Goal: Task Accomplishment & Management: Manage account settings

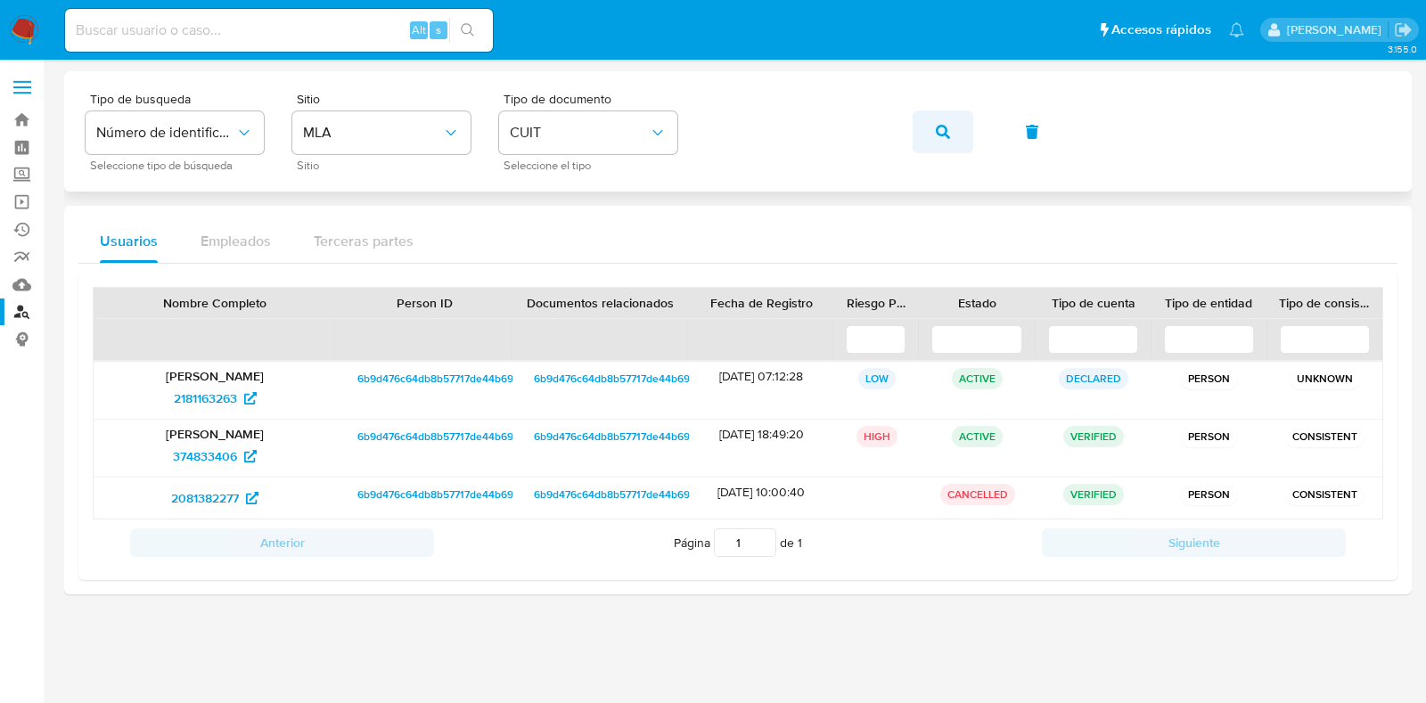
click at [958, 128] on button "button" at bounding box center [943, 132] width 61 height 43
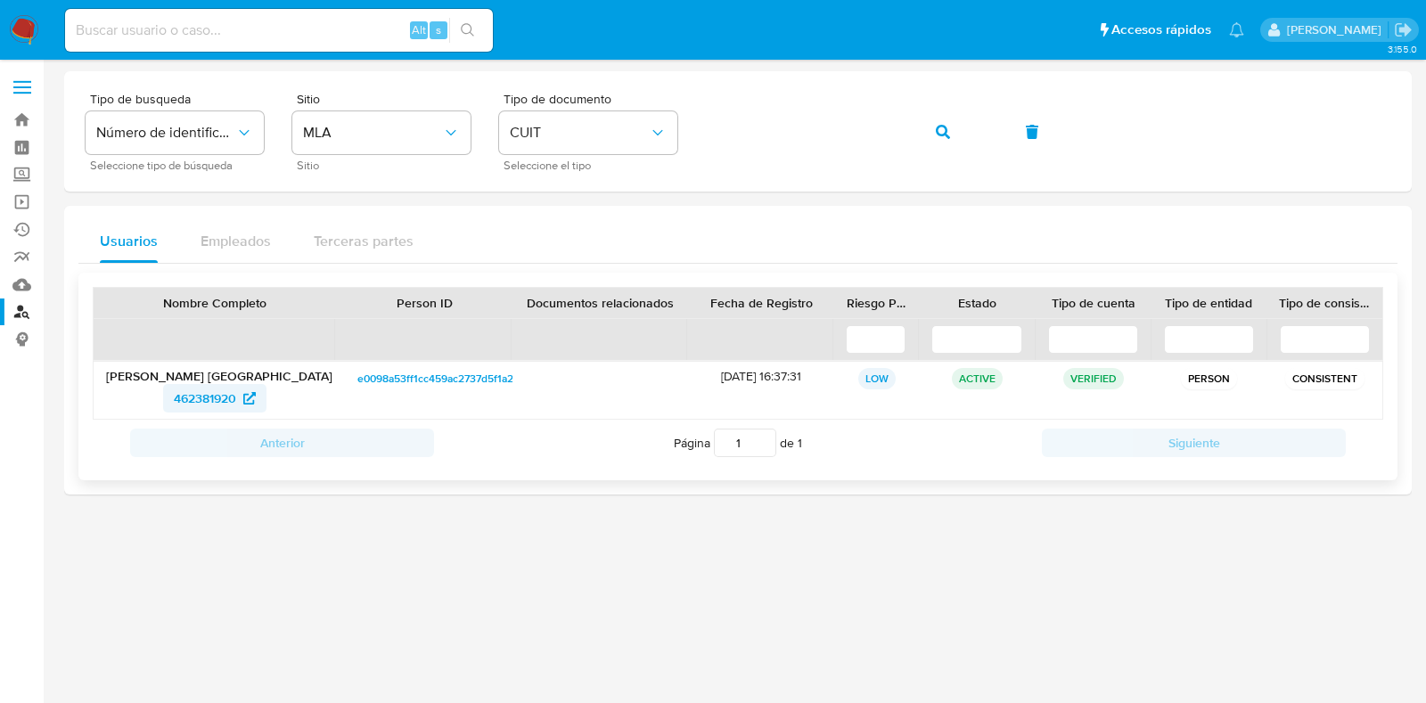
click at [199, 396] on span "462381920" at bounding box center [205, 398] width 62 height 29
click at [197, 396] on span "462381920" at bounding box center [205, 398] width 62 height 29
click at [930, 141] on button "button" at bounding box center [943, 132] width 61 height 43
click at [196, 396] on span "1158129288" at bounding box center [205, 398] width 63 height 29
click at [932, 122] on button "button" at bounding box center [943, 132] width 61 height 43
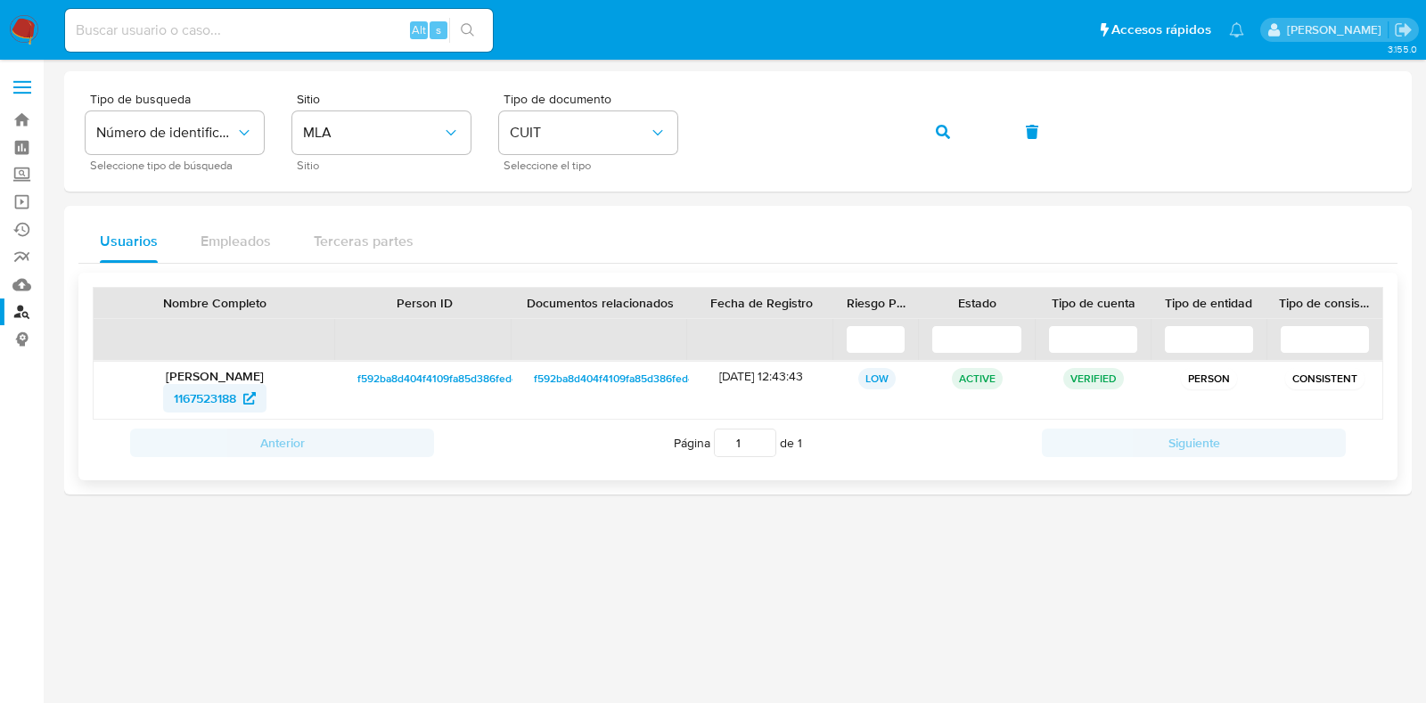
click at [212, 386] on span "1167523188" at bounding box center [205, 398] width 62 height 29
click at [963, 118] on button "button" at bounding box center [943, 132] width 61 height 43
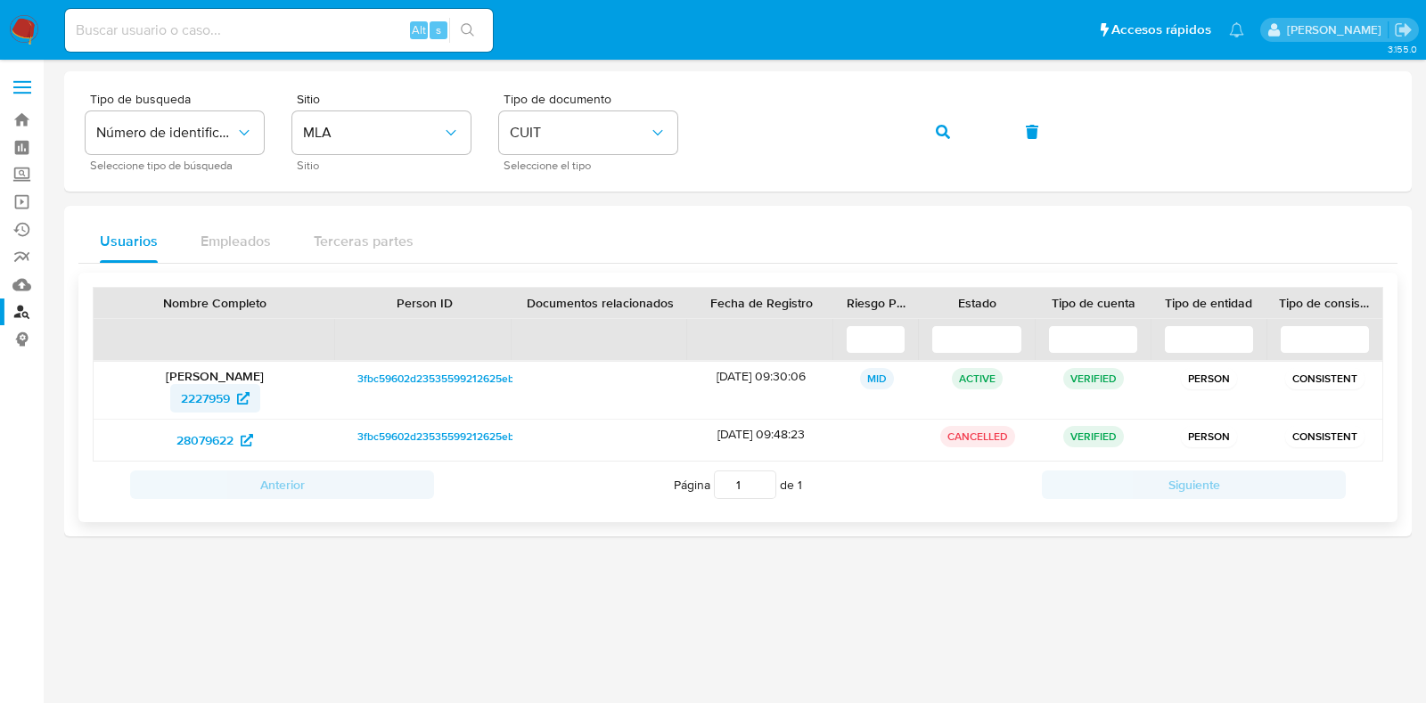
click at [188, 399] on span "2227959" at bounding box center [205, 398] width 49 height 29
click at [212, 440] on span "28079622" at bounding box center [205, 440] width 57 height 29
click at [937, 119] on span "button" at bounding box center [943, 131] width 14 height 39
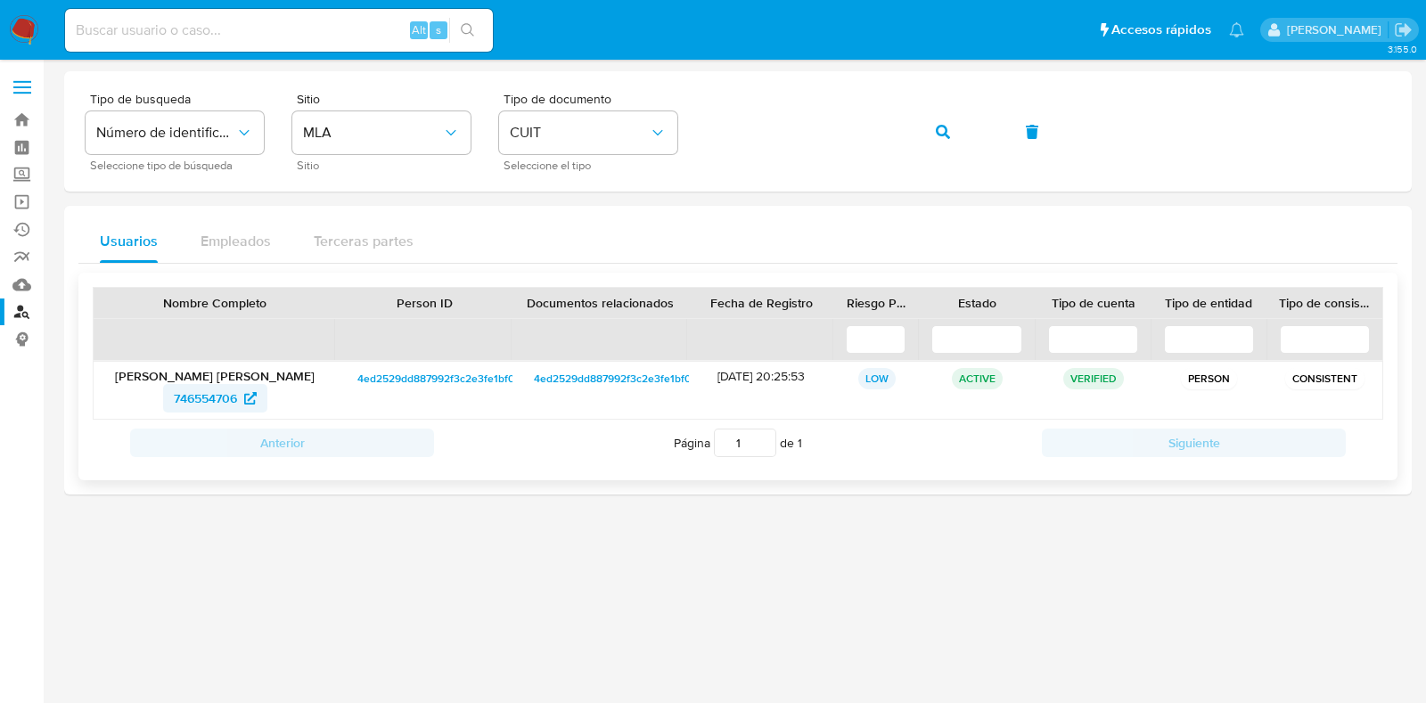
click at [218, 389] on span "746554706" at bounding box center [205, 398] width 63 height 29
click at [941, 131] on icon "button" at bounding box center [943, 132] width 14 height 14
click at [218, 385] on span "1891103467" at bounding box center [205, 398] width 63 height 29
click at [950, 132] on button "button" at bounding box center [943, 132] width 61 height 43
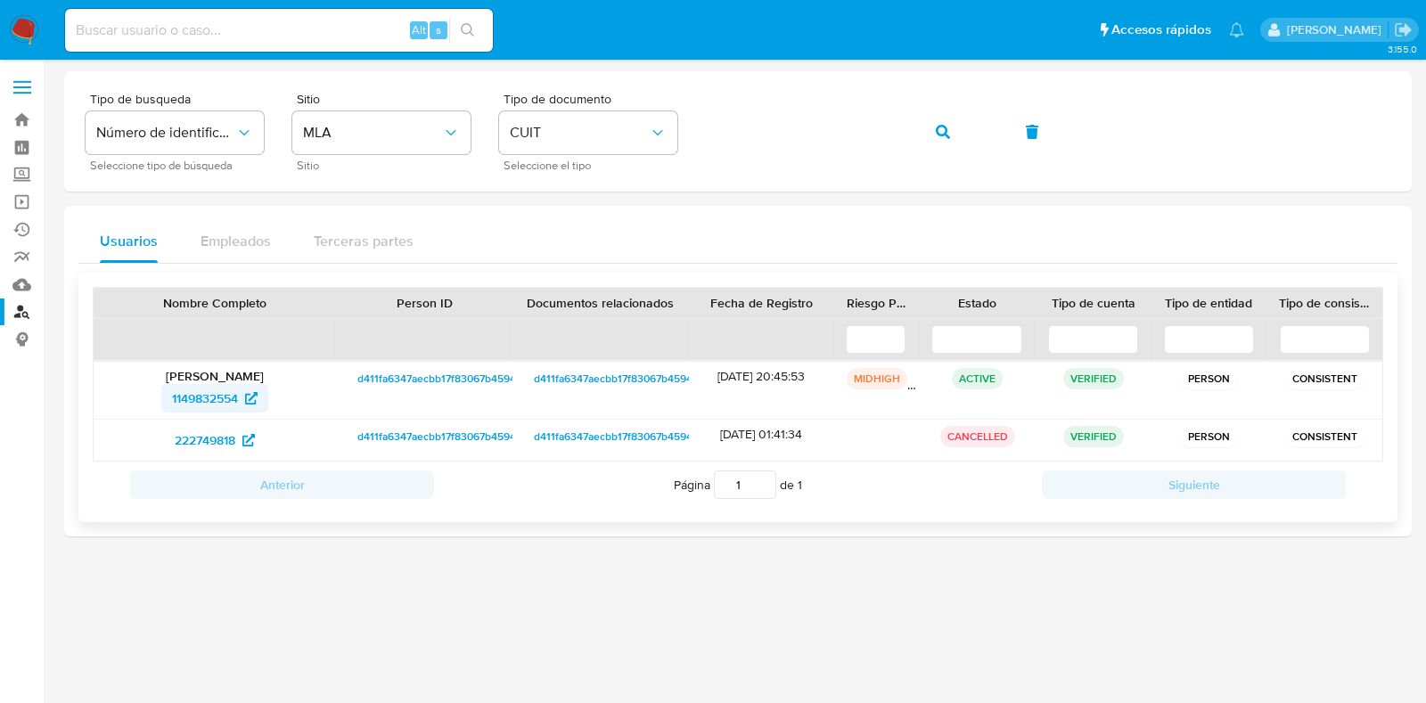
click at [210, 390] on span "1149832554" at bounding box center [205, 398] width 66 height 29
click at [218, 436] on span "222749818" at bounding box center [205, 440] width 61 height 29
click at [923, 137] on button "button" at bounding box center [943, 132] width 61 height 43
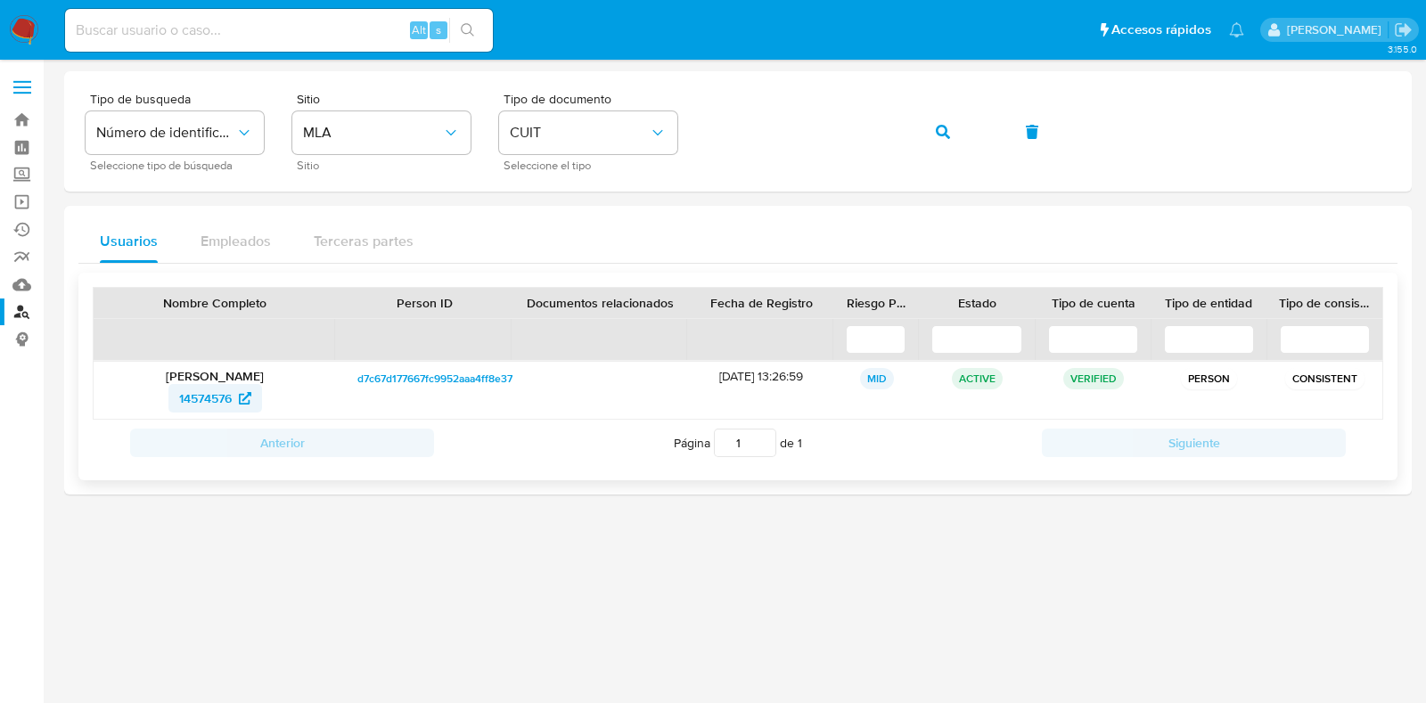
click at [234, 394] on span "14574576" at bounding box center [215, 398] width 72 height 29
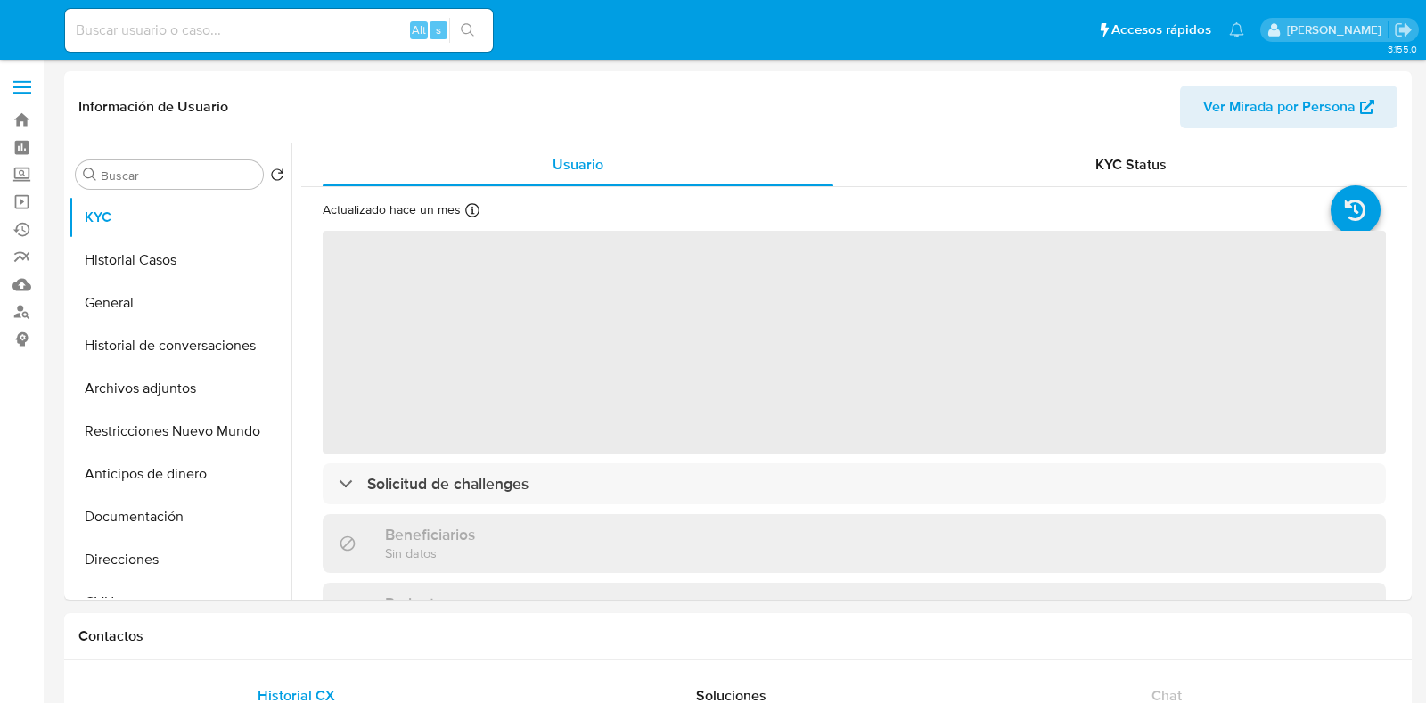
select select "10"
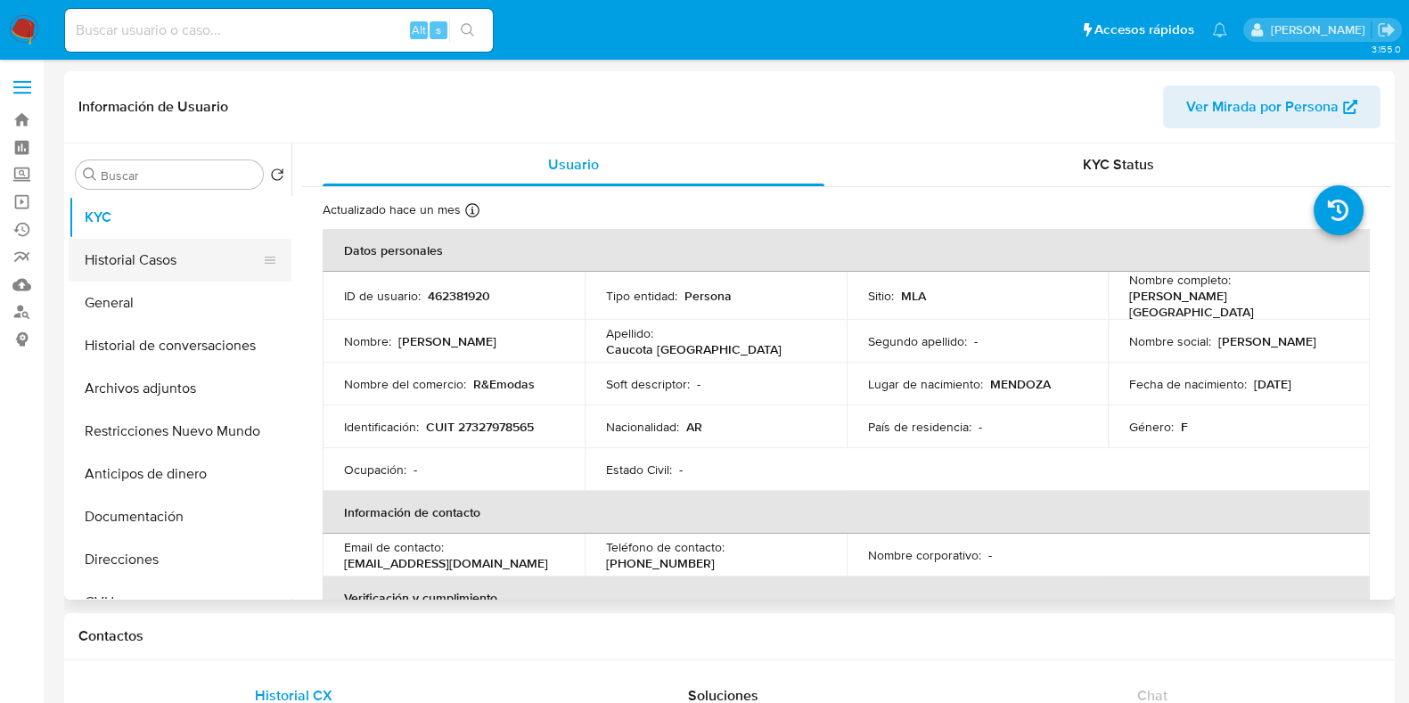
click at [131, 269] on button "Historial Casos" at bounding box center [173, 260] width 209 height 43
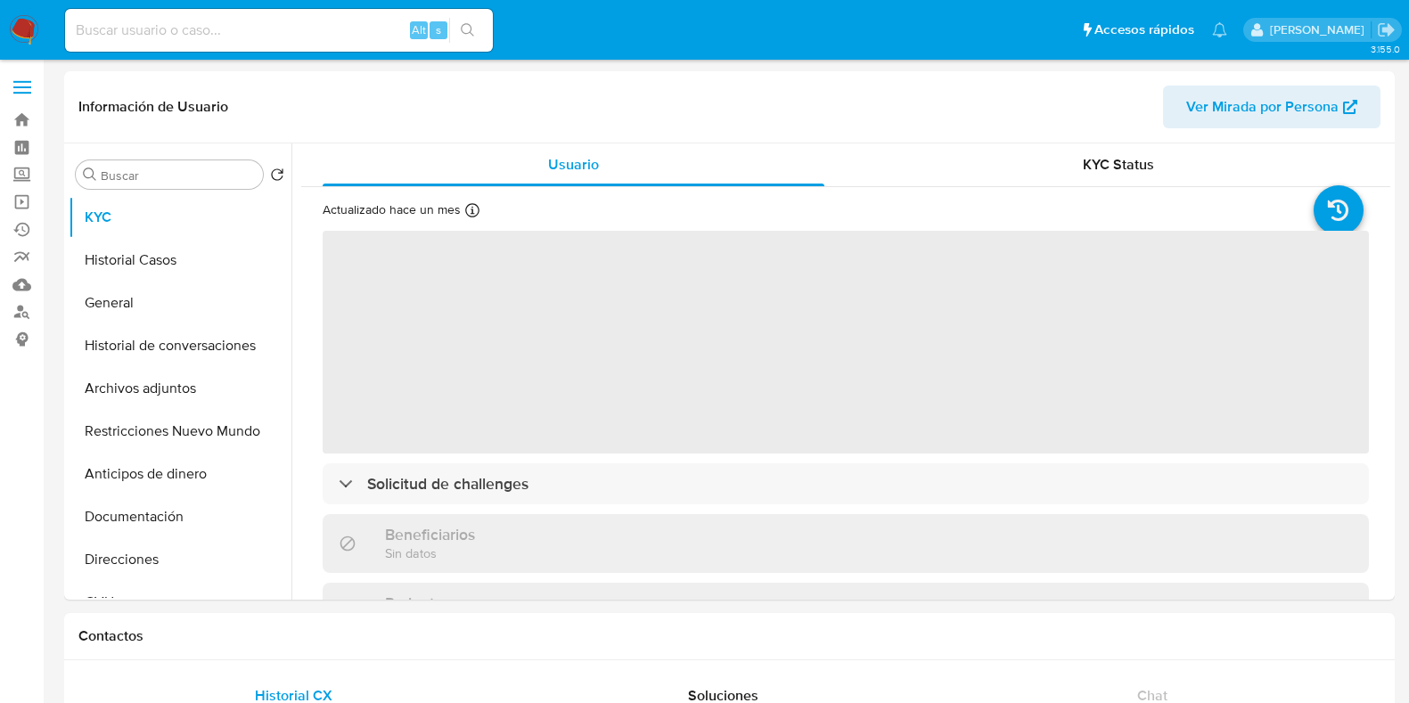
select select "10"
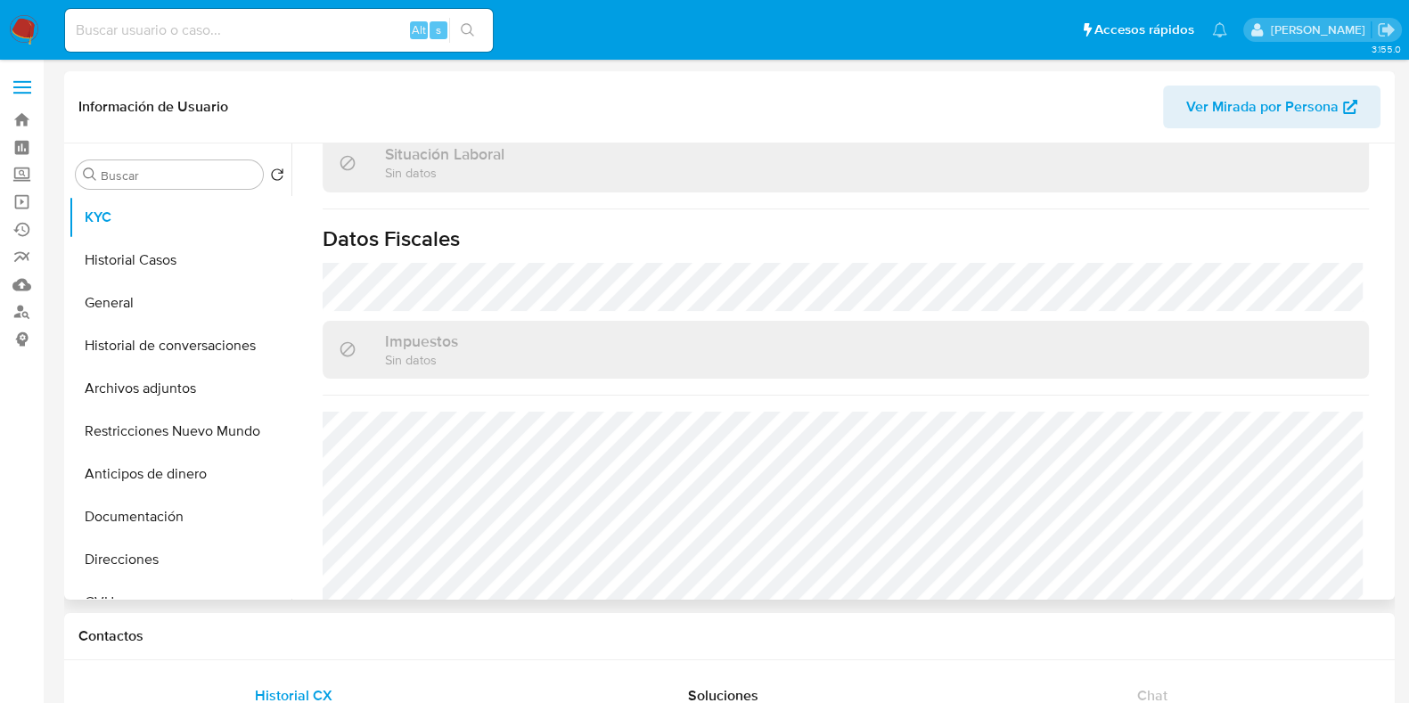
scroll to position [973, 0]
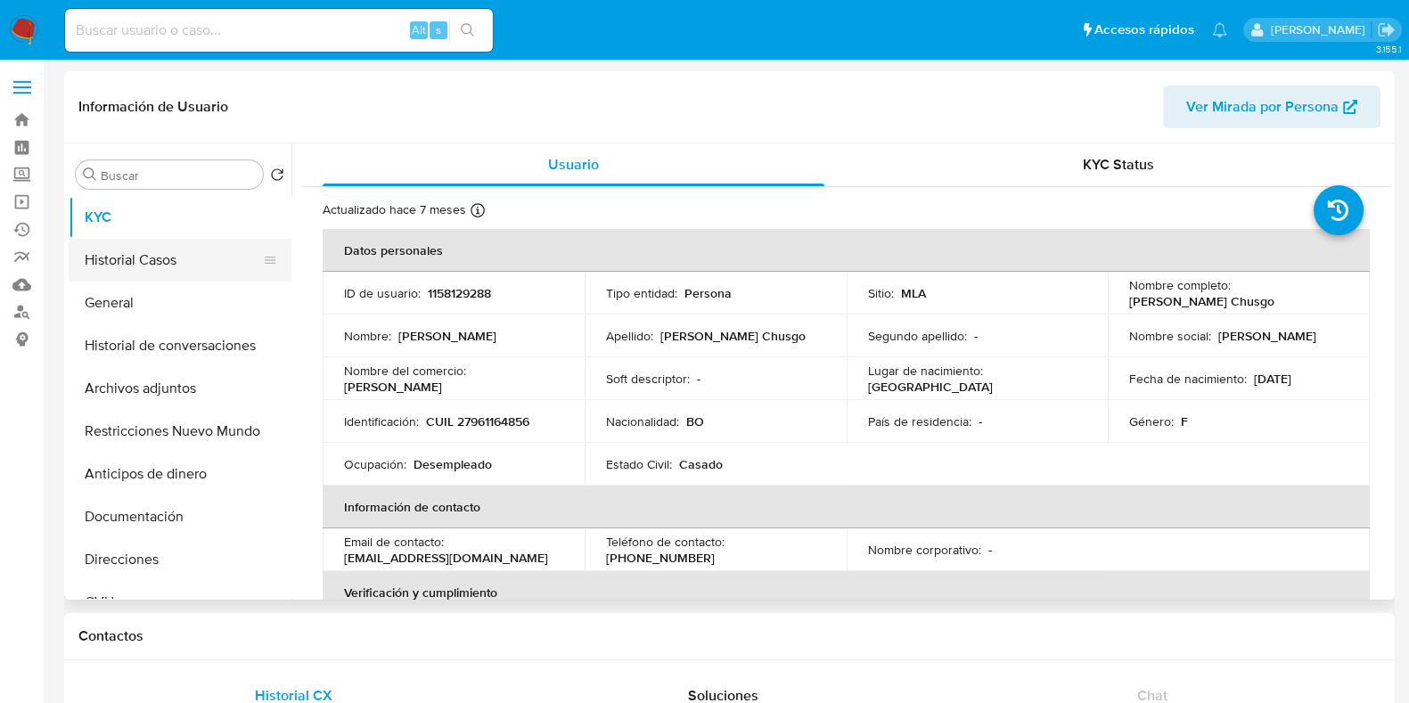
click at [138, 280] on button "Historial Casos" at bounding box center [173, 260] width 209 height 43
select select "10"
click at [165, 260] on button "Historial Casos" at bounding box center [173, 260] width 209 height 43
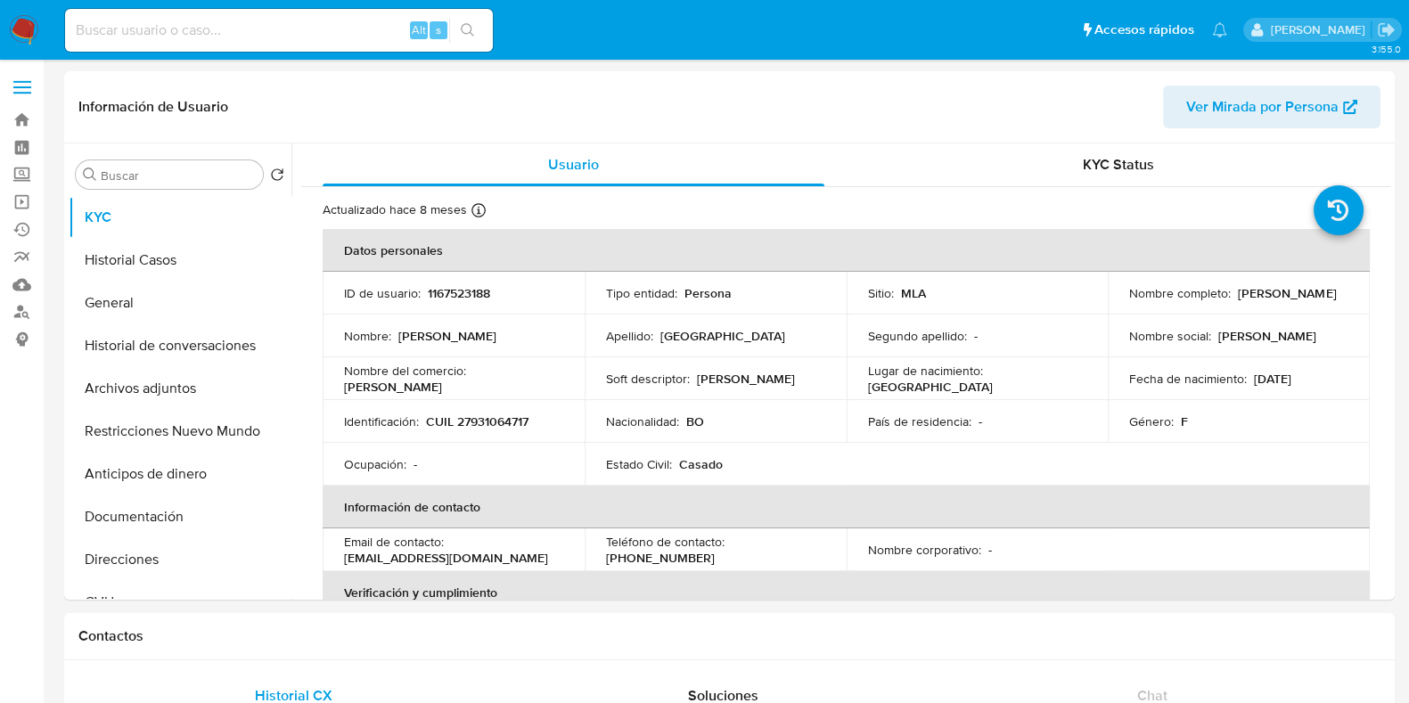
select select "10"
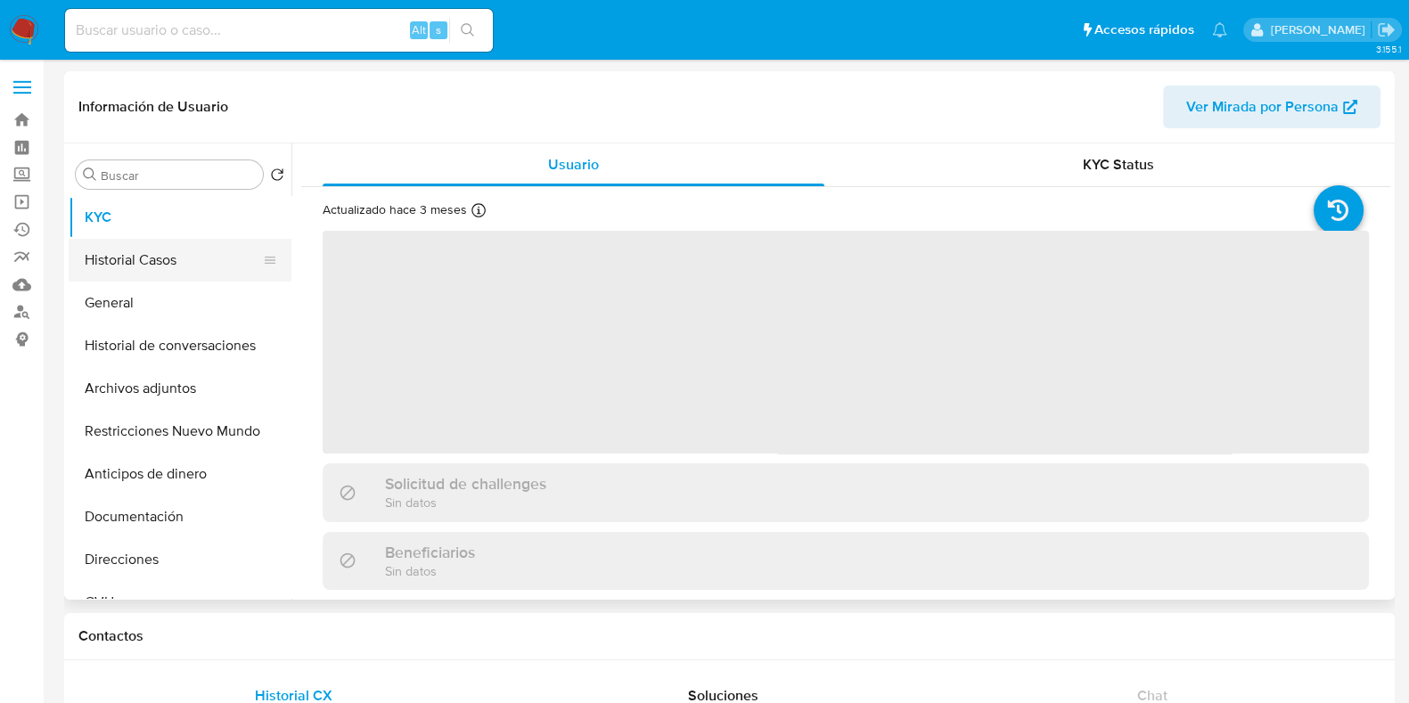
click at [168, 260] on button "Historial Casos" at bounding box center [173, 260] width 209 height 43
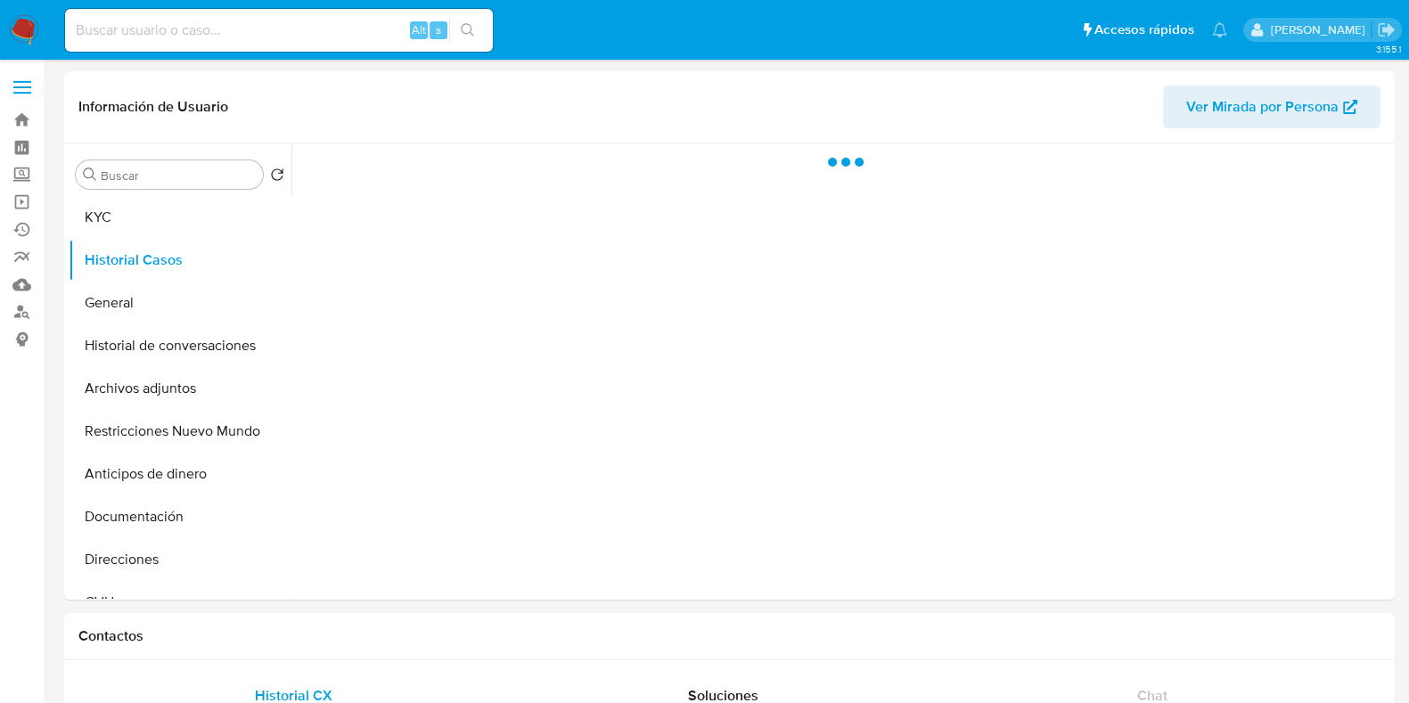
select select "10"
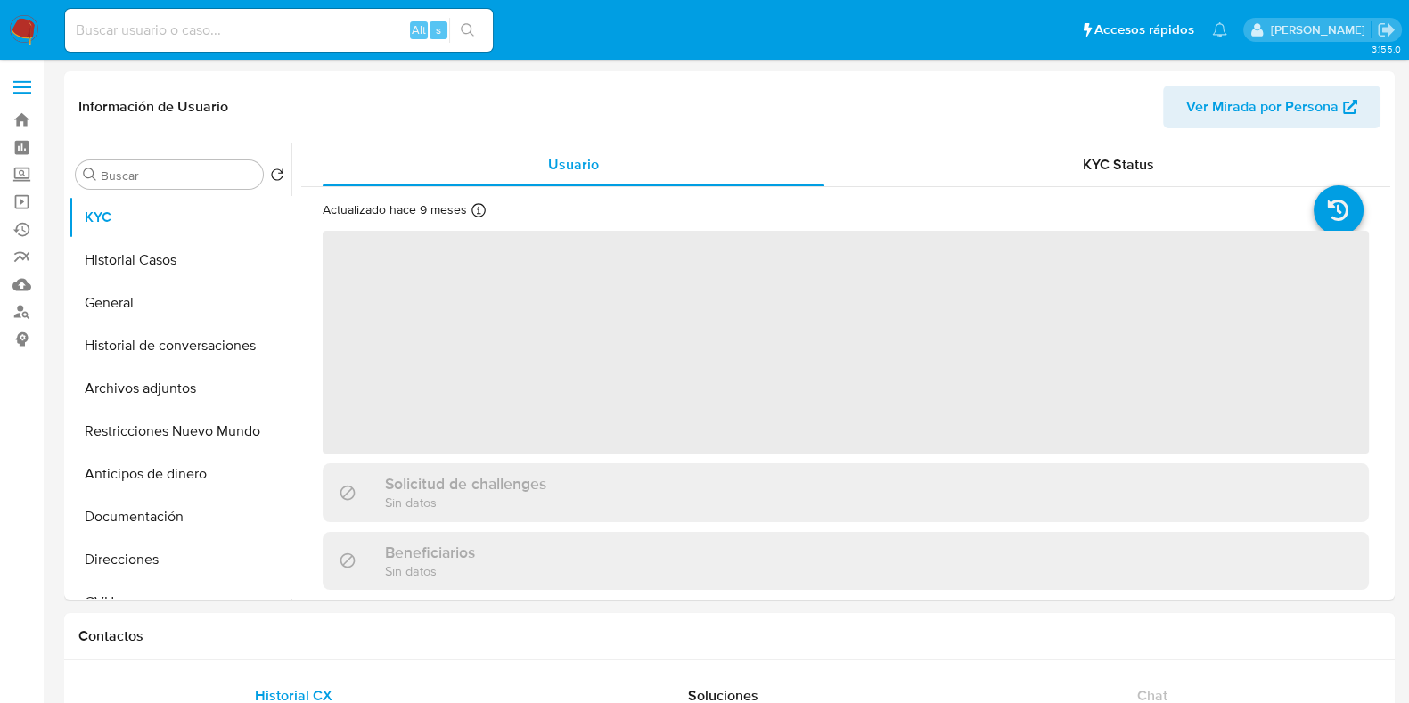
select select "10"
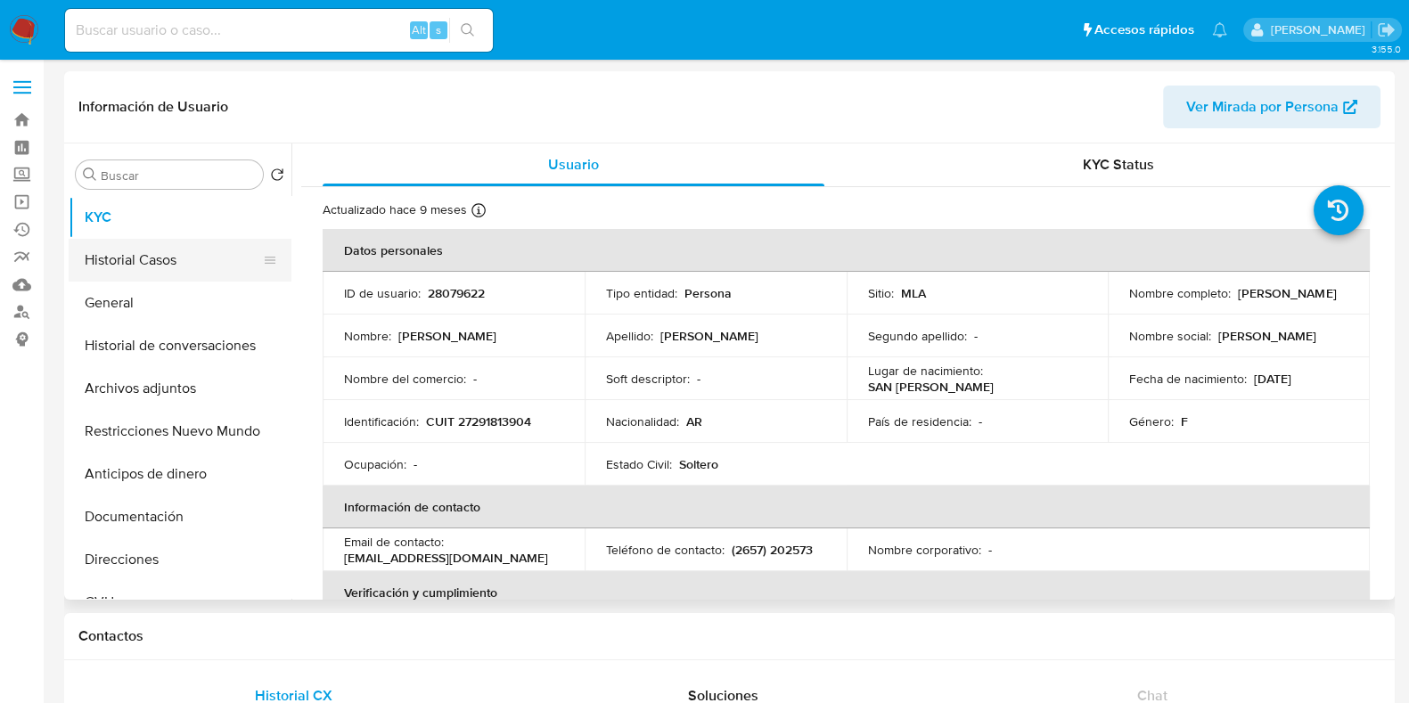
click at [179, 239] on button "Historial Casos" at bounding box center [173, 260] width 209 height 43
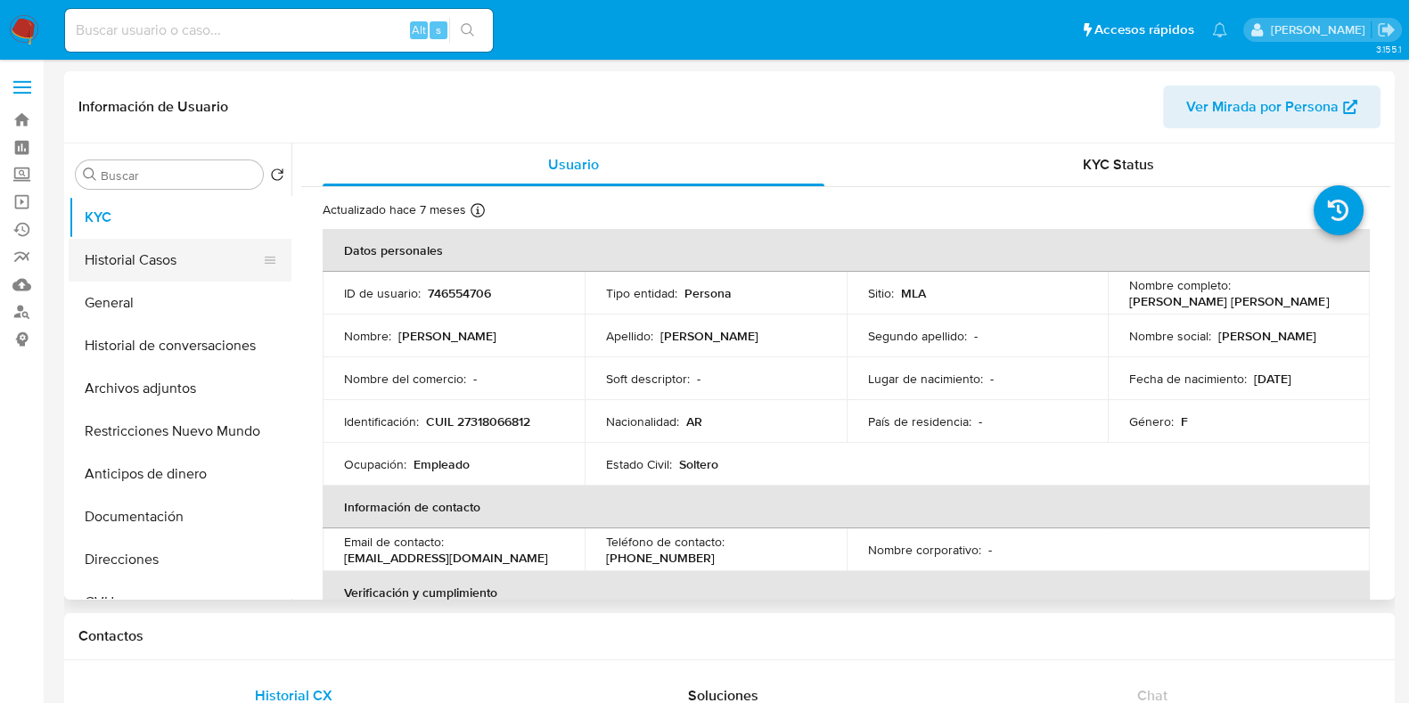
select select "10"
click at [169, 269] on button "Historial Casos" at bounding box center [173, 260] width 209 height 43
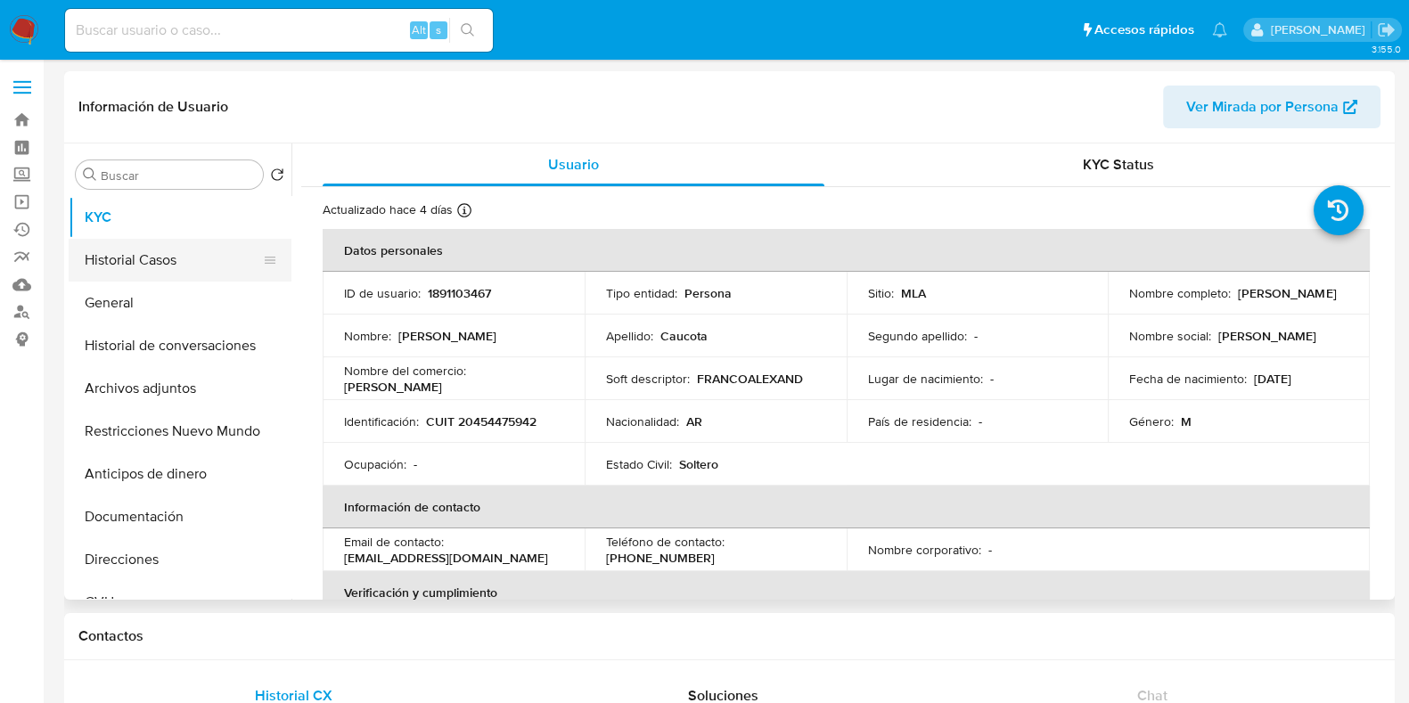
click at [141, 274] on button "Historial Casos" at bounding box center [173, 260] width 209 height 43
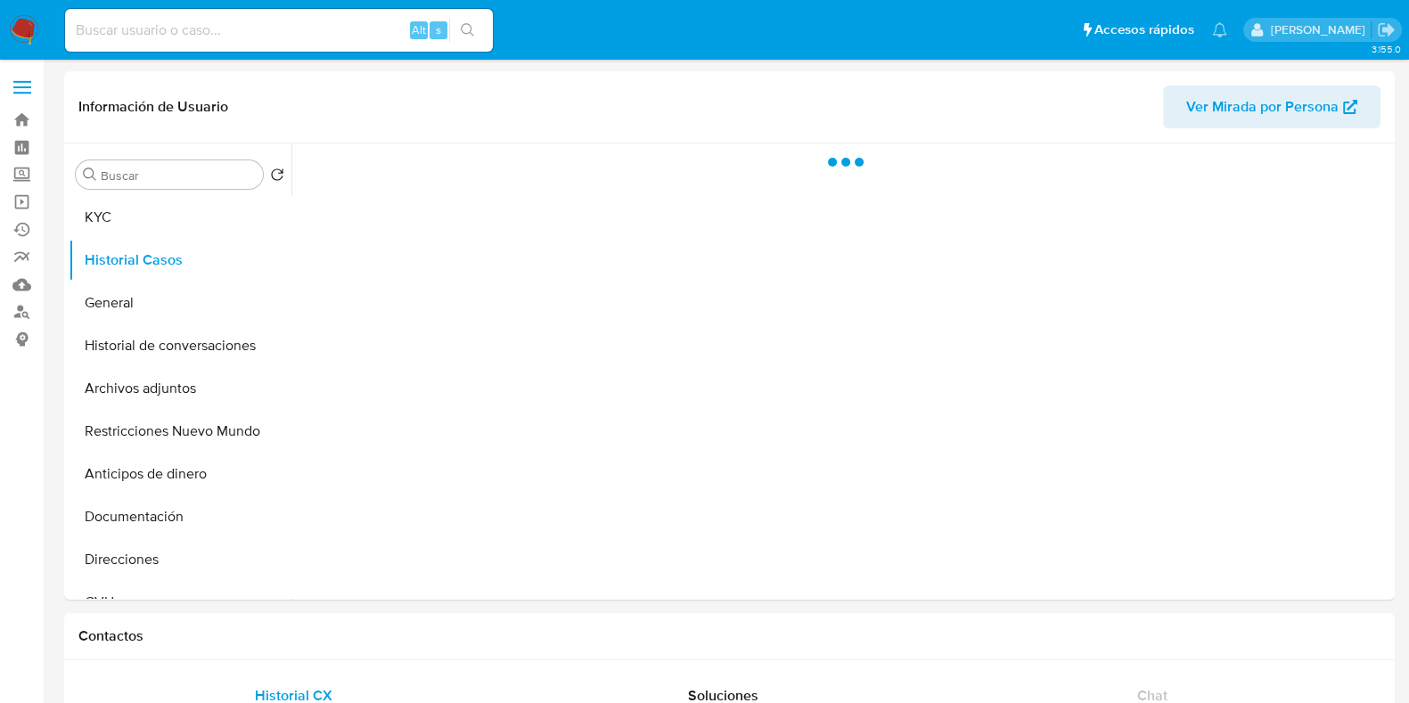
select select "10"
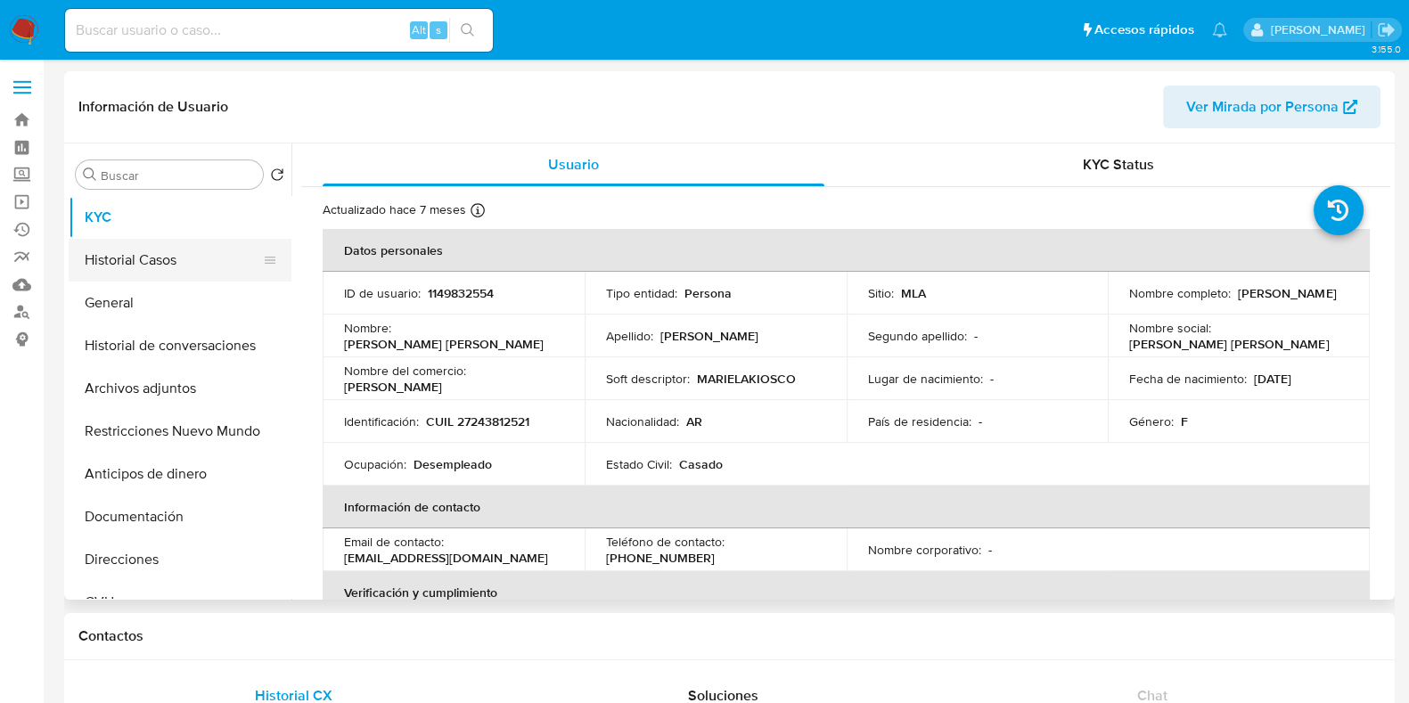
click at [153, 258] on button "Historial Casos" at bounding box center [173, 260] width 209 height 43
select select "10"
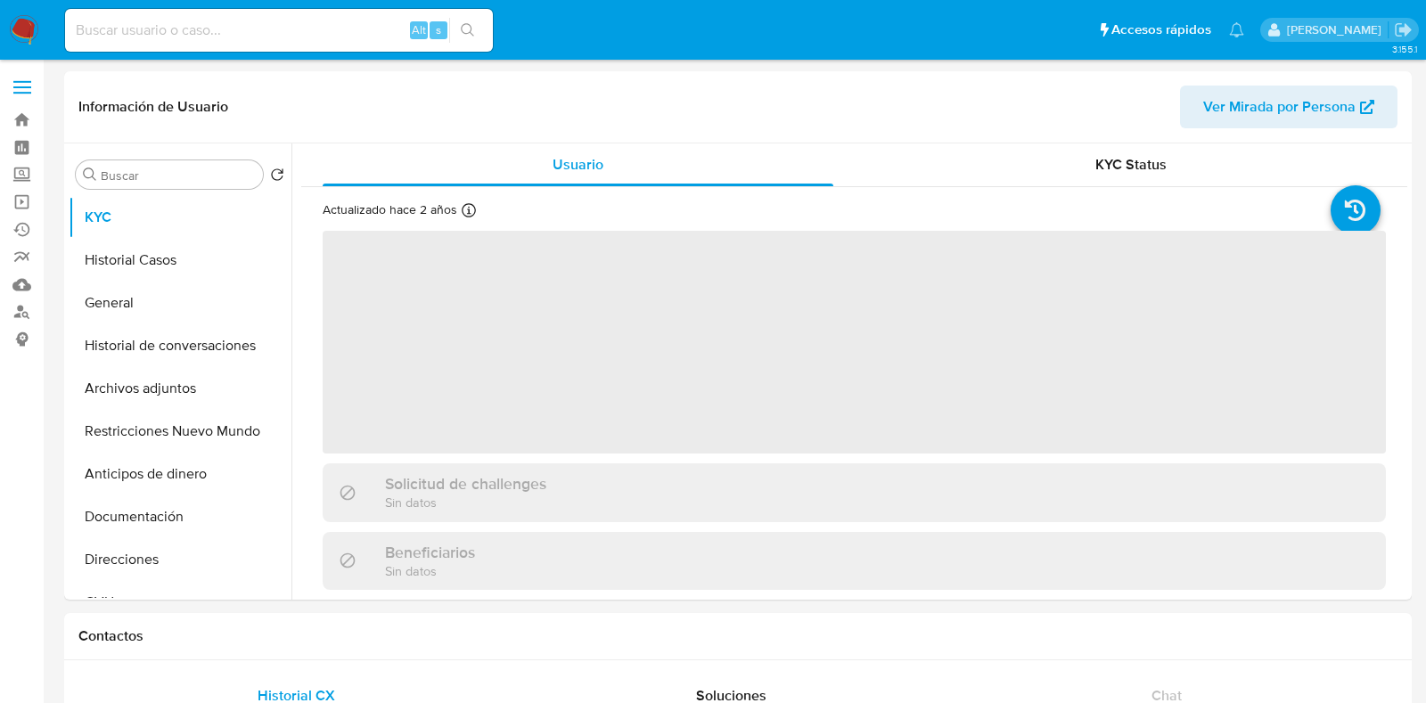
select select "10"
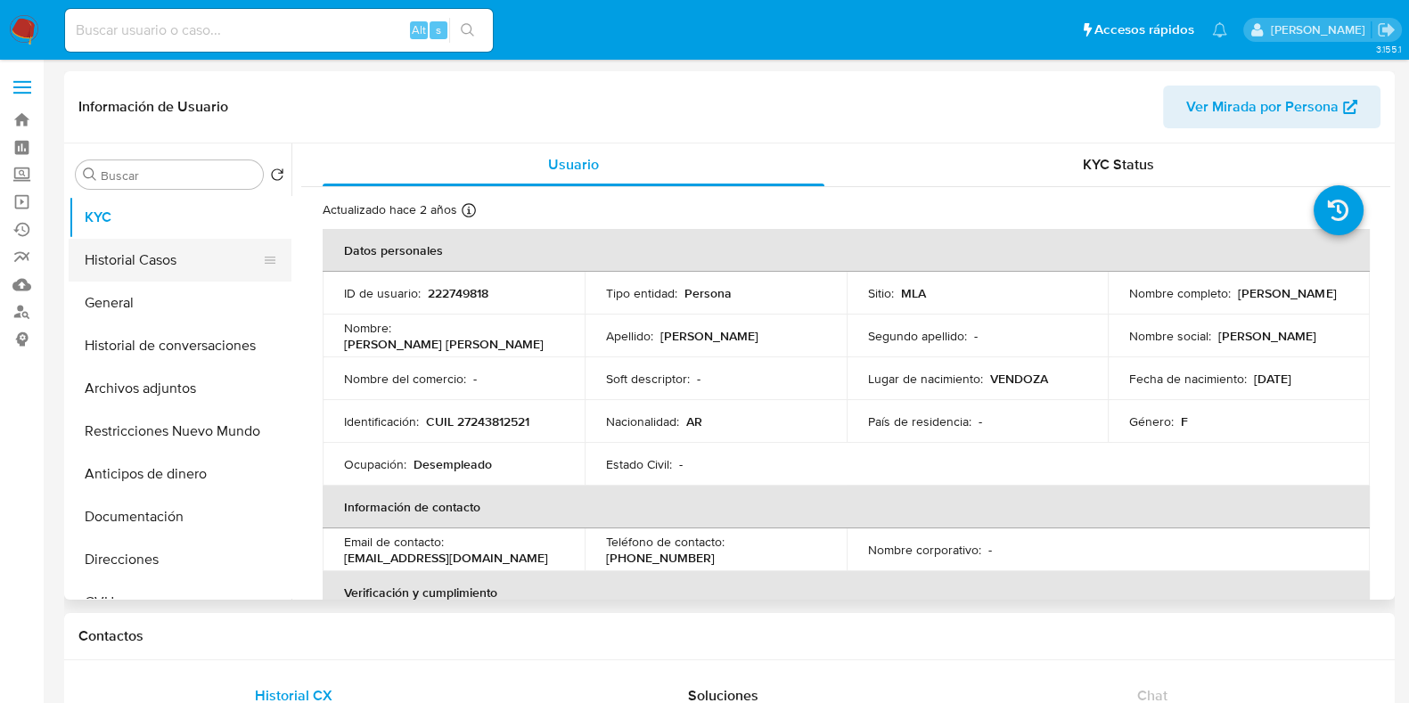
click at [155, 261] on button "Historial Casos" at bounding box center [173, 260] width 209 height 43
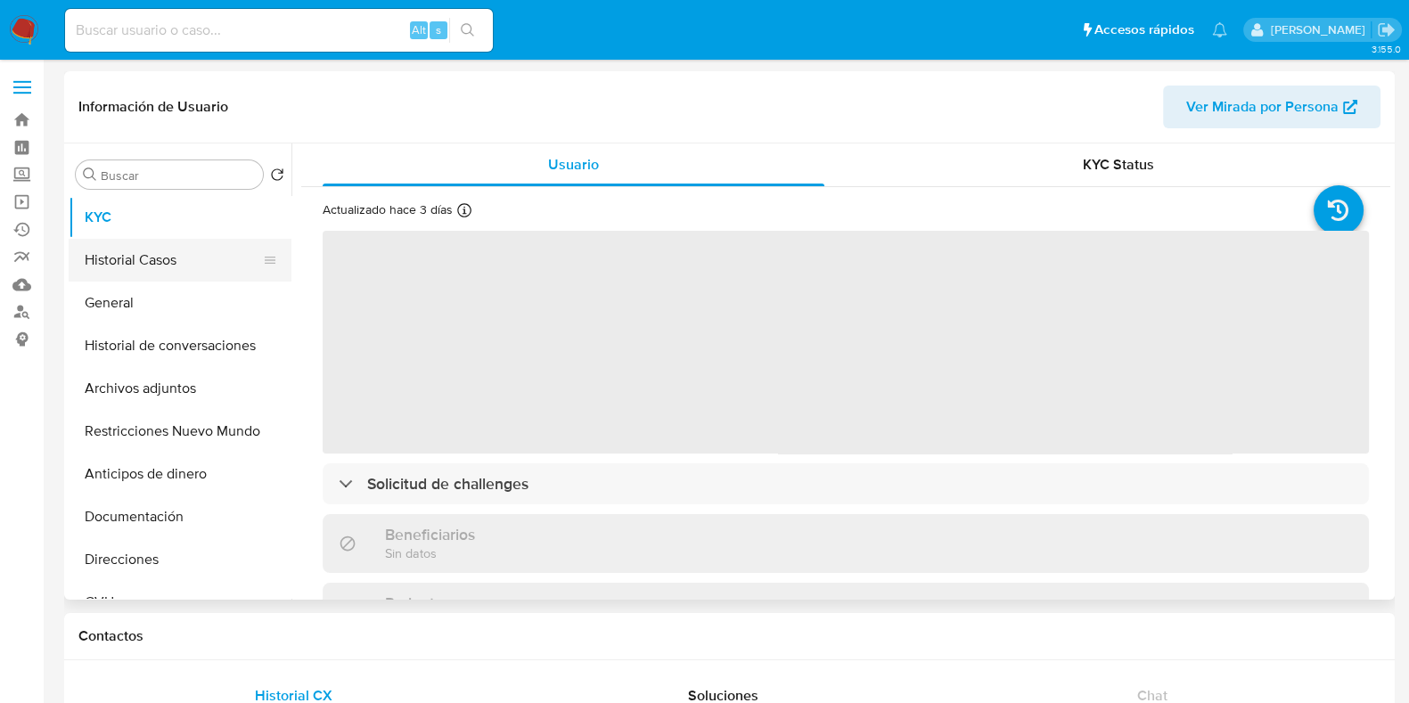
click at [152, 268] on button "Historial Casos" at bounding box center [173, 260] width 209 height 43
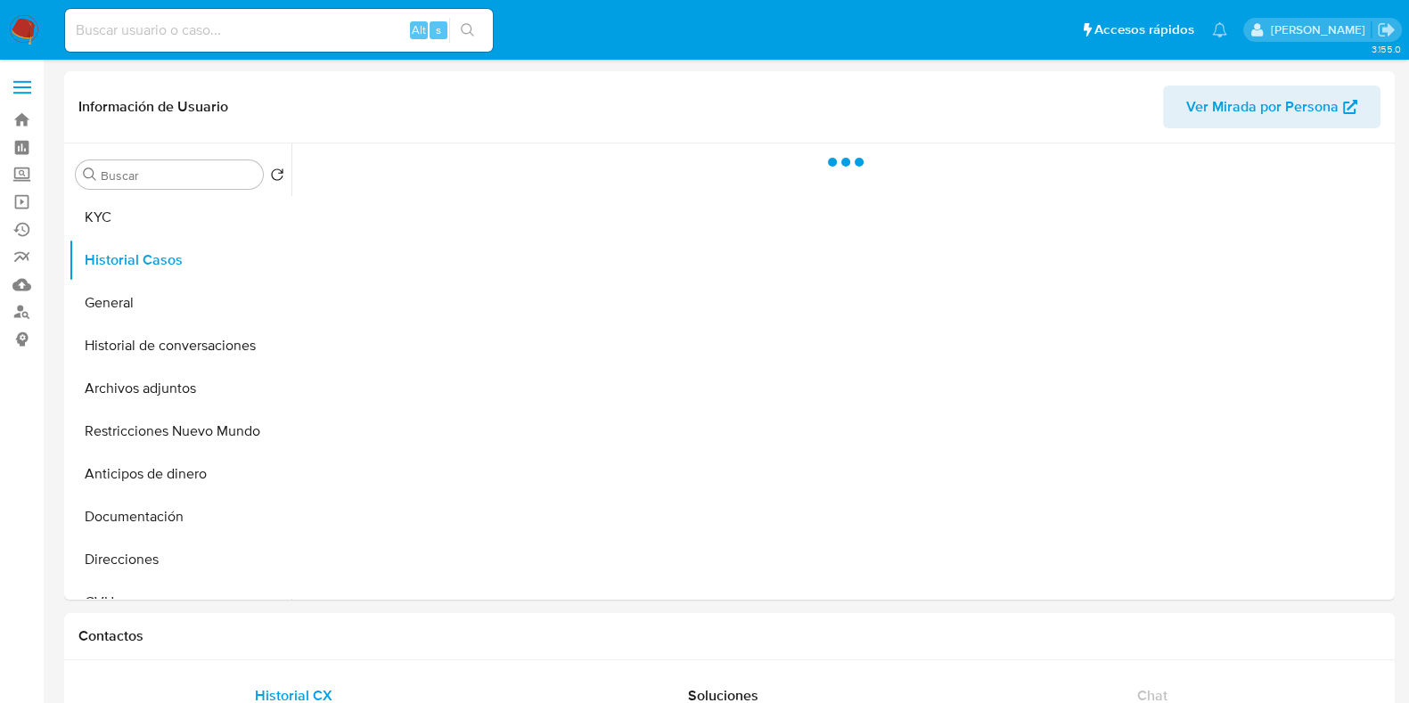
select select "10"
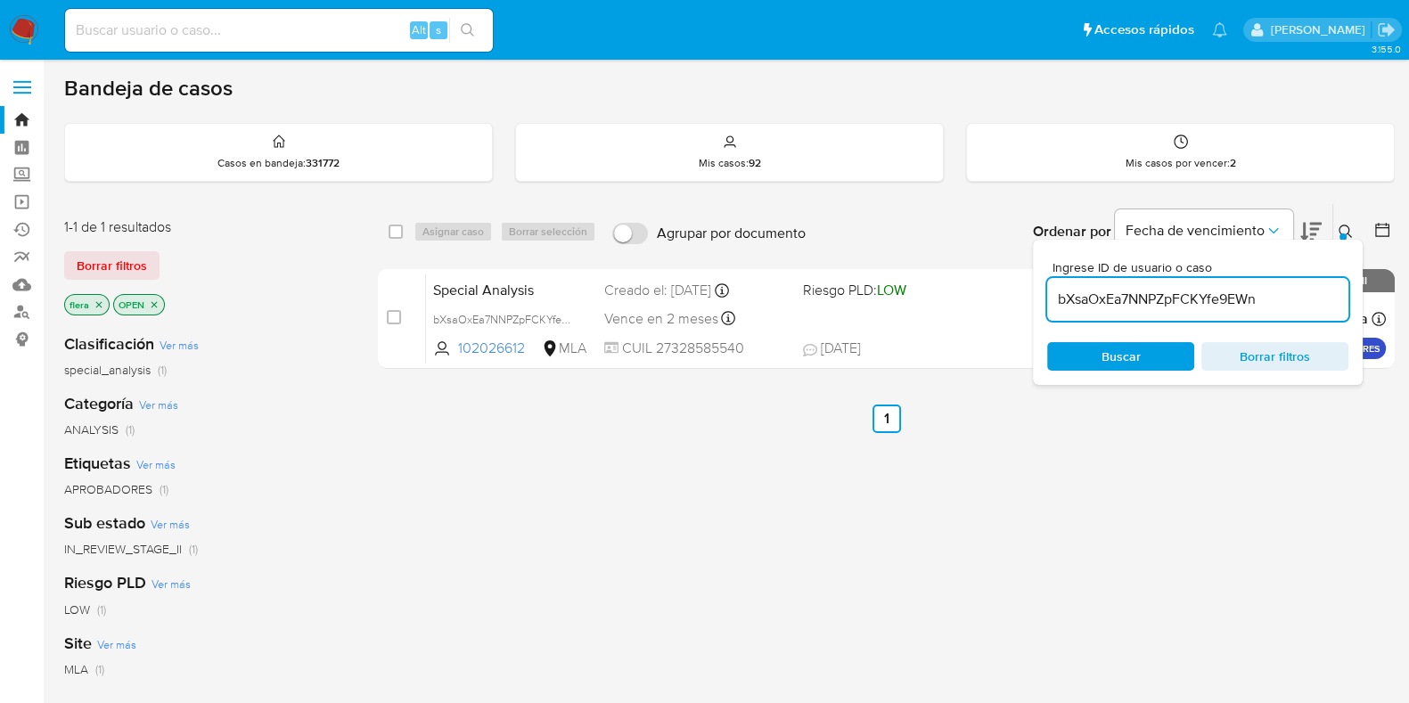
click at [1111, 293] on input "bXsaOxEa7NNPZpFCKYfe9EWn" at bounding box center [1198, 299] width 301 height 23
paste input "ANLx5D7IrBASfezEjA6y6U7h"
type input "ANLx5D7IrBASfezEjA6y6U7h"
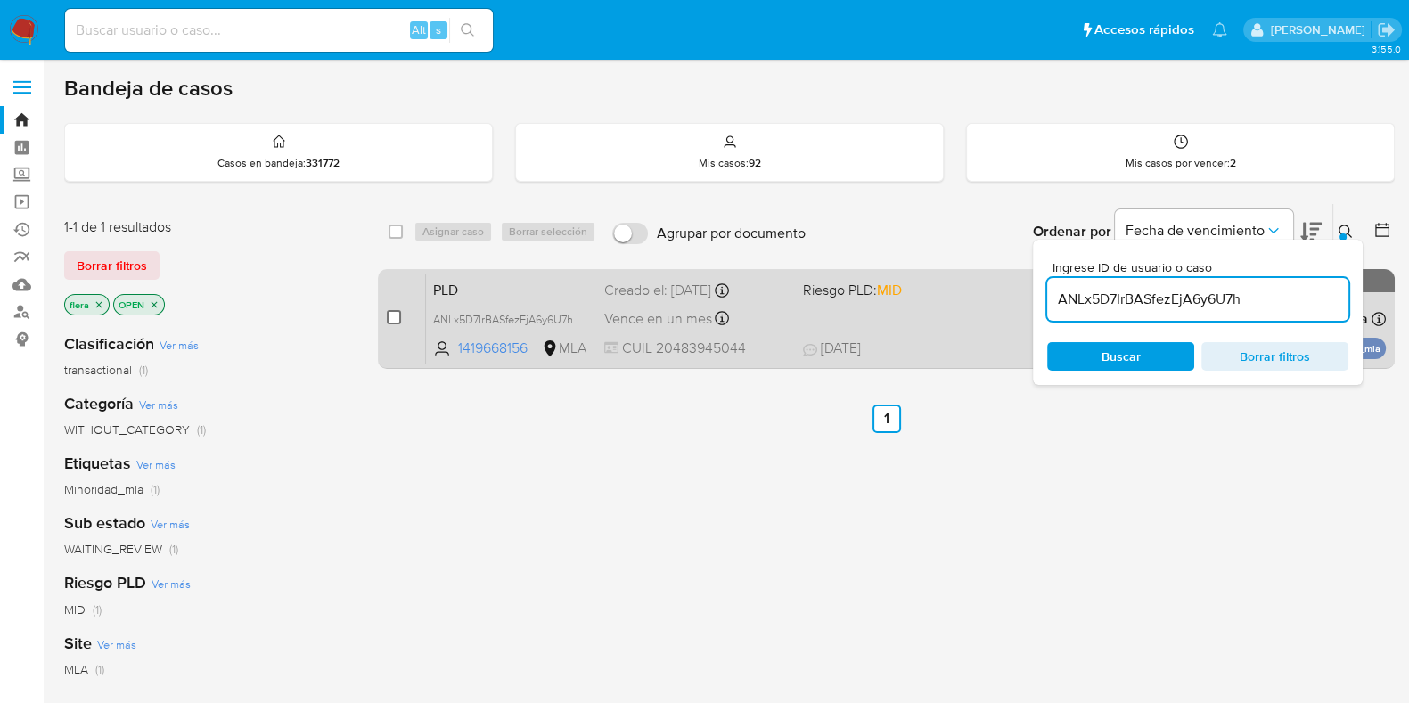
click at [395, 318] on input "checkbox" at bounding box center [394, 317] width 14 height 14
checkbox input "true"
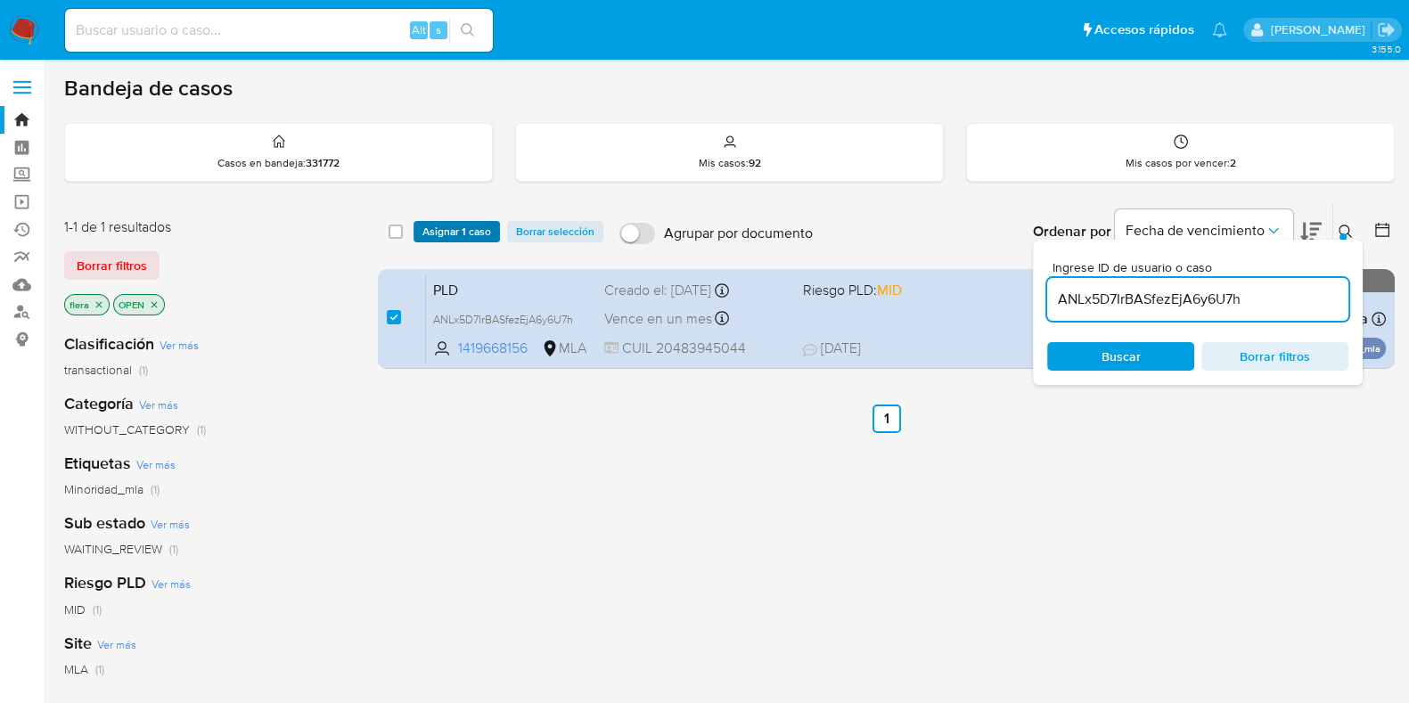
click at [451, 234] on span "Asignar 1 caso" at bounding box center [457, 232] width 69 height 18
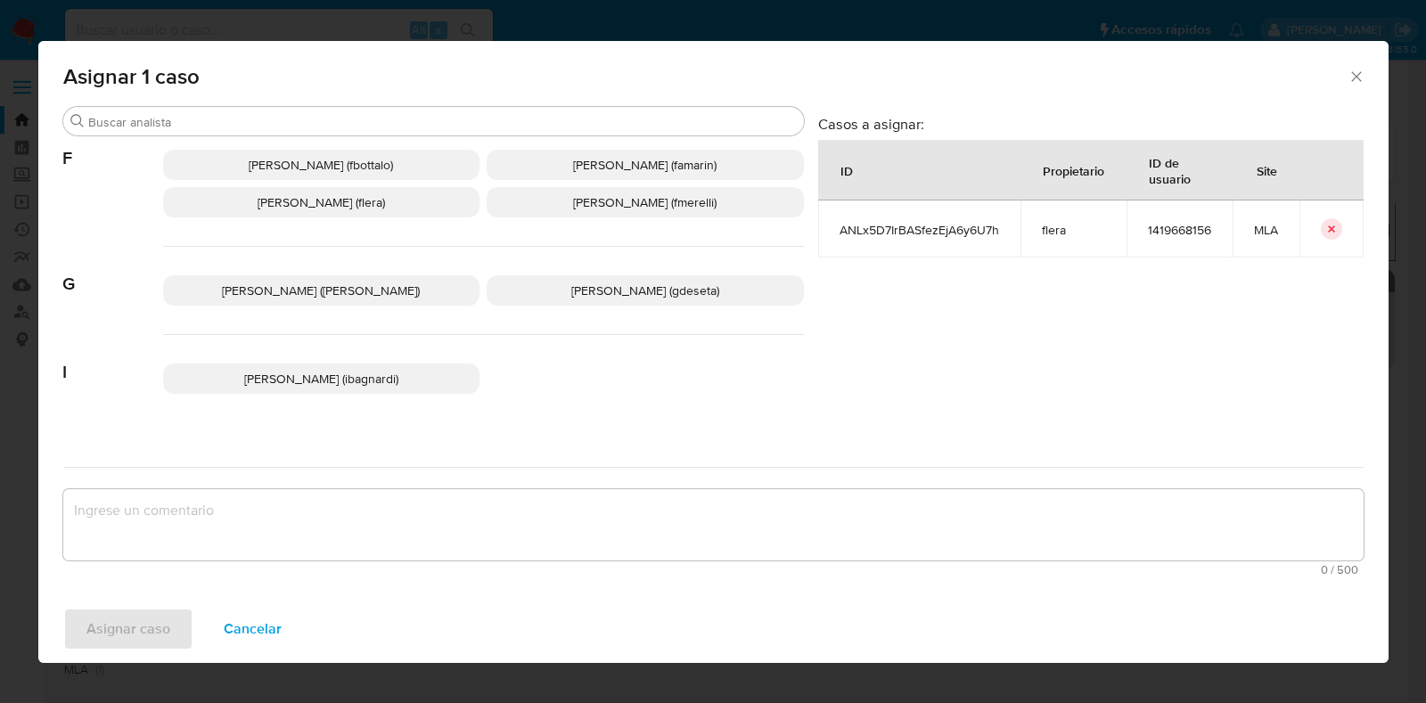
scroll to position [445, 0]
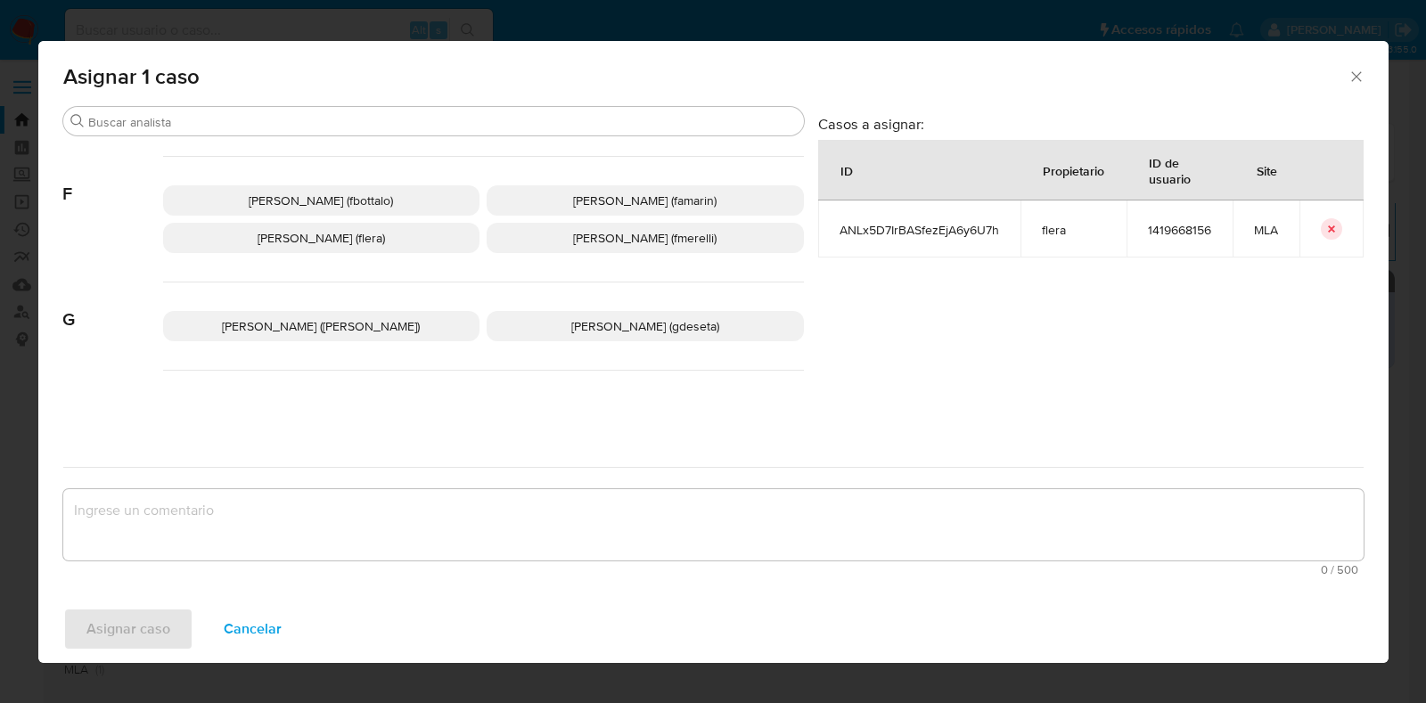
click at [357, 224] on p "Florencia Cecilia Lera (flera)" at bounding box center [321, 238] width 317 height 30
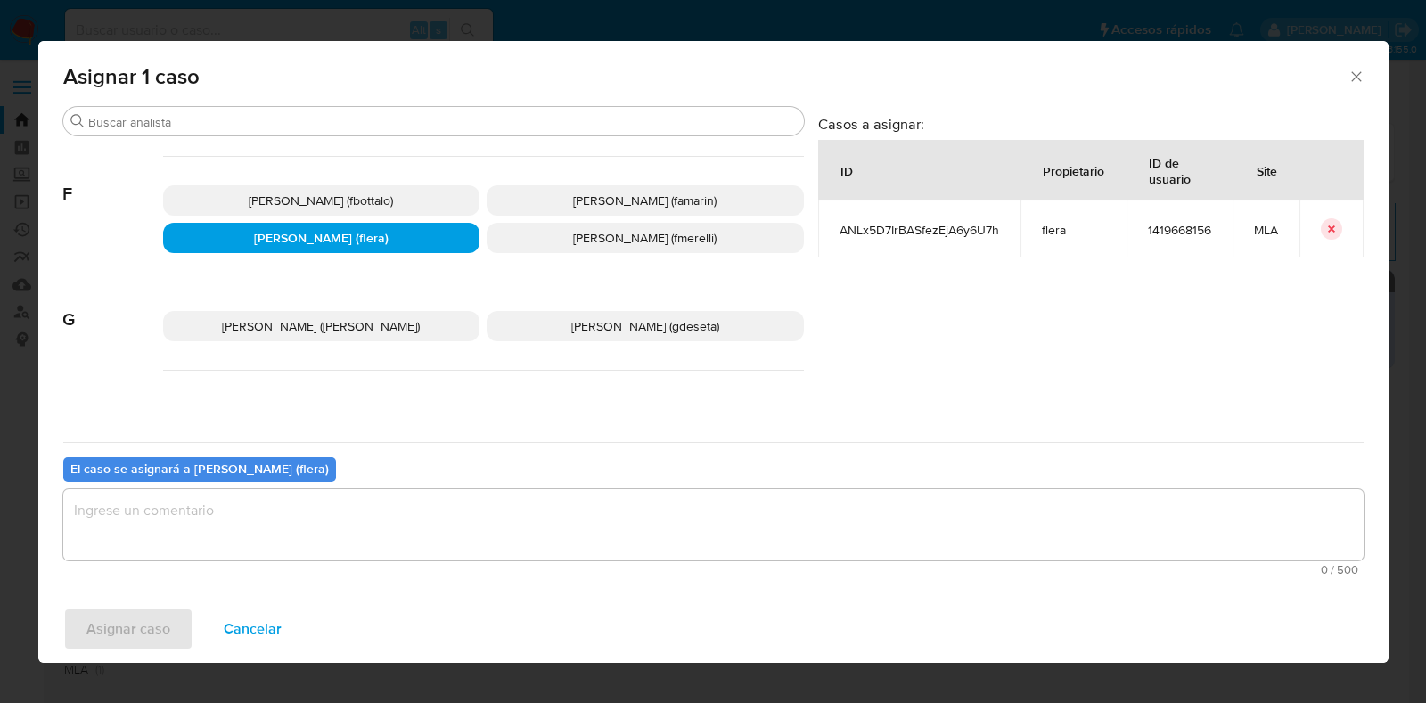
click at [448, 502] on textarea "assign-modal" at bounding box center [713, 524] width 1301 height 71
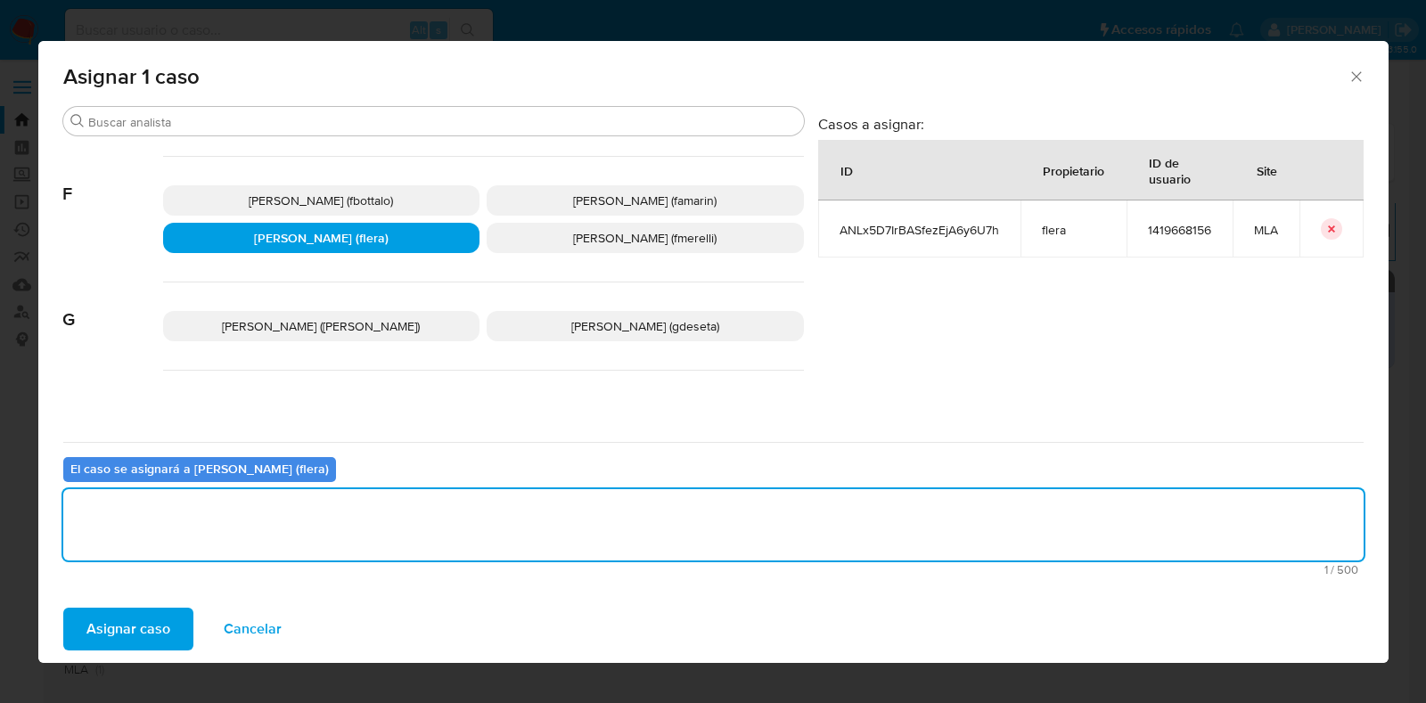
click at [122, 617] on span "Asignar caso" at bounding box center [128, 629] width 84 height 39
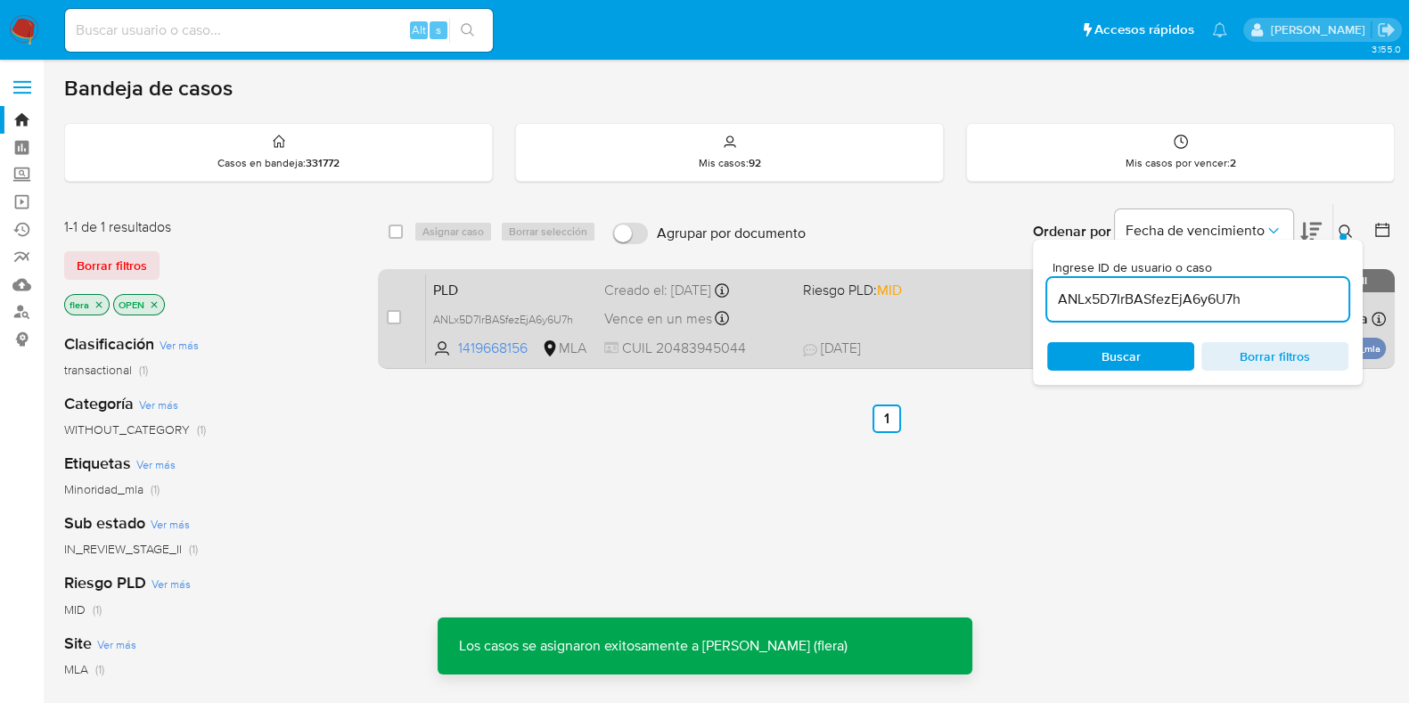
click at [526, 283] on span "PLD" at bounding box center [511, 288] width 157 height 23
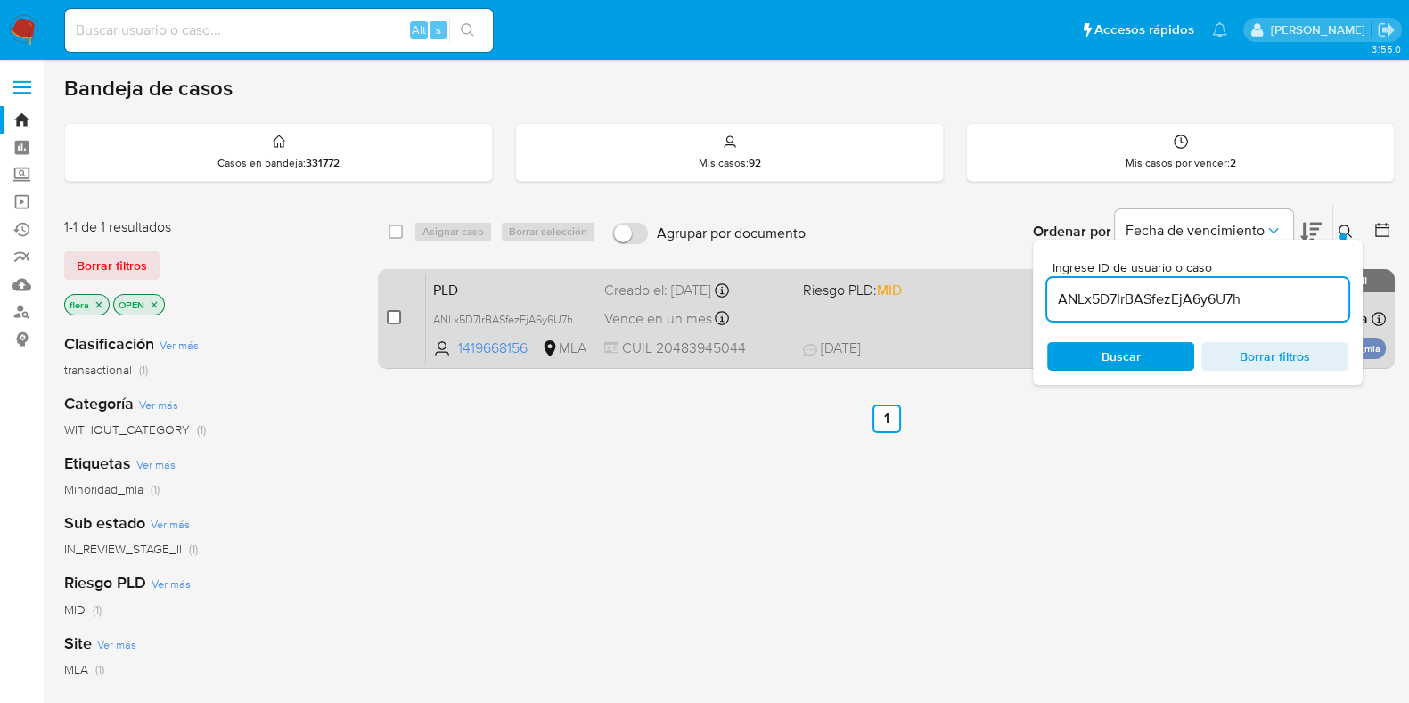
click at [397, 316] on input "checkbox" at bounding box center [394, 317] width 14 height 14
checkbox input "true"
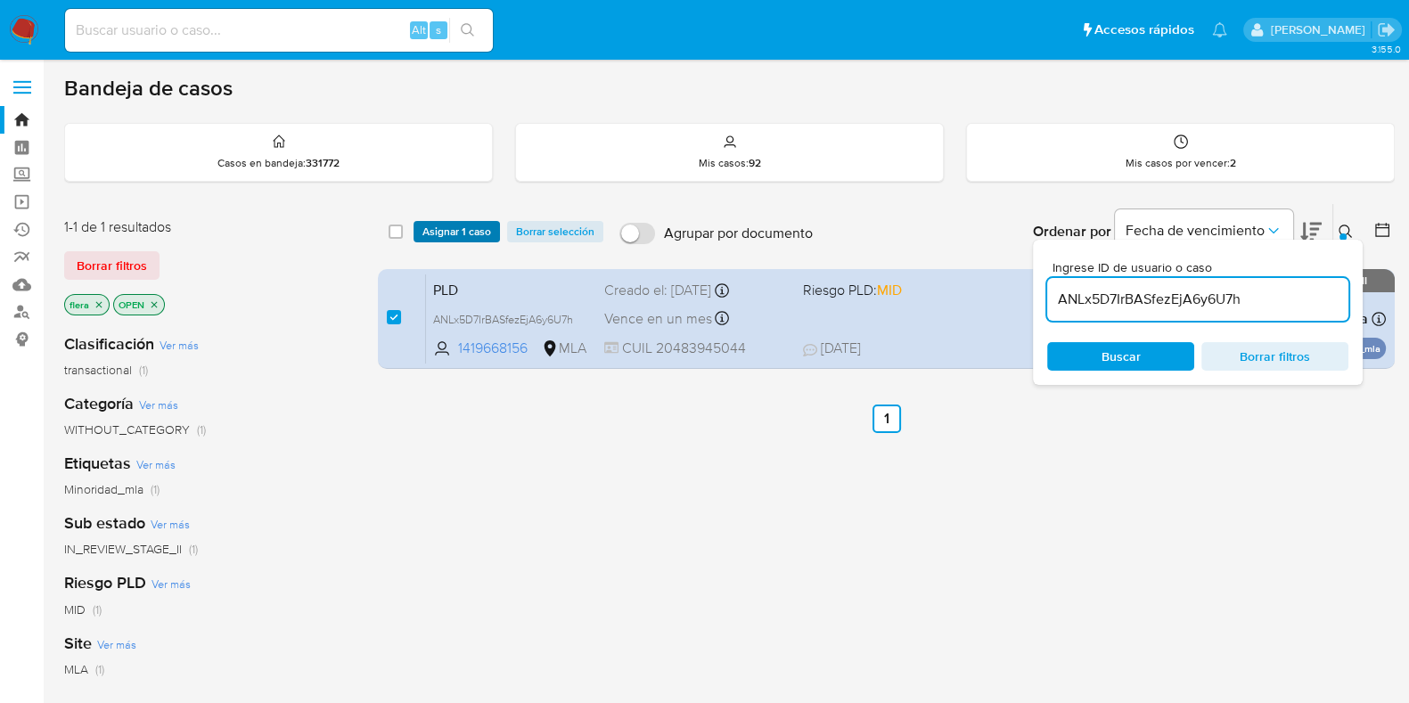
click at [451, 233] on span "Asignar 1 caso" at bounding box center [457, 232] width 69 height 18
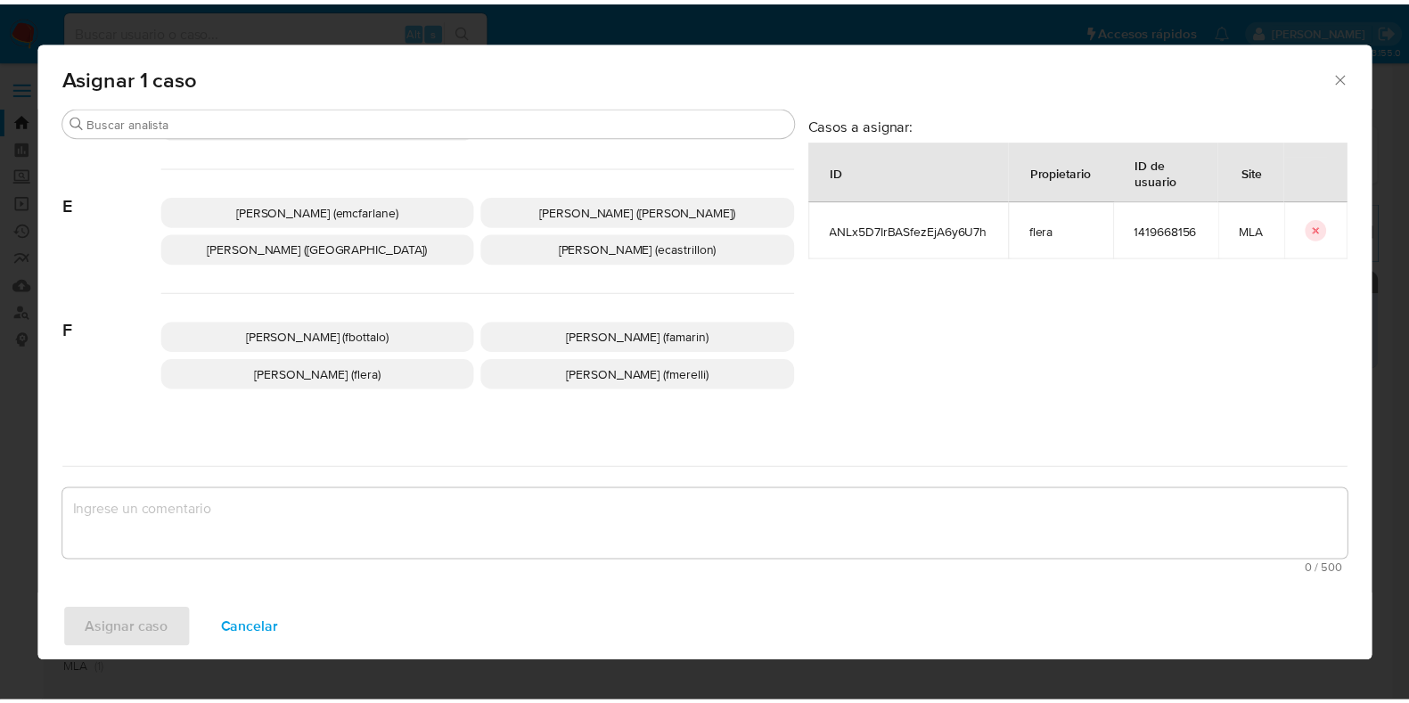
scroll to position [334, 0]
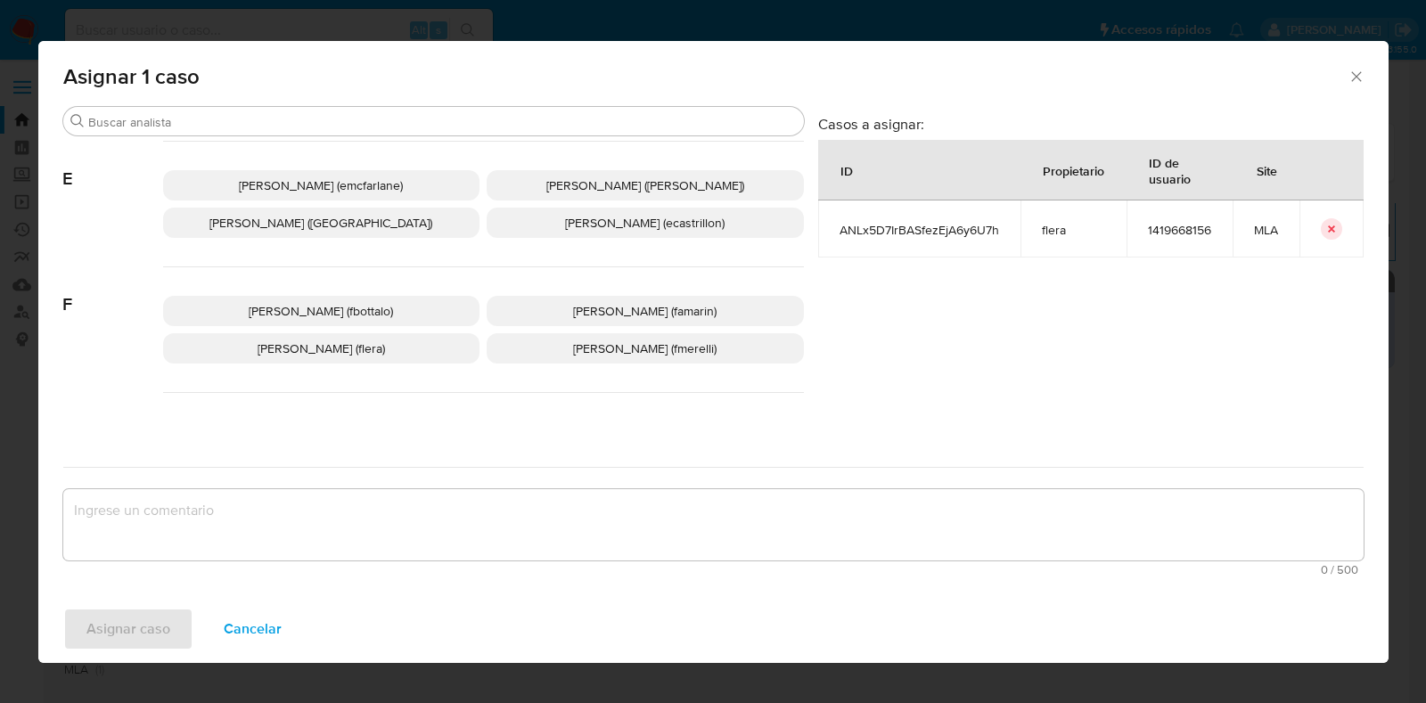
click at [388, 332] on div "Fabricio Bottalo (fbottalo) Facundo Marin (famarin) Florencia Cecilia Lera (fle…" at bounding box center [483, 330] width 641 height 126
click at [410, 342] on p "Florencia Cecilia Lera (flera)" at bounding box center [321, 348] width 317 height 30
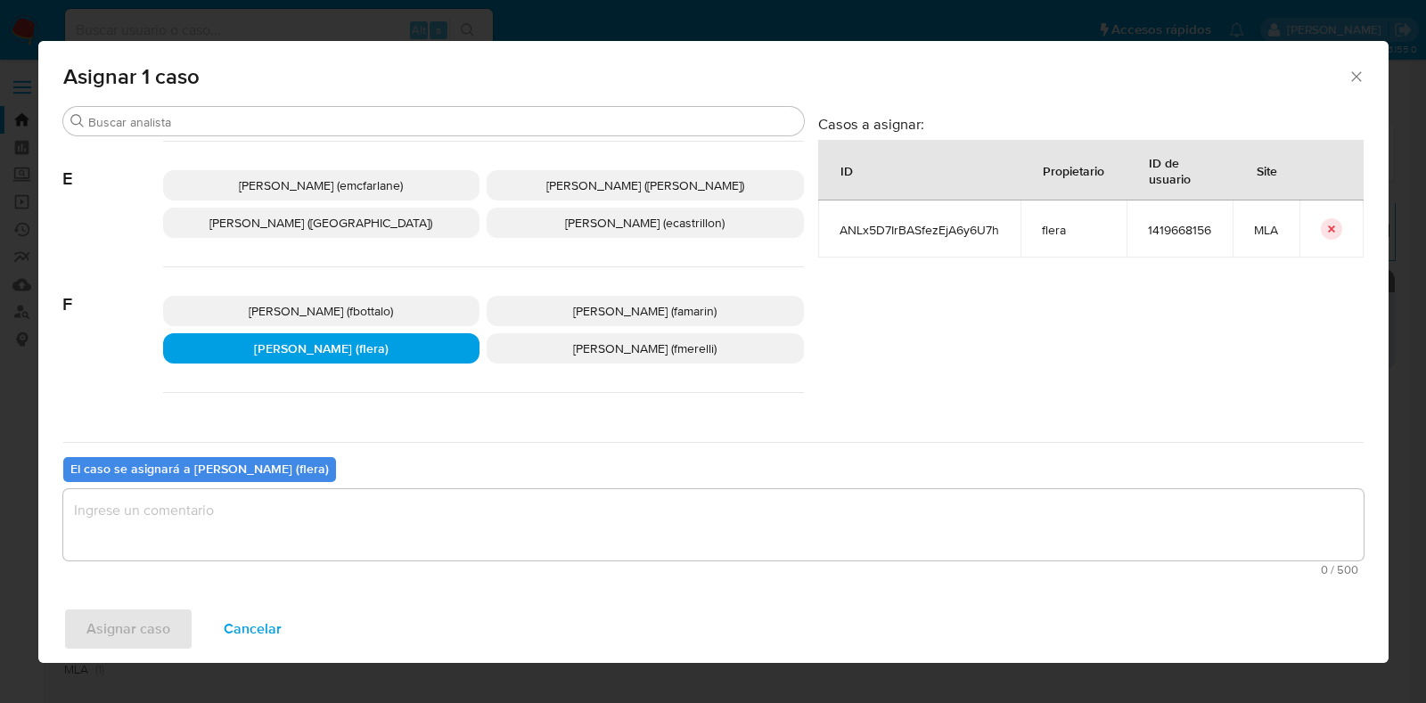
click at [339, 541] on textarea "assign-modal" at bounding box center [713, 524] width 1301 height 71
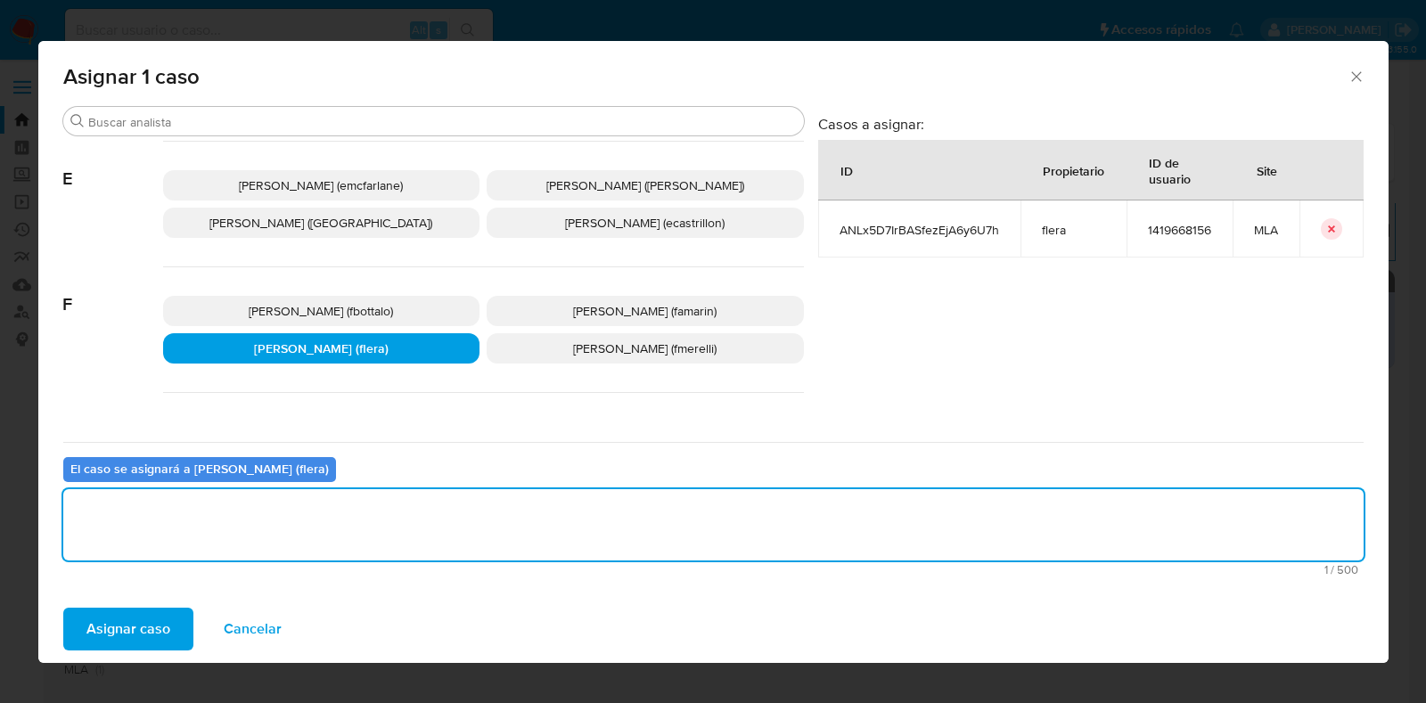
click at [160, 621] on span "Asignar caso" at bounding box center [128, 629] width 84 height 39
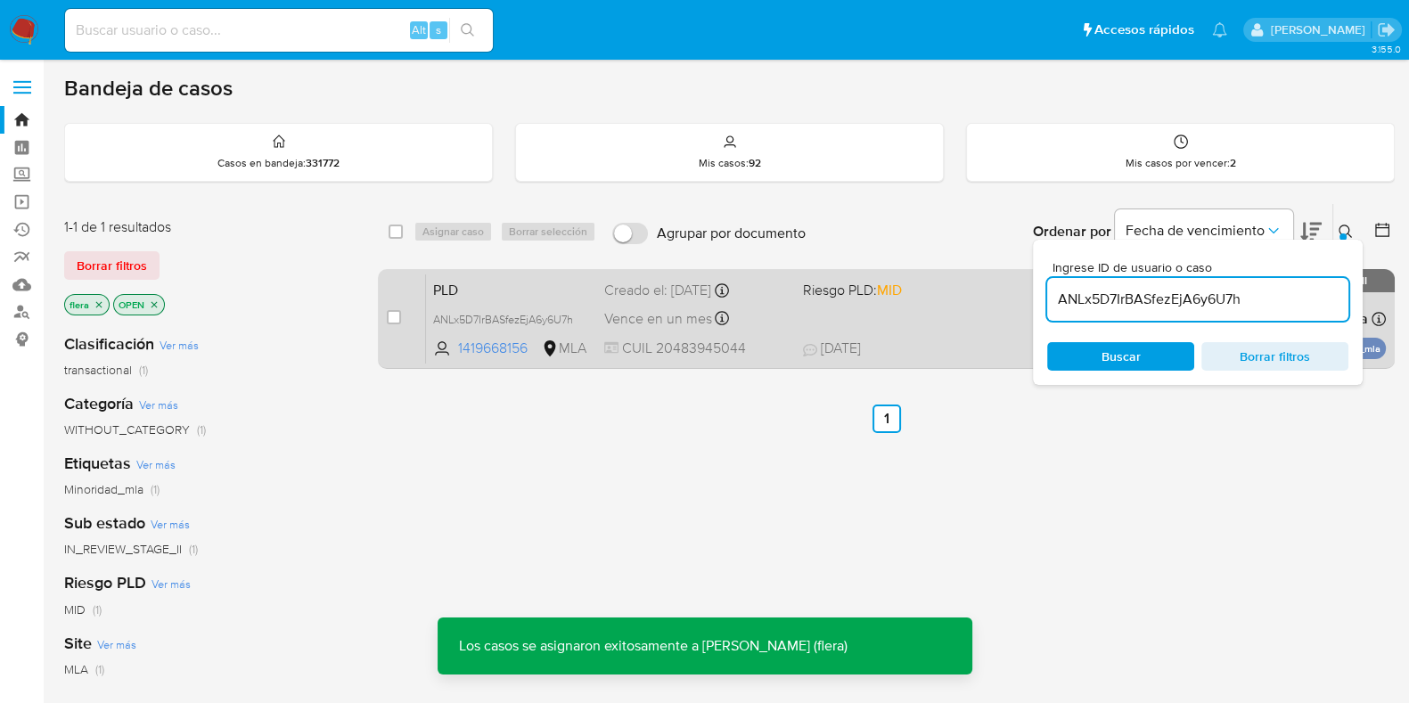
click at [504, 284] on span "PLD" at bounding box center [511, 288] width 157 height 23
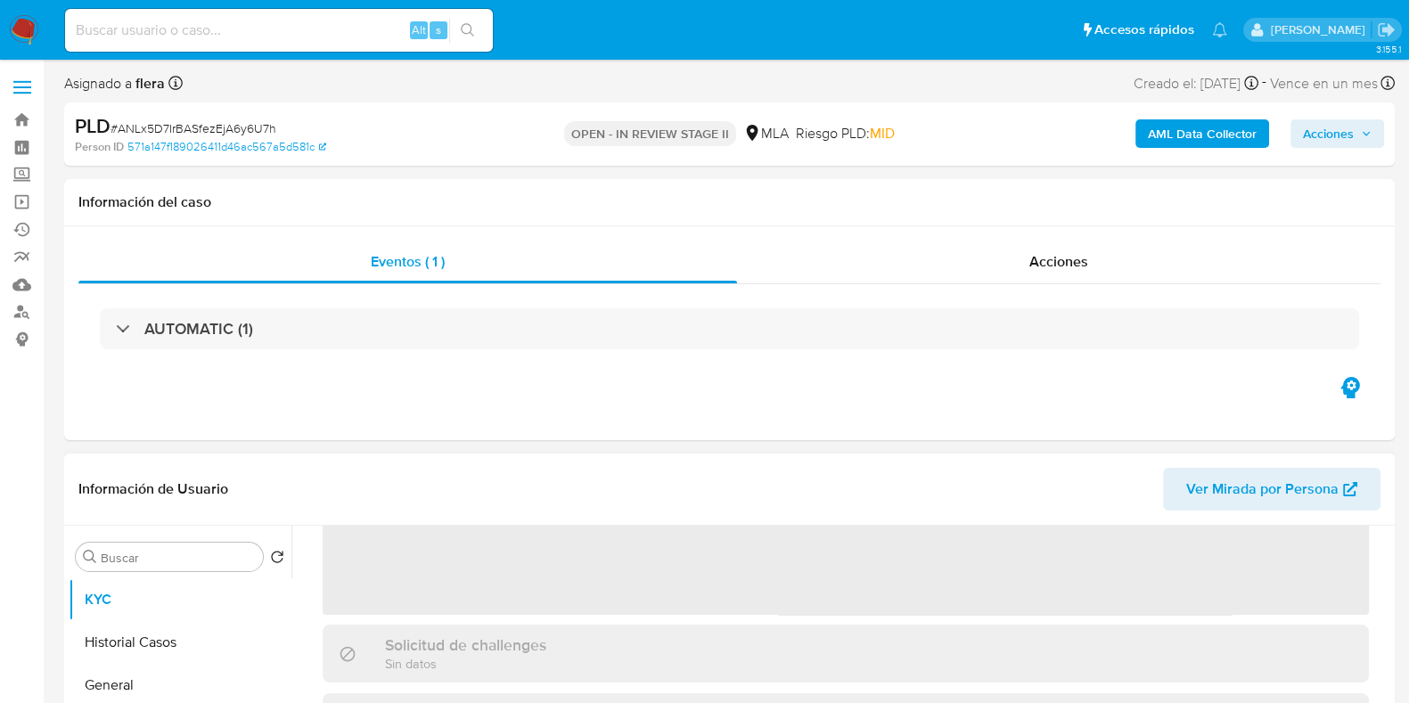
scroll to position [222, 0]
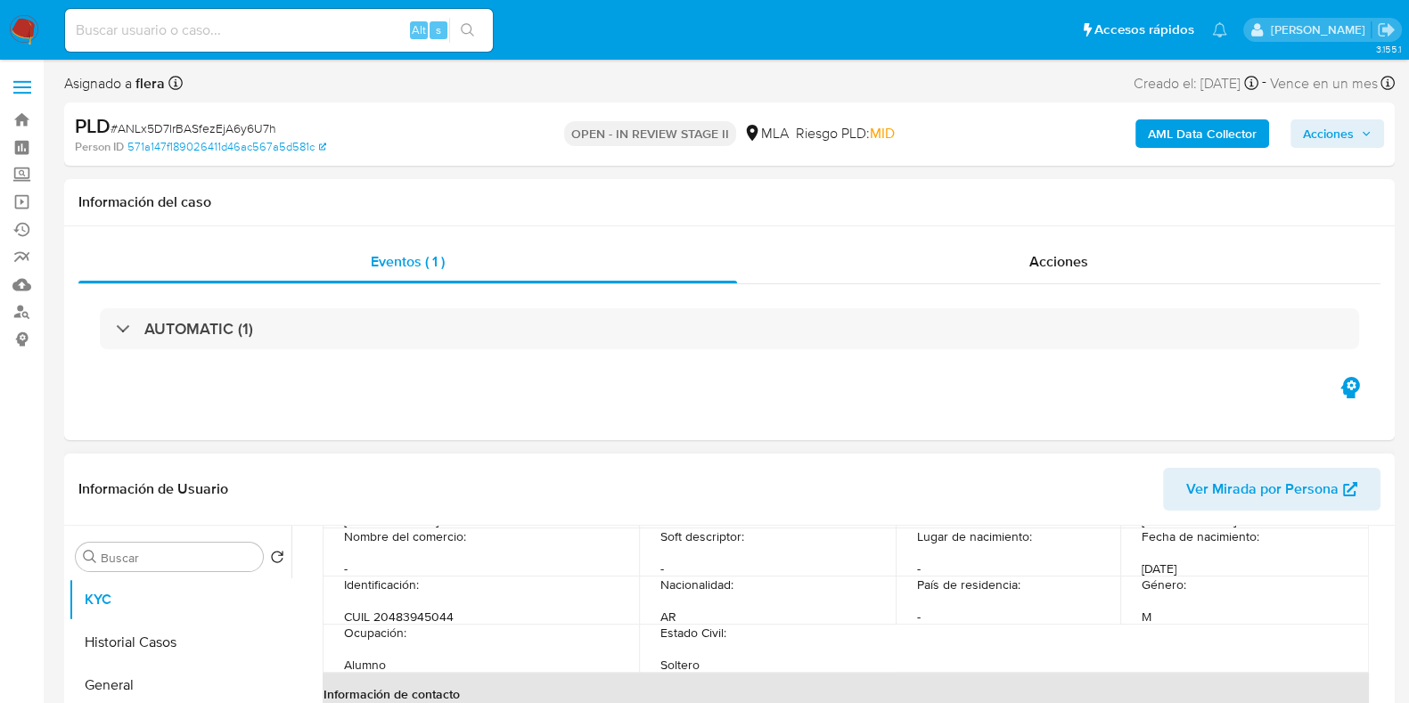
select select "10"
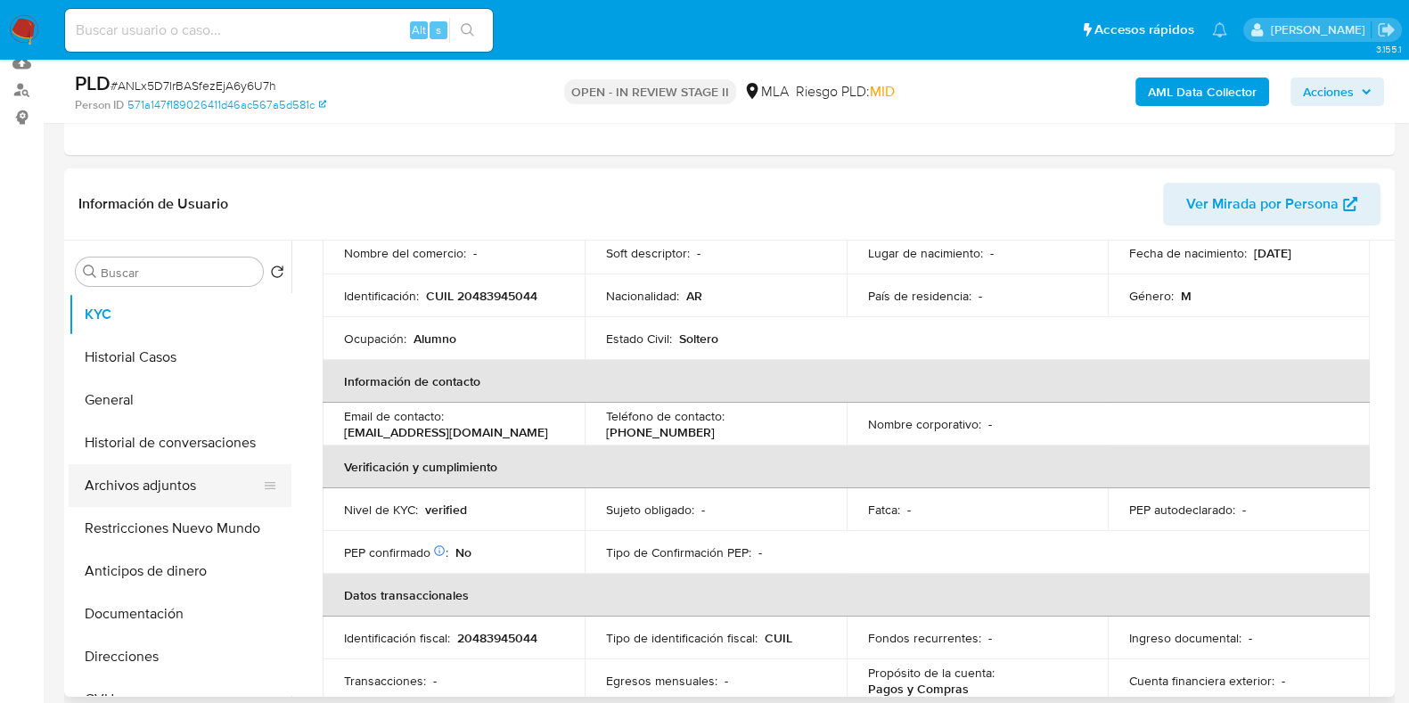
click at [139, 488] on button "Archivos adjuntos" at bounding box center [173, 485] width 209 height 43
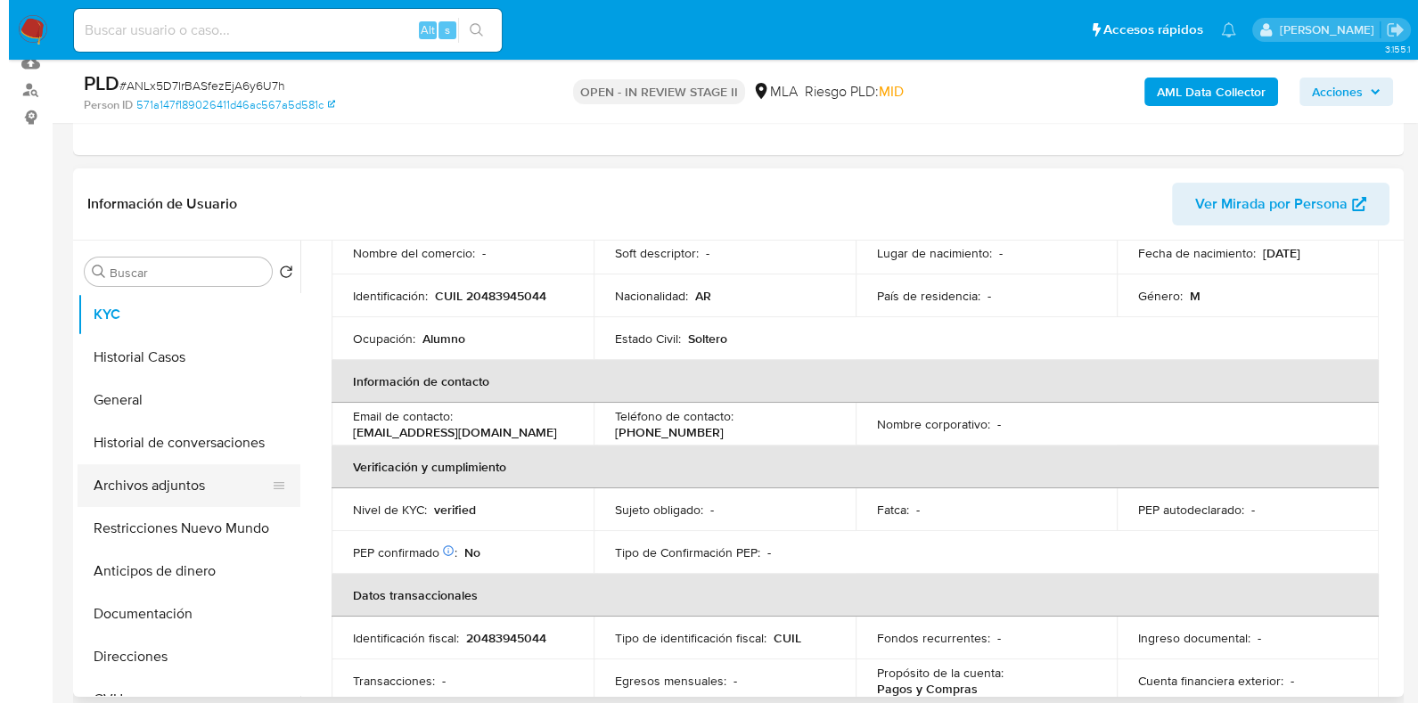
scroll to position [0, 0]
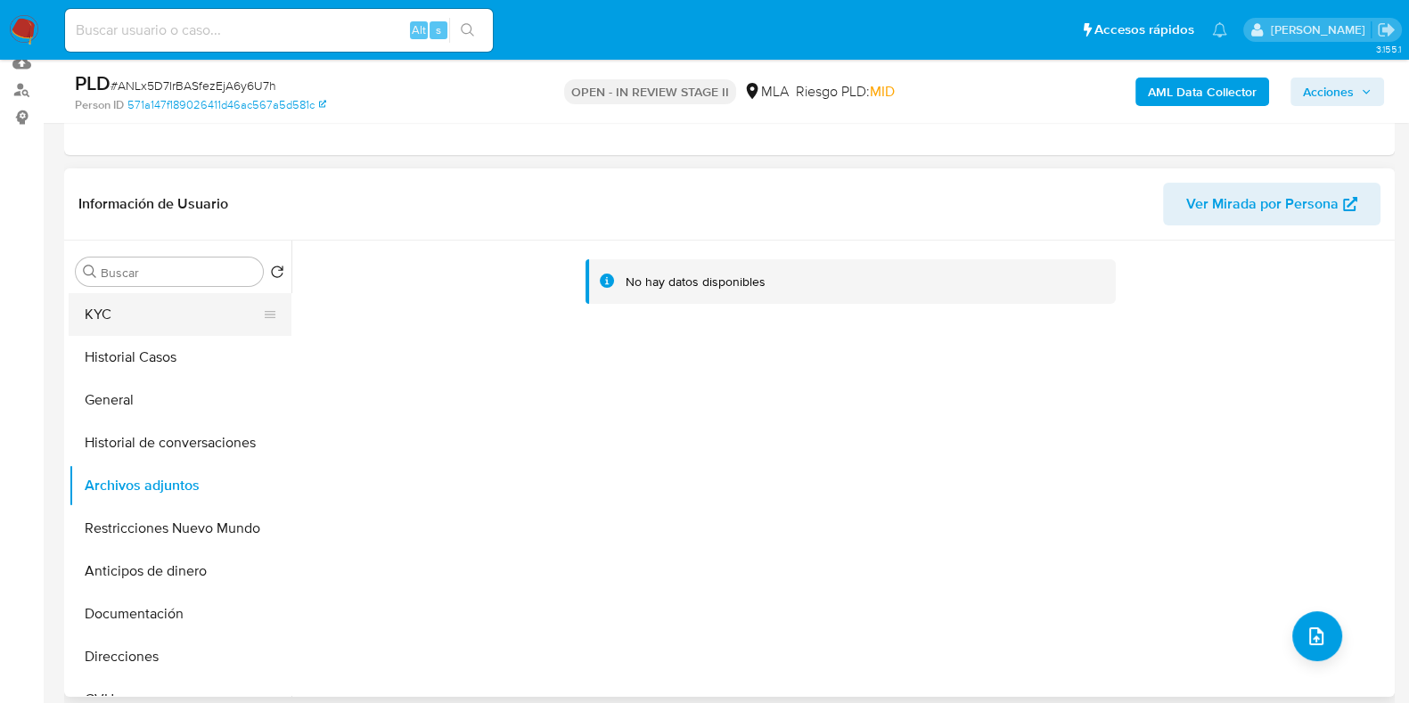
click at [124, 315] on button "KYC" at bounding box center [173, 314] width 209 height 43
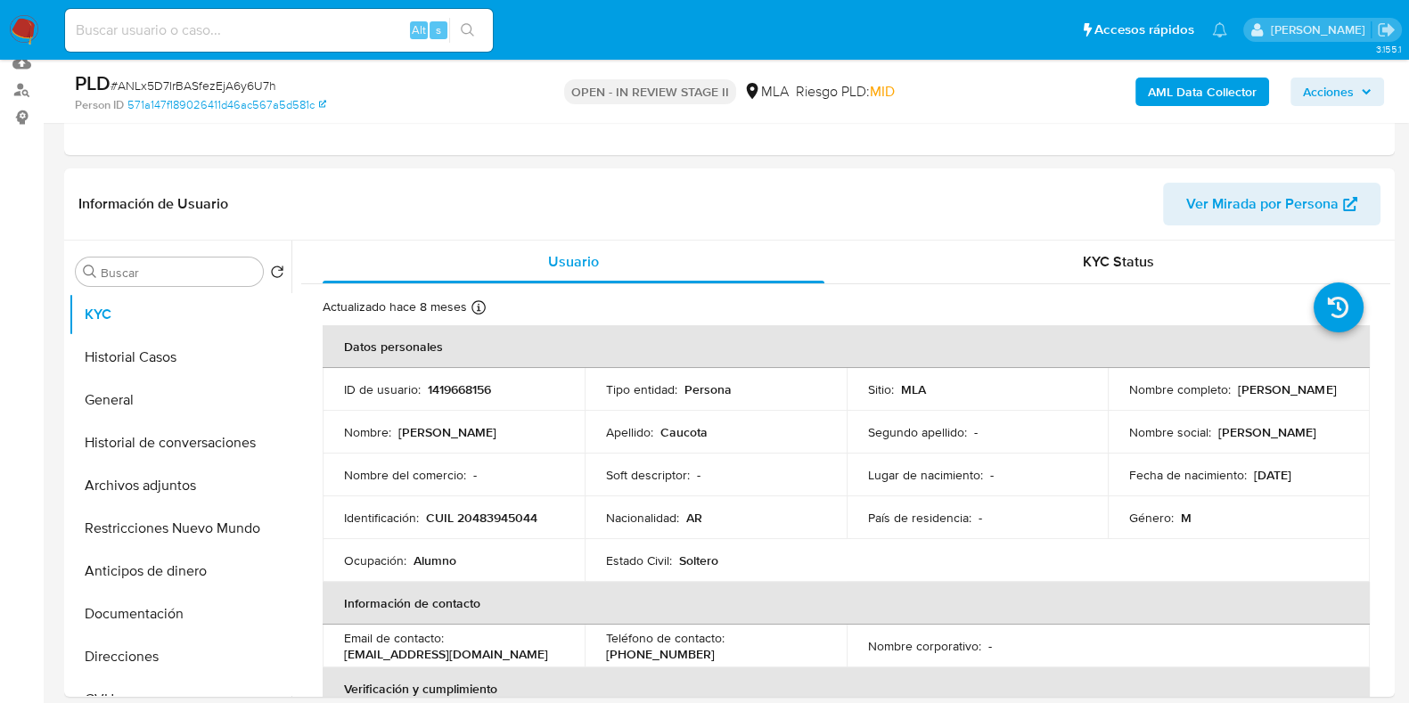
click at [1179, 79] on b "AML Data Collector" at bounding box center [1202, 92] width 109 height 29
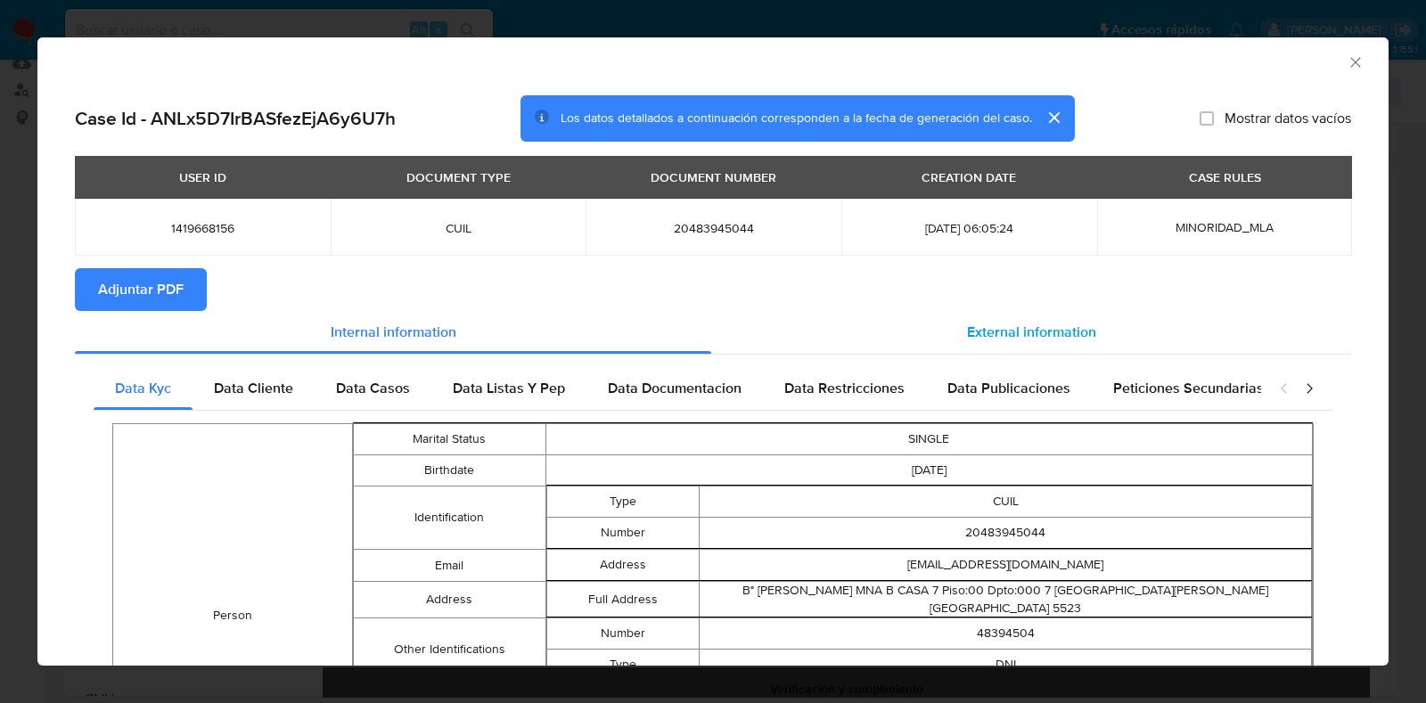
click at [1039, 337] on span "External information" at bounding box center [1031, 332] width 129 height 21
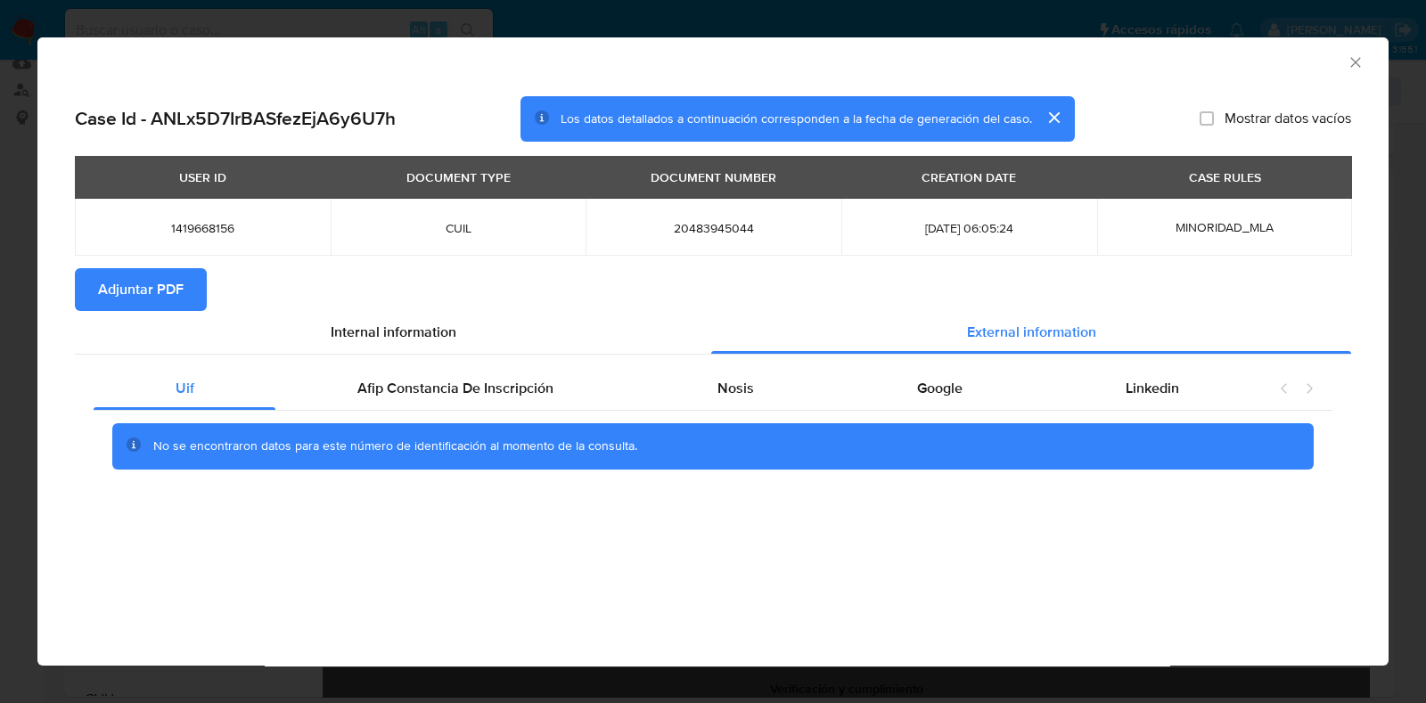
click at [131, 302] on span "Adjuntar PDF" at bounding box center [141, 289] width 86 height 39
click at [511, 400] on div "Afip Constancia De Inscripción" at bounding box center [454, 388] width 359 height 43
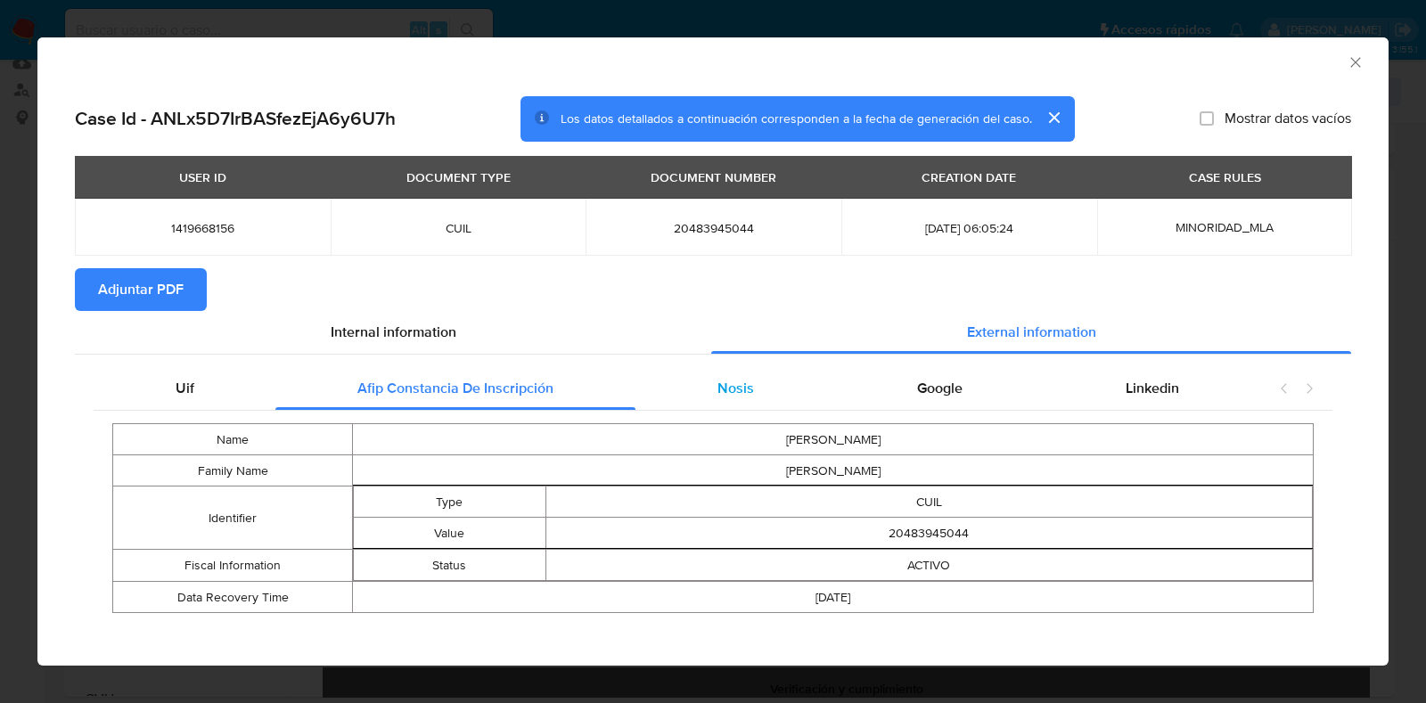
click at [727, 393] on span "Nosis" at bounding box center [736, 388] width 37 height 21
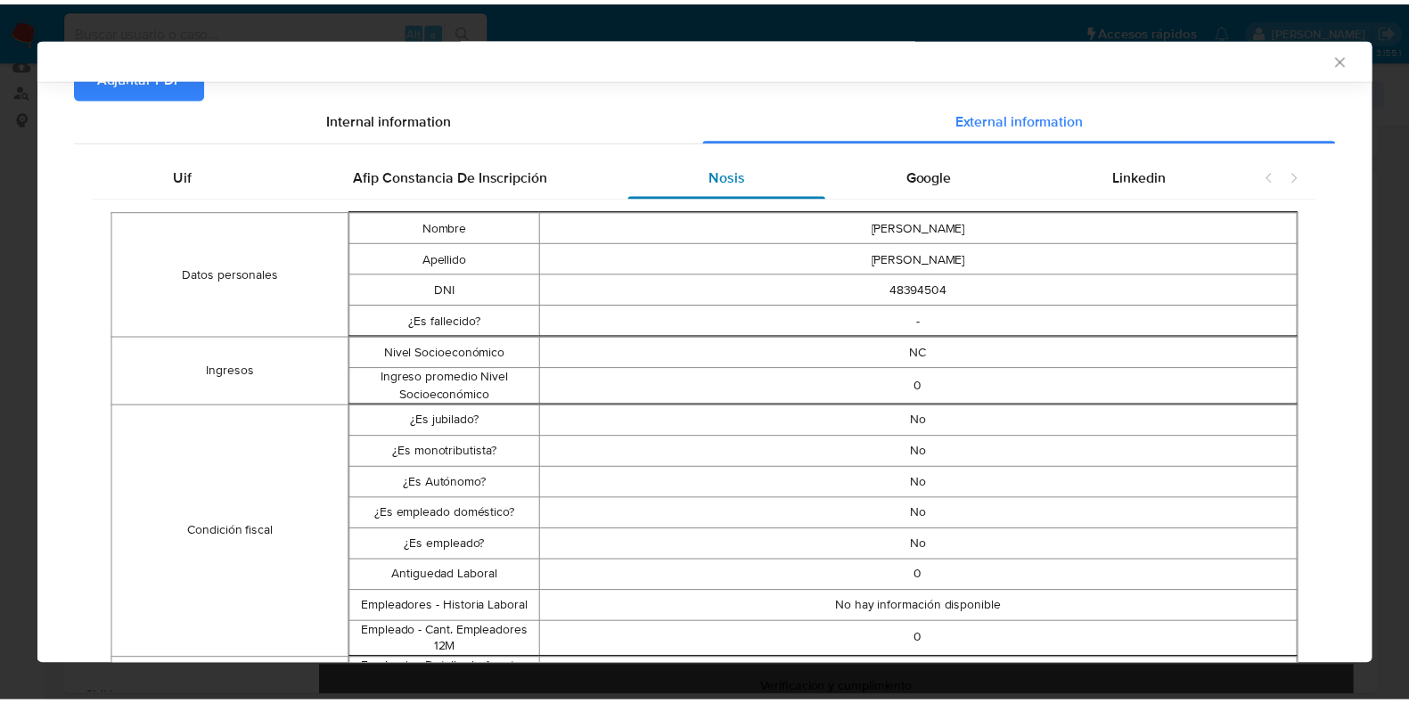
scroll to position [218, 0]
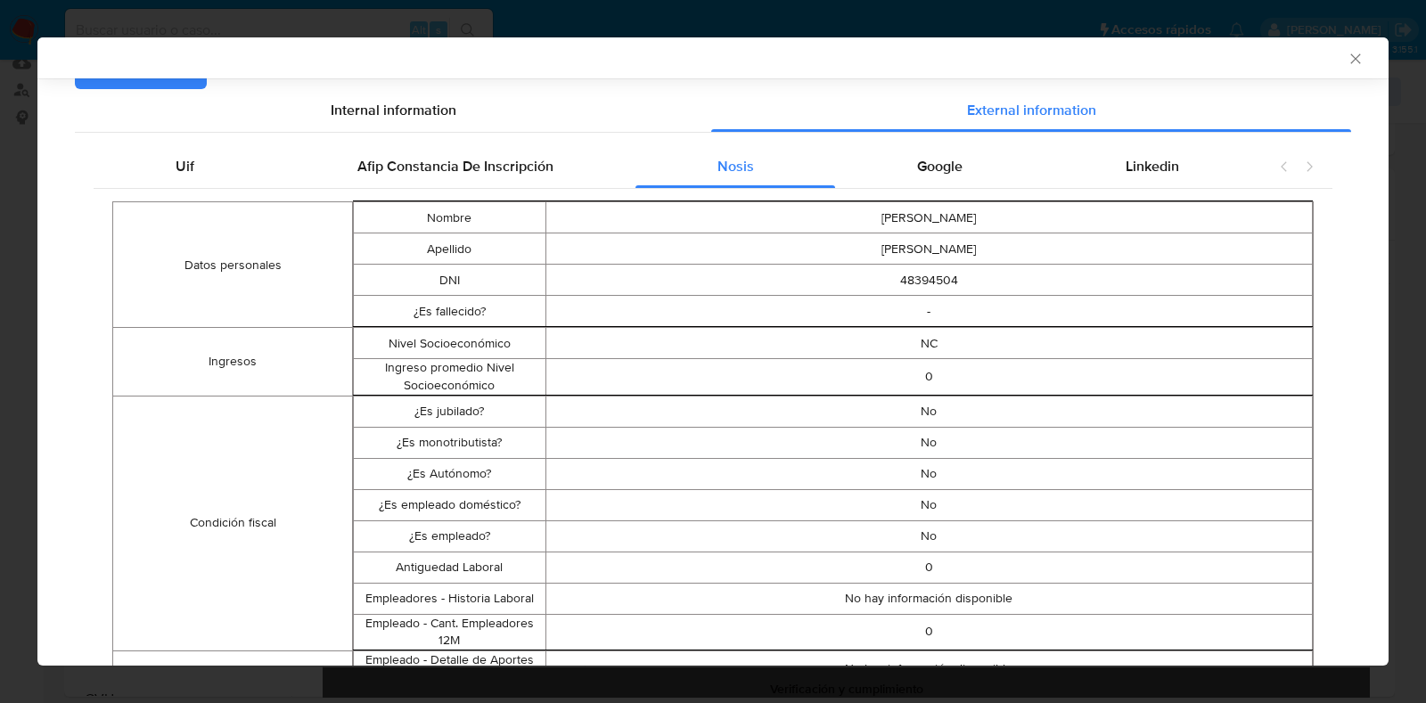
click at [1351, 55] on icon "Cerrar ventana" at bounding box center [1356, 58] width 10 height 10
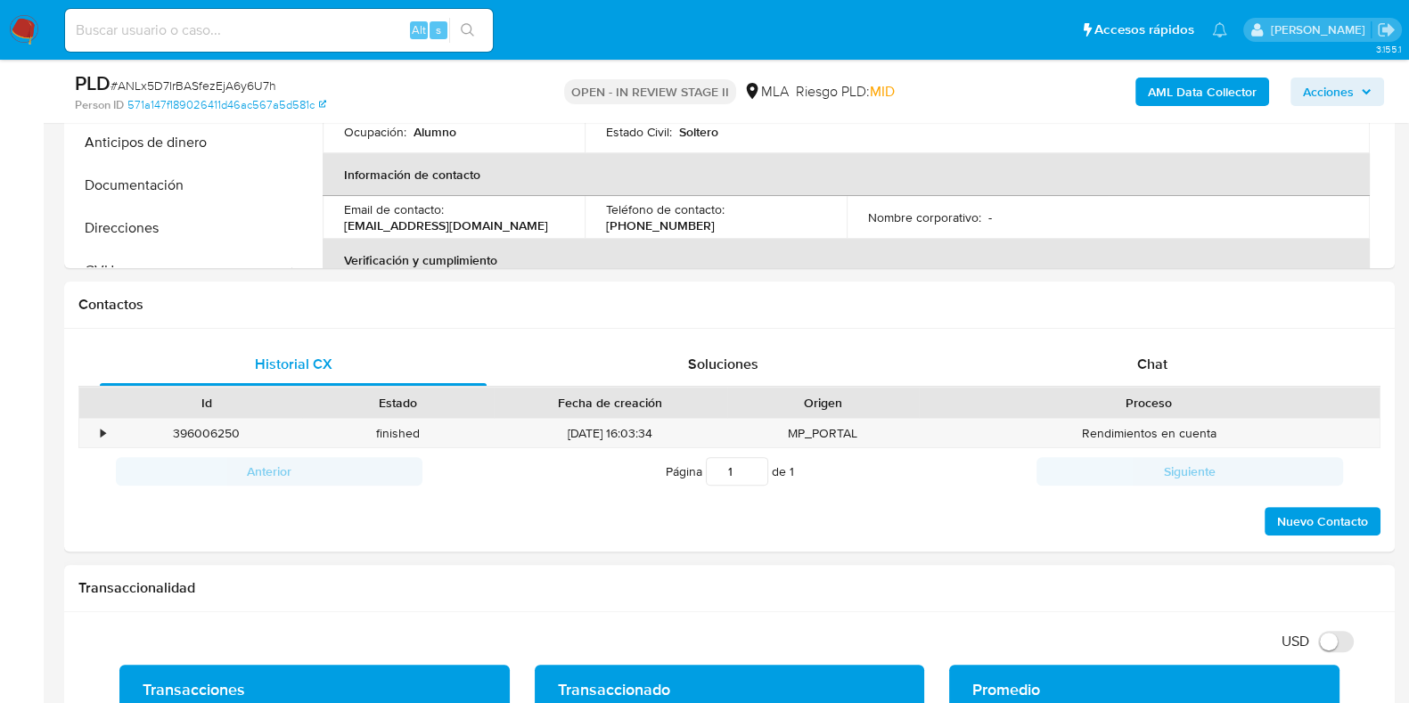
scroll to position [891, 0]
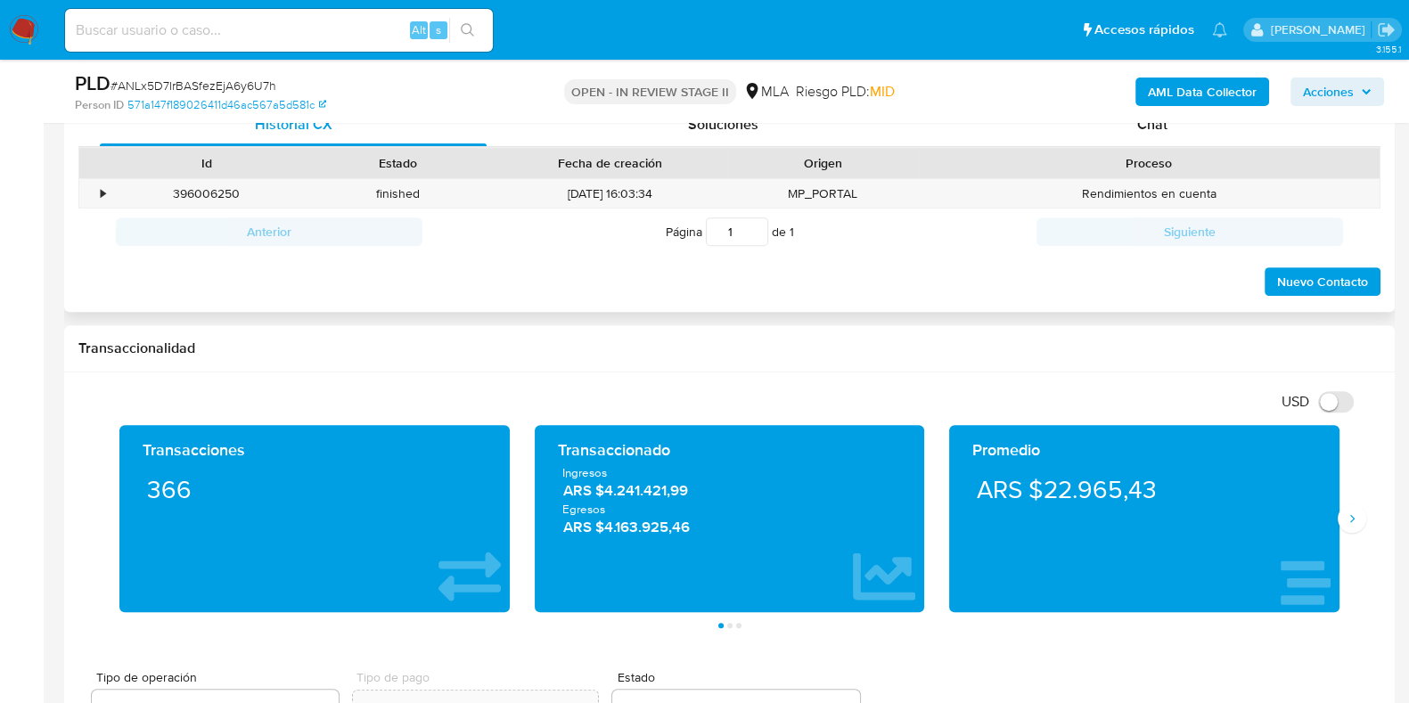
click at [1168, 148] on div "Proceso" at bounding box center [1149, 163] width 461 height 30
click at [1163, 127] on span "Chat" at bounding box center [1153, 124] width 30 height 21
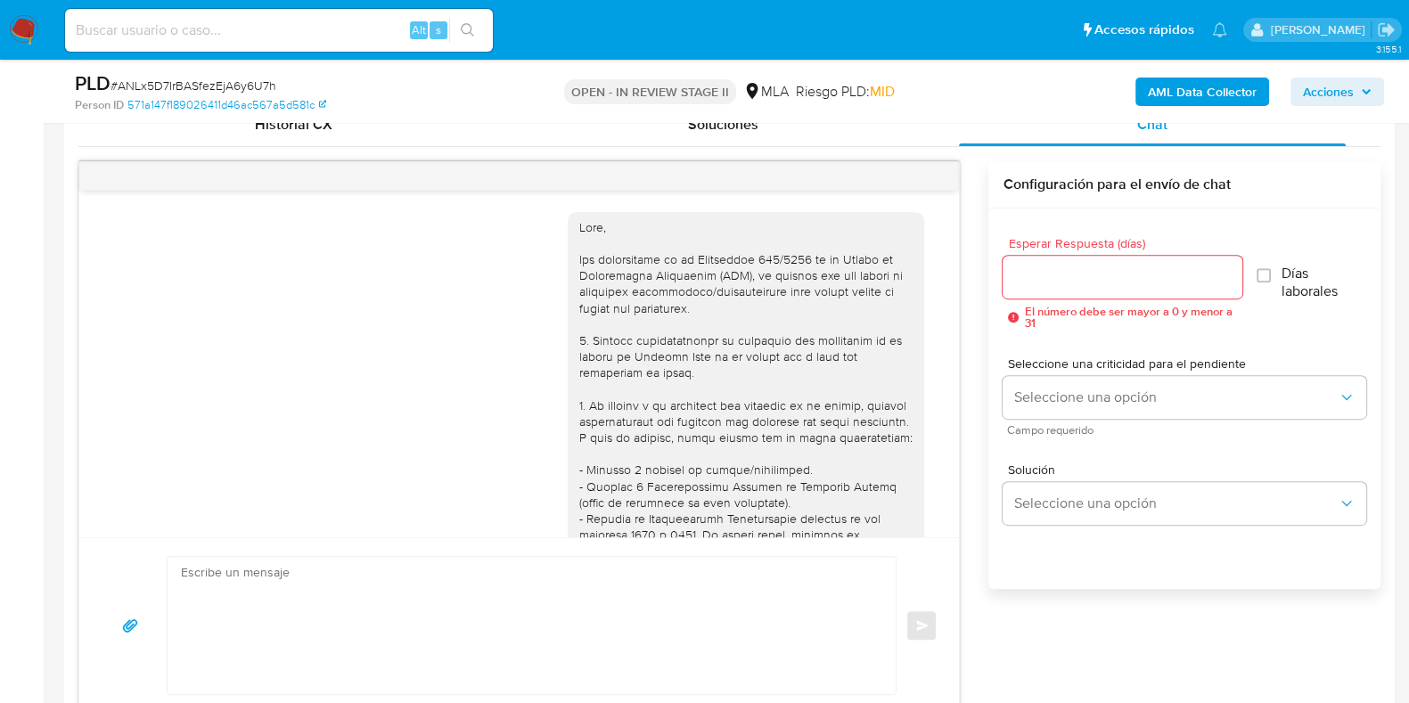
scroll to position [1142, 0]
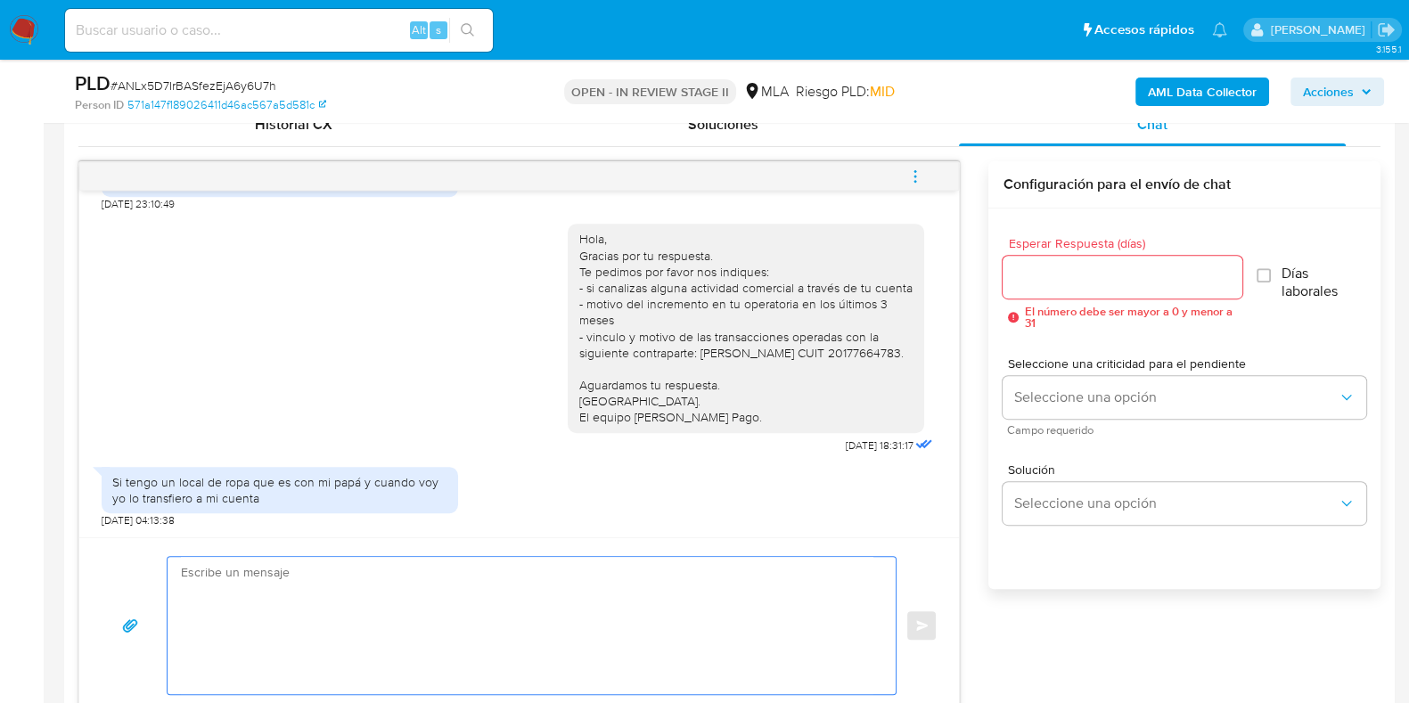
paste textarea "Hola XXX, Muchas gracias por tu respuesta. Analizamos tu caso y verificamos que…"
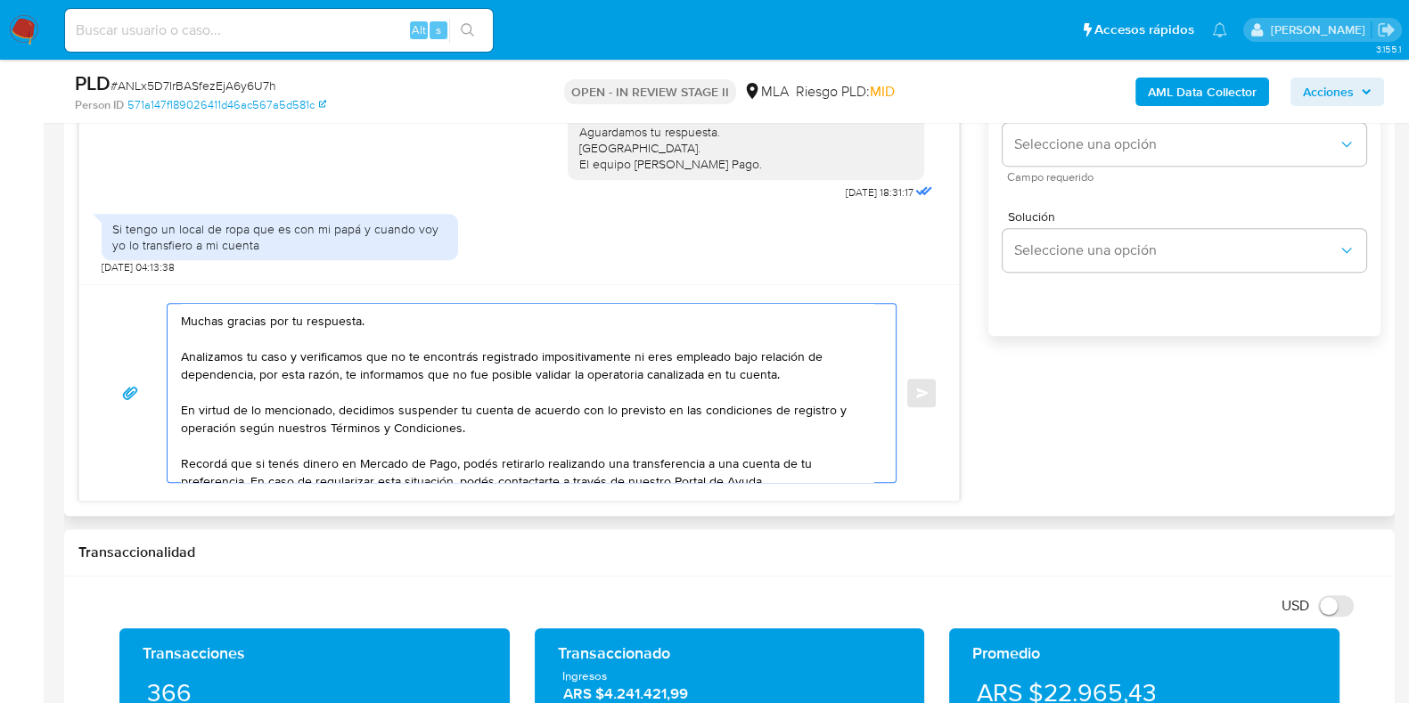
scroll to position [0, 0]
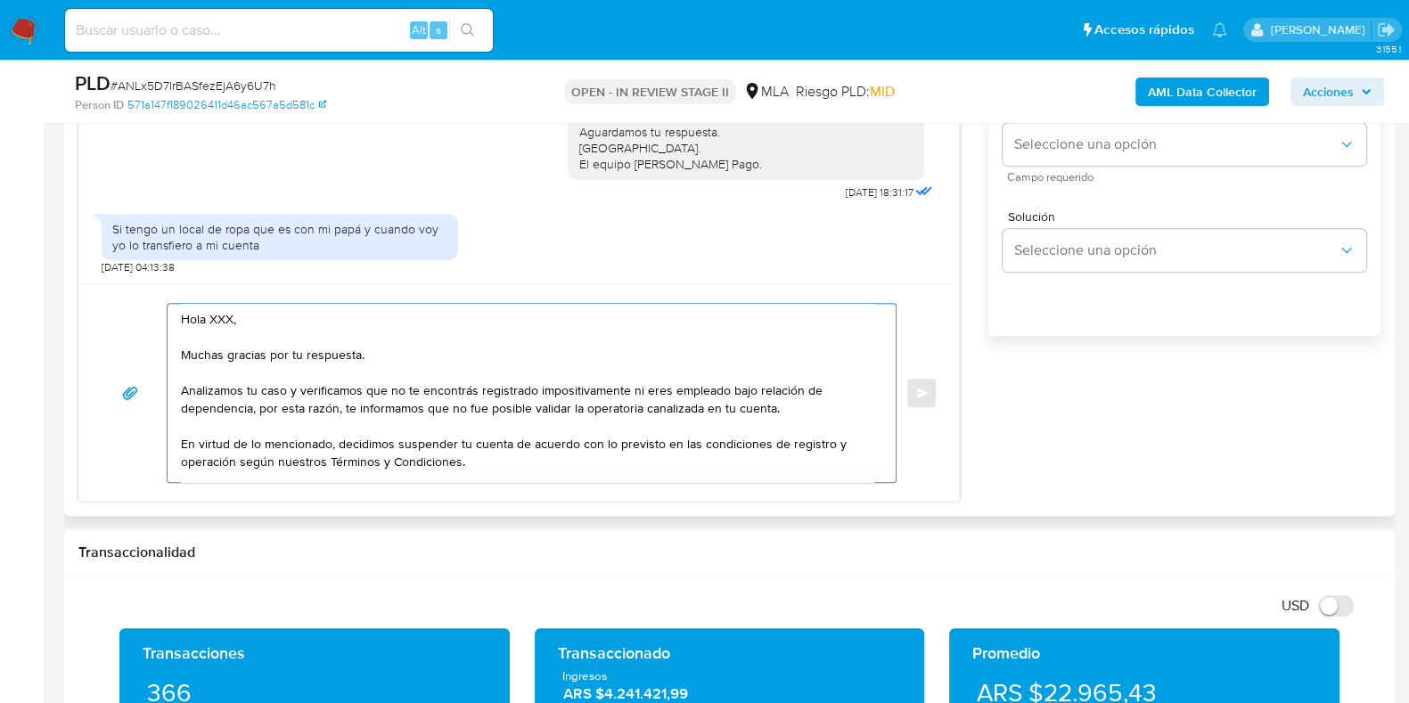
click at [234, 321] on textarea "Hola XXX, Muchas gracias por tu respuesta. Analizamos tu caso y verificamos que…" at bounding box center [527, 393] width 693 height 178
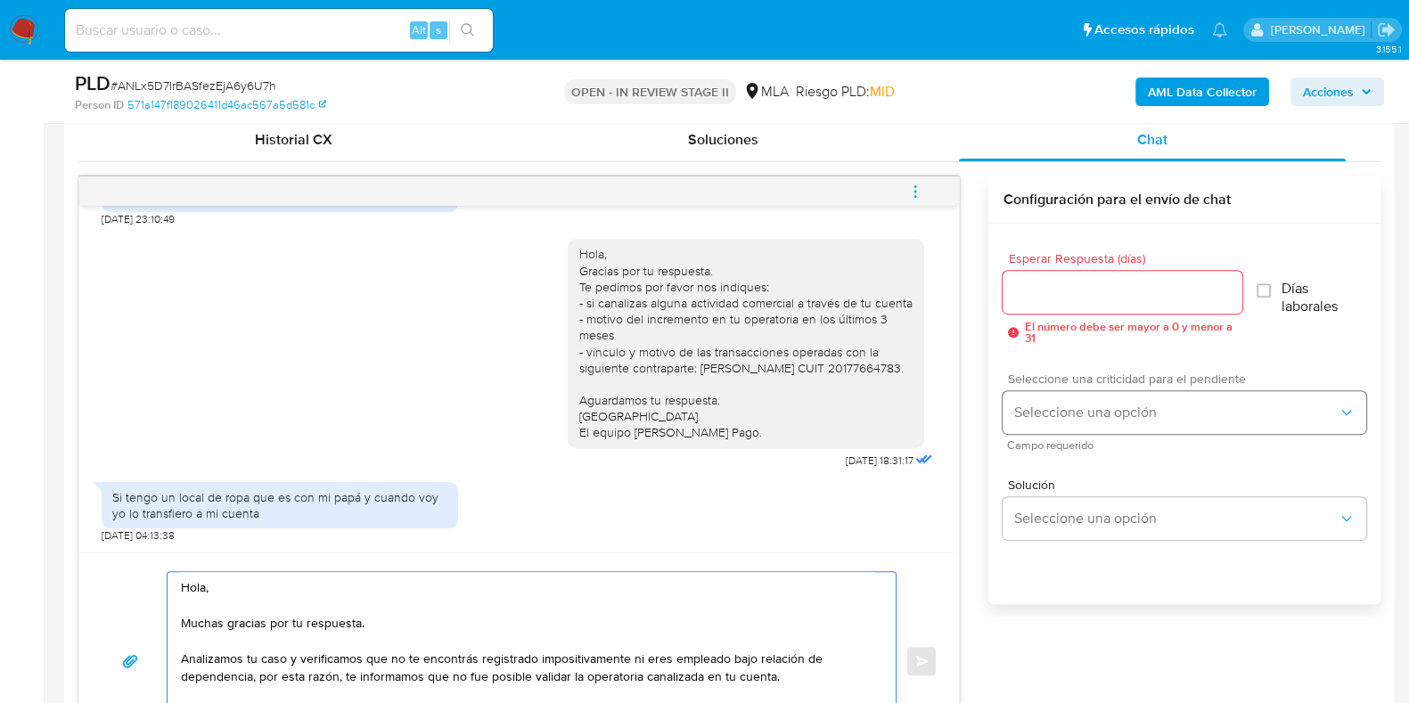
scroll to position [810, 0]
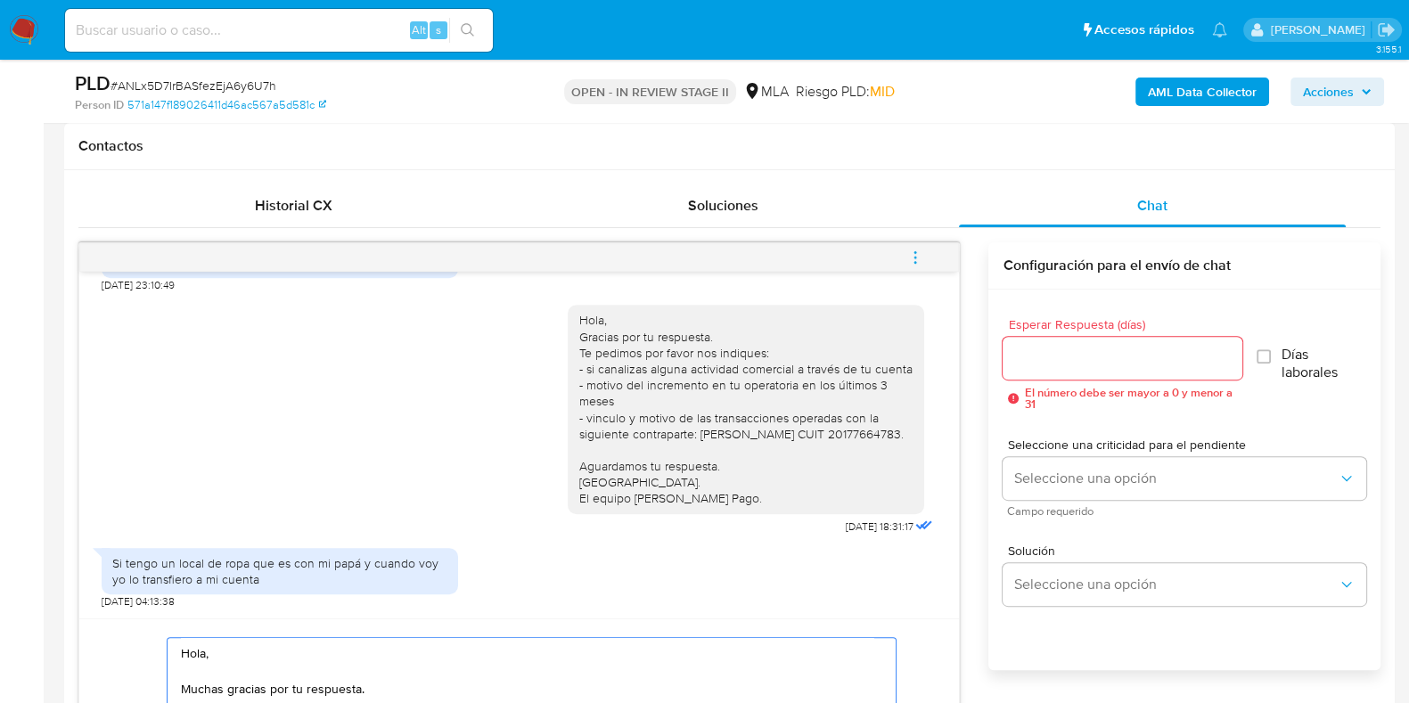
type textarea "Hola, Muchas gracias por tu respuesta. Analizamos tu caso y verificamos que no …"
click at [1027, 347] on input "Esperar Respuesta (días)" at bounding box center [1122, 358] width 239 height 23
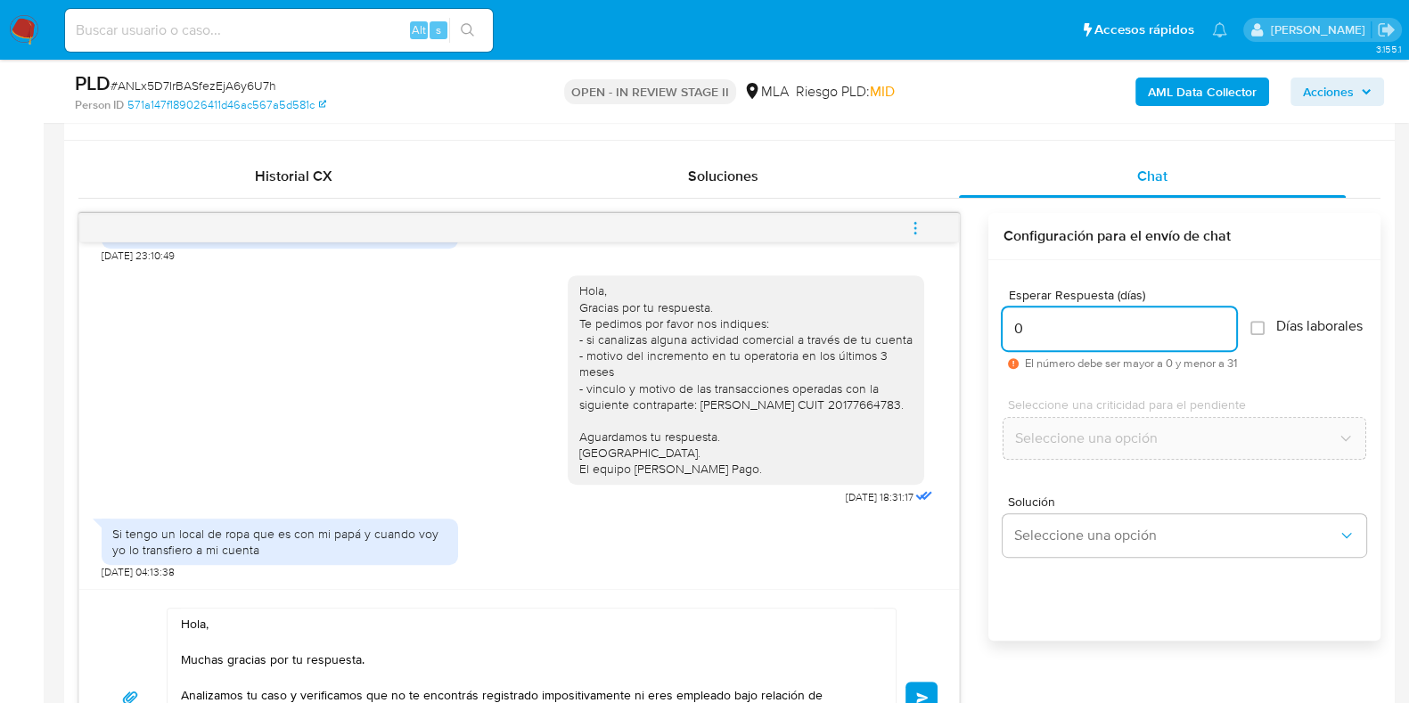
scroll to position [1032, 0]
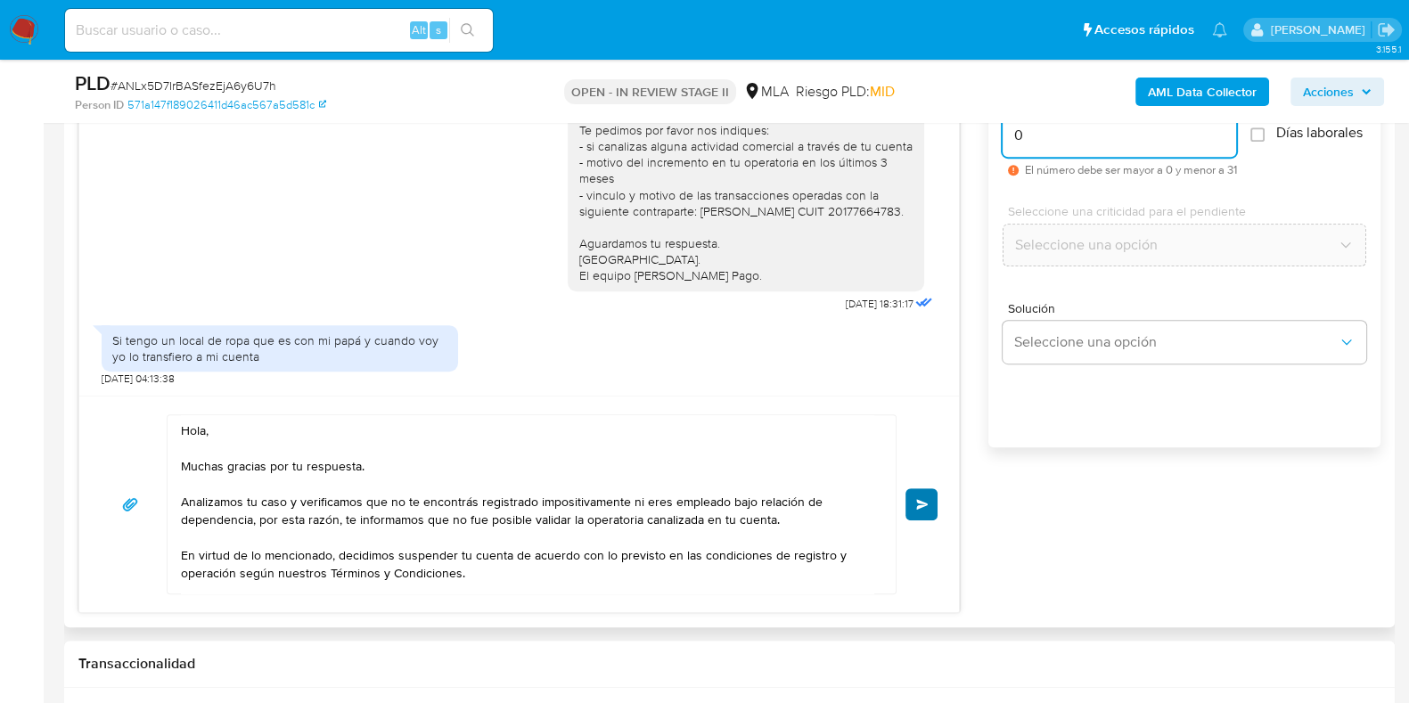
type input "0"
click at [929, 508] on button "Enviar" at bounding box center [922, 505] width 32 height 32
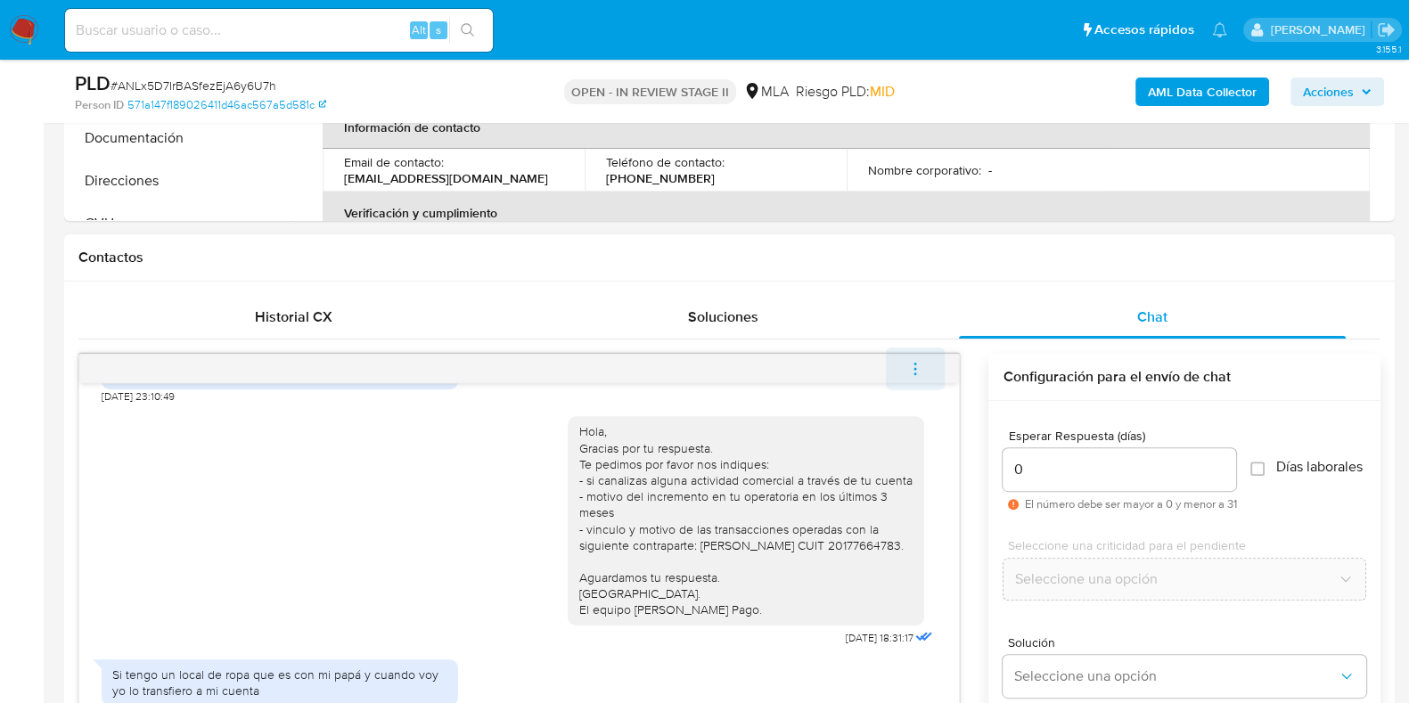
scroll to position [1518, 0]
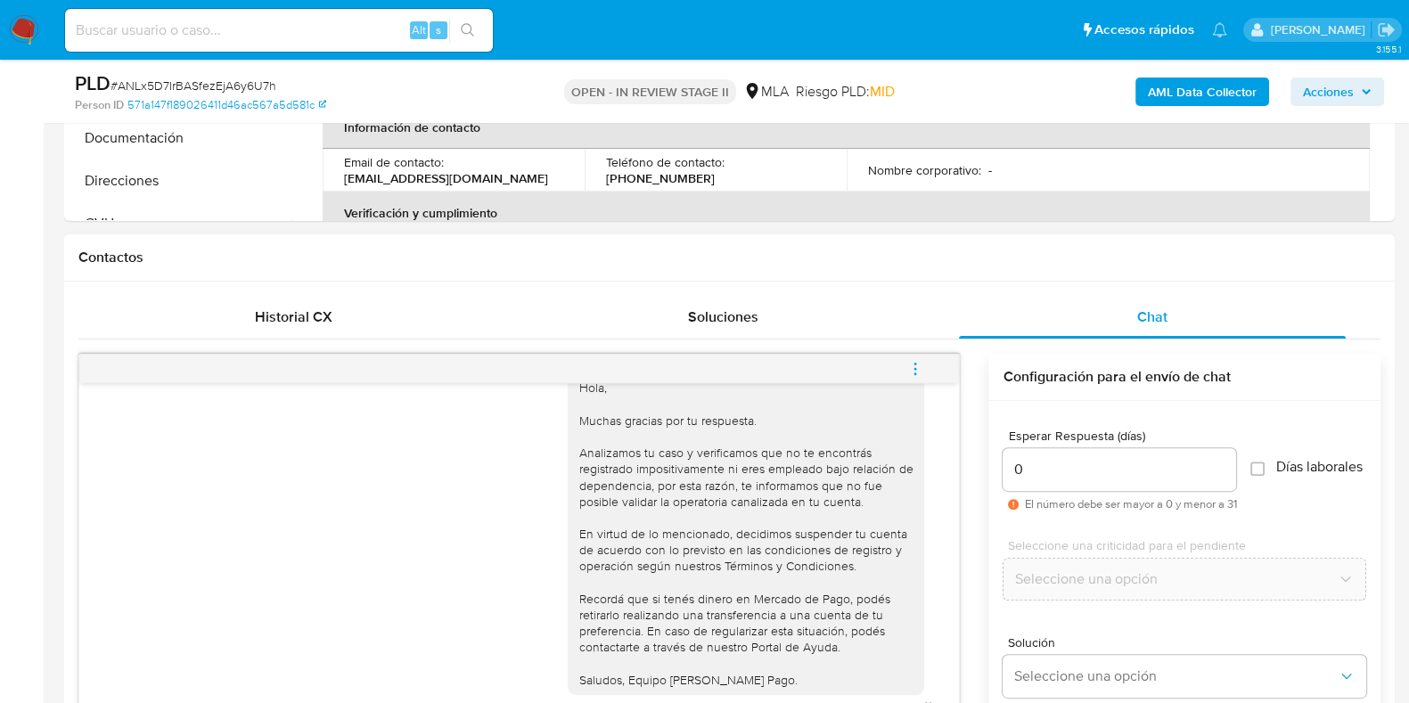
click at [921, 368] on icon "menu-action" at bounding box center [916, 369] width 16 height 16
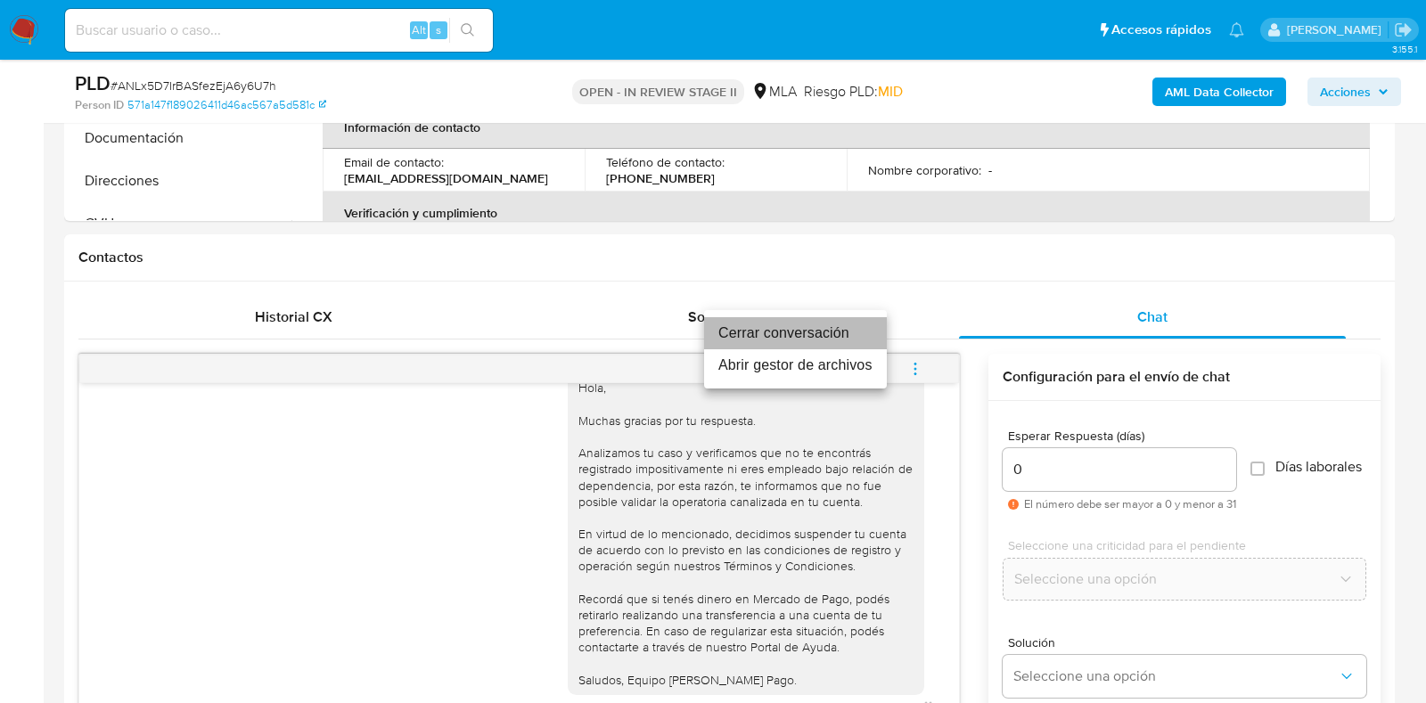
click at [793, 341] on li "Cerrar conversación" at bounding box center [795, 333] width 183 height 32
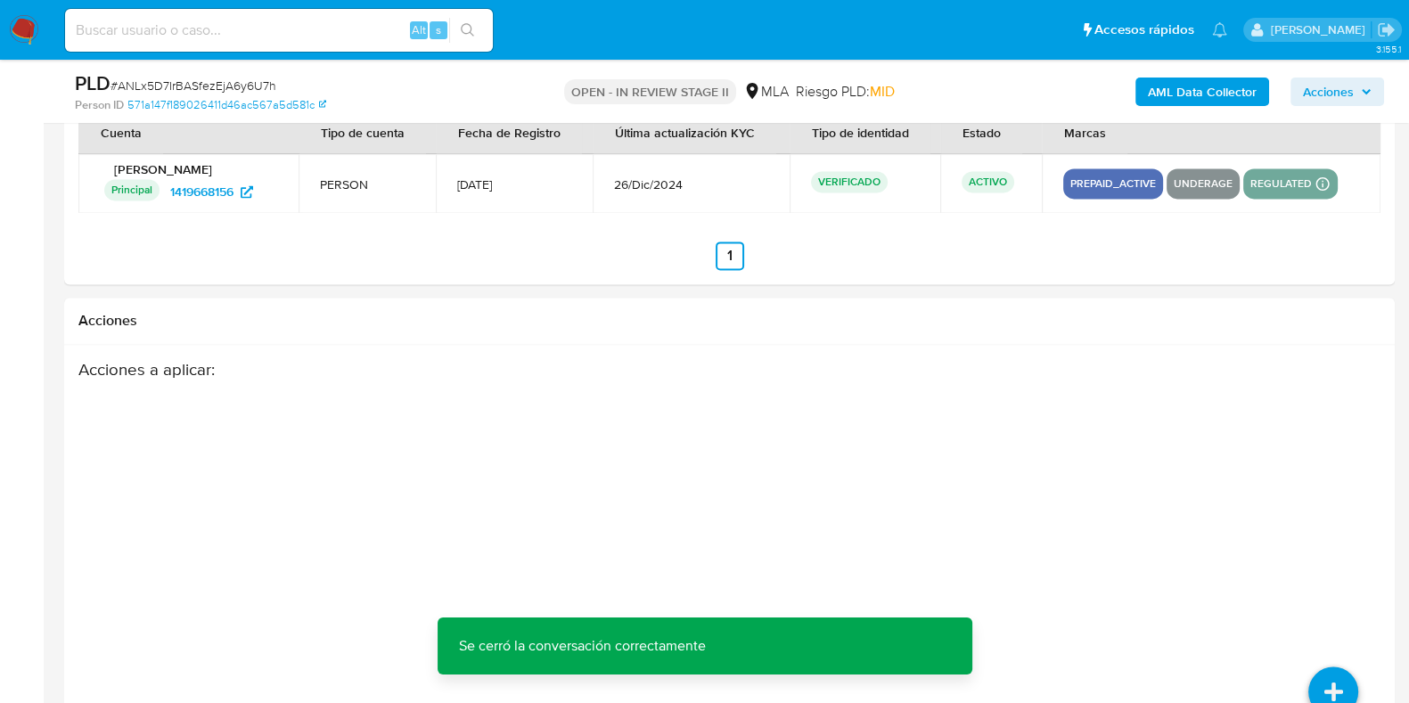
scroll to position [3131, 0]
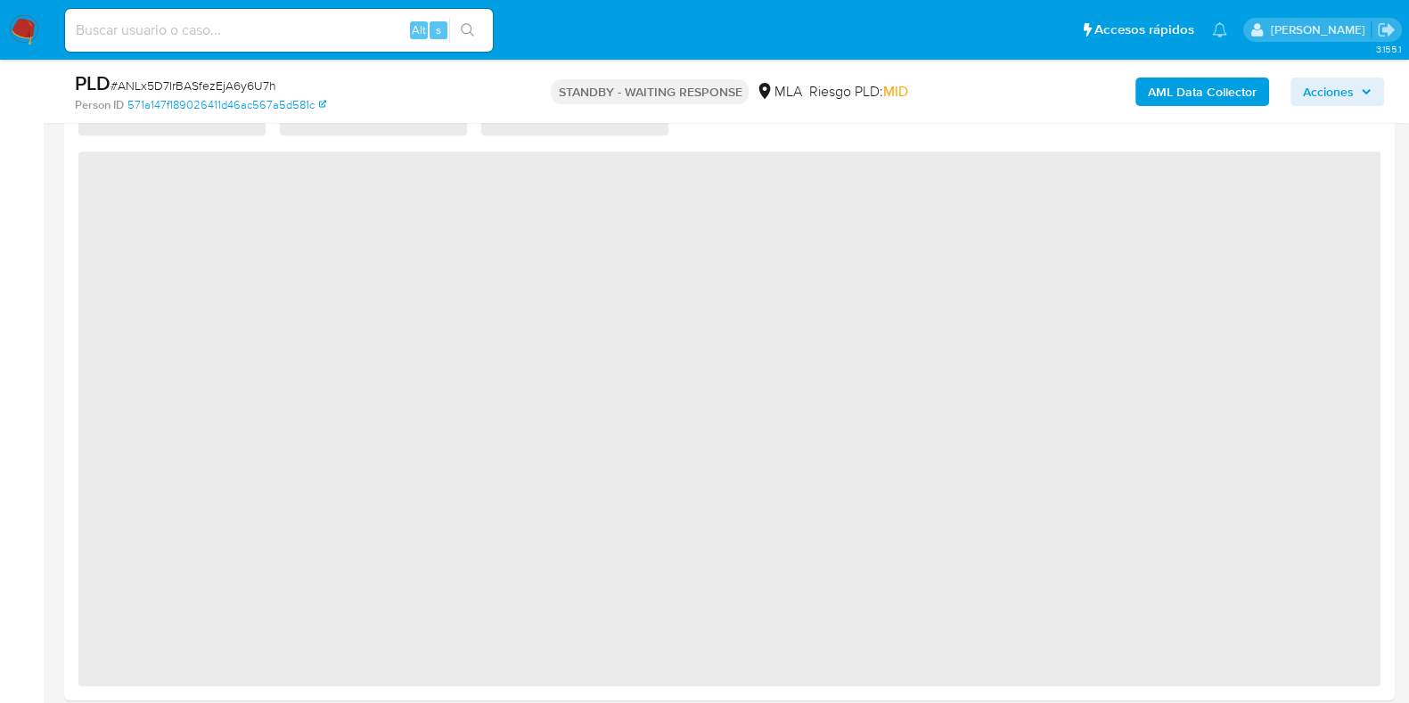
select select "10"
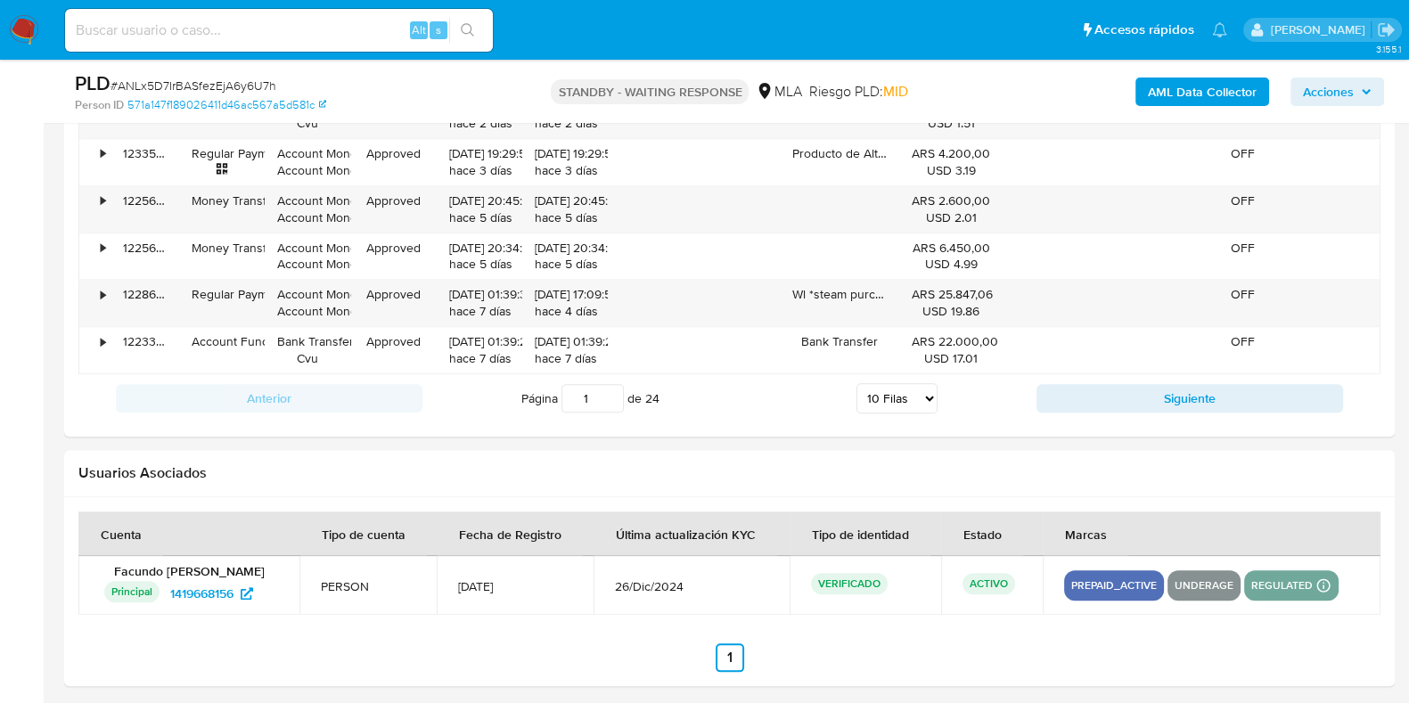
scroll to position [2219, 0]
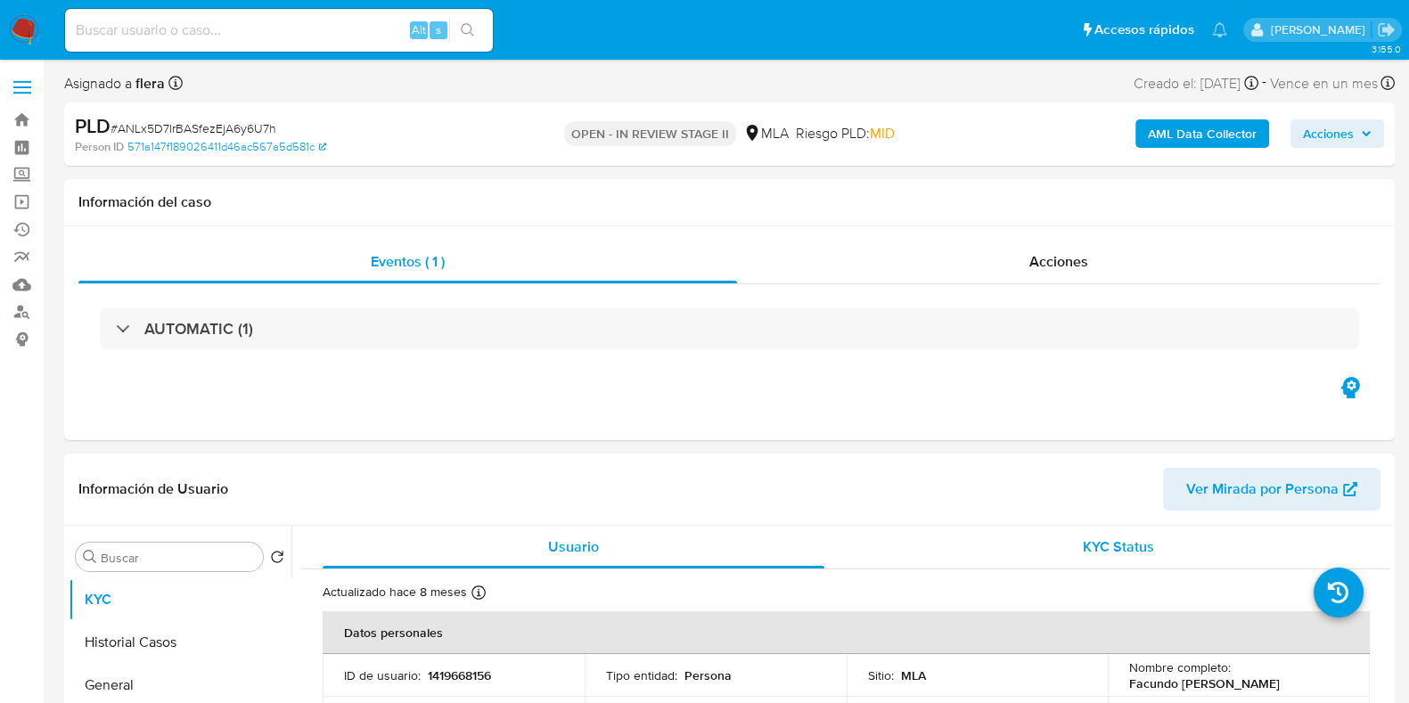
select select "10"
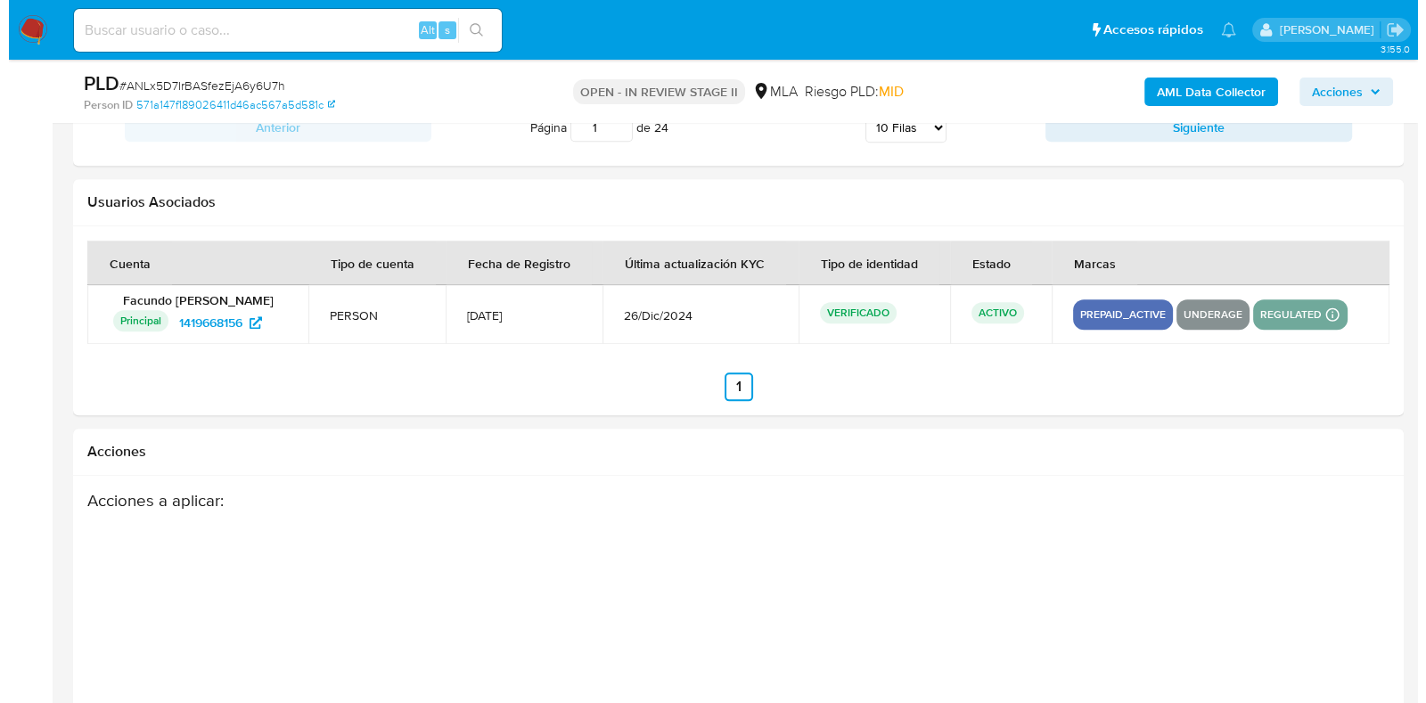
scroll to position [2716, 0]
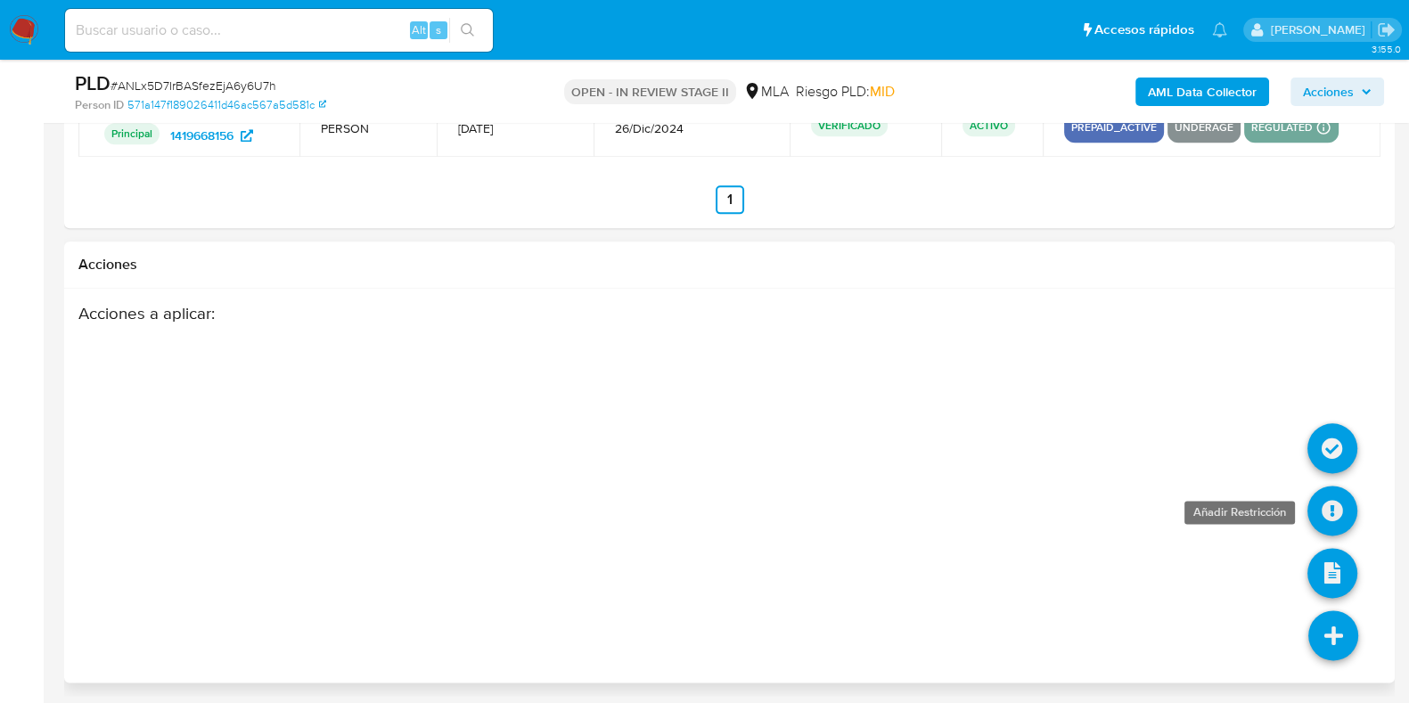
click at [1319, 493] on icon at bounding box center [1333, 511] width 50 height 50
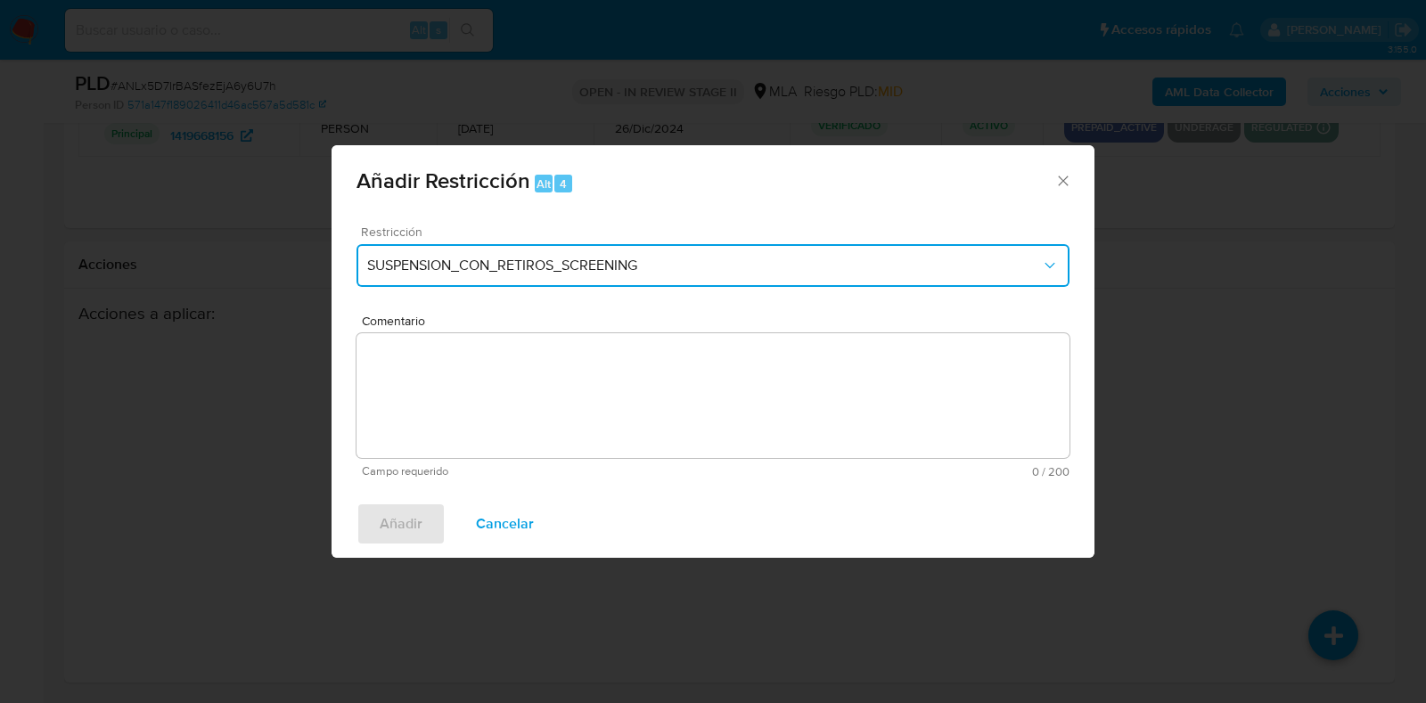
click at [539, 260] on span "SUSPENSION_CON_RETIROS_SCREENING" at bounding box center [704, 266] width 674 height 18
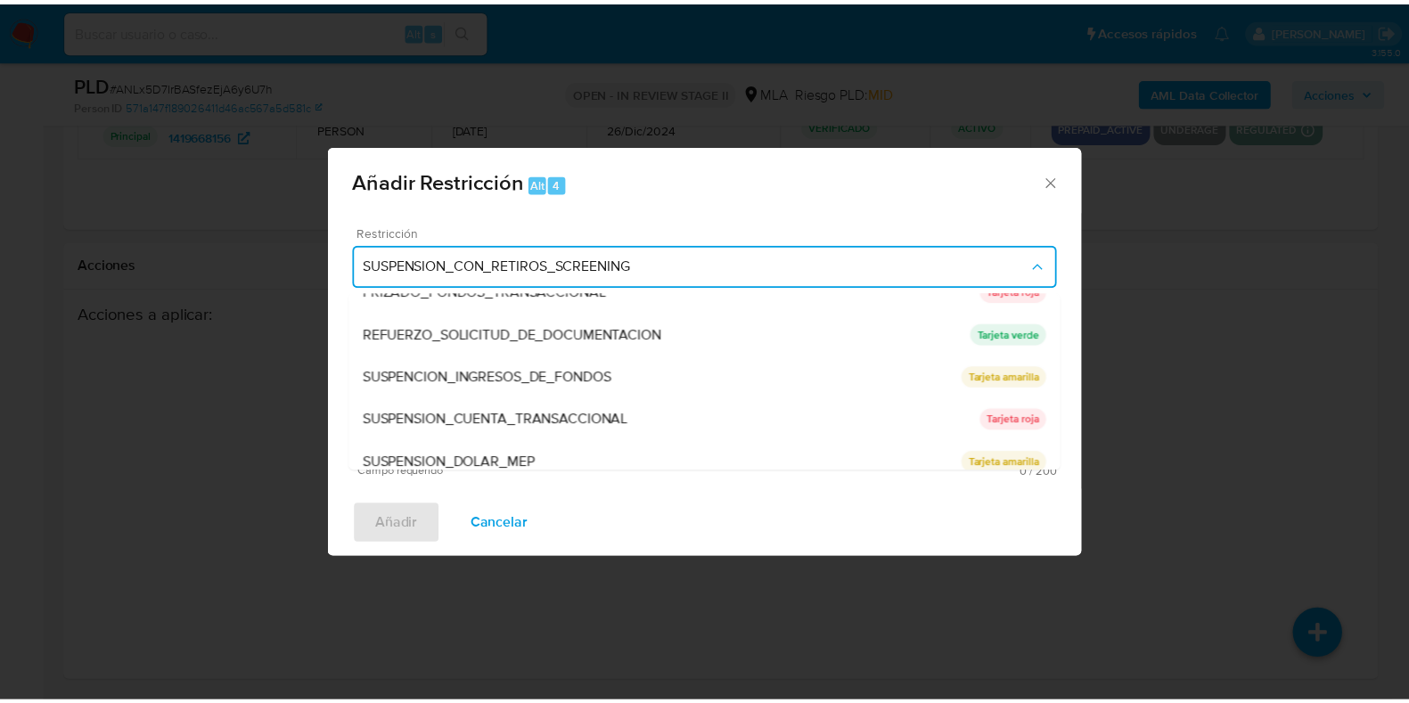
scroll to position [378, 0]
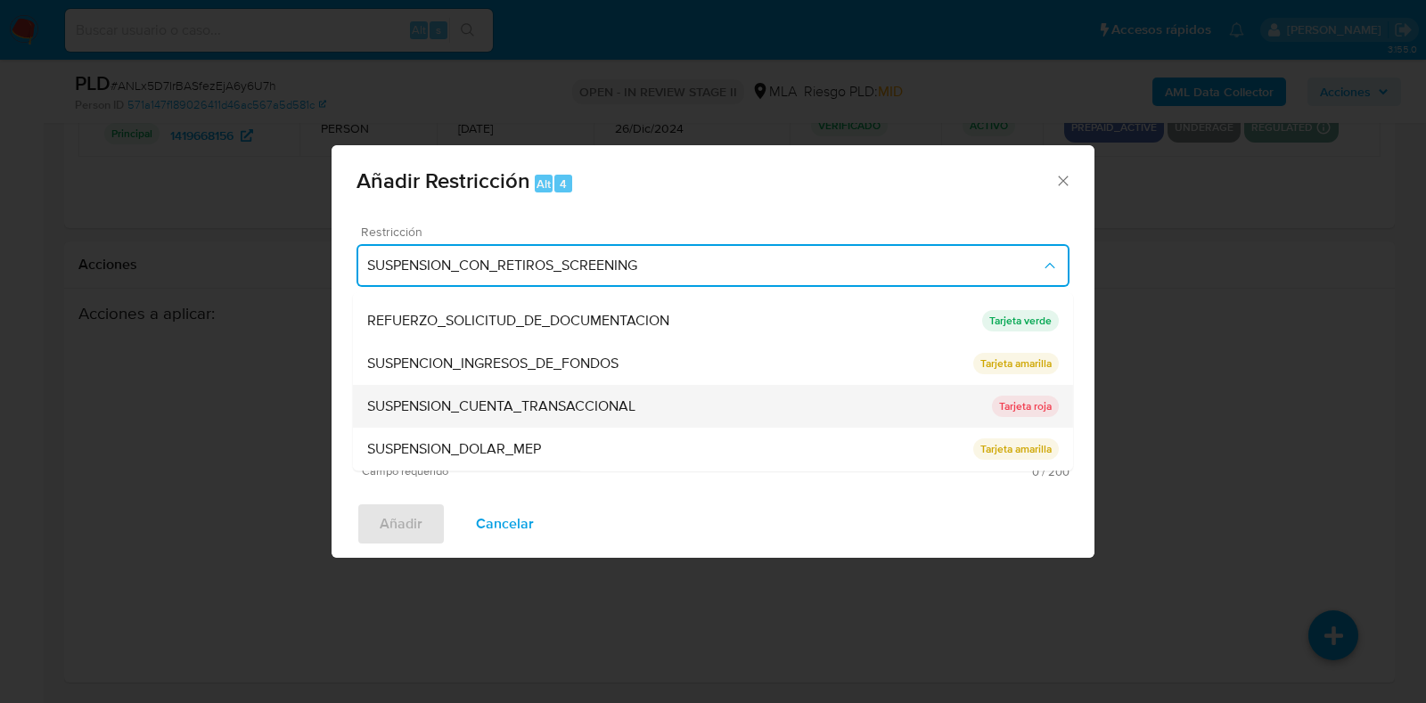
click at [620, 418] on div "SUSPENSION_CUENTA_TRANSACCIONAL" at bounding box center [679, 407] width 625 height 43
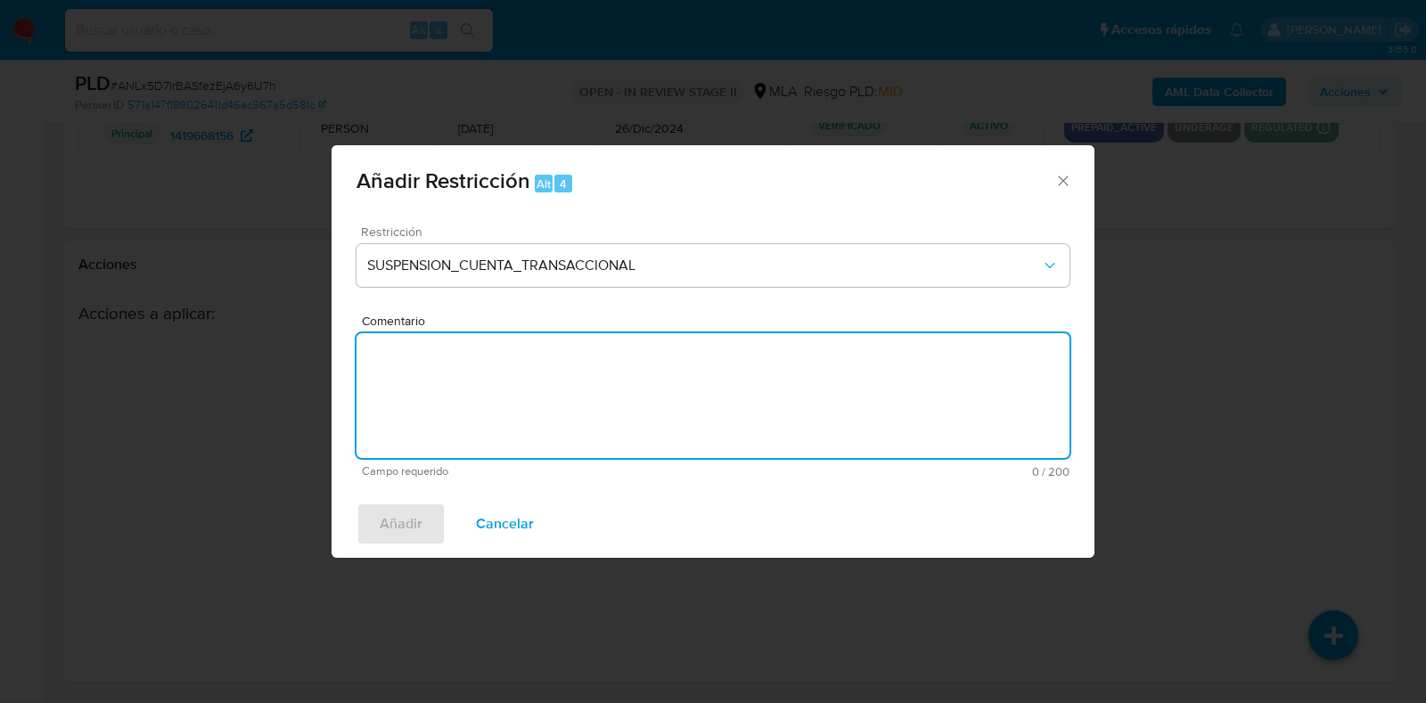
click at [620, 418] on textarea "Comentario" at bounding box center [713, 395] width 713 height 125
type textarea "AML"
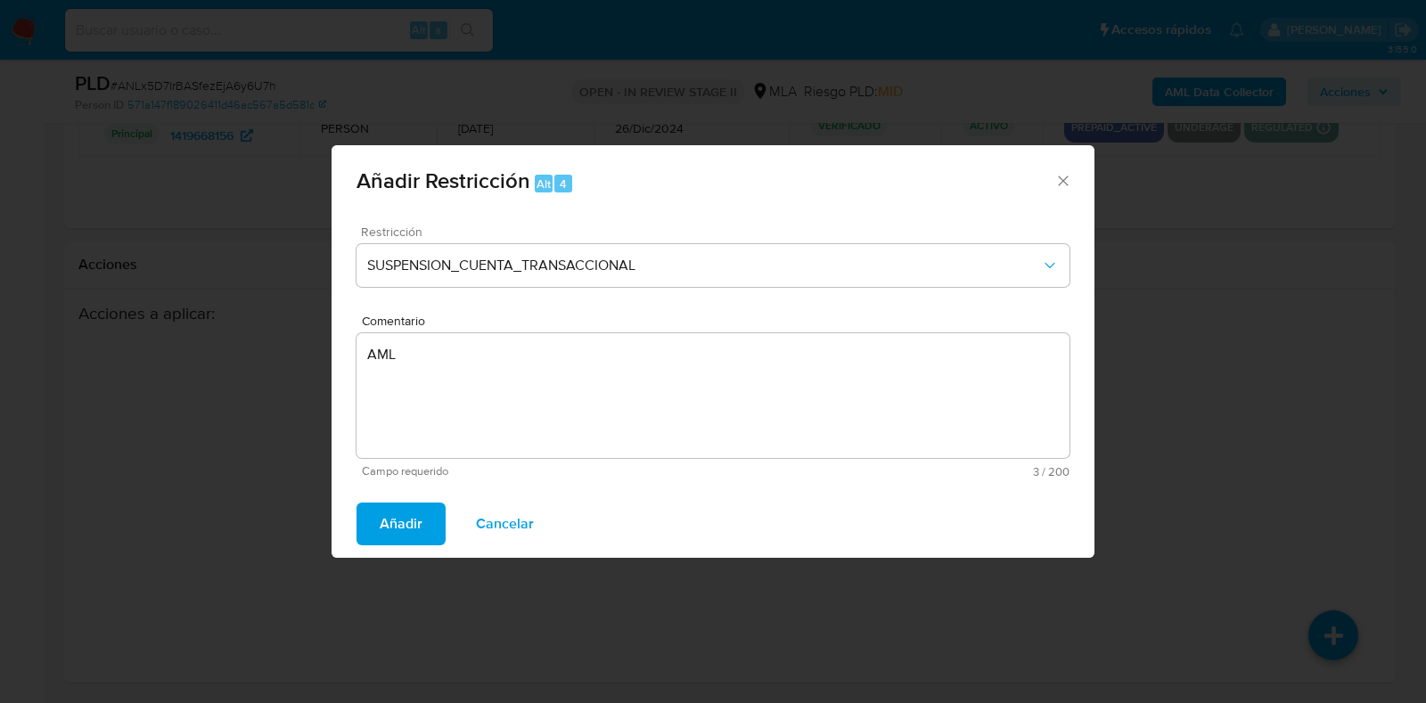
click at [424, 528] on button "Añadir" at bounding box center [401, 524] width 89 height 43
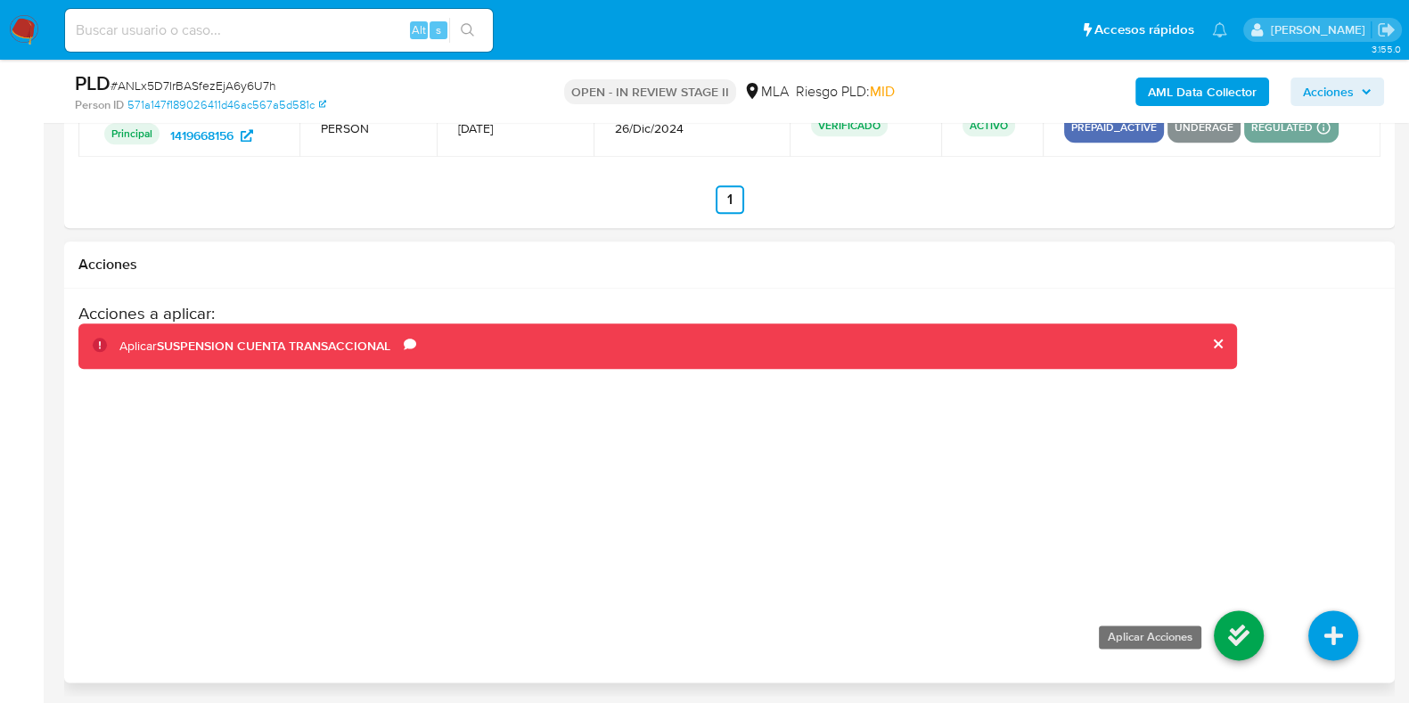
click at [1226, 628] on icon at bounding box center [1239, 636] width 50 height 50
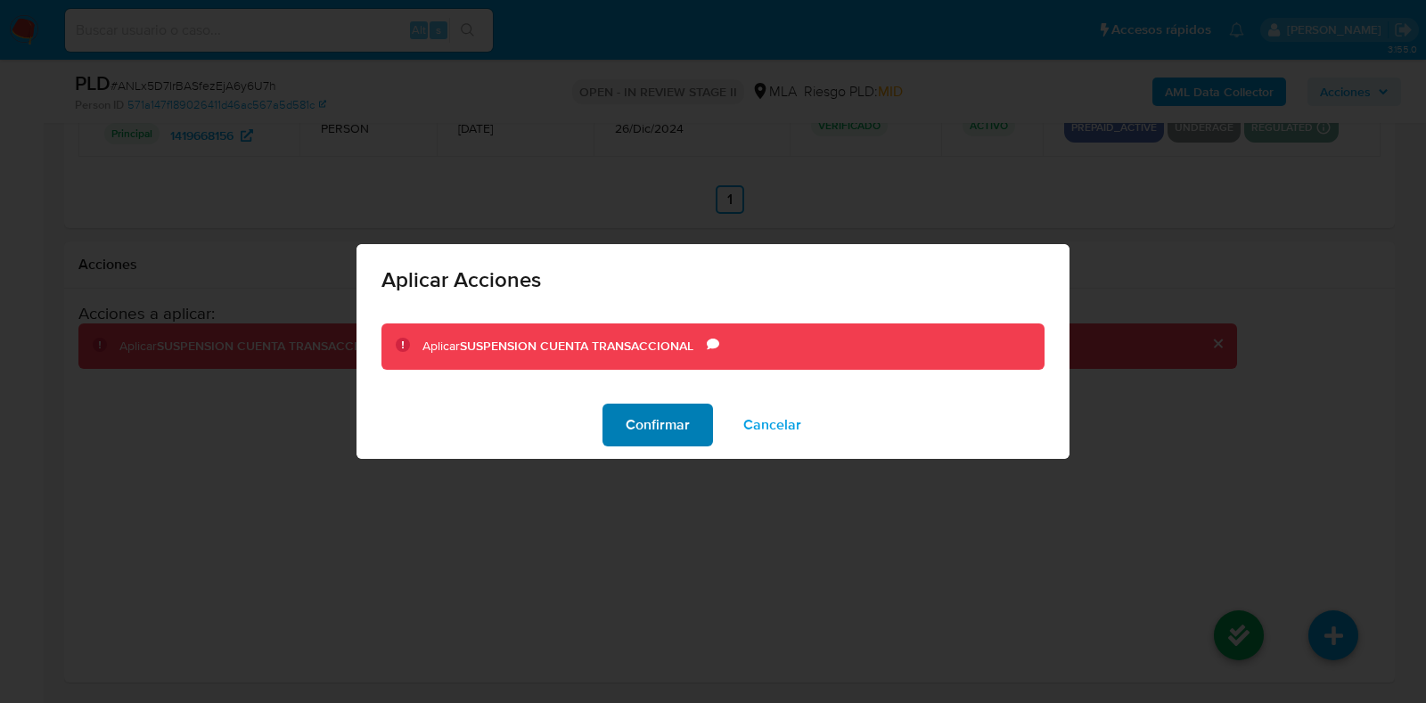
click at [641, 425] on span "Confirmar" at bounding box center [658, 425] width 64 height 39
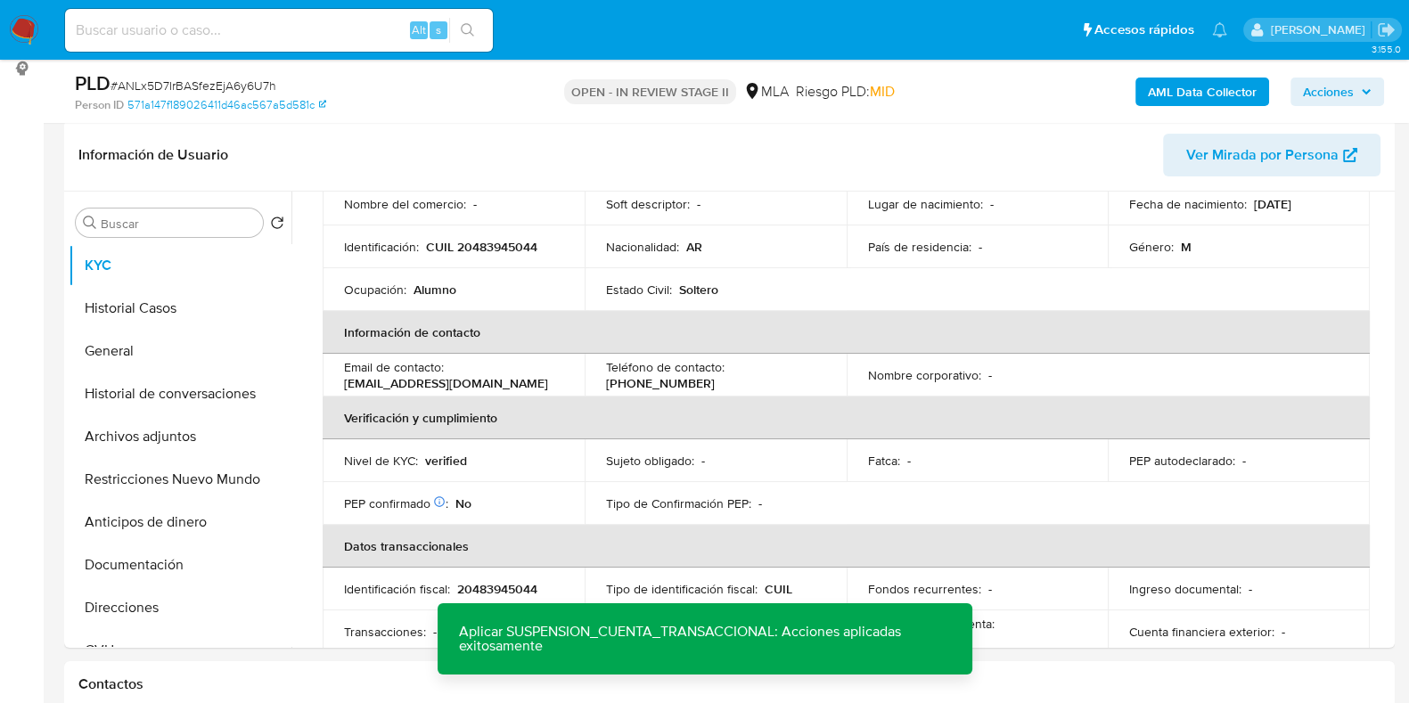
scroll to position [152, 0]
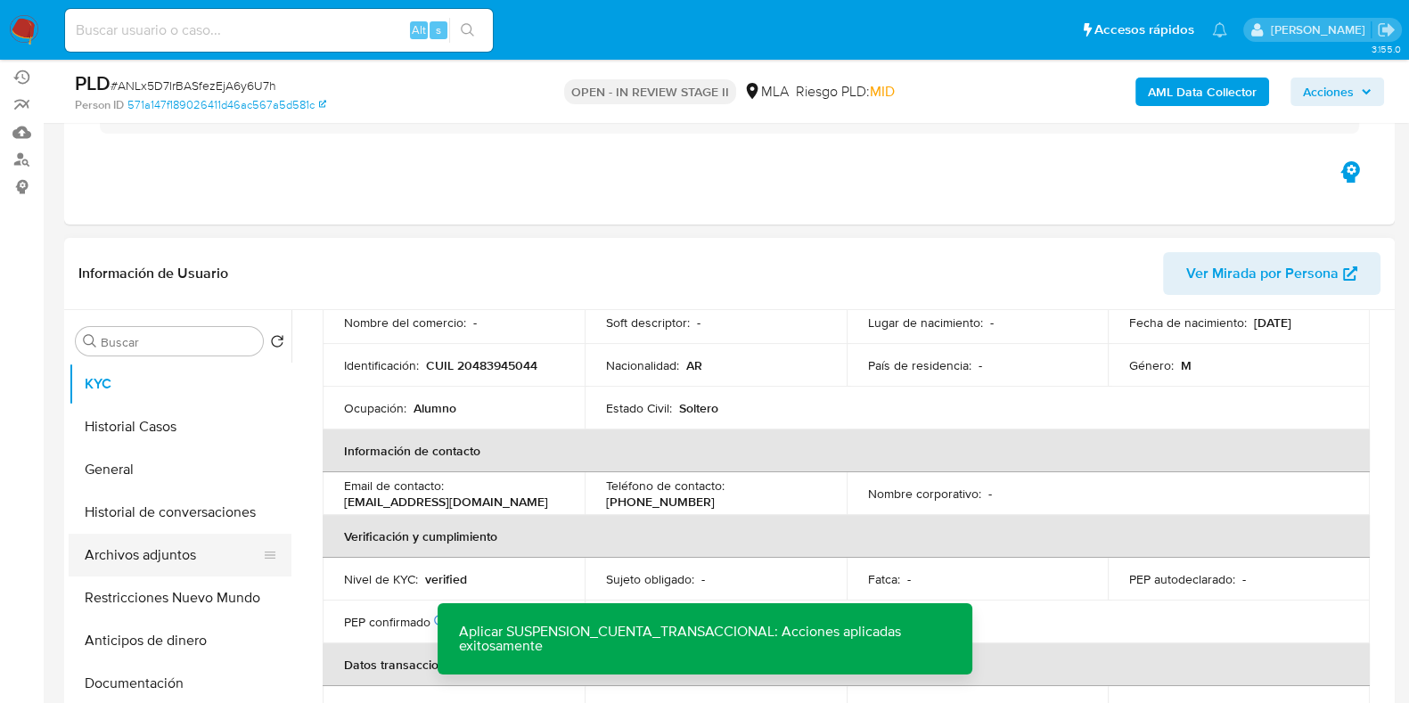
click at [156, 548] on button "Archivos adjuntos" at bounding box center [173, 555] width 209 height 43
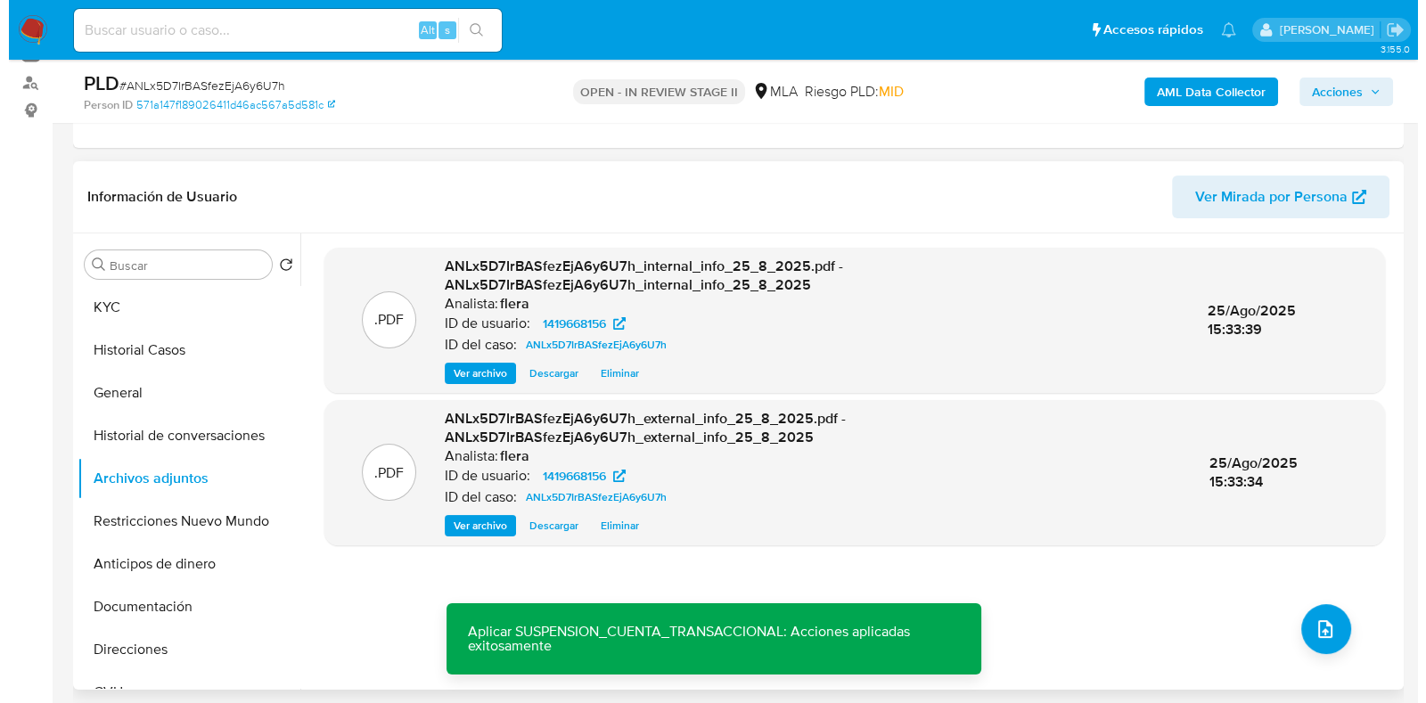
scroll to position [264, 0]
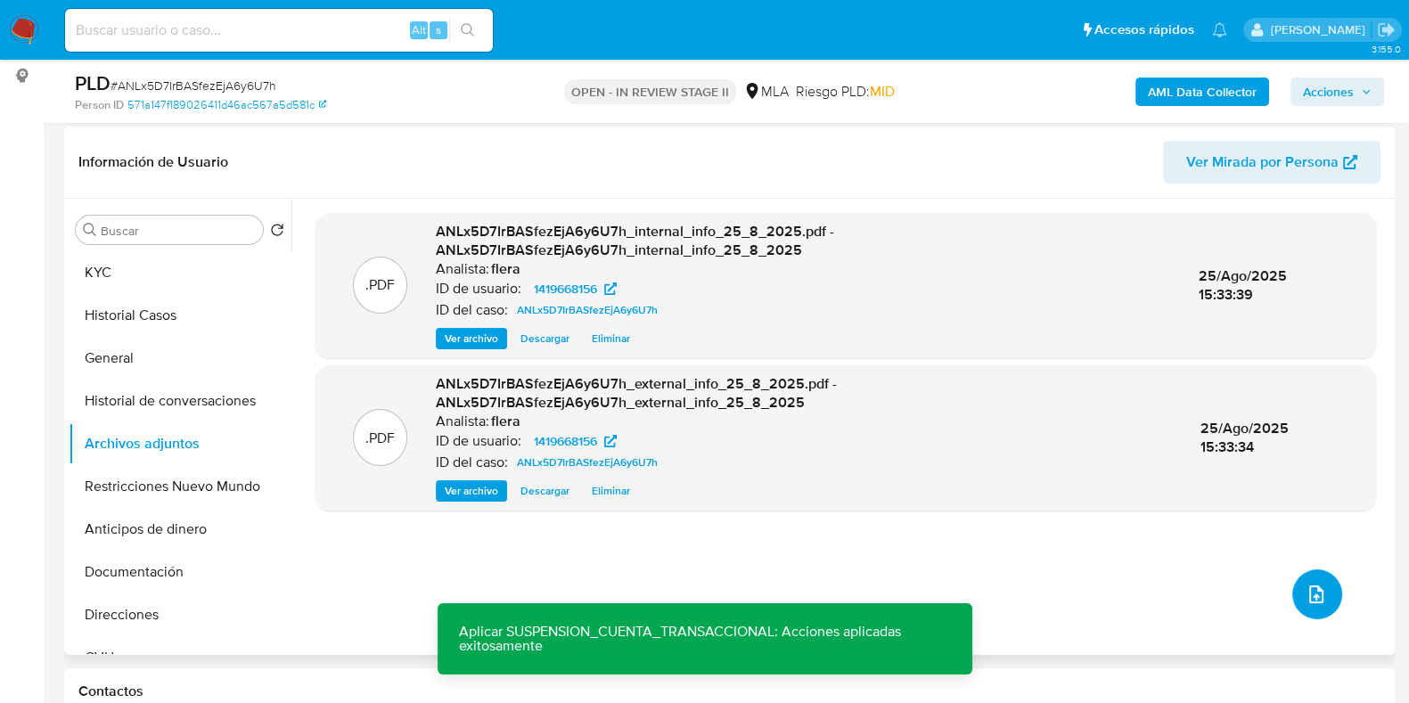
click at [1319, 597] on icon "upload-file" at bounding box center [1316, 594] width 21 height 21
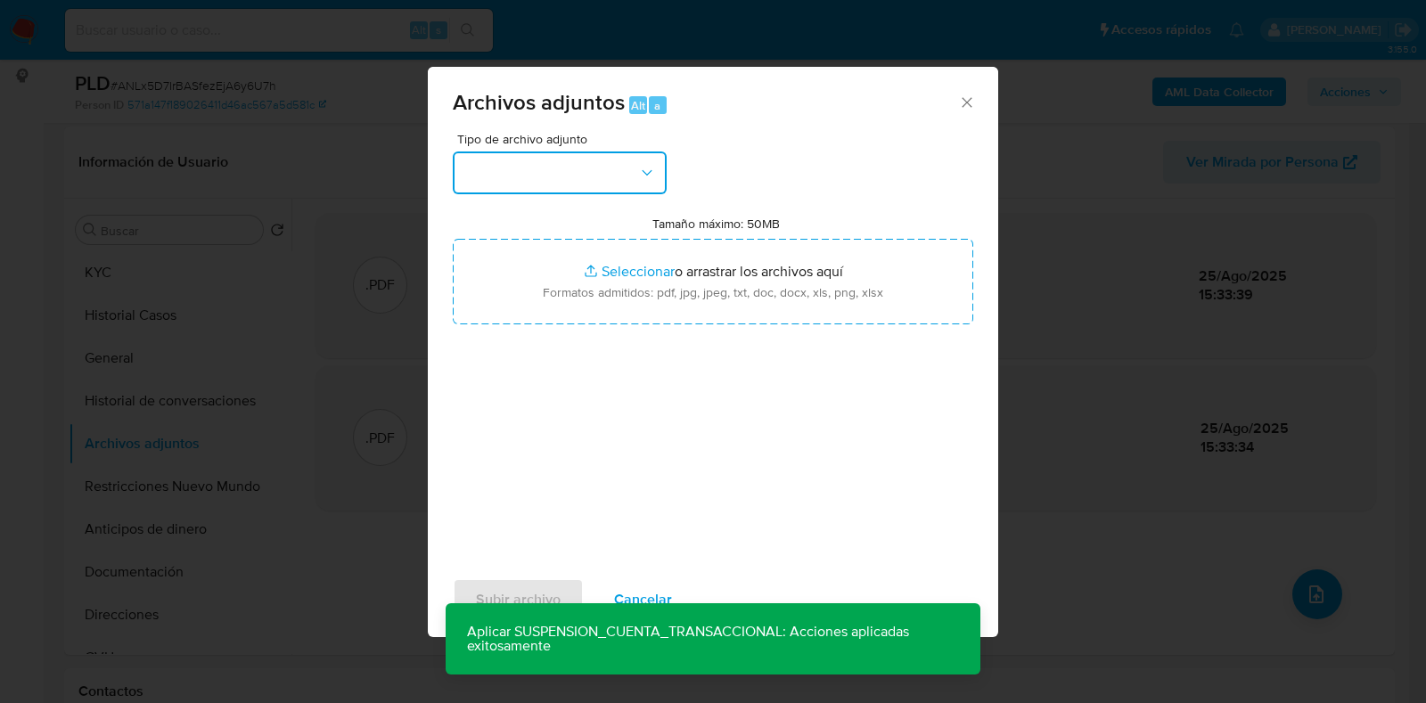
click at [574, 181] on button "button" at bounding box center [560, 173] width 214 height 43
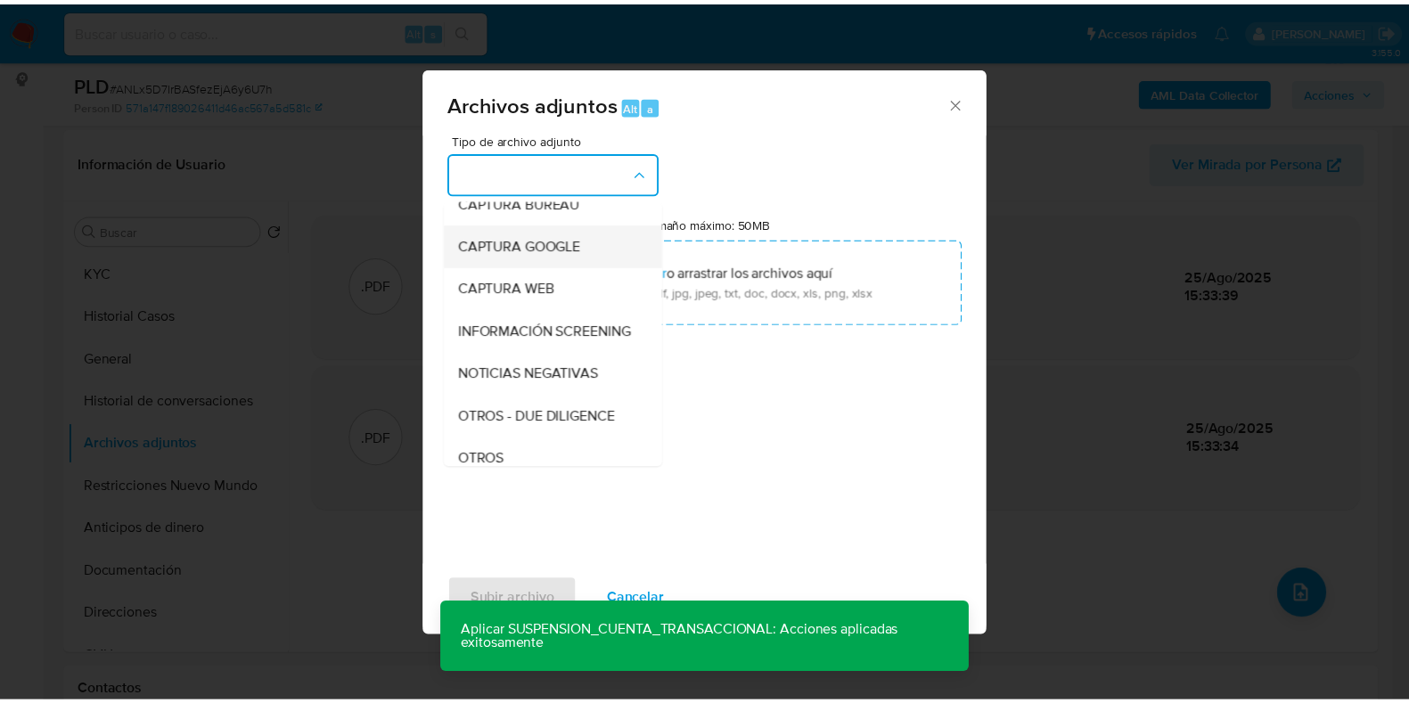
scroll to position [222, 0]
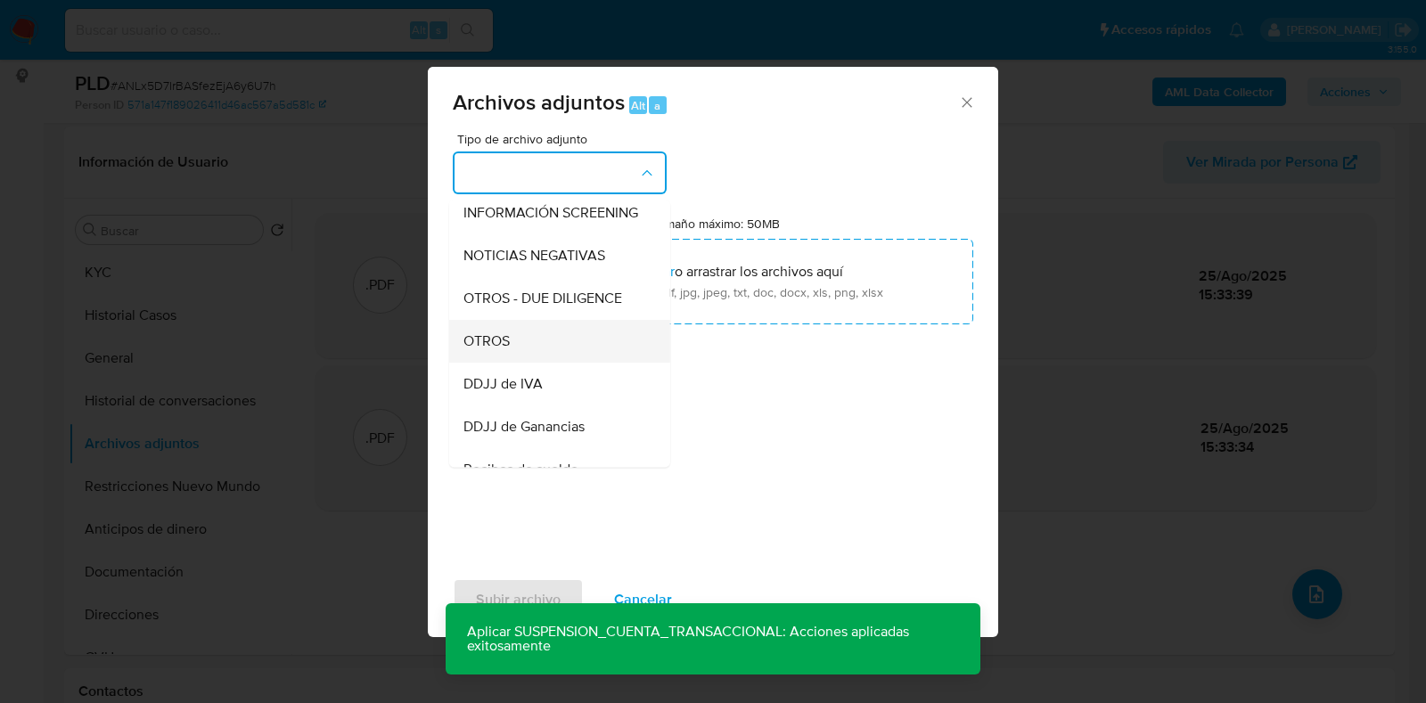
click at [571, 363] on div "OTROS" at bounding box center [555, 341] width 182 height 43
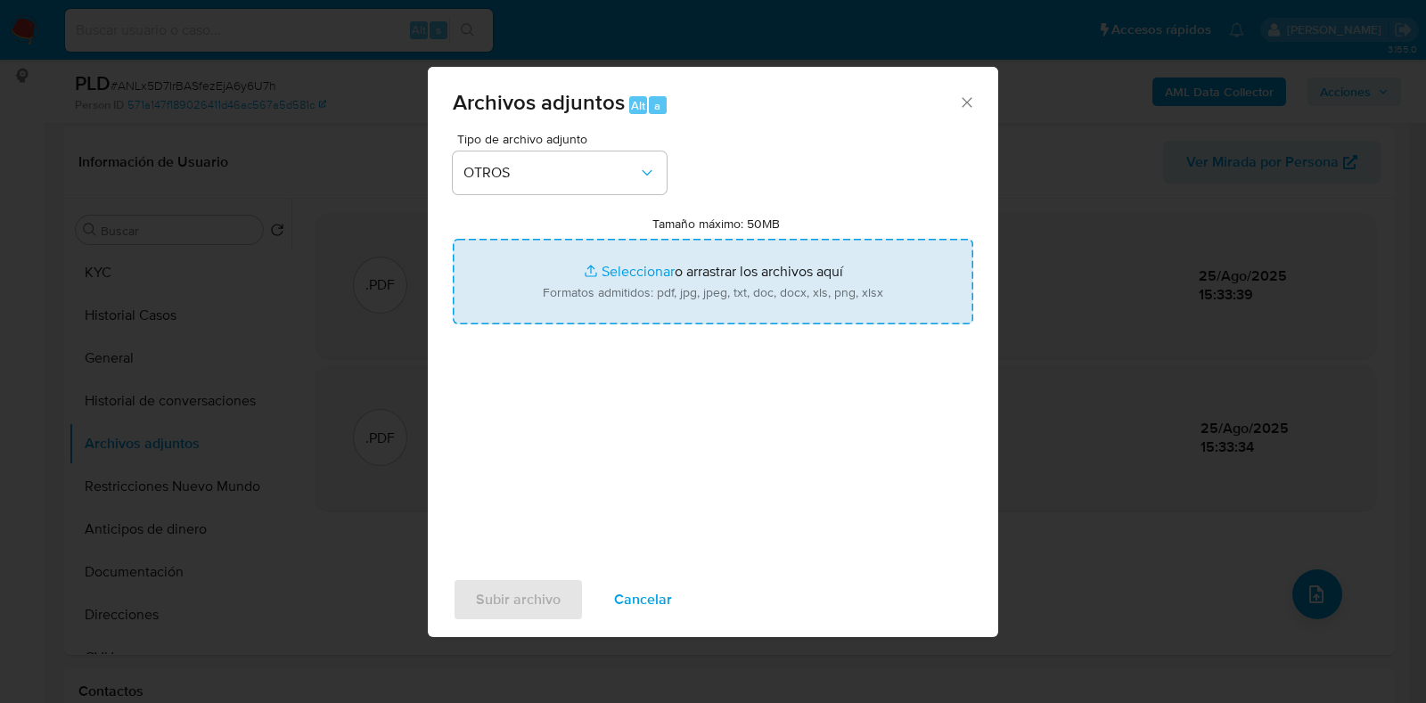
type input "C:\fakepath\Caselog ANLx5D7IrBASfezEjA6y6U7h_2025_07_18_11_05_28.docx"
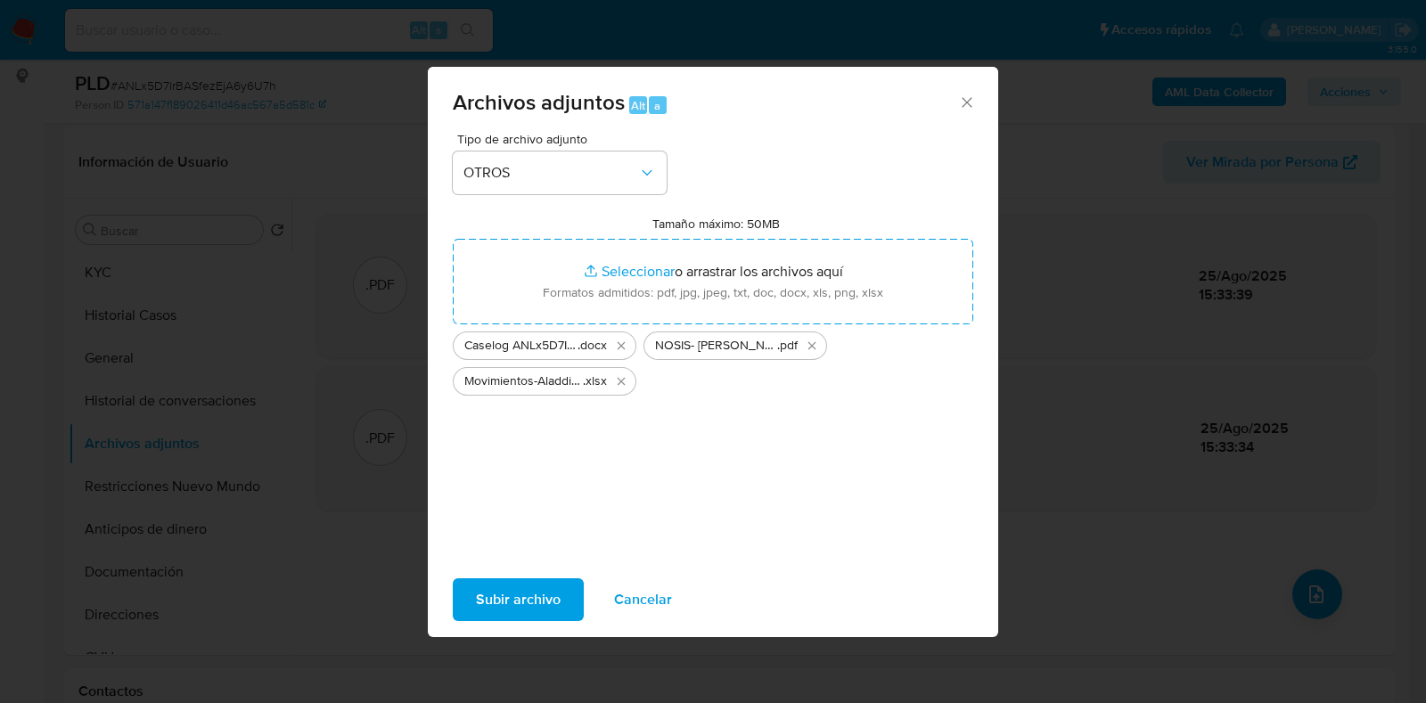
click at [500, 593] on span "Subir archivo" at bounding box center [518, 599] width 85 height 39
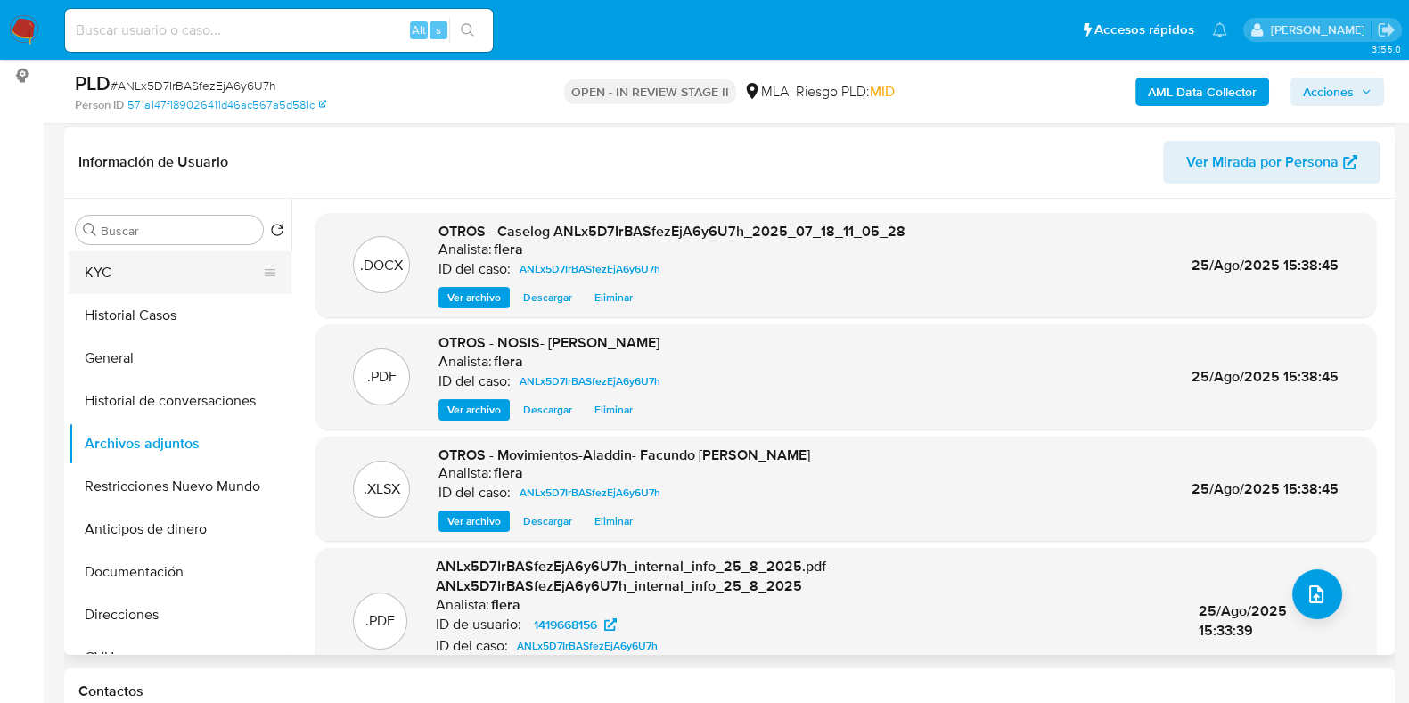
click at [116, 260] on button "KYC" at bounding box center [173, 272] width 209 height 43
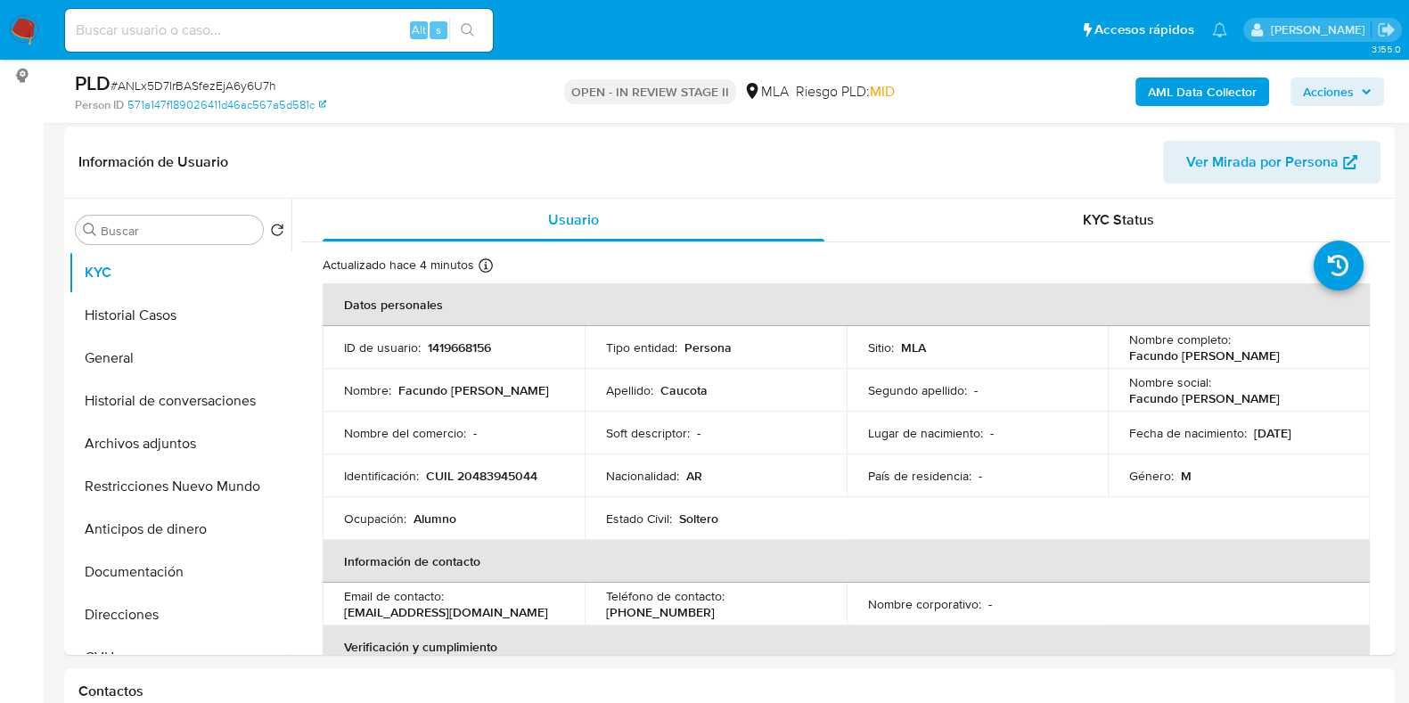
click at [1347, 86] on span "Acciones" at bounding box center [1328, 92] width 51 height 29
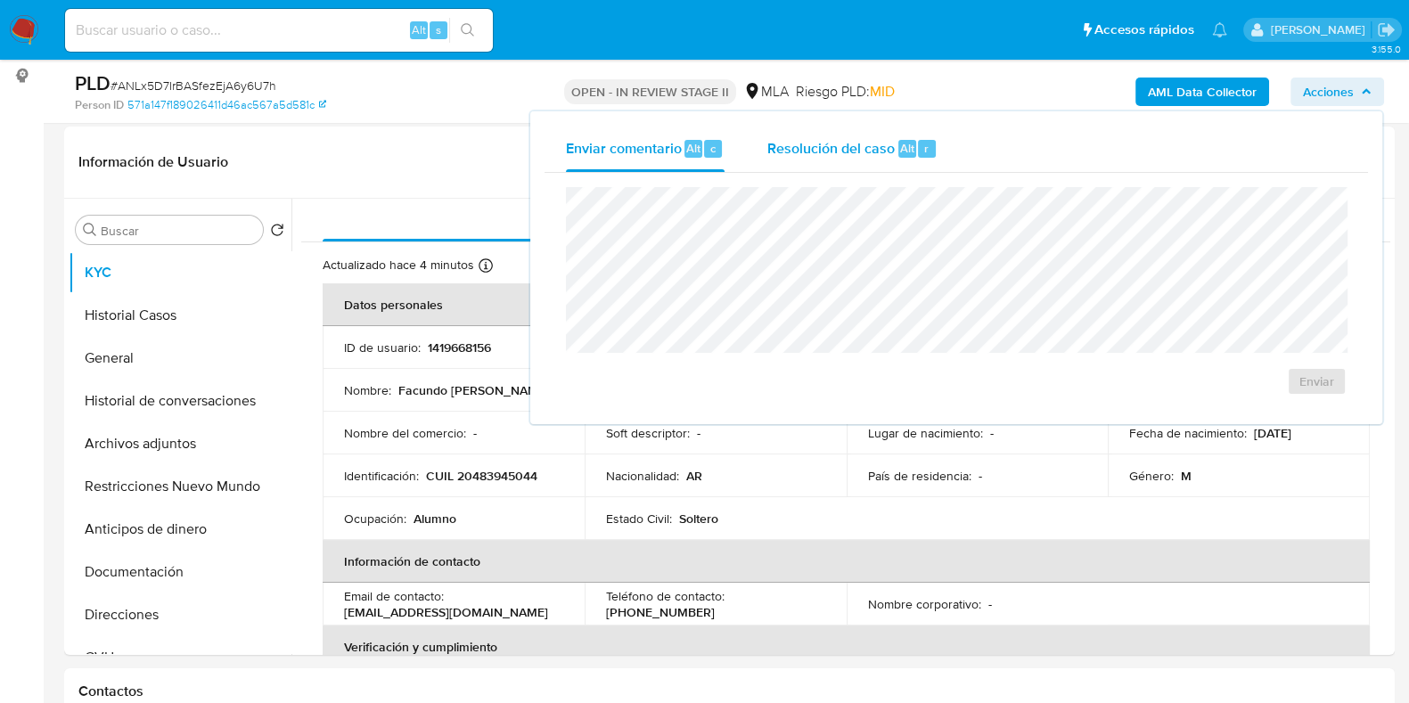
click at [837, 159] on div "Resolución del caso Alt r" at bounding box center [853, 149] width 170 height 46
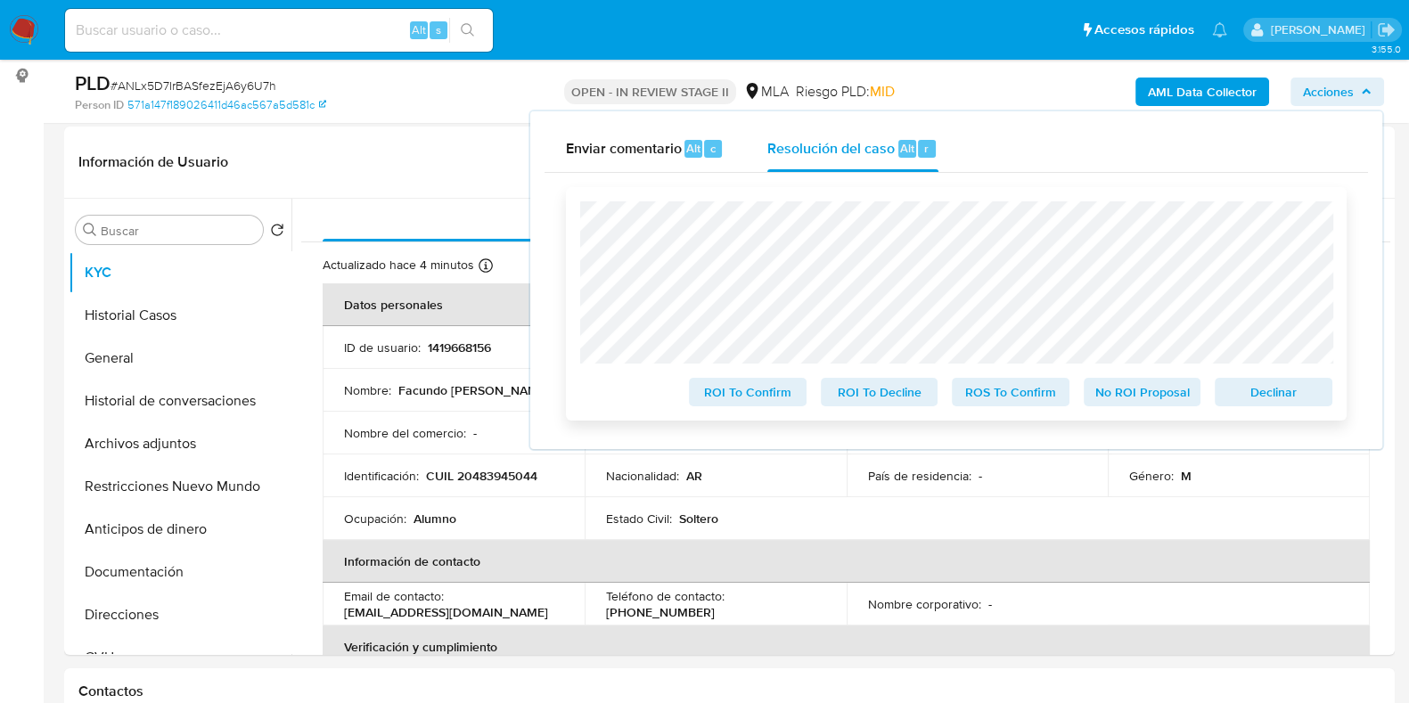
click at [1279, 398] on span "Declinar" at bounding box center [1274, 392] width 93 height 25
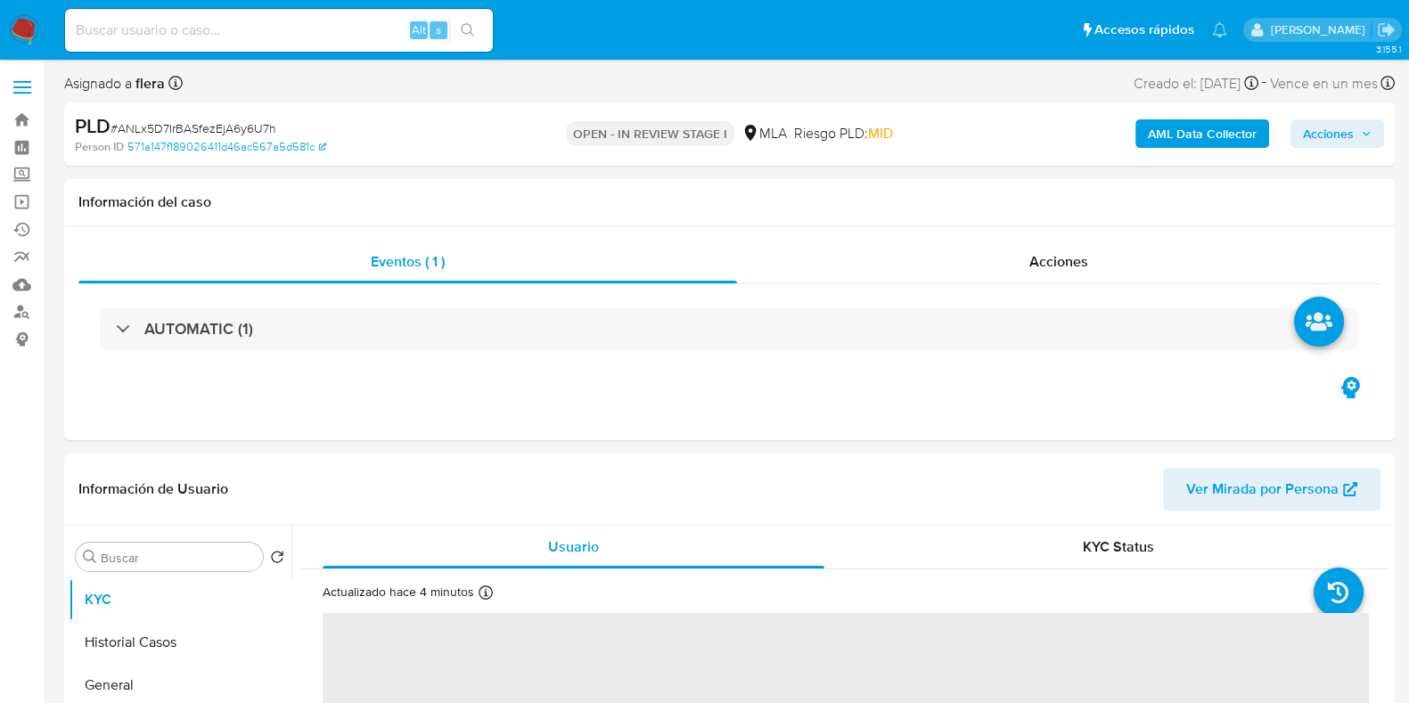
click at [1345, 131] on span "Acciones" at bounding box center [1328, 133] width 51 height 29
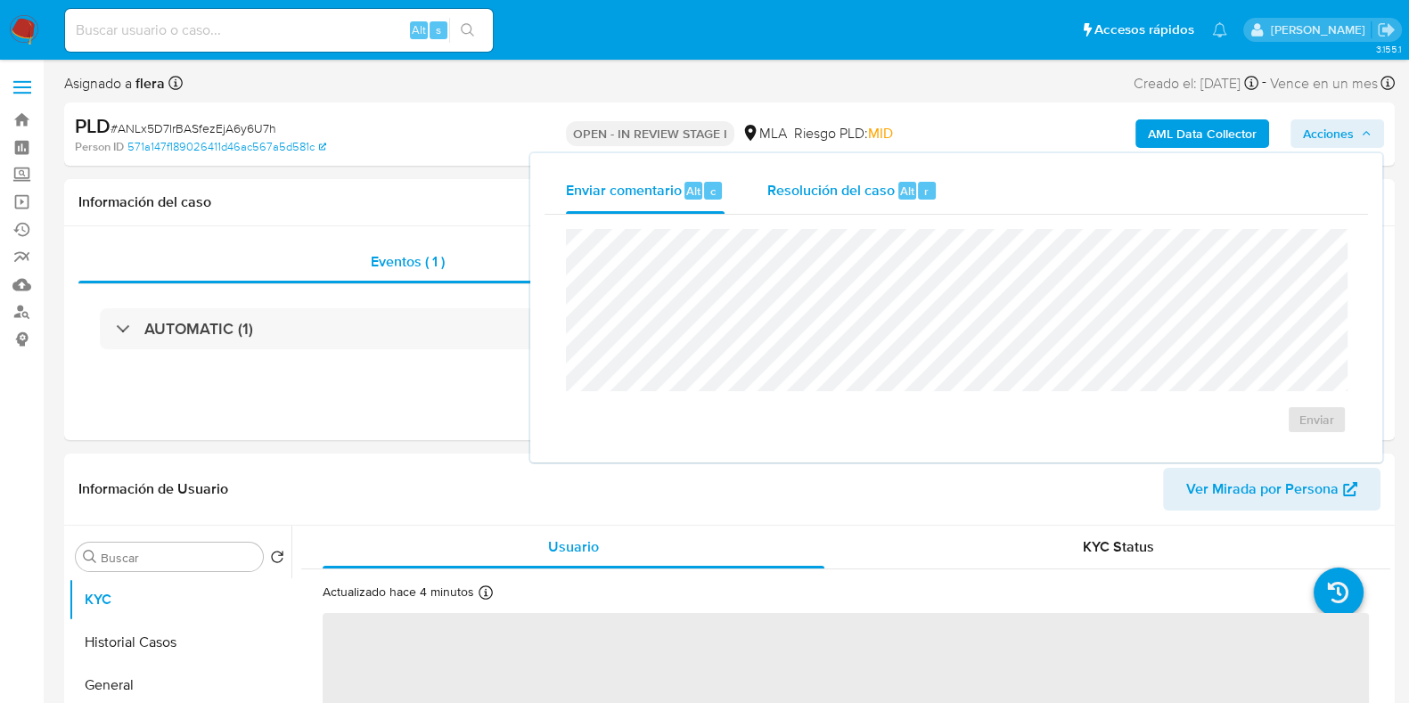
click at [875, 198] on span "Resolución del caso" at bounding box center [831, 190] width 127 height 21
select select "10"
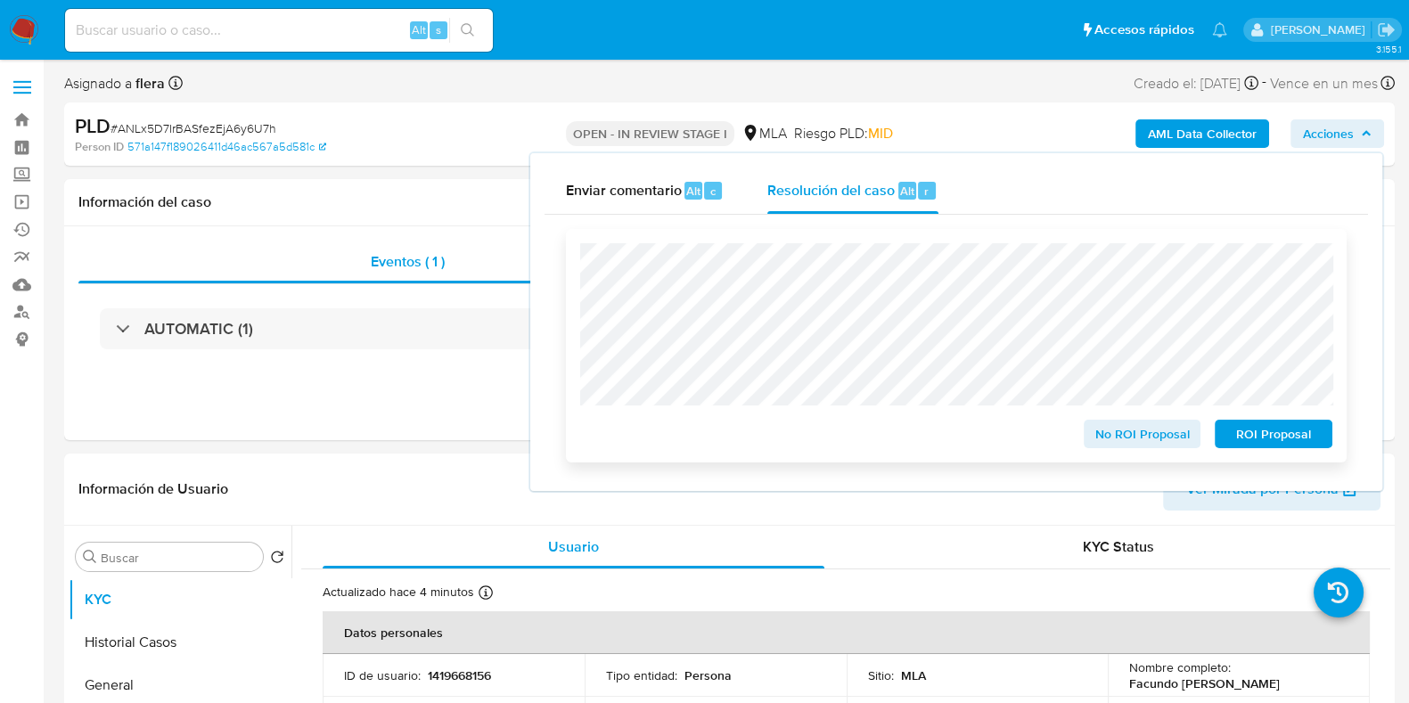
click at [1256, 443] on span "ROI Proposal" at bounding box center [1274, 434] width 93 height 25
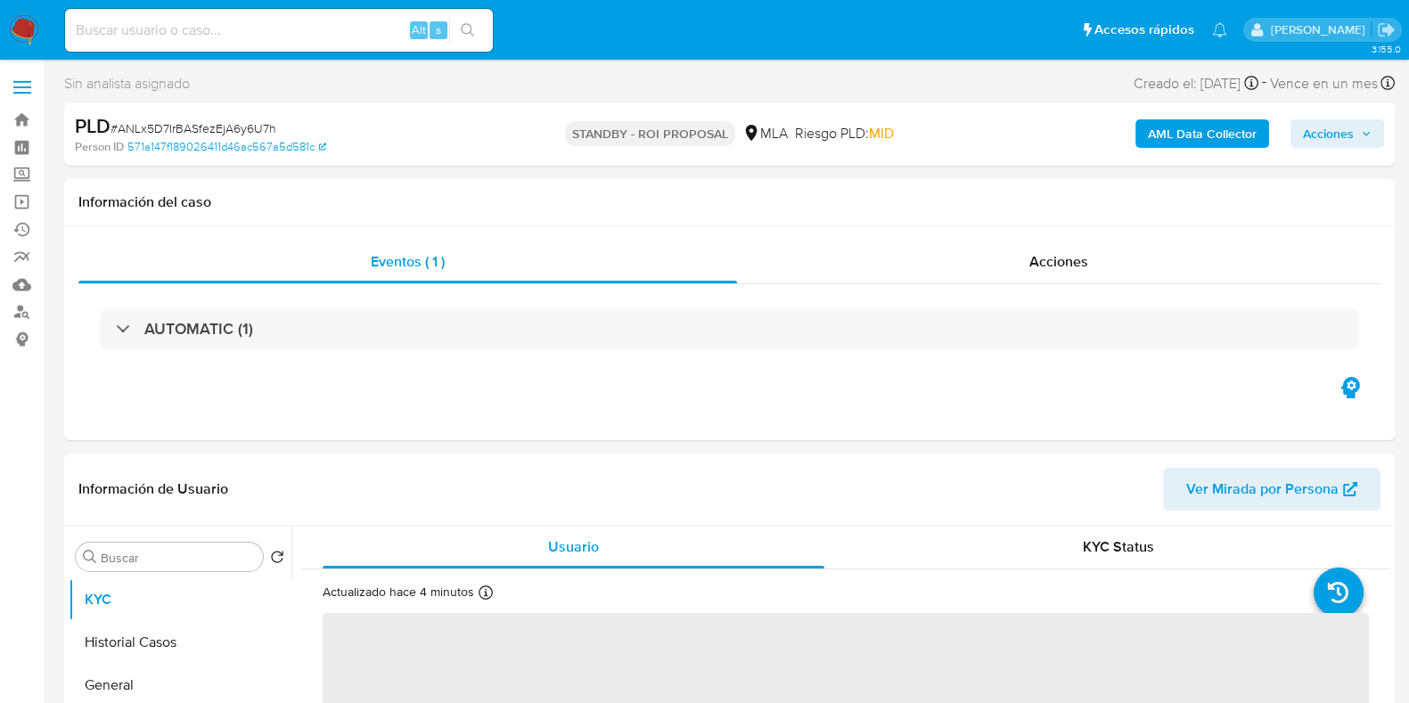
select select "10"
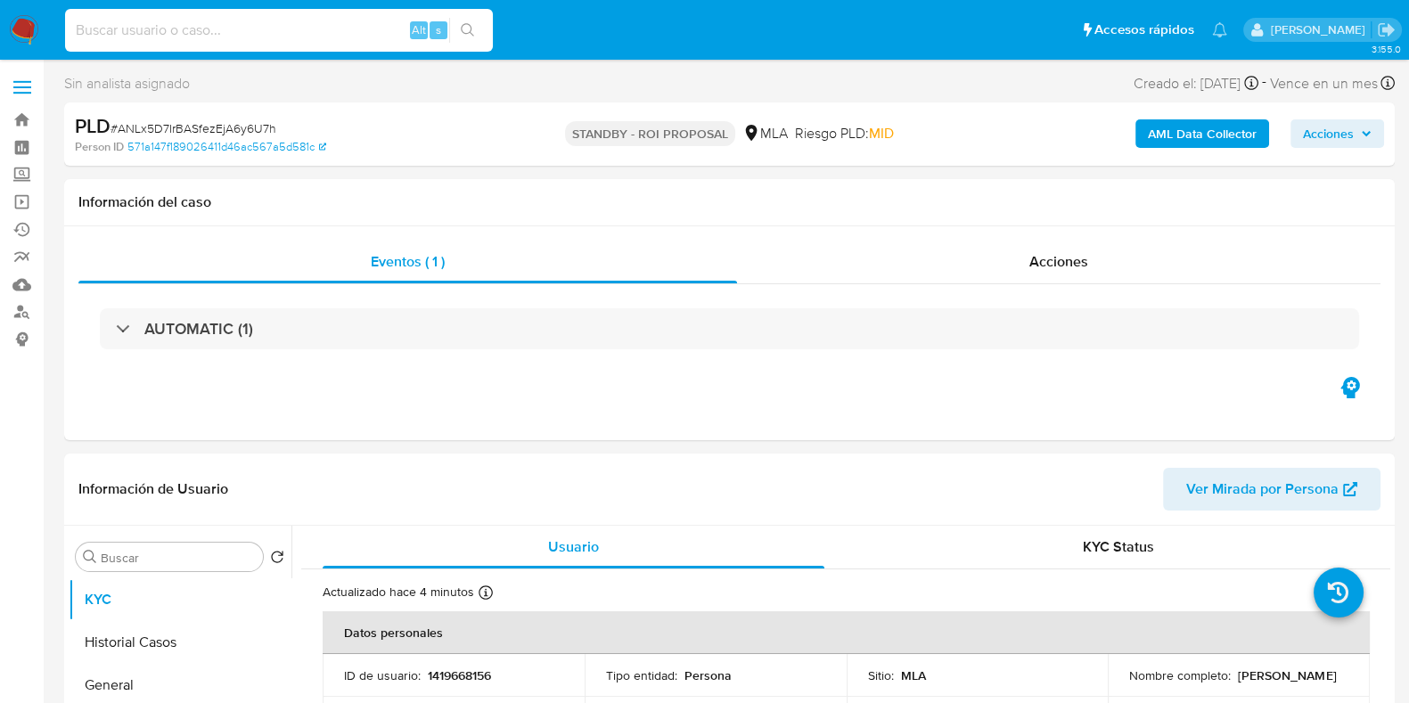
click at [272, 29] on input at bounding box center [279, 30] width 428 height 23
paste input "bXsaOxEa7NNPZpFCKYfe9EWn"
type input "bXsaOxEa7NNPZpFCKYfe9EWn"
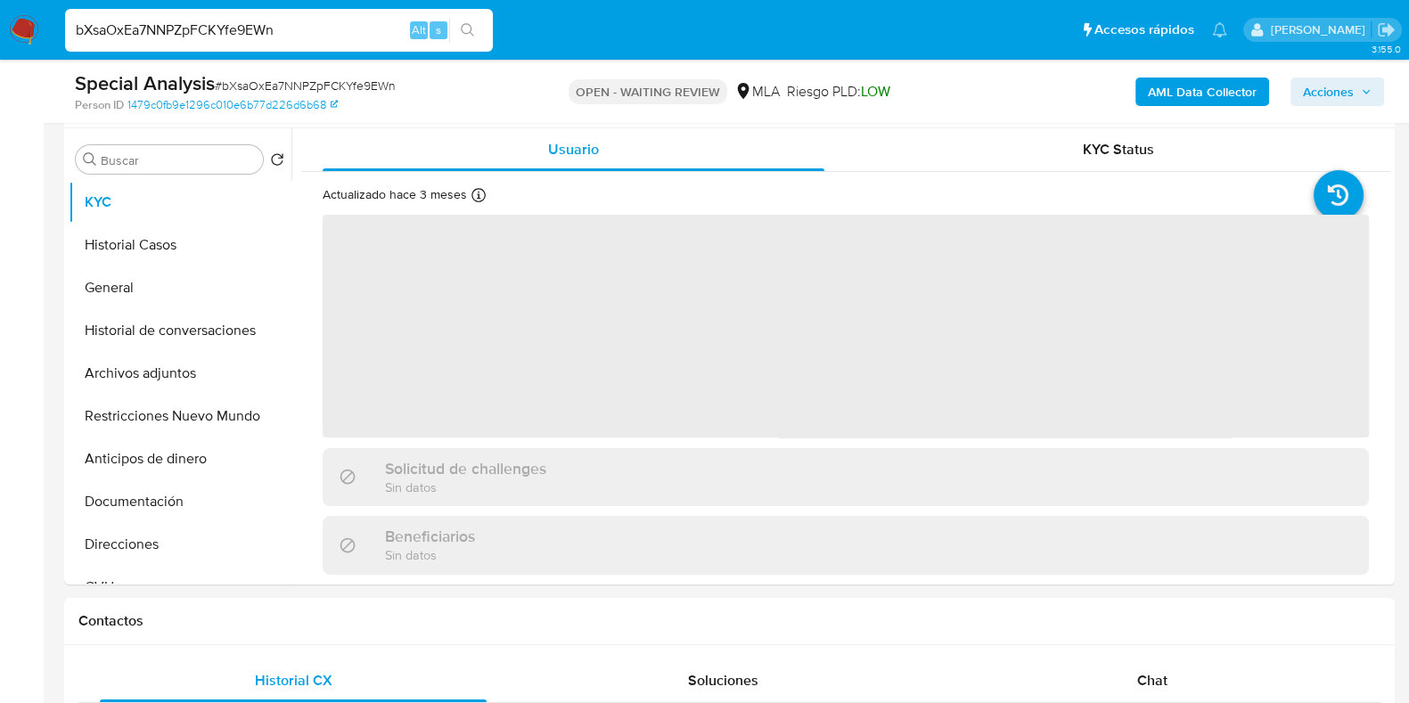
scroll to position [669, 0]
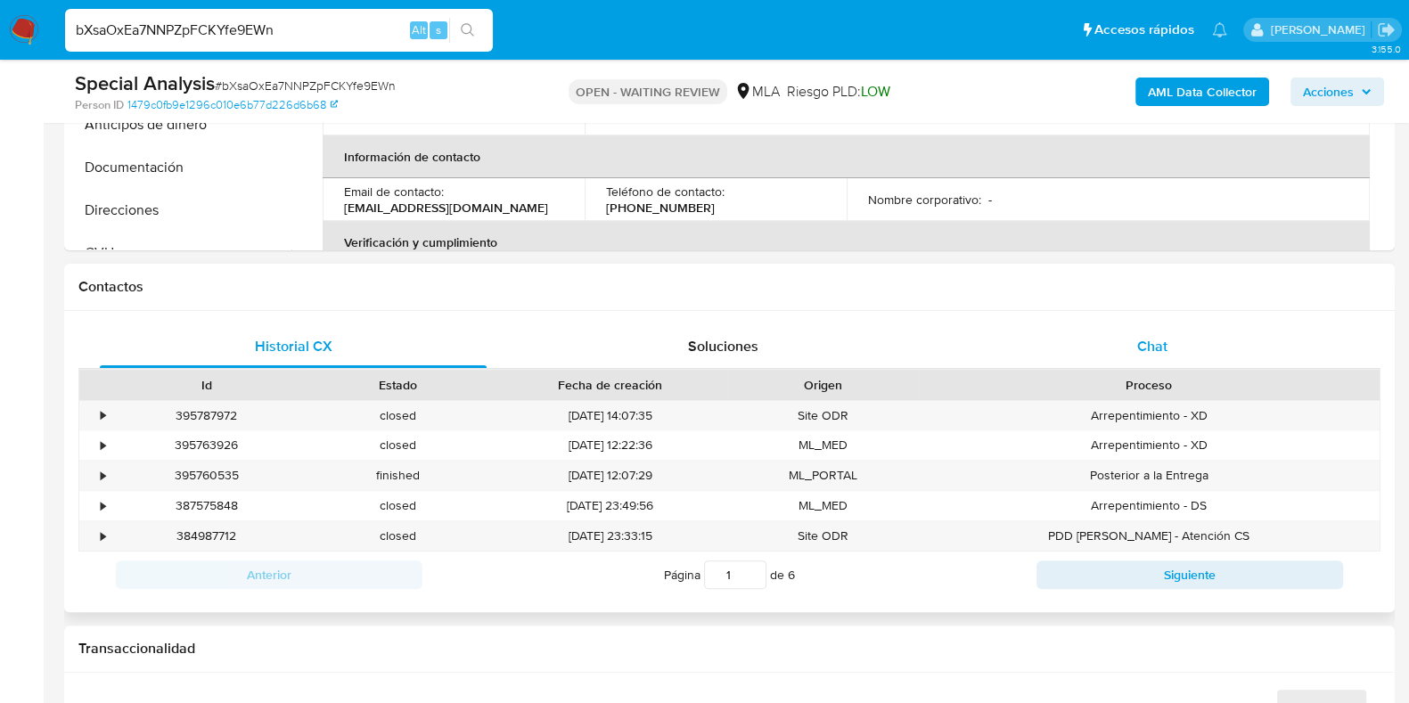
select select "10"
click at [1169, 336] on div "Chat" at bounding box center [1152, 346] width 387 height 43
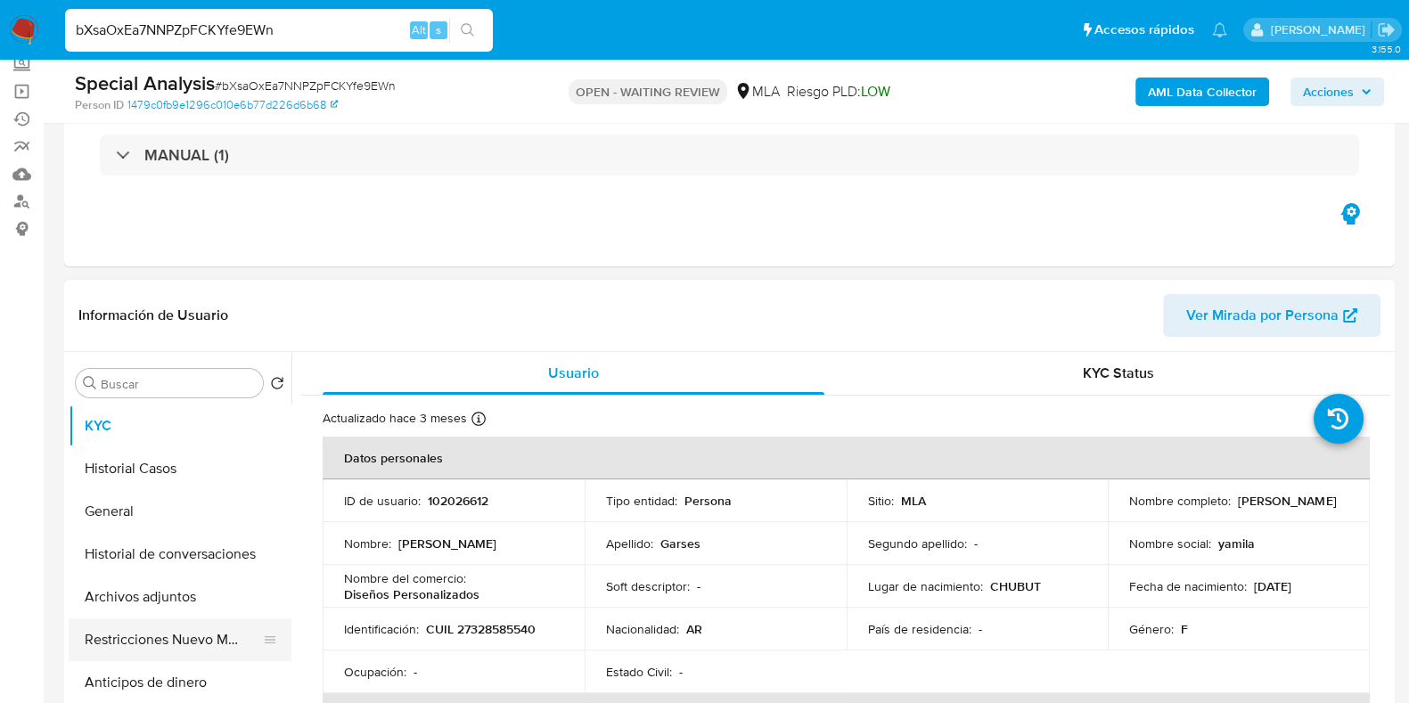
scroll to position [111, 0]
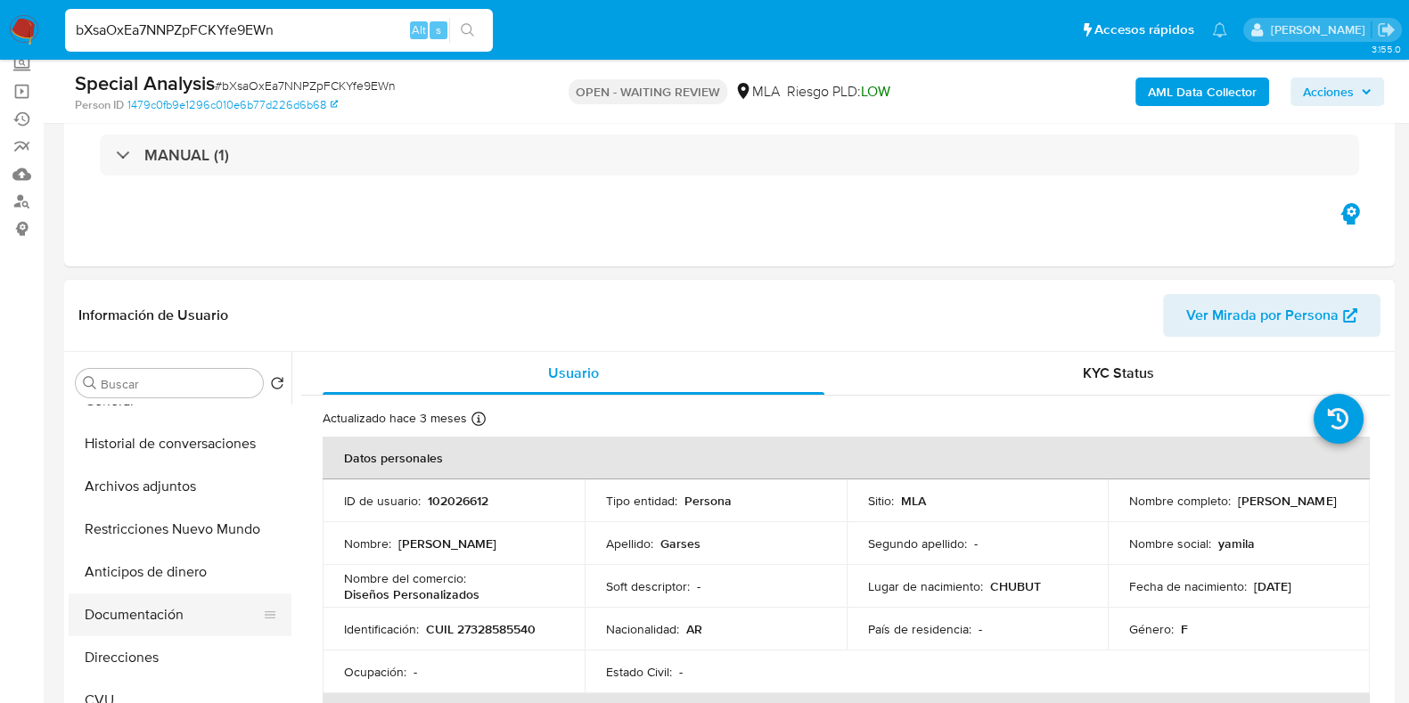
click at [147, 606] on button "Documentación" at bounding box center [173, 615] width 209 height 43
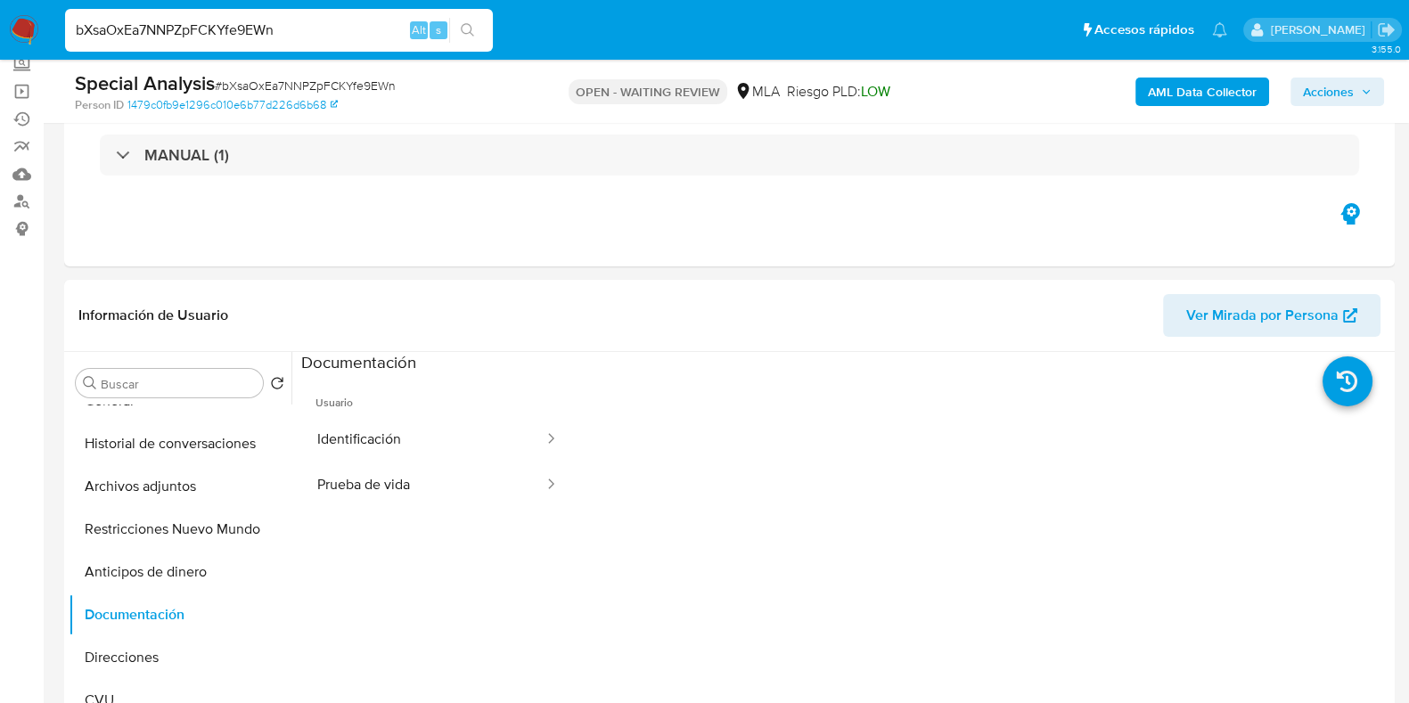
click at [469, 441] on button "Identificación" at bounding box center [423, 439] width 244 height 45
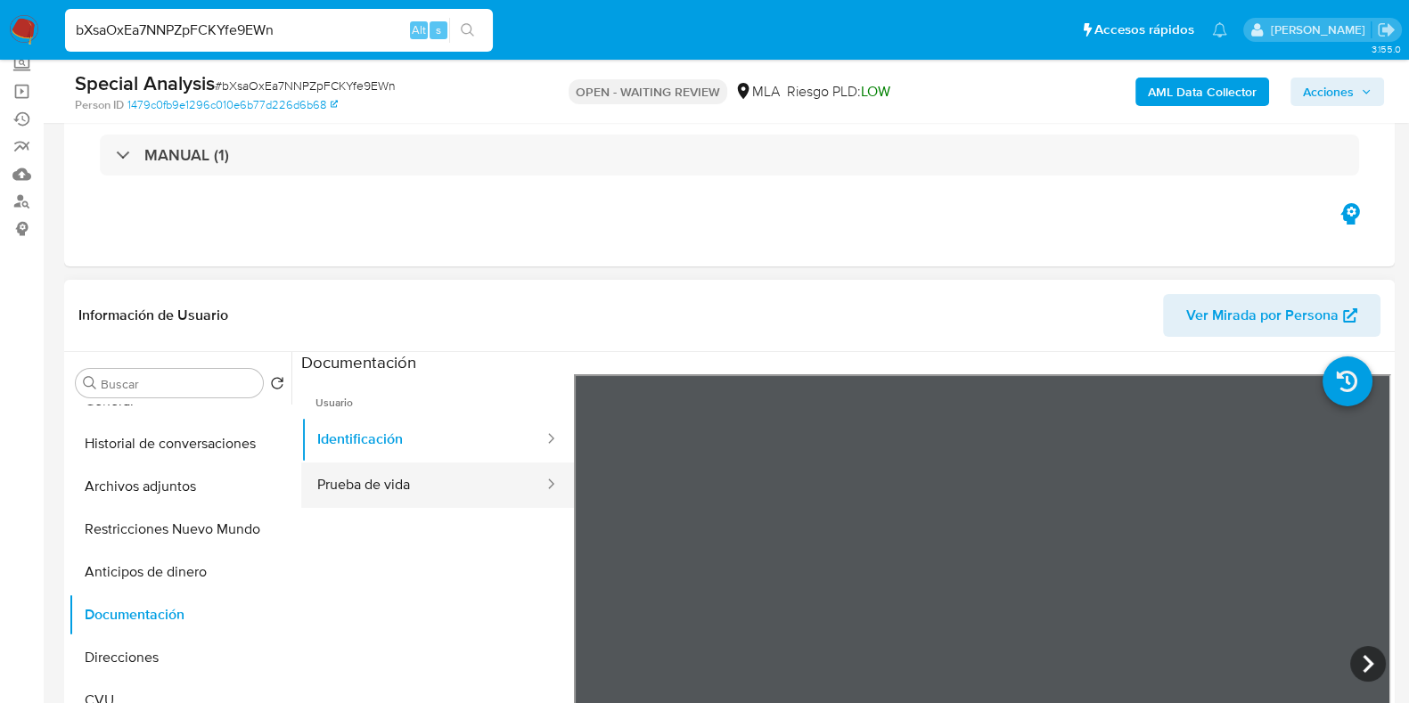
click at [391, 472] on button "Prueba de vida" at bounding box center [423, 485] width 244 height 45
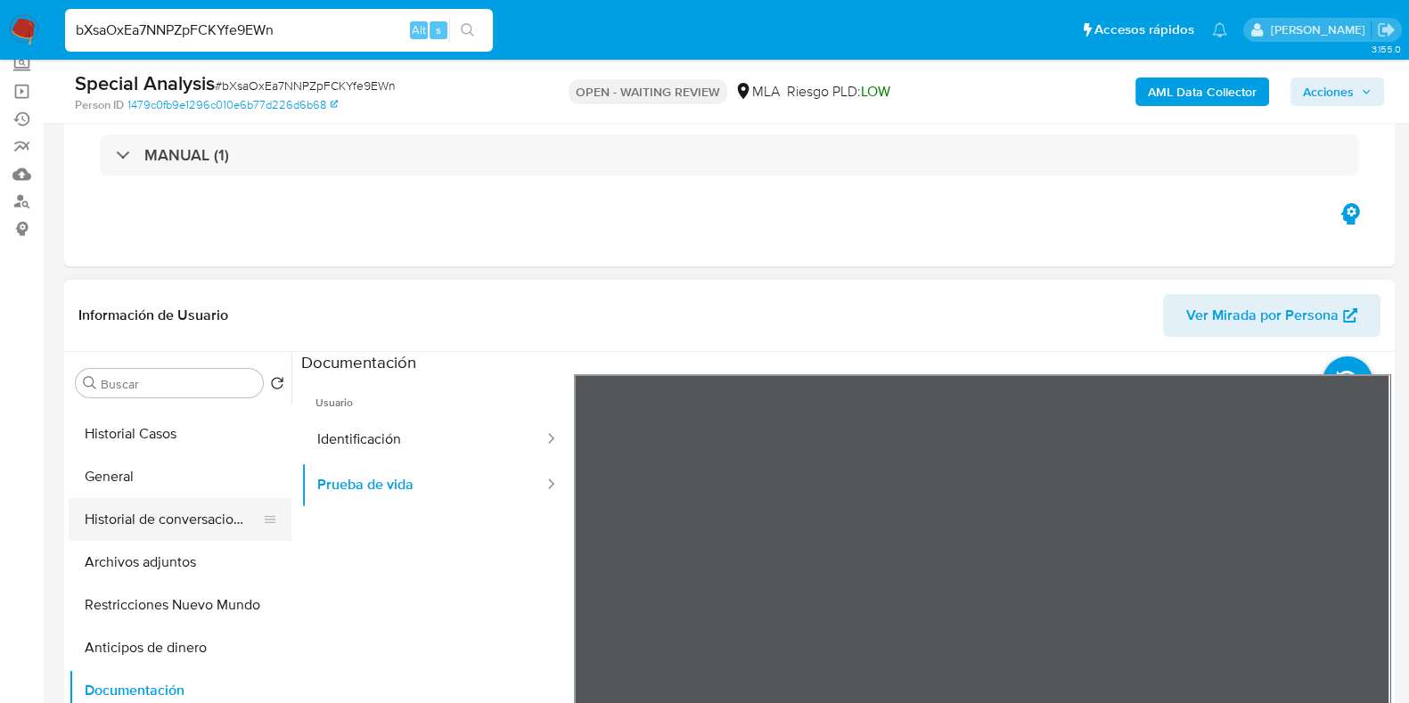
scroll to position [0, 0]
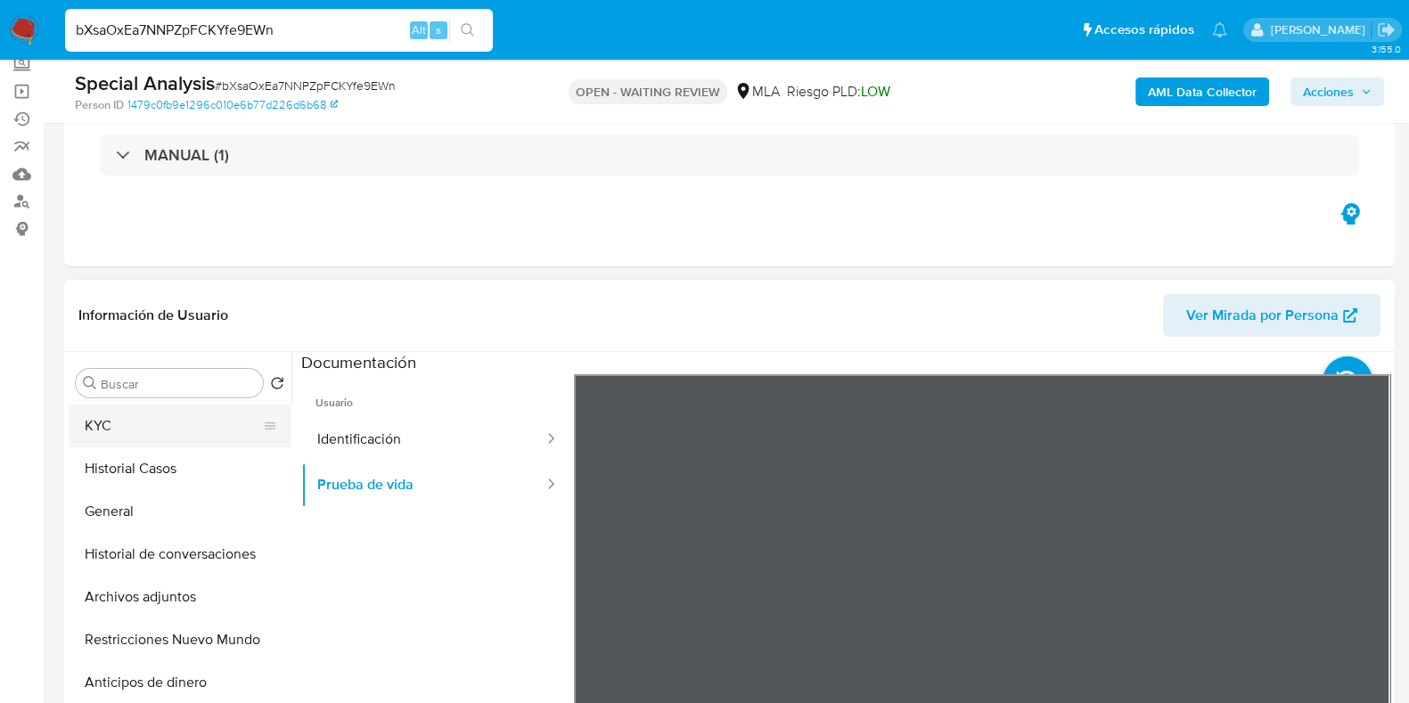
click at [176, 405] on button "KYC" at bounding box center [173, 426] width 209 height 43
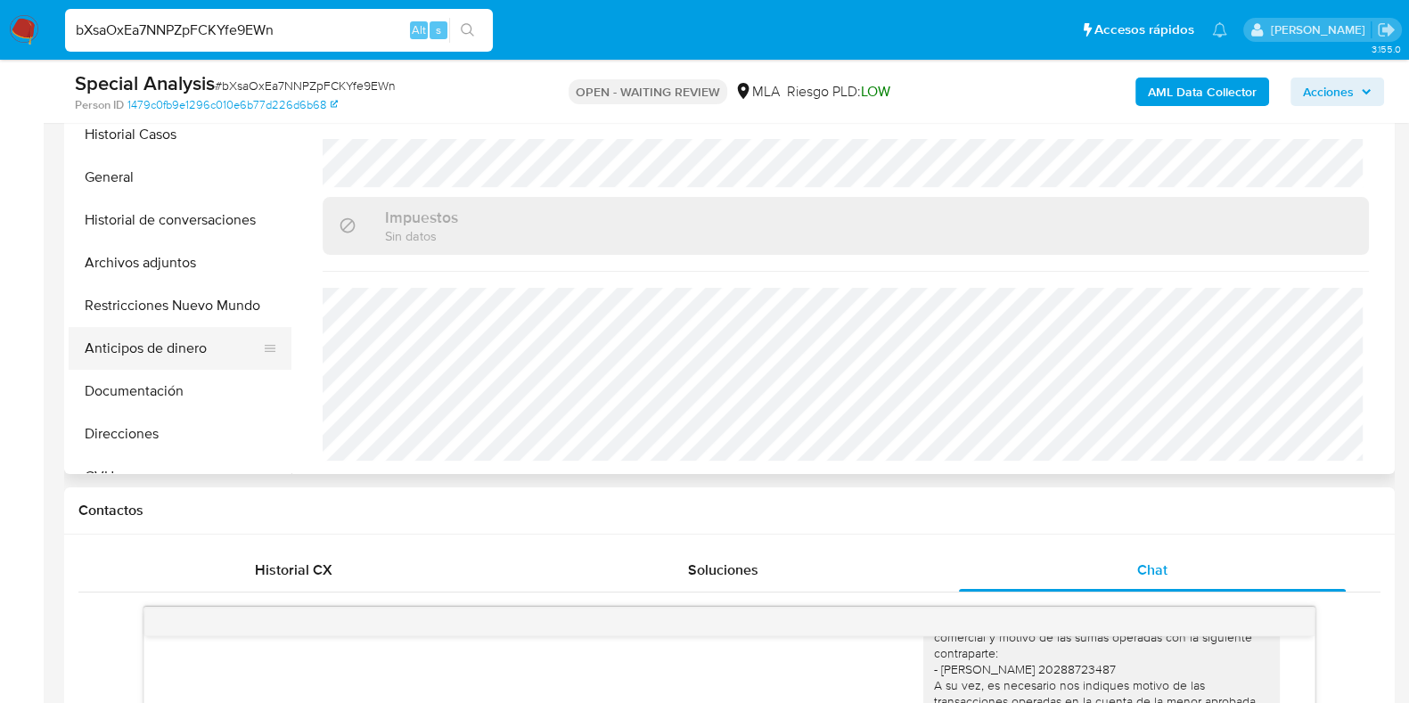
scroll to position [334, 0]
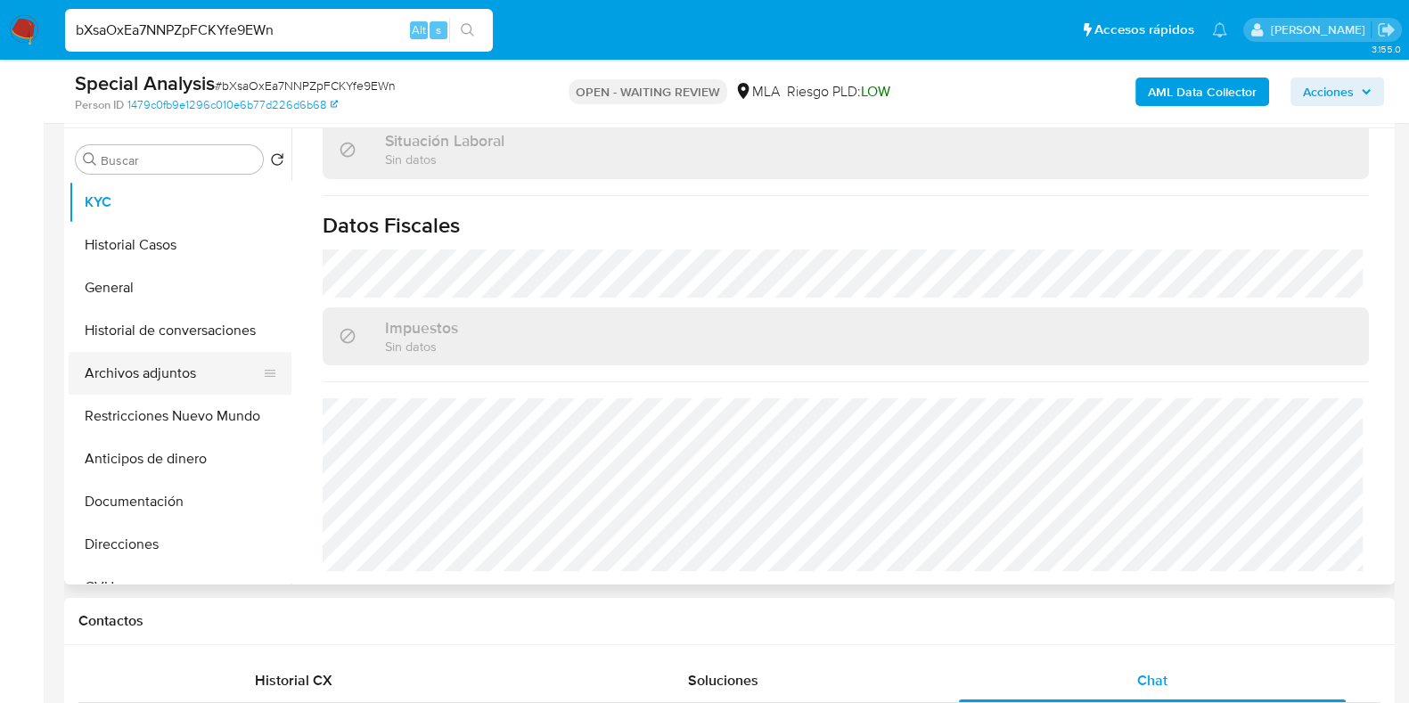
click at [150, 369] on button "Archivos adjuntos" at bounding box center [173, 373] width 209 height 43
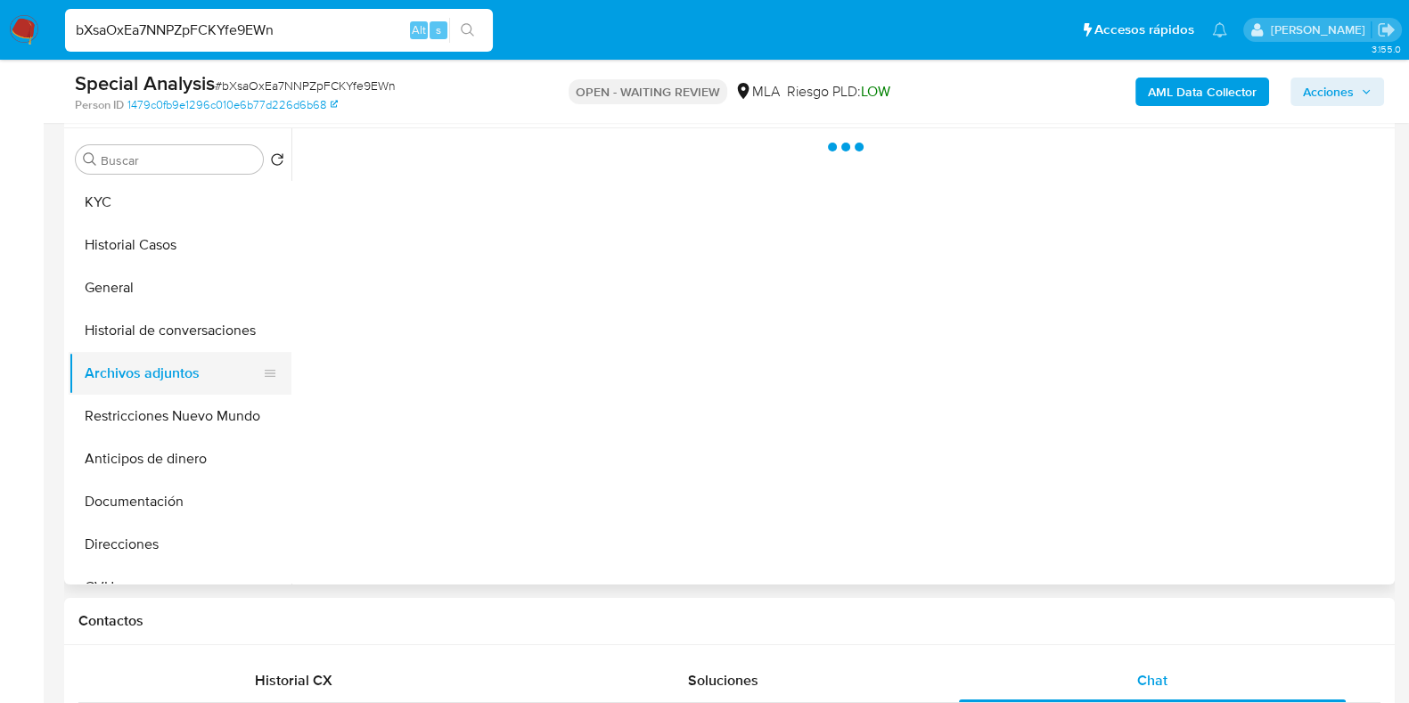
scroll to position [0, 0]
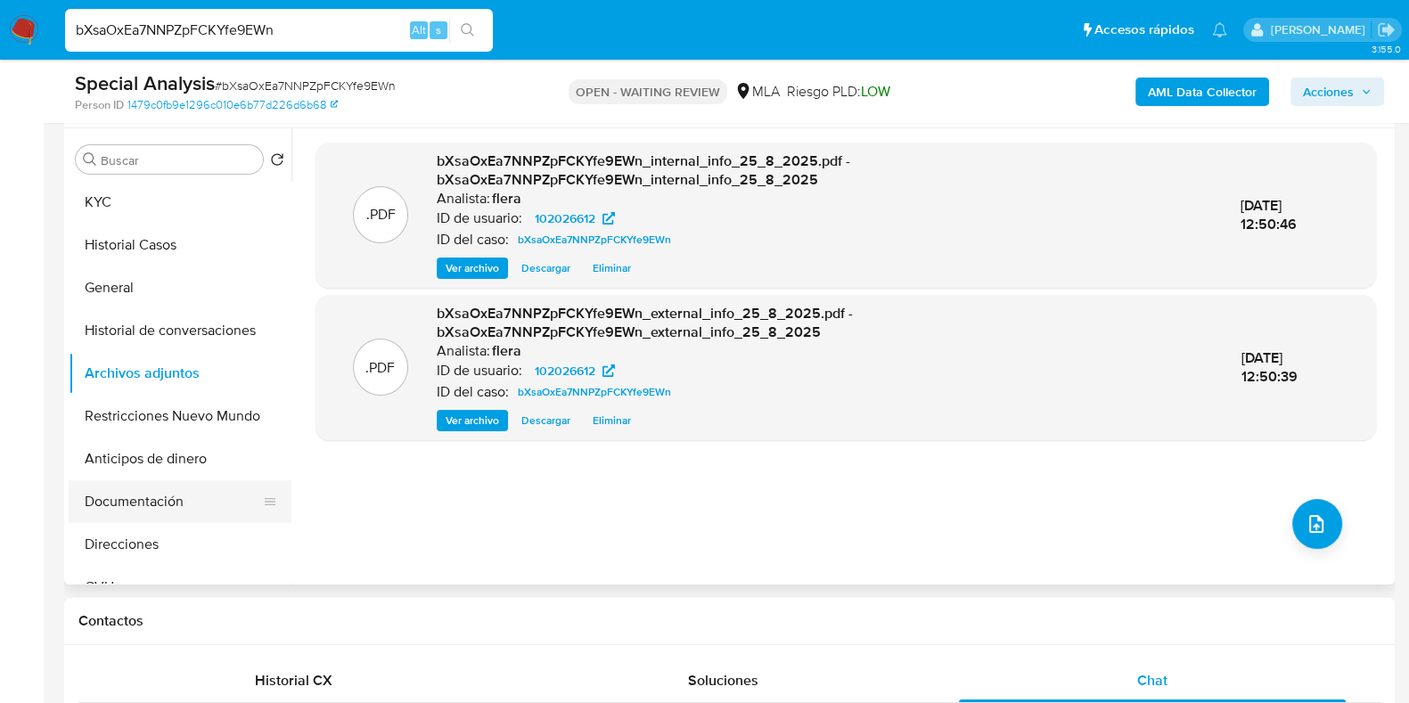
click at [156, 500] on button "Documentación" at bounding box center [173, 502] width 209 height 43
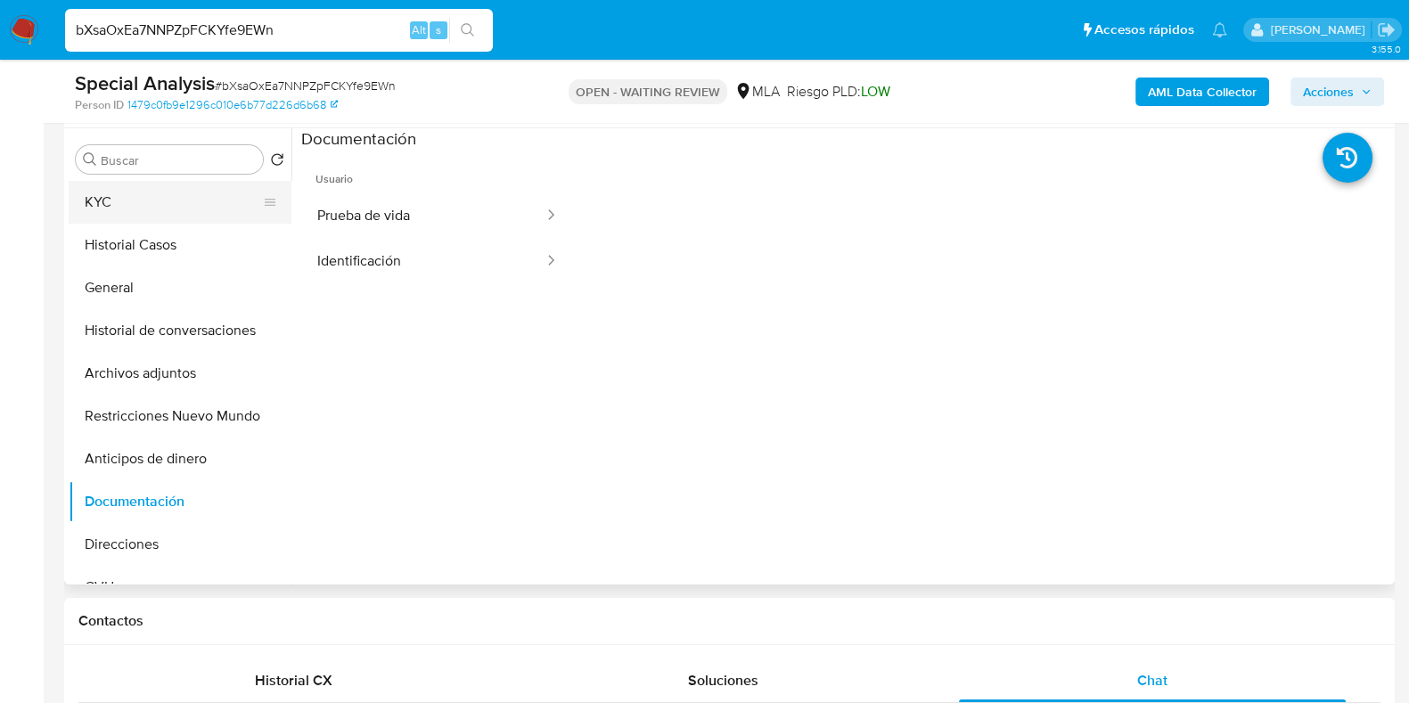
click at [152, 201] on button "KYC" at bounding box center [173, 202] width 209 height 43
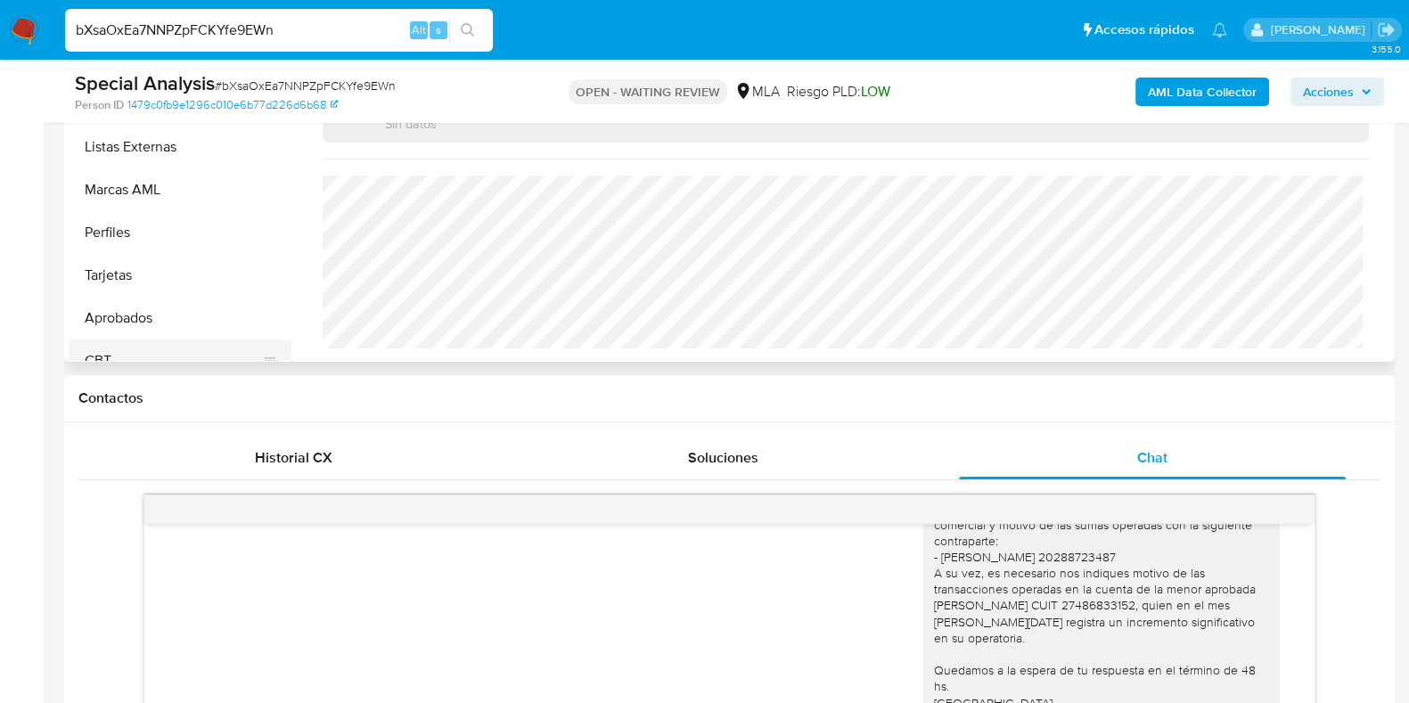
scroll to position [882, 0]
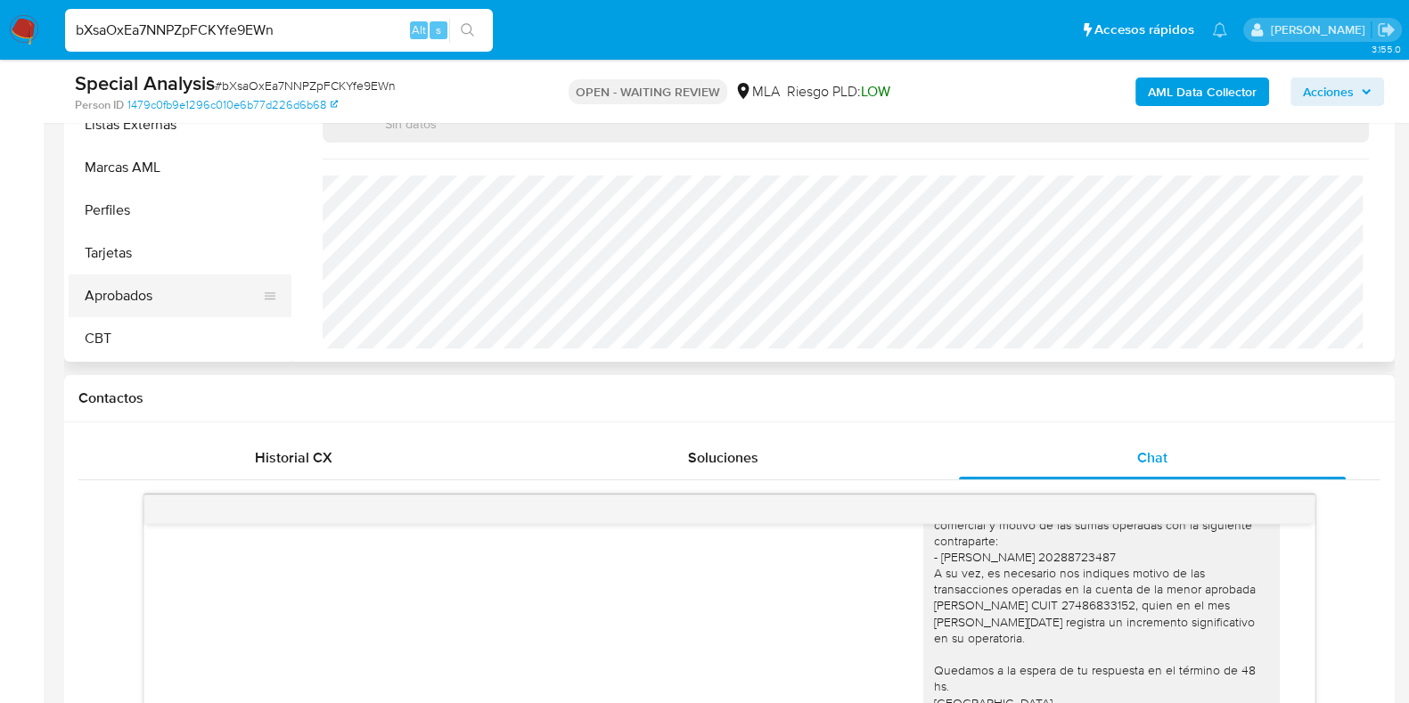
click at [161, 301] on button "Aprobados" at bounding box center [173, 296] width 209 height 43
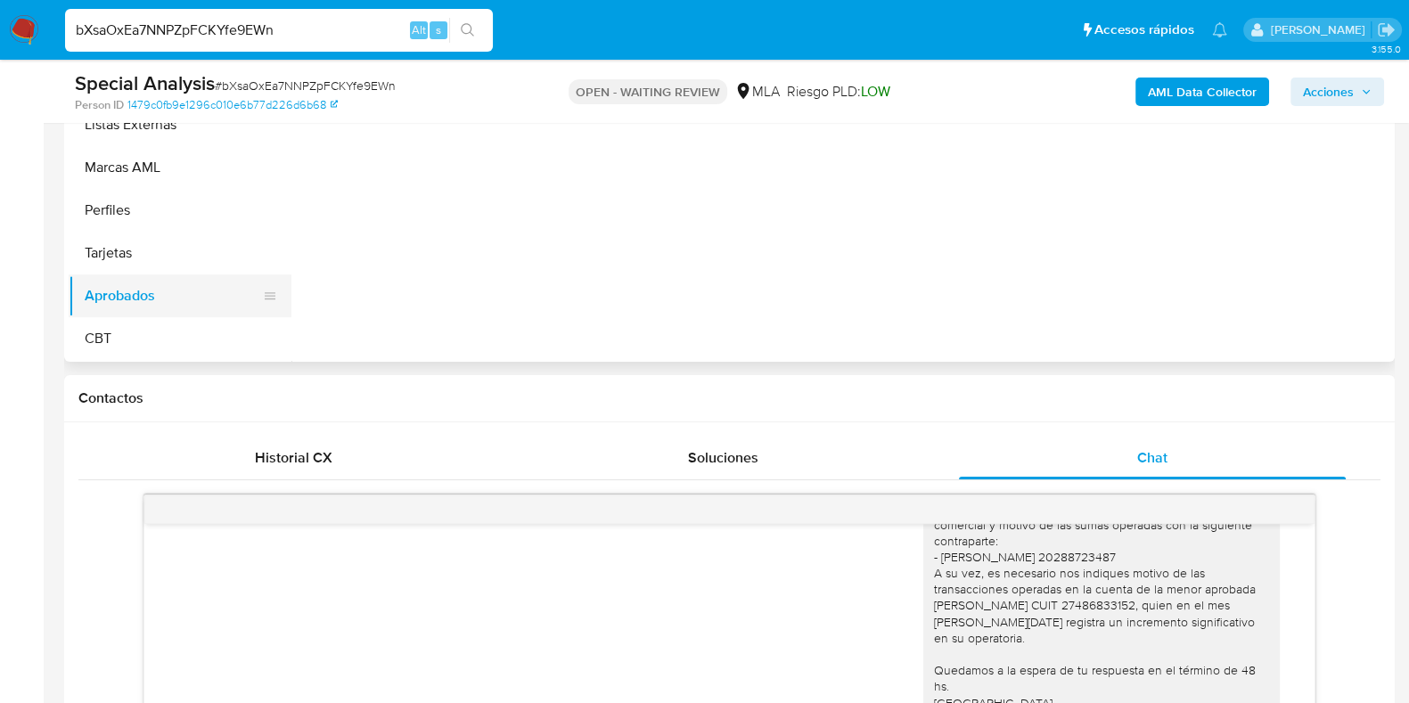
scroll to position [0, 0]
click at [161, 301] on button "Aprobados" at bounding box center [173, 296] width 209 height 43
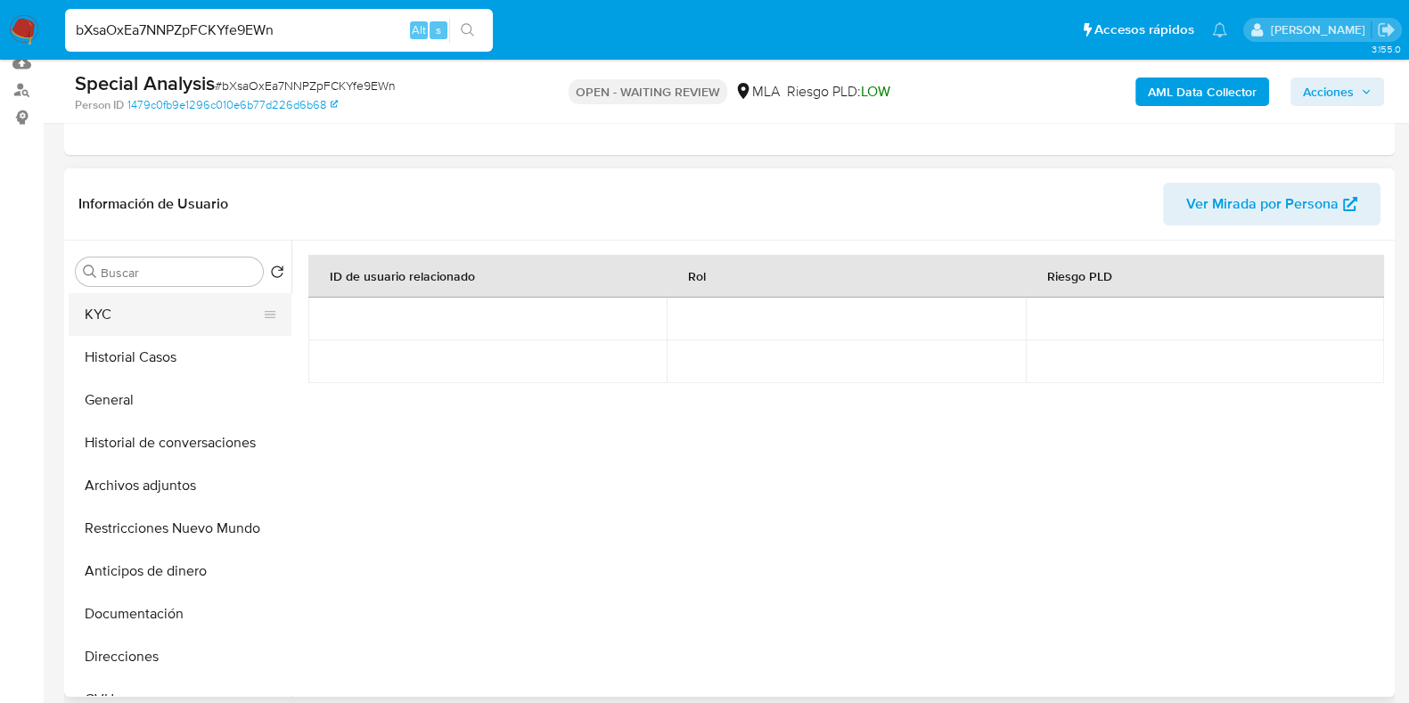
click at [155, 310] on button "KYC" at bounding box center [173, 314] width 209 height 43
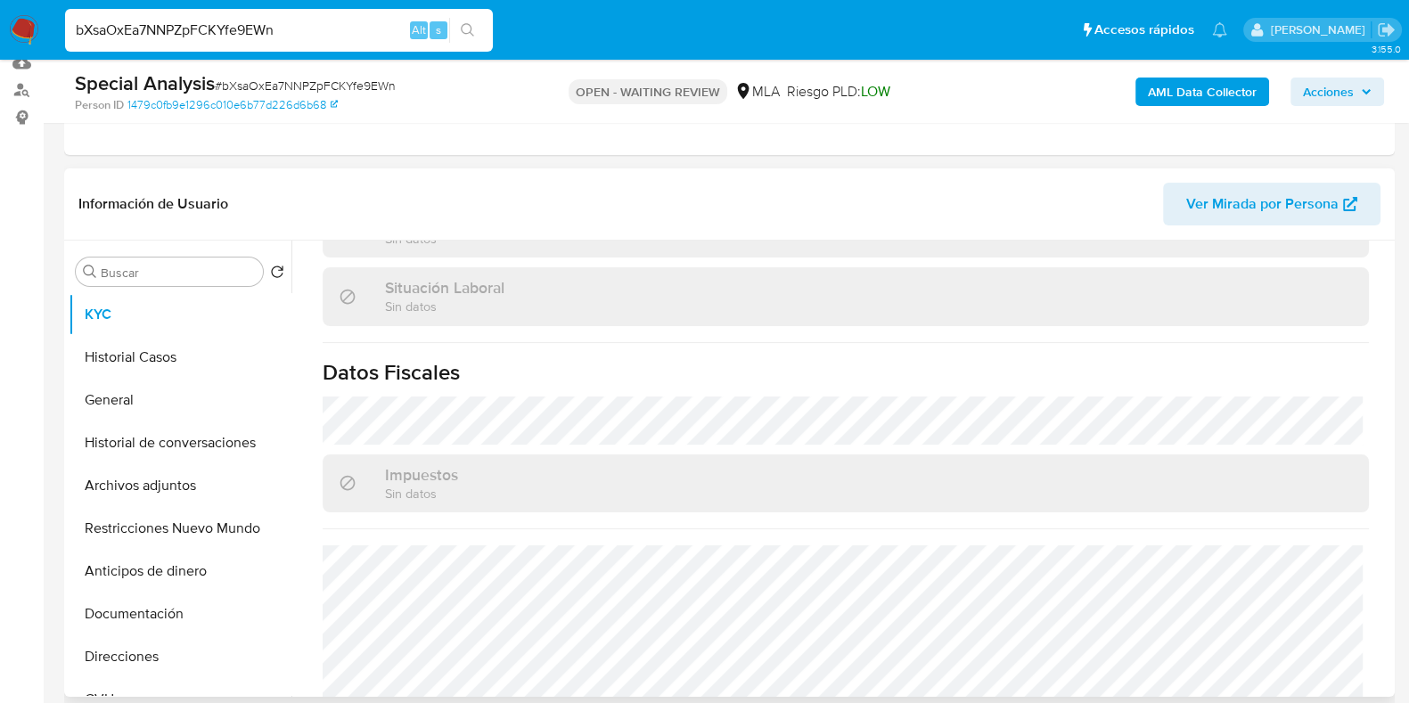
scroll to position [954, 0]
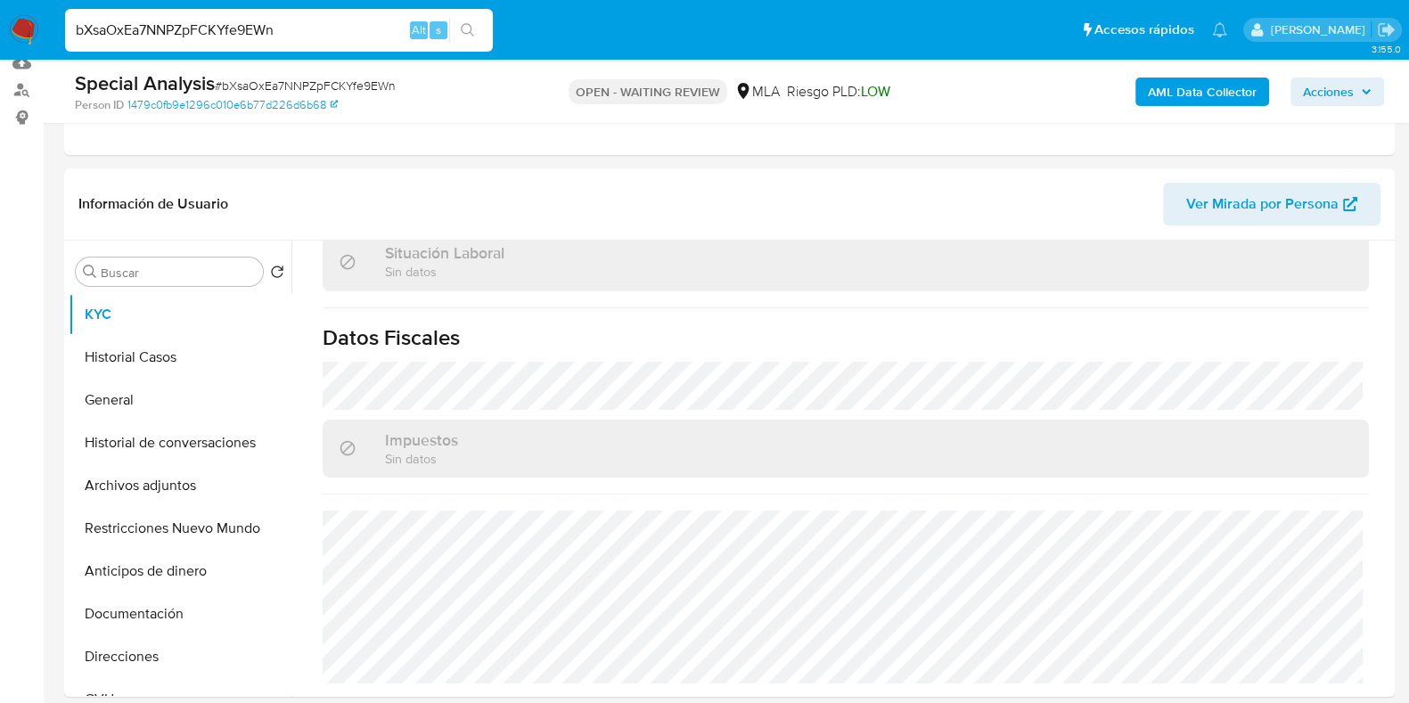
click at [222, 44] on div "bXsaOxEa7NNPZpFCKYfe9EWn Alt s" at bounding box center [279, 30] width 428 height 43
click at [229, 32] on input "bXsaOxEa7NNPZpFCKYfe9EWn" at bounding box center [279, 30] width 428 height 23
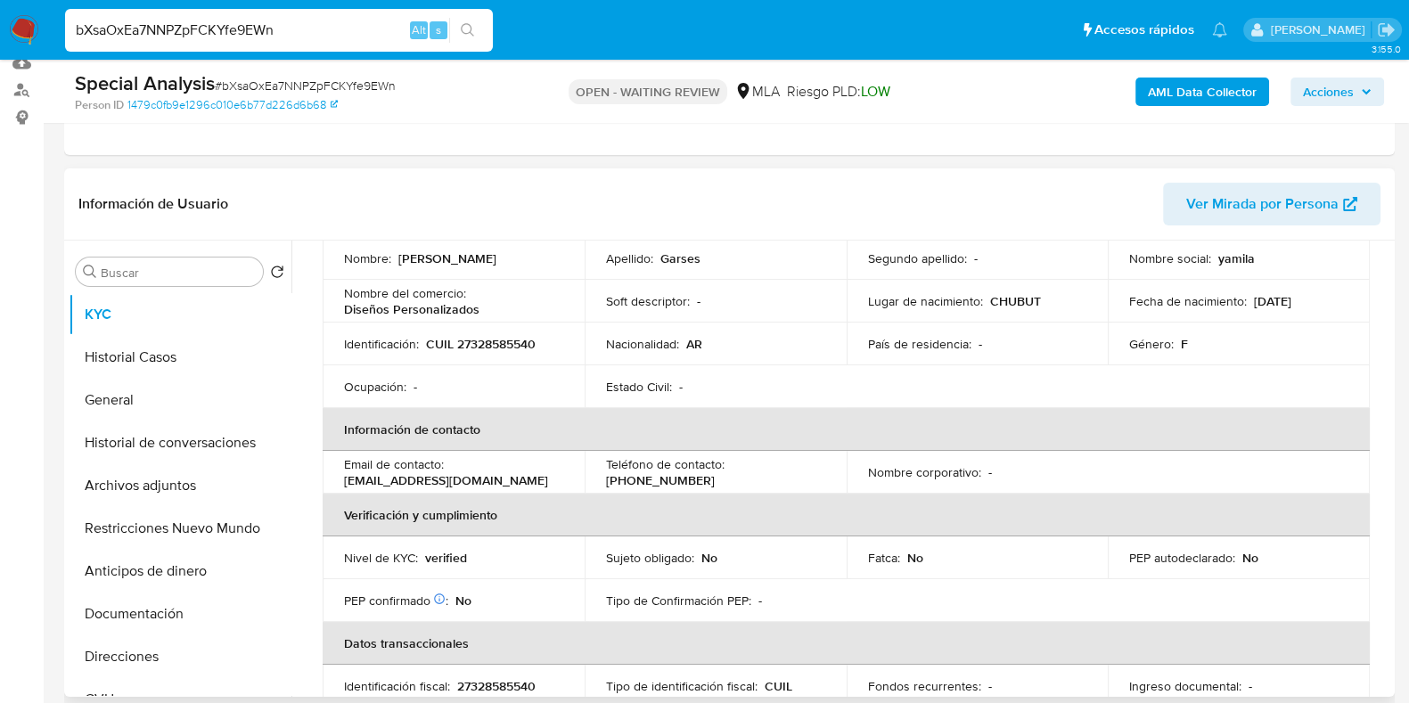
scroll to position [62, 0]
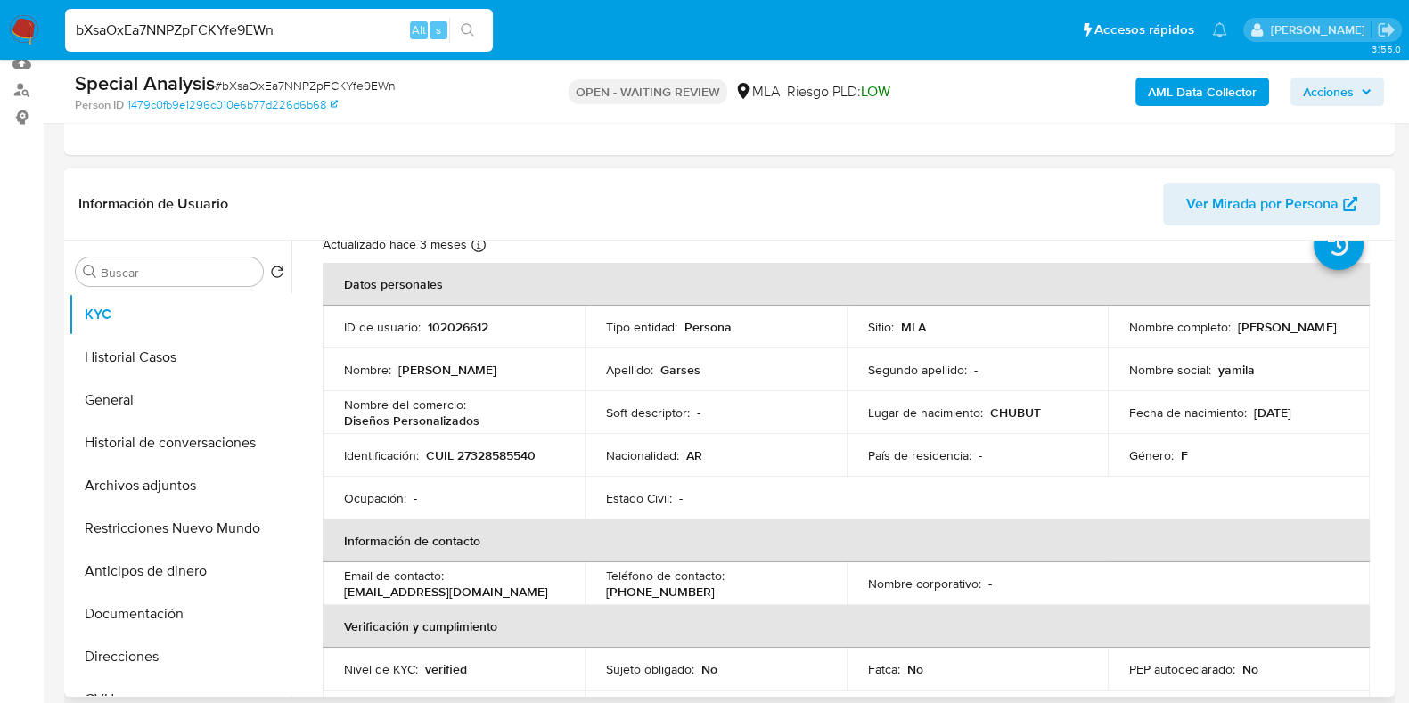
paste input "I52Yirh7256GrAeLYNAa6JLd"
type input "I52Yirh7256GrAeLYNAa6JLd"
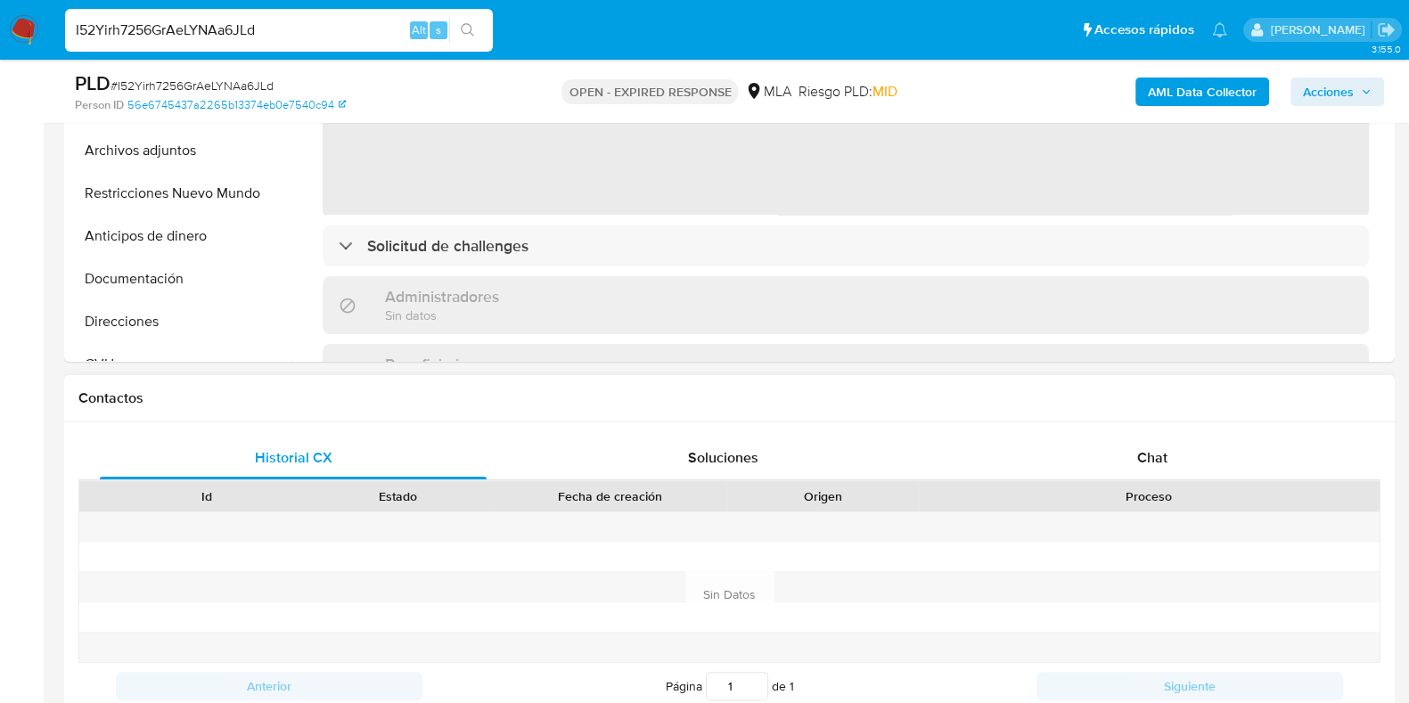
select select "10"
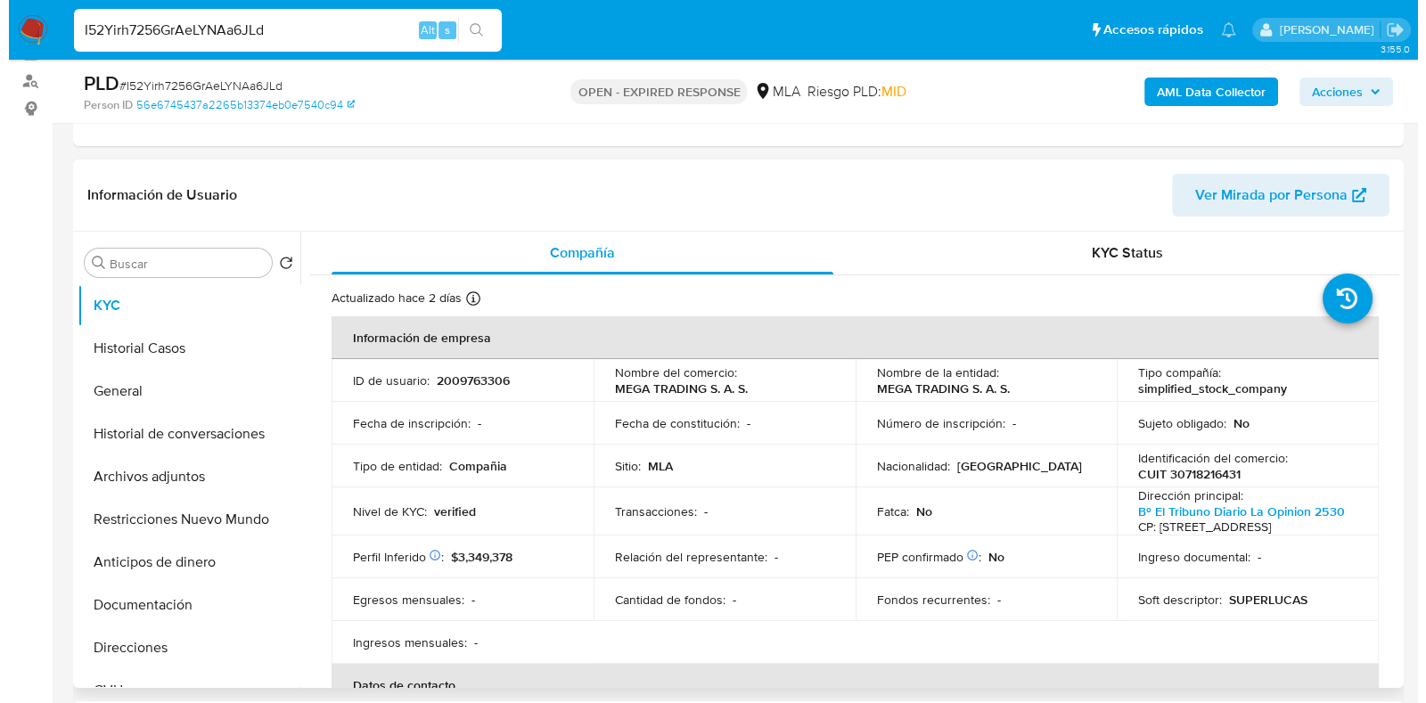
scroll to position [222, 0]
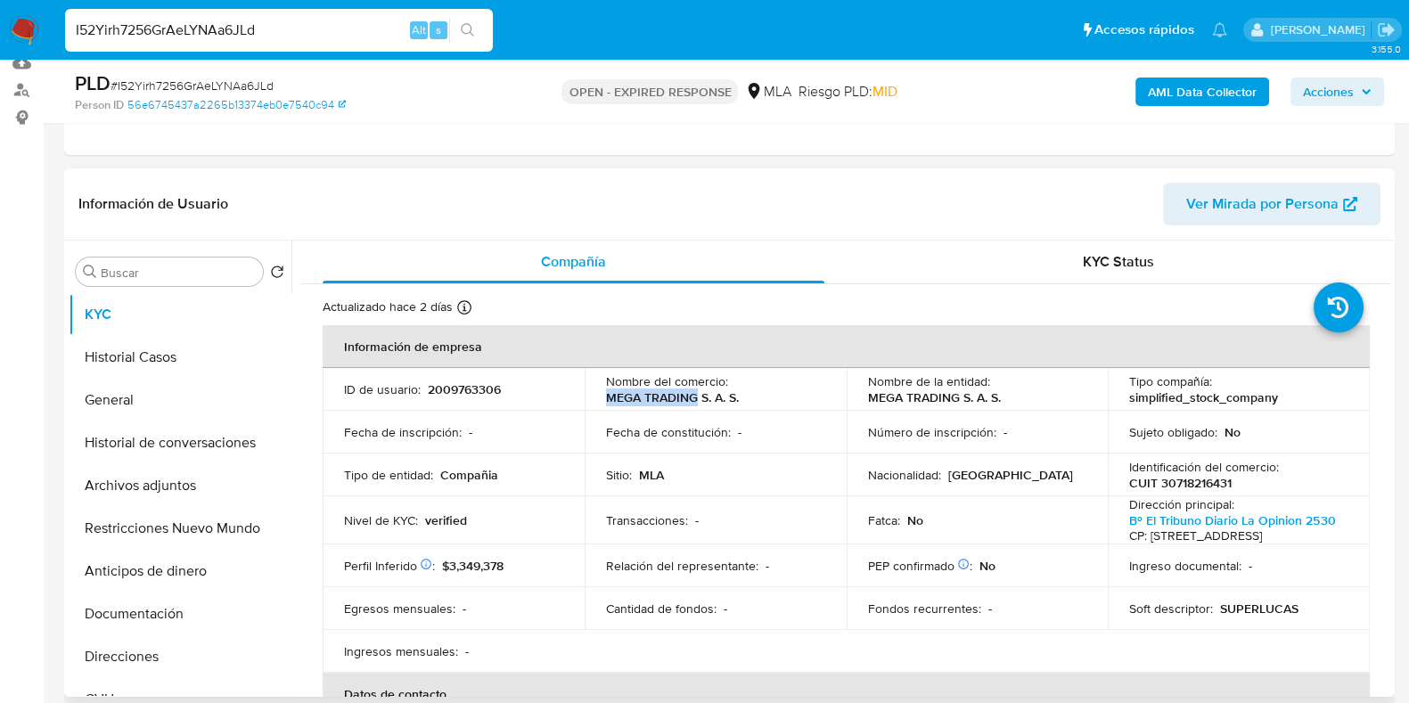
drag, startPoint x: 605, startPoint y: 397, endPoint x: 694, endPoint y: 397, distance: 88.3
click at [694, 397] on p "MEGA TRADING S. A. S." at bounding box center [672, 398] width 133 height 16
copy p "MEGA TRADING"
click at [157, 354] on button "Historial Casos" at bounding box center [173, 357] width 209 height 43
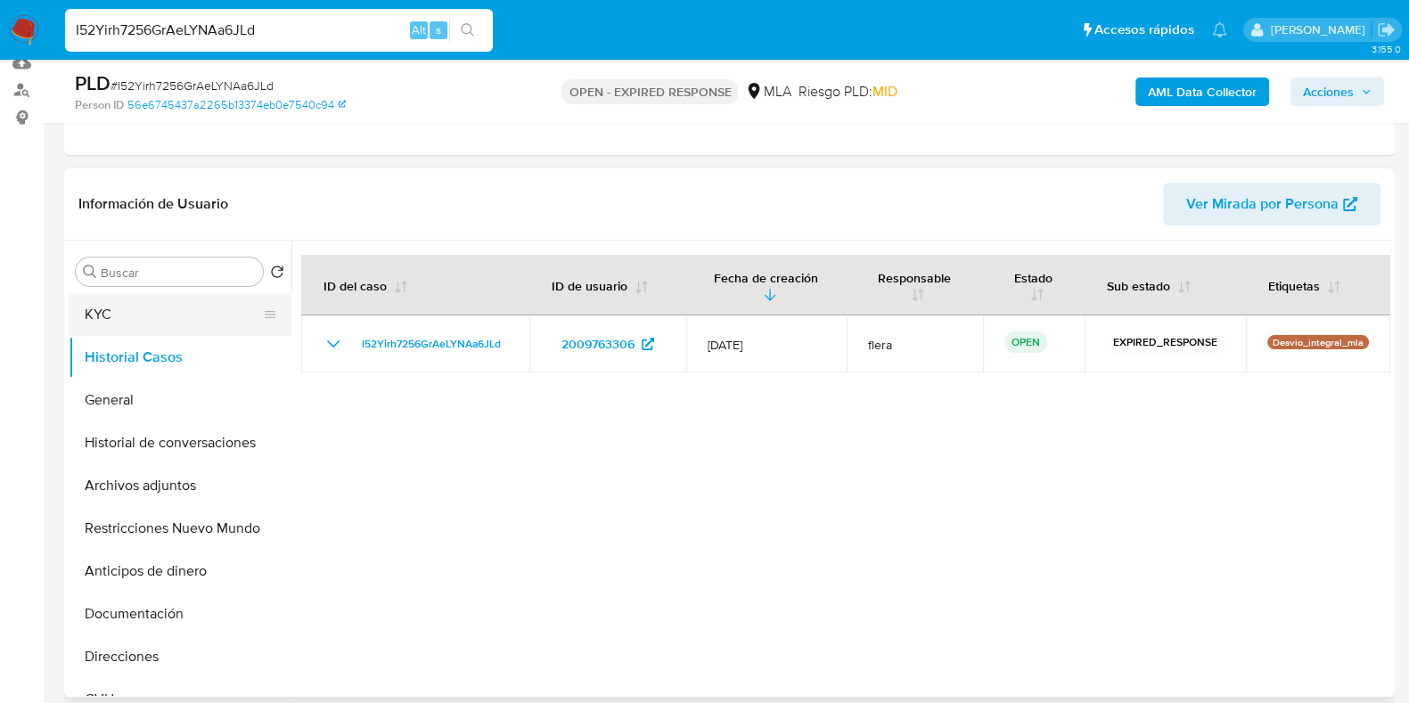
click at [136, 327] on button "KYC" at bounding box center [173, 314] width 209 height 43
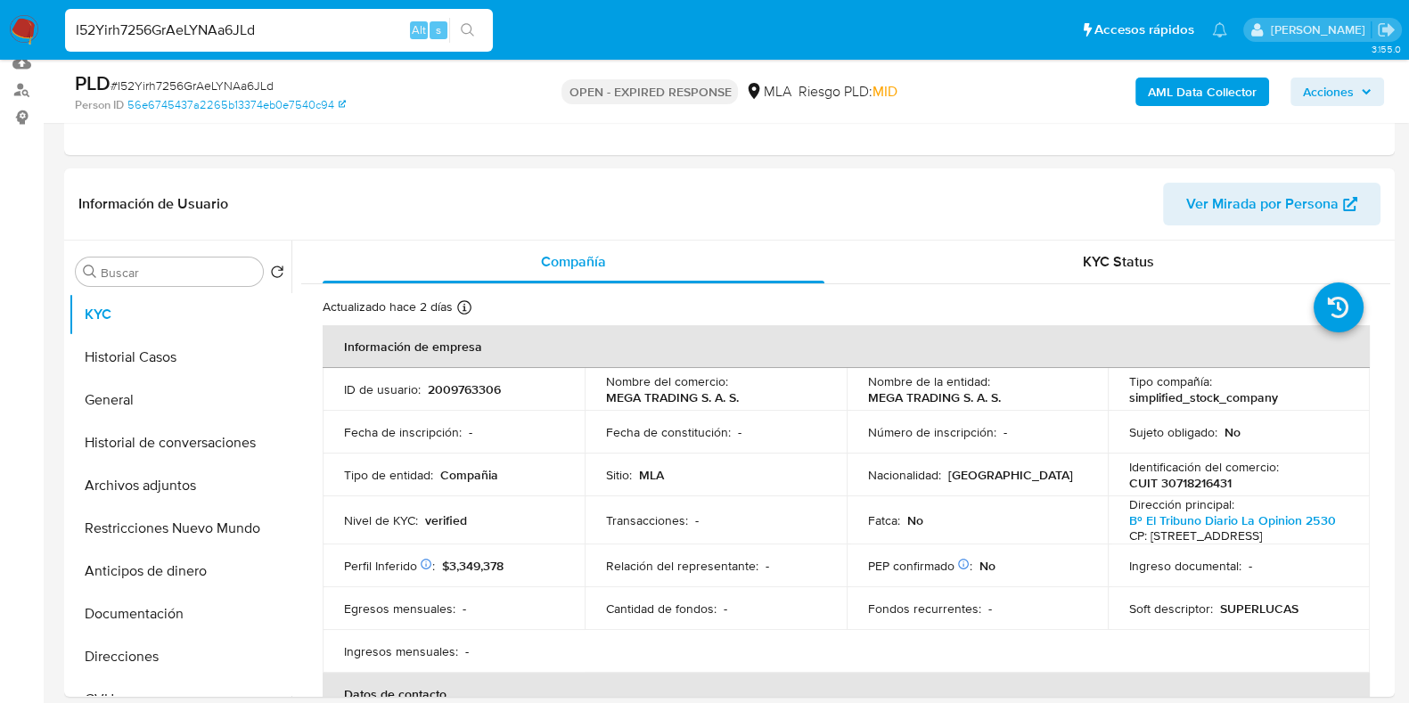
click at [1226, 91] on b "AML Data Collector" at bounding box center [1202, 92] width 109 height 29
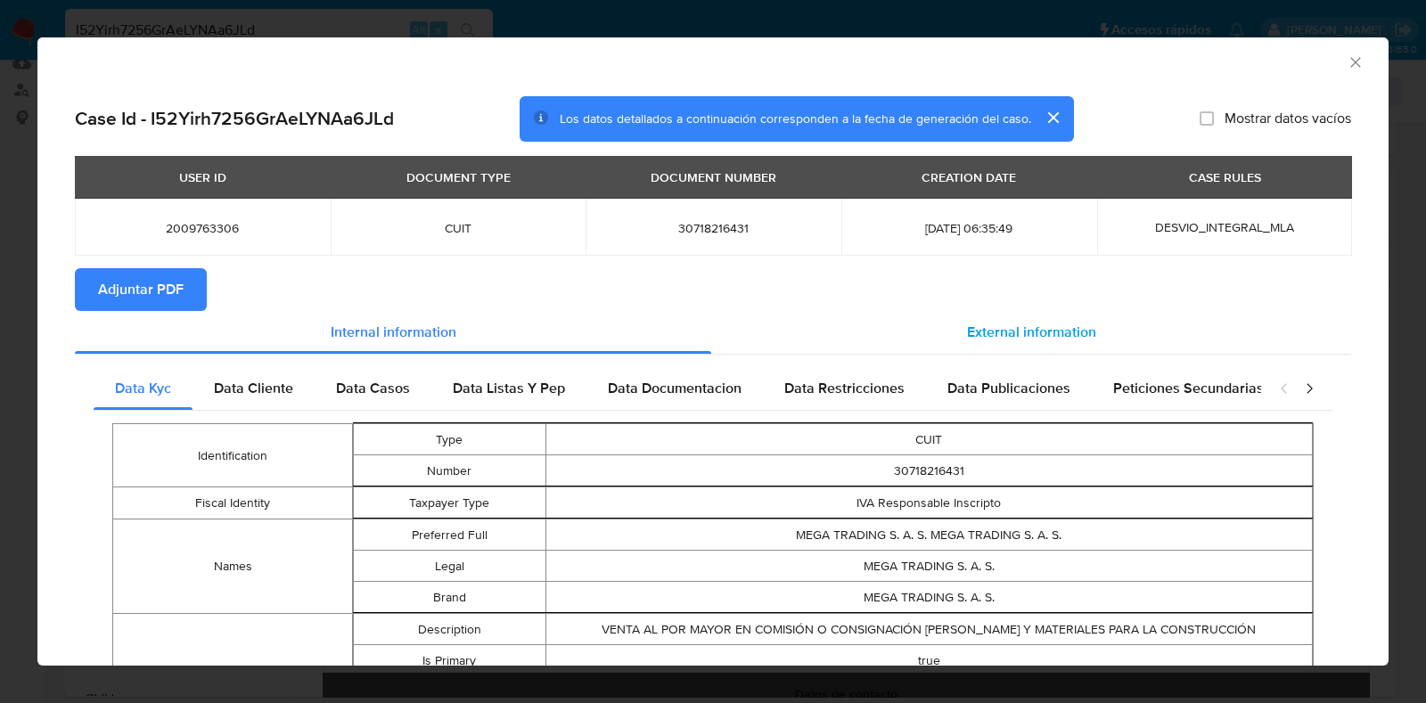
click at [1064, 349] on div "External information" at bounding box center [1031, 332] width 640 height 43
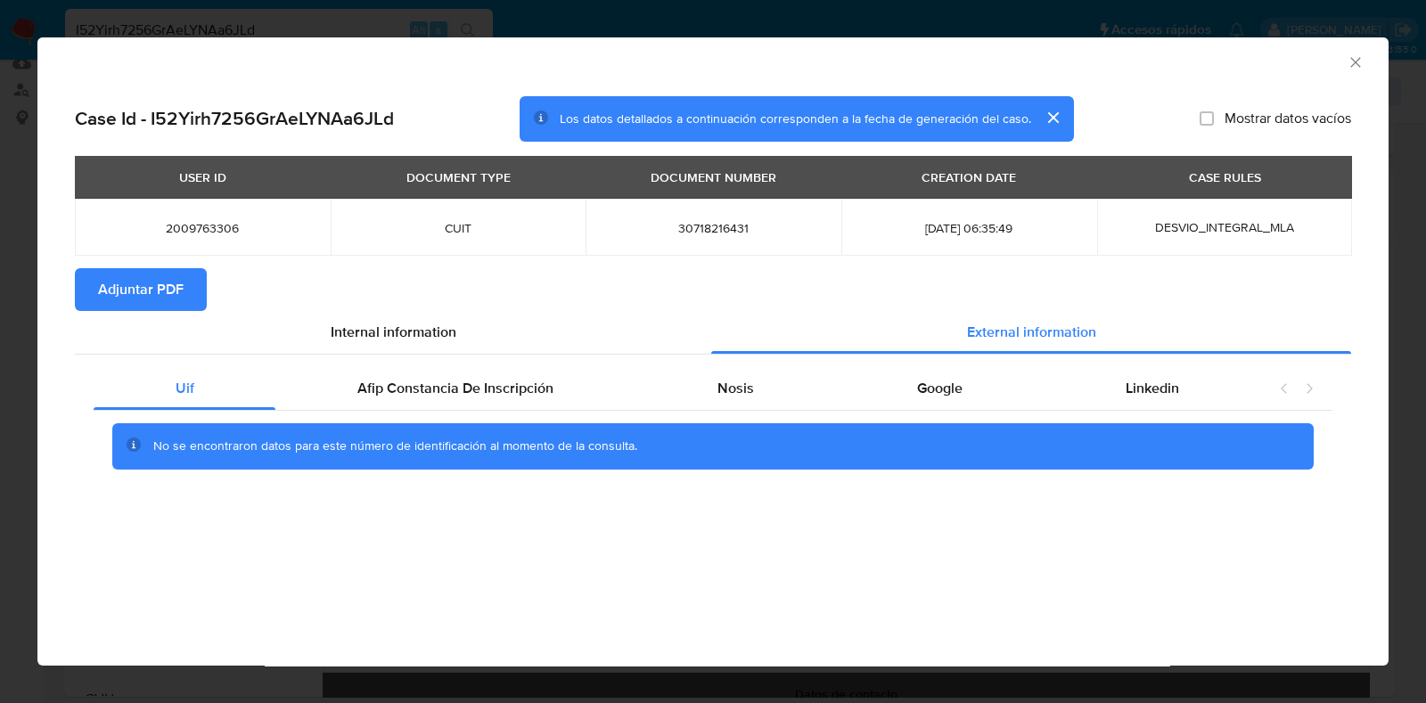
click at [658, 362] on div "Uif Afip Constancia De Inscripción Nosis Google Linkedin No se encontraron dato…" at bounding box center [713, 425] width 1277 height 140
click at [530, 376] on div "Afip Constancia De Inscripción" at bounding box center [454, 388] width 359 height 43
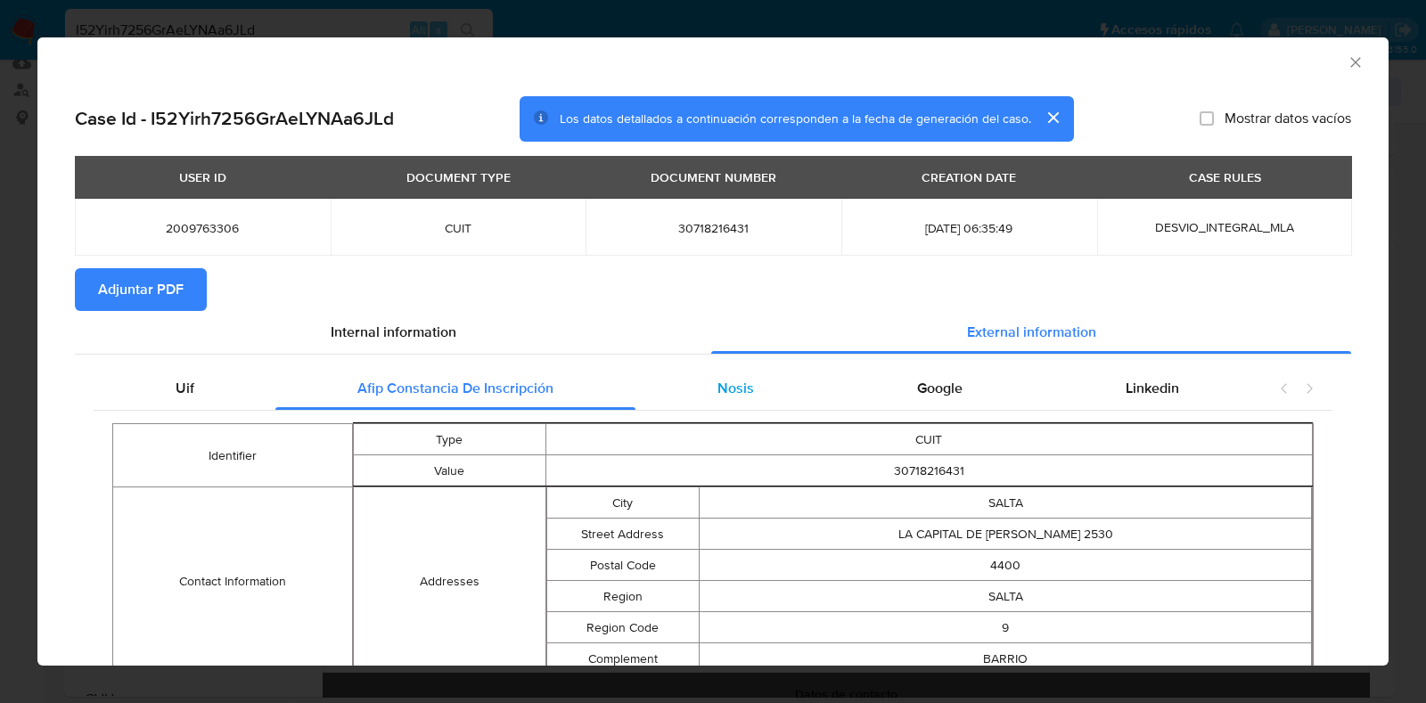
click at [736, 382] on span "Nosis" at bounding box center [736, 388] width 37 height 21
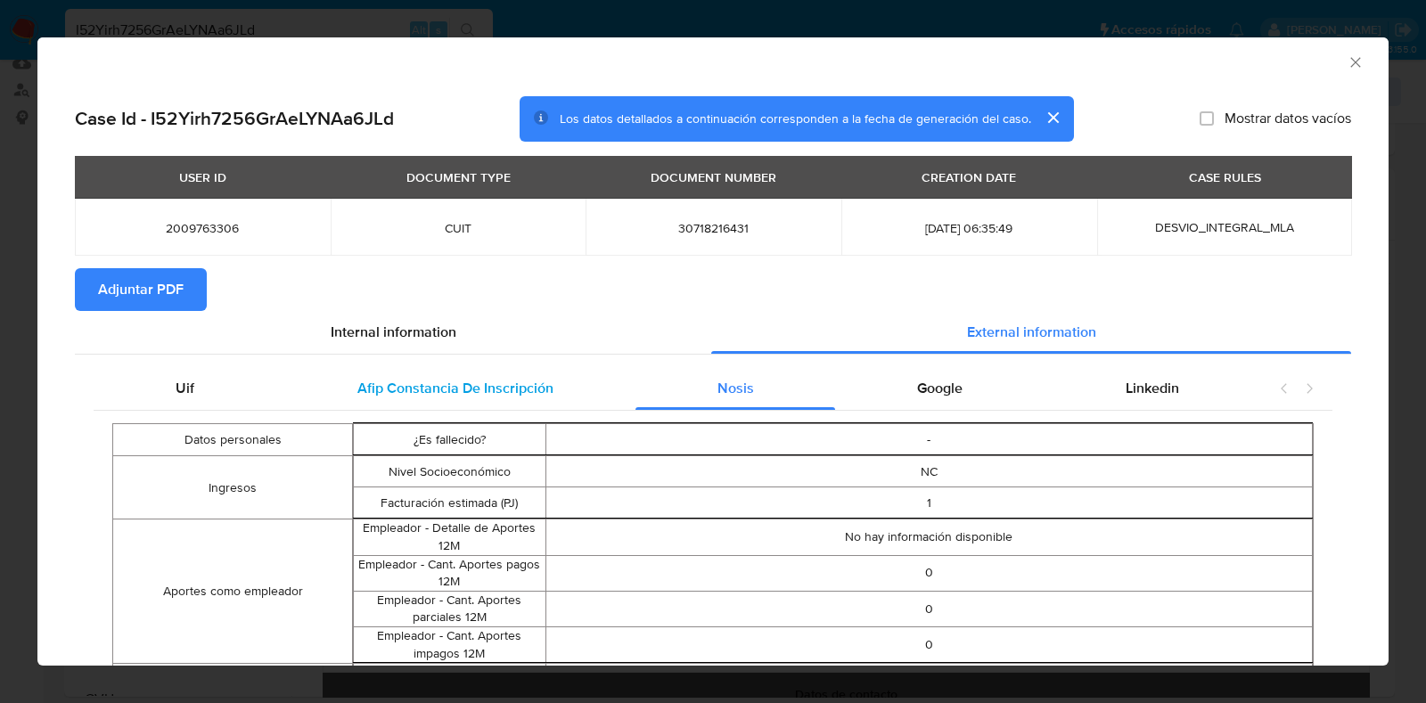
click at [491, 384] on span "Afip Constancia De Inscripción" at bounding box center [456, 388] width 196 height 21
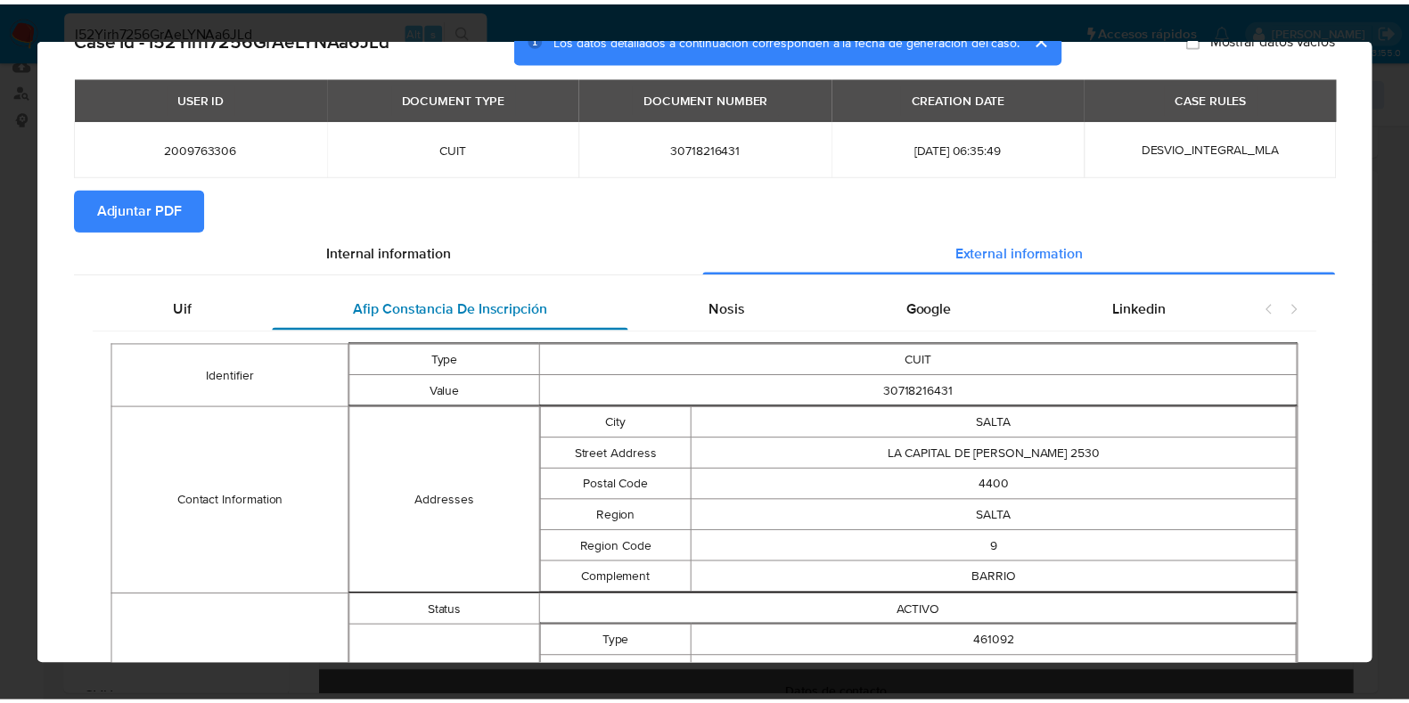
scroll to position [0, 0]
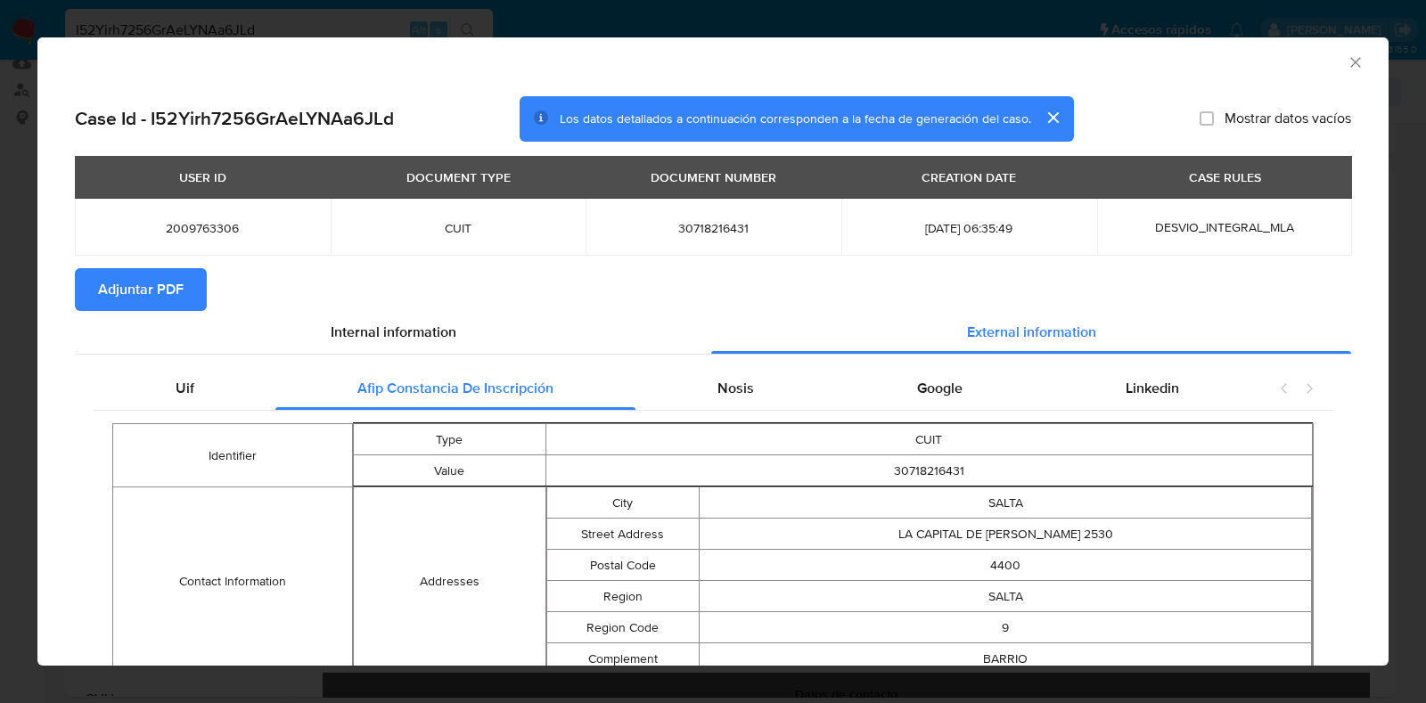
click at [94, 294] on button "Adjuntar PDF" at bounding box center [141, 289] width 132 height 43
click at [1347, 66] on icon "Cerrar ventana" at bounding box center [1356, 62] width 18 height 18
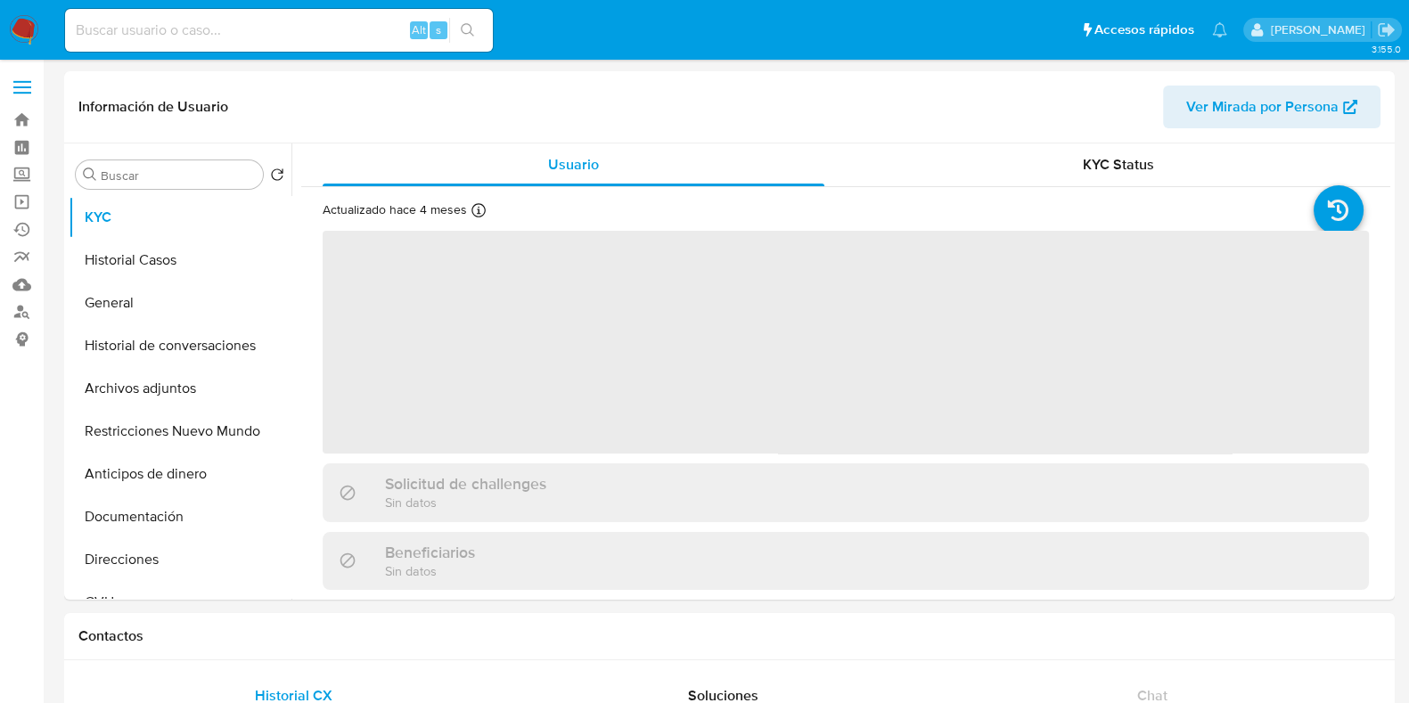
select select "10"
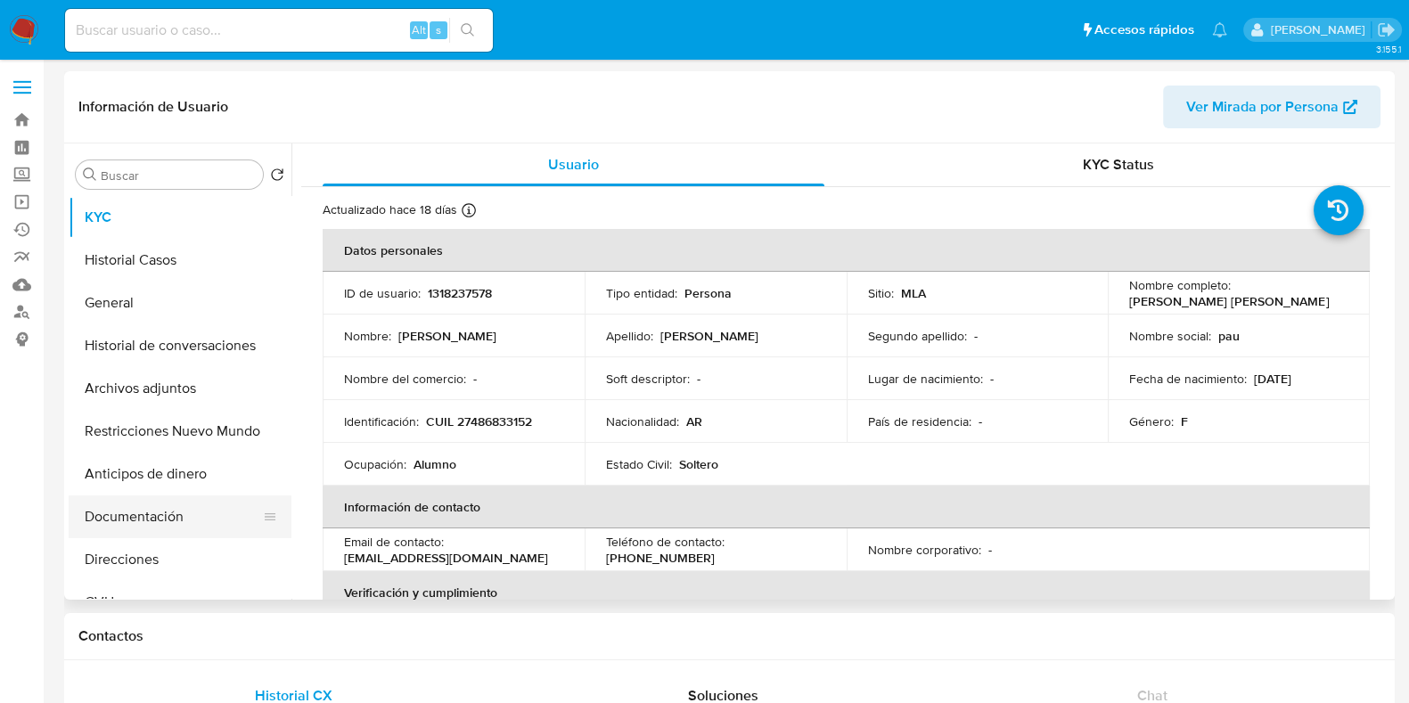
click at [169, 511] on button "Documentación" at bounding box center [173, 517] width 209 height 43
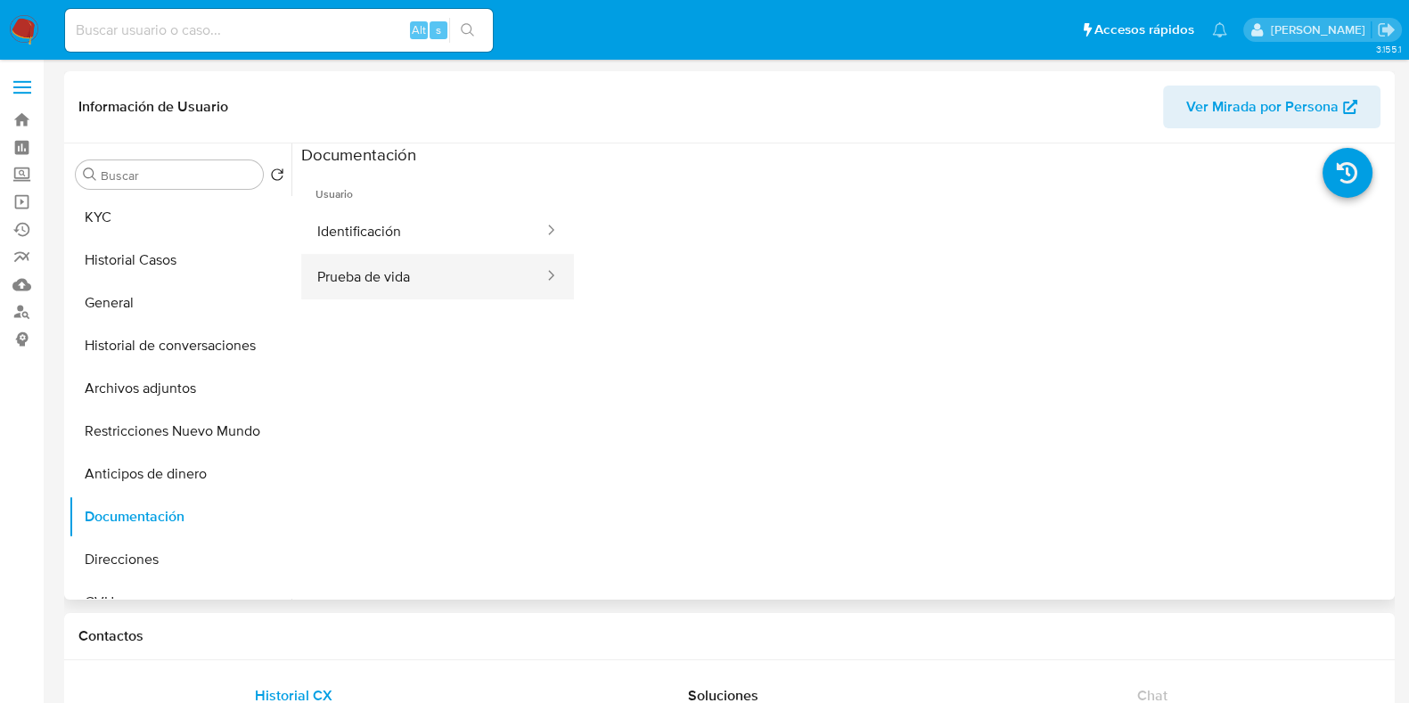
click at [430, 278] on button "Prueba de vida" at bounding box center [423, 276] width 244 height 45
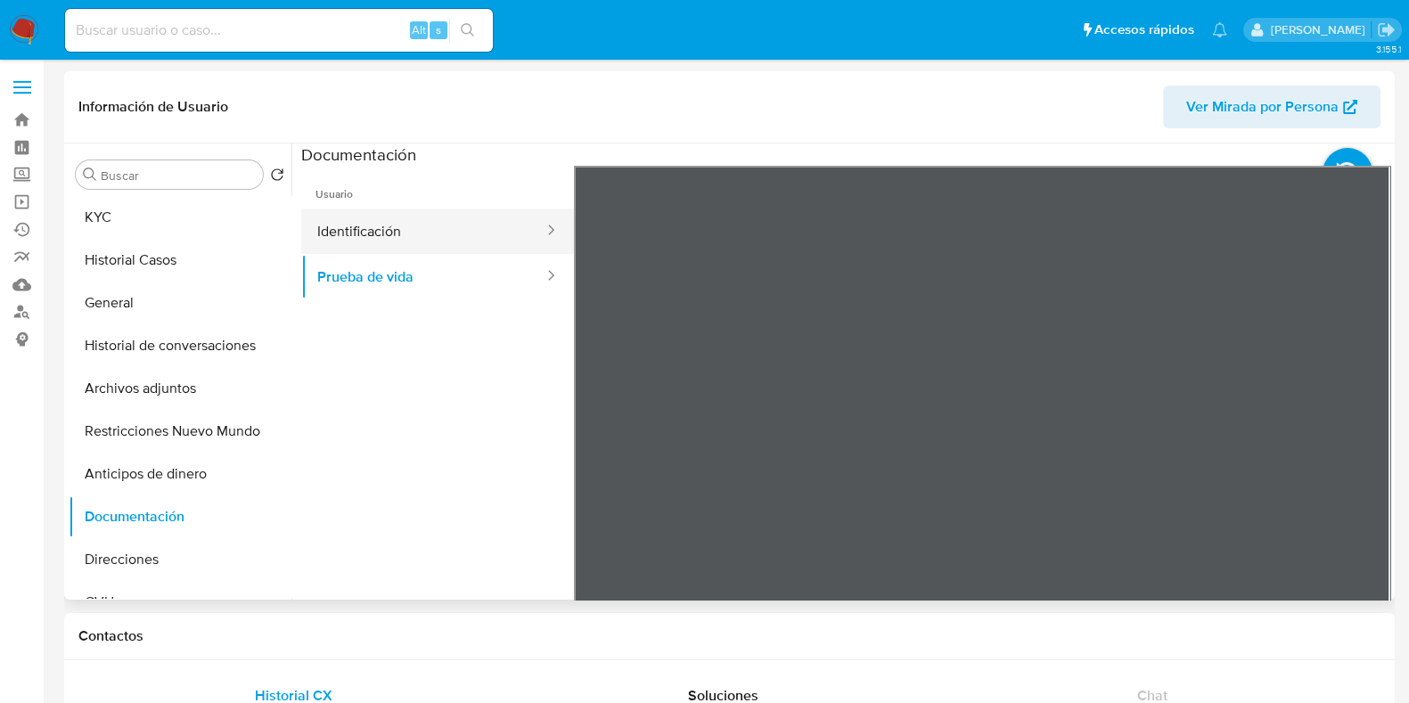
click at [423, 215] on button "Identificación" at bounding box center [423, 231] width 244 height 45
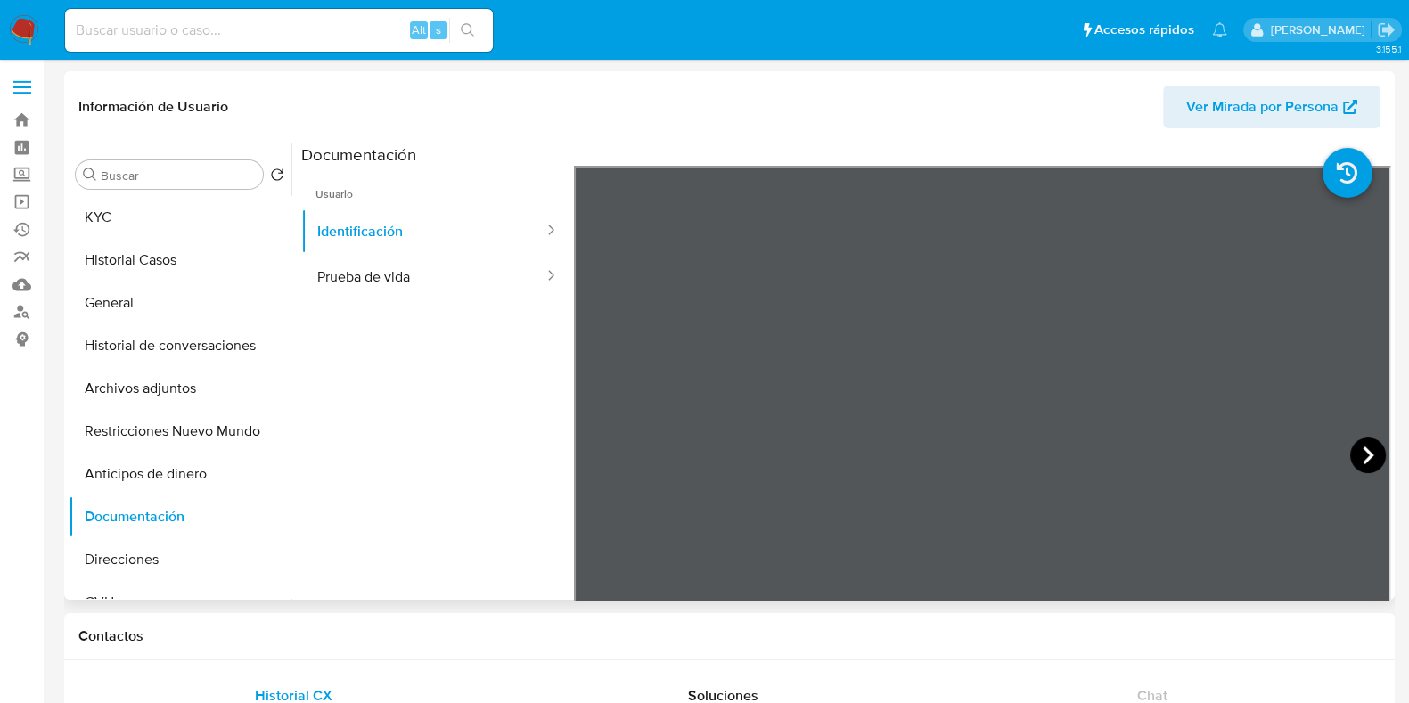
click at [1351, 454] on icon at bounding box center [1369, 456] width 36 height 36
click at [188, 199] on button "KYC" at bounding box center [173, 217] width 209 height 43
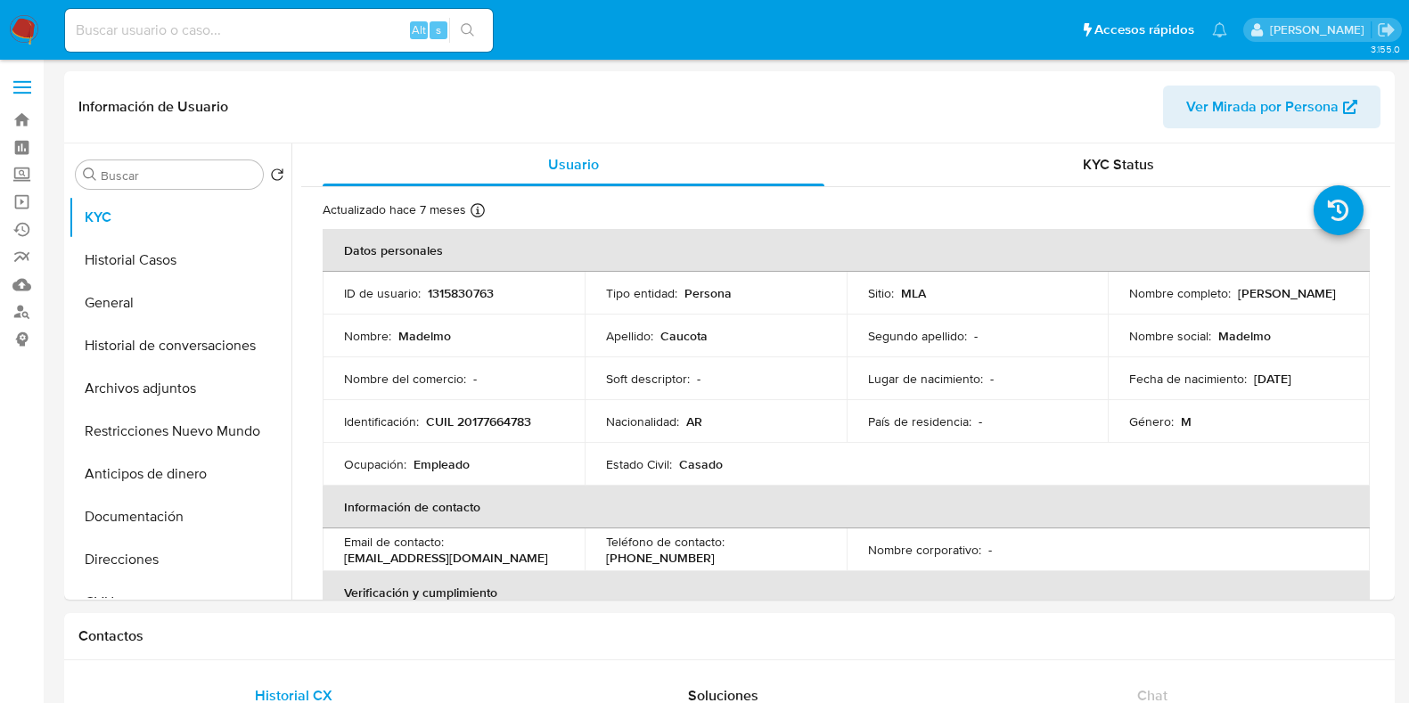
select select "10"
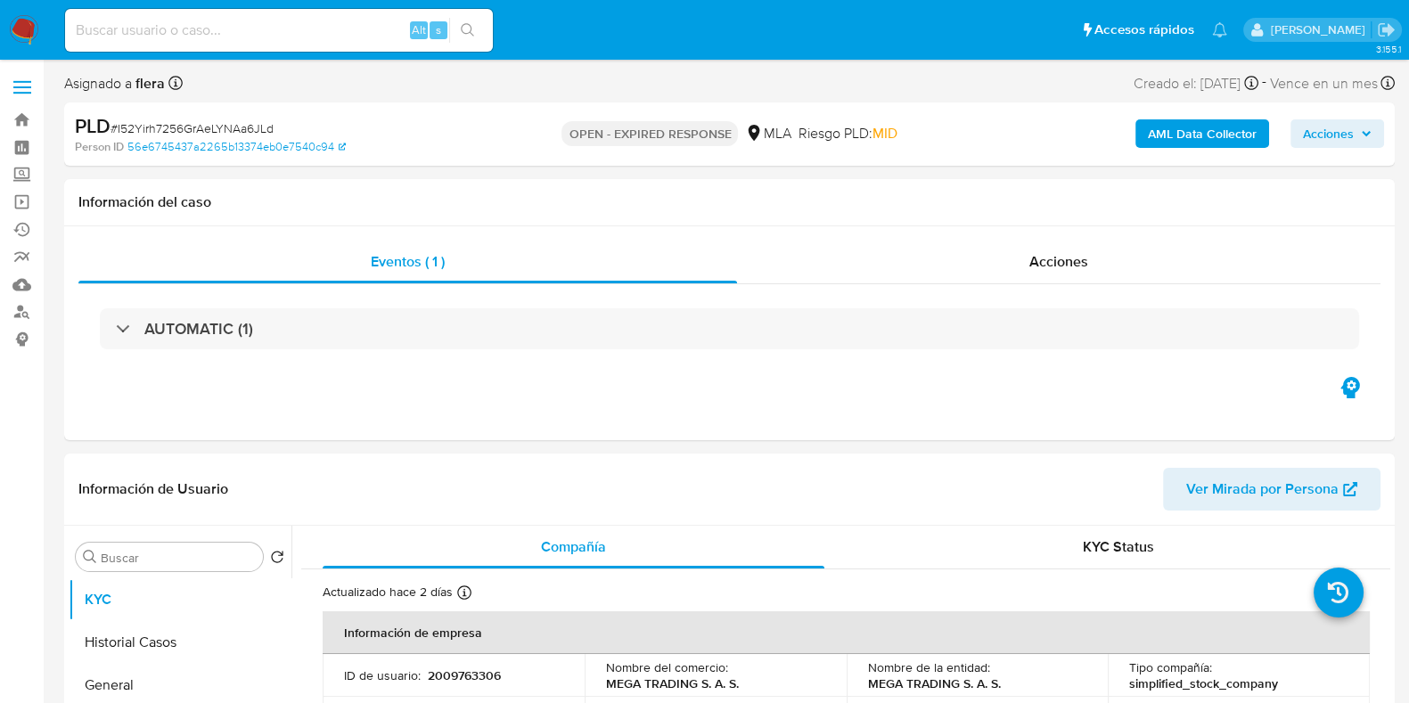
select select "10"
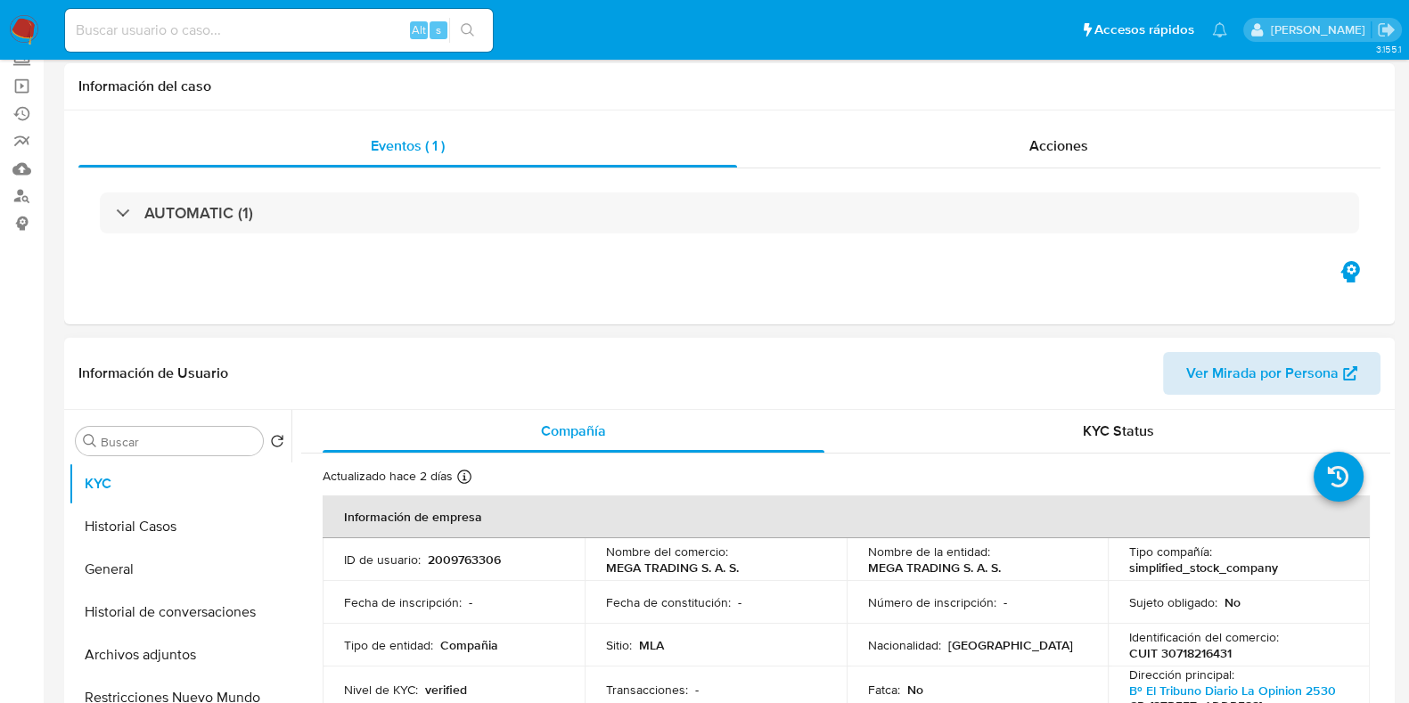
scroll to position [222, 0]
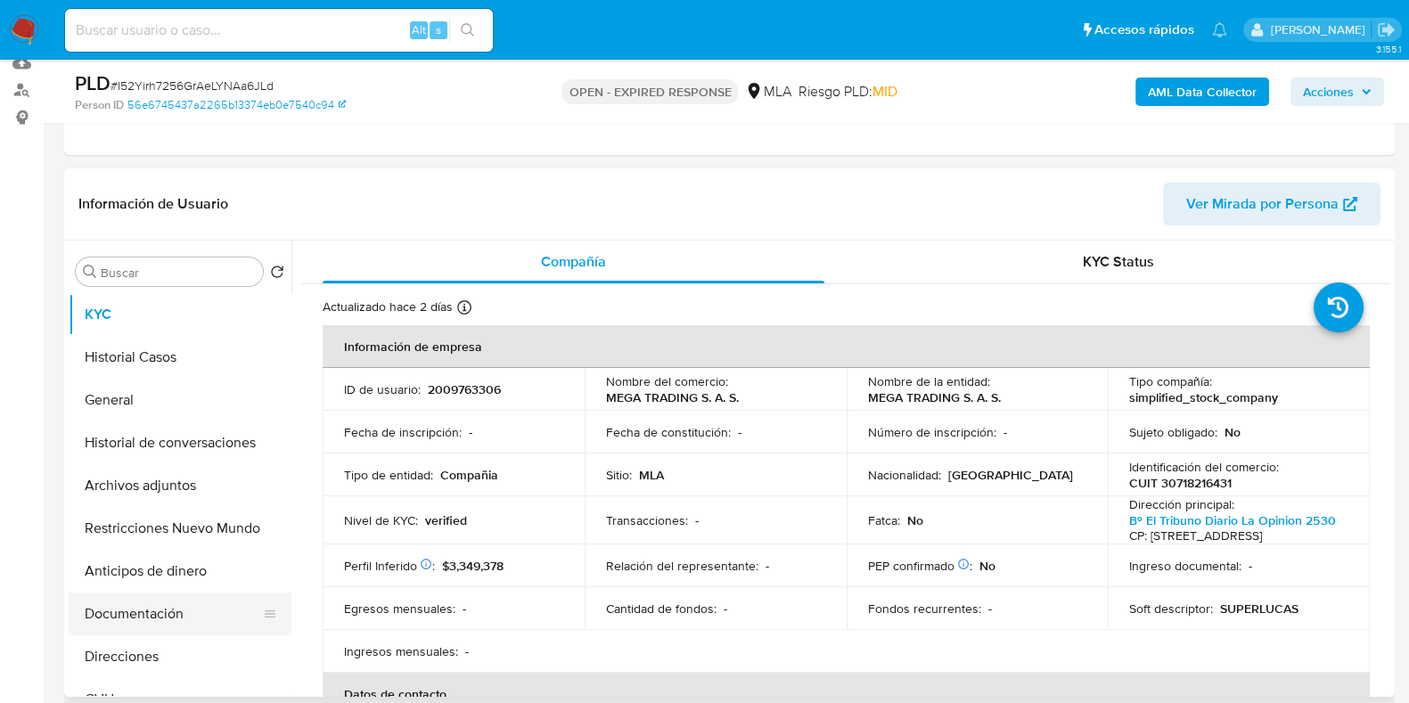
click at [165, 620] on button "Documentación" at bounding box center [173, 614] width 209 height 43
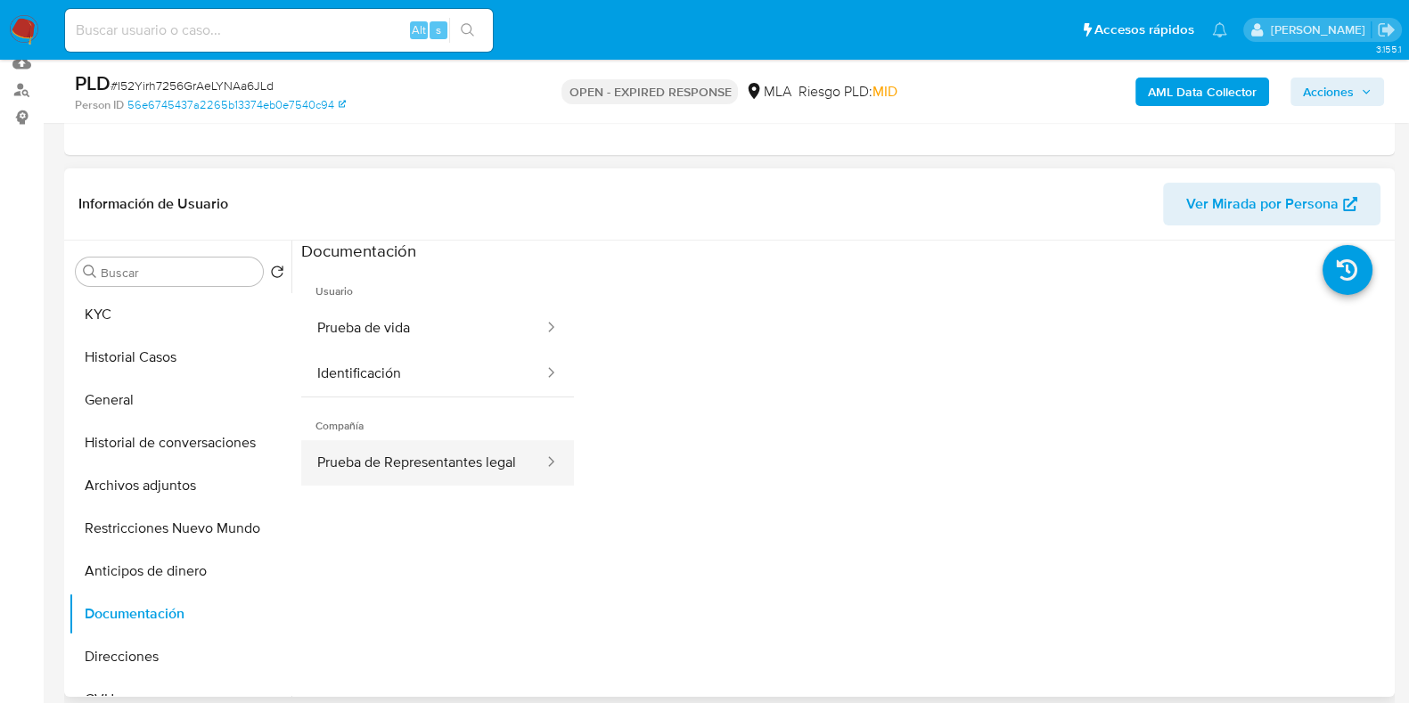
click at [376, 484] on button "Prueba de Representantes legal" at bounding box center [423, 462] width 244 height 45
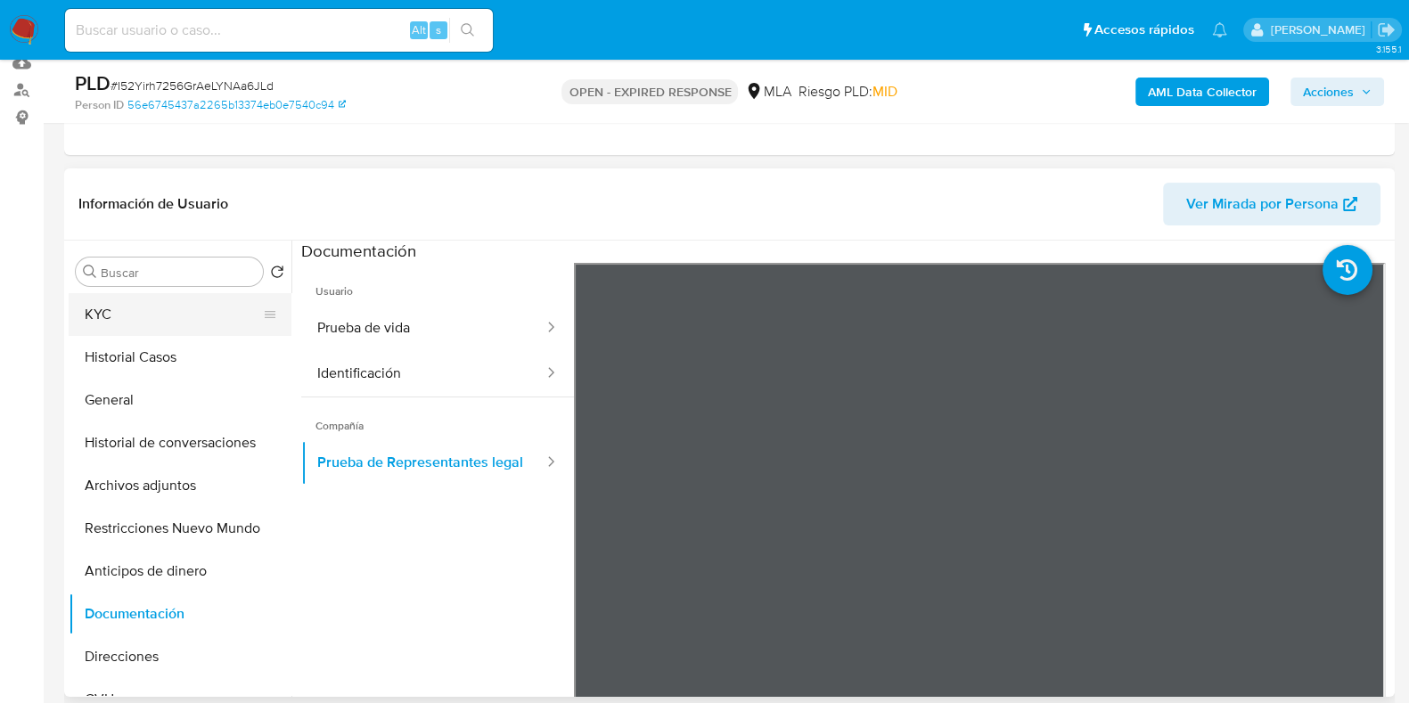
click at [118, 323] on button "KYC" at bounding box center [173, 314] width 209 height 43
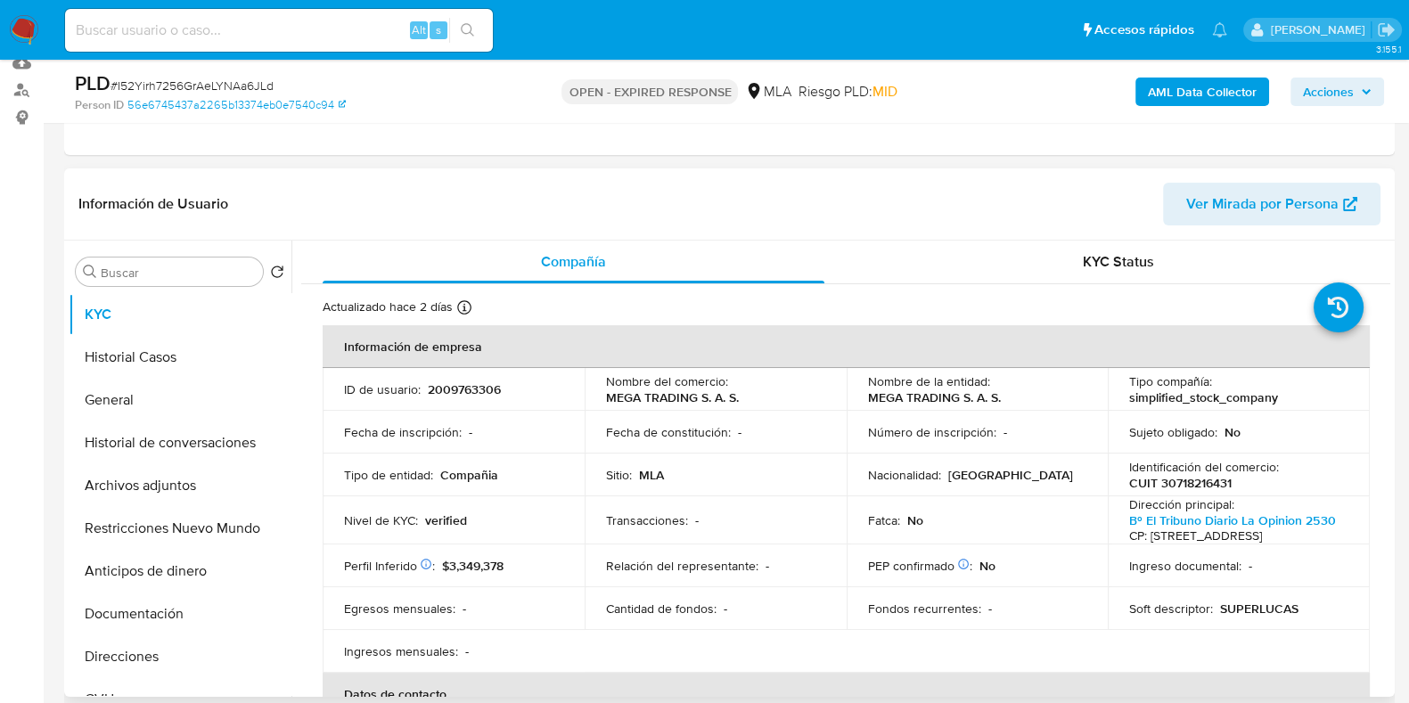
click at [473, 387] on p "2009763306" at bounding box center [464, 390] width 73 height 16
copy p "2009763306"
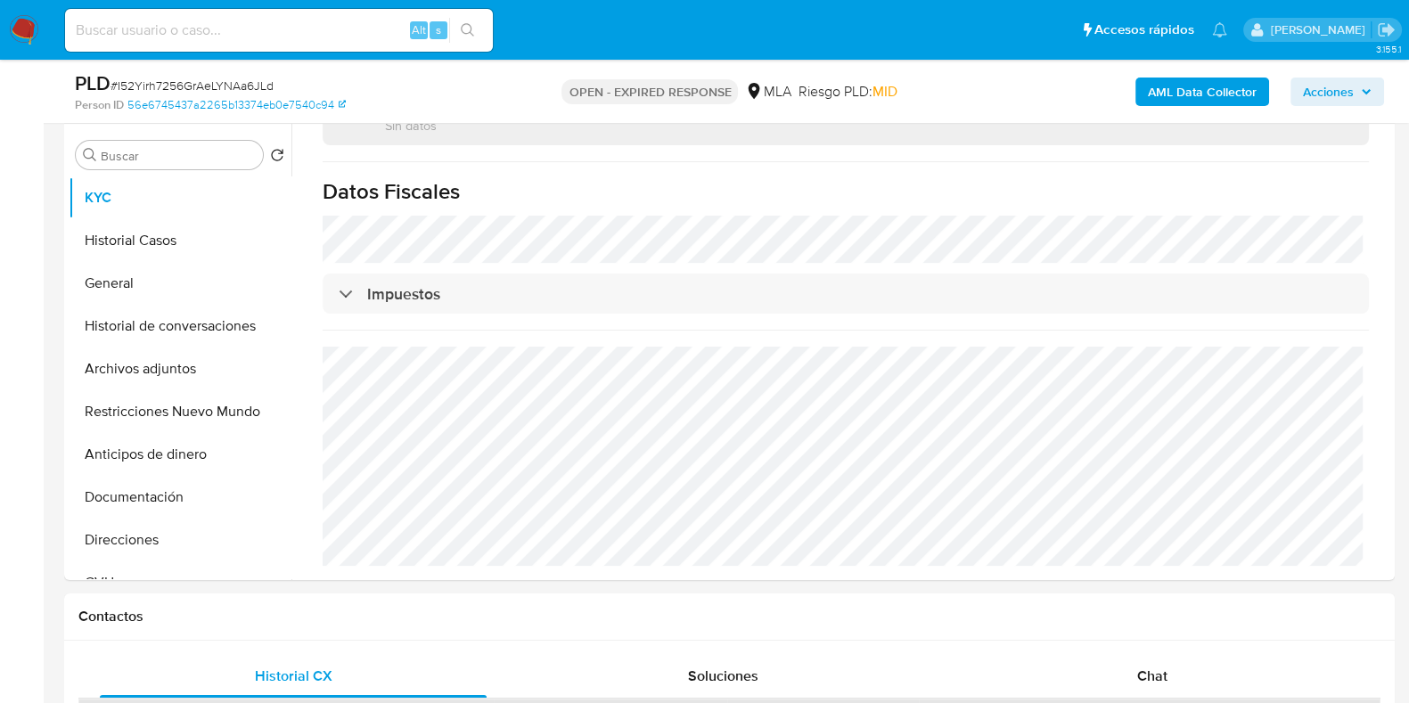
scroll to position [557, 0]
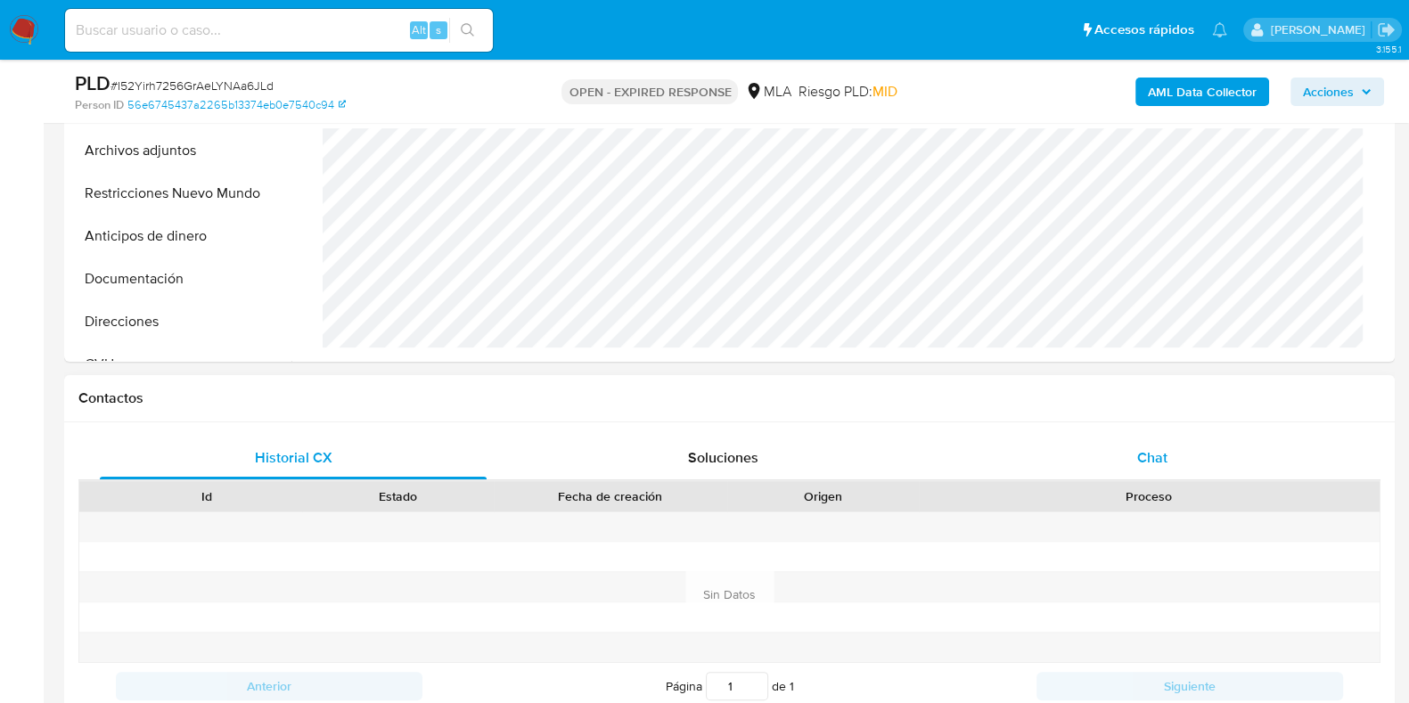
click at [1146, 455] on span "Chat" at bounding box center [1153, 458] width 30 height 21
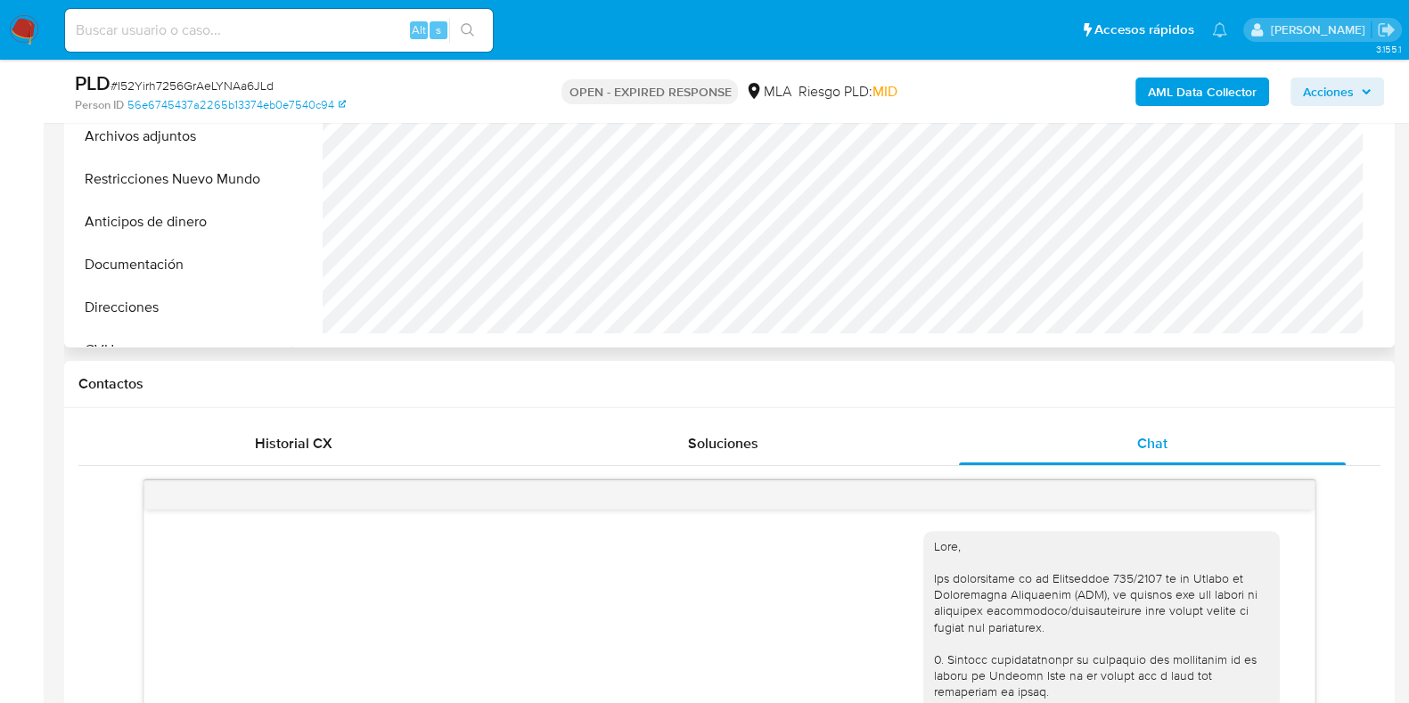
scroll to position [445, 0]
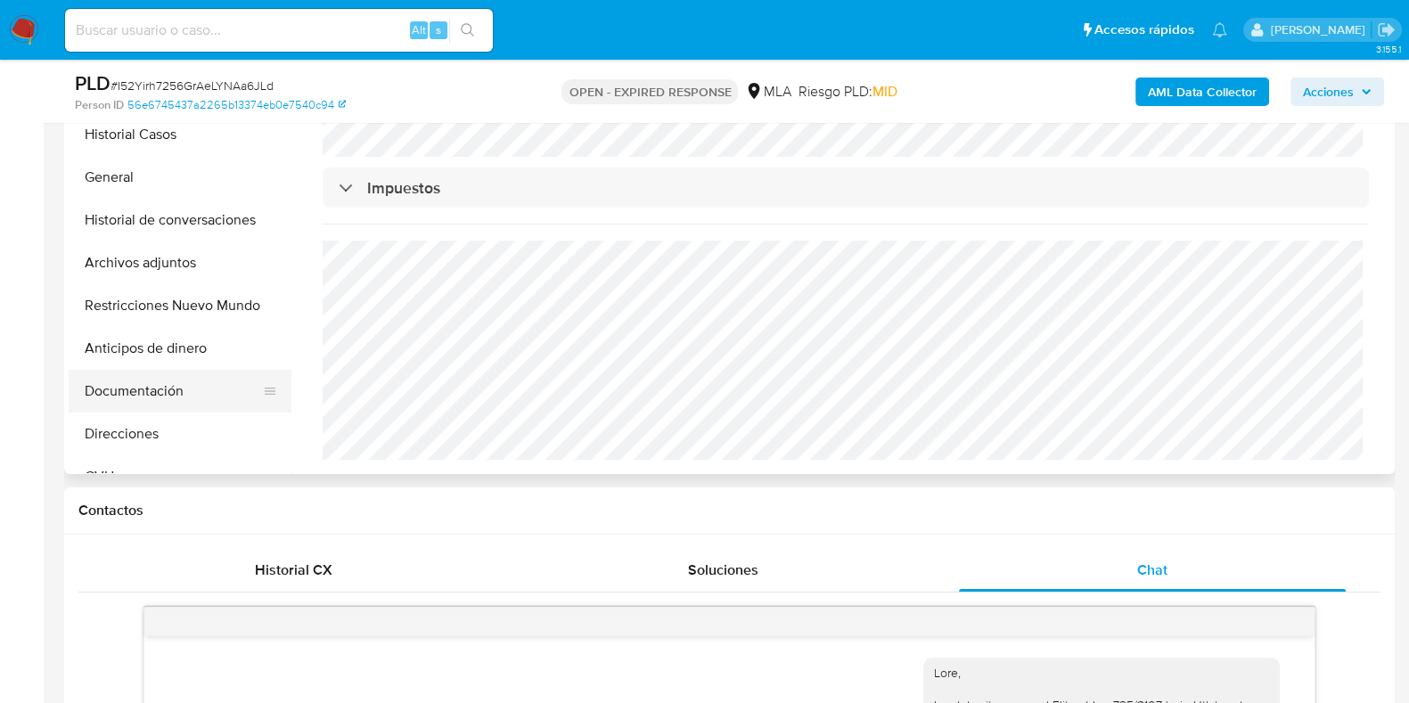
click at [169, 388] on button "Documentación" at bounding box center [173, 391] width 209 height 43
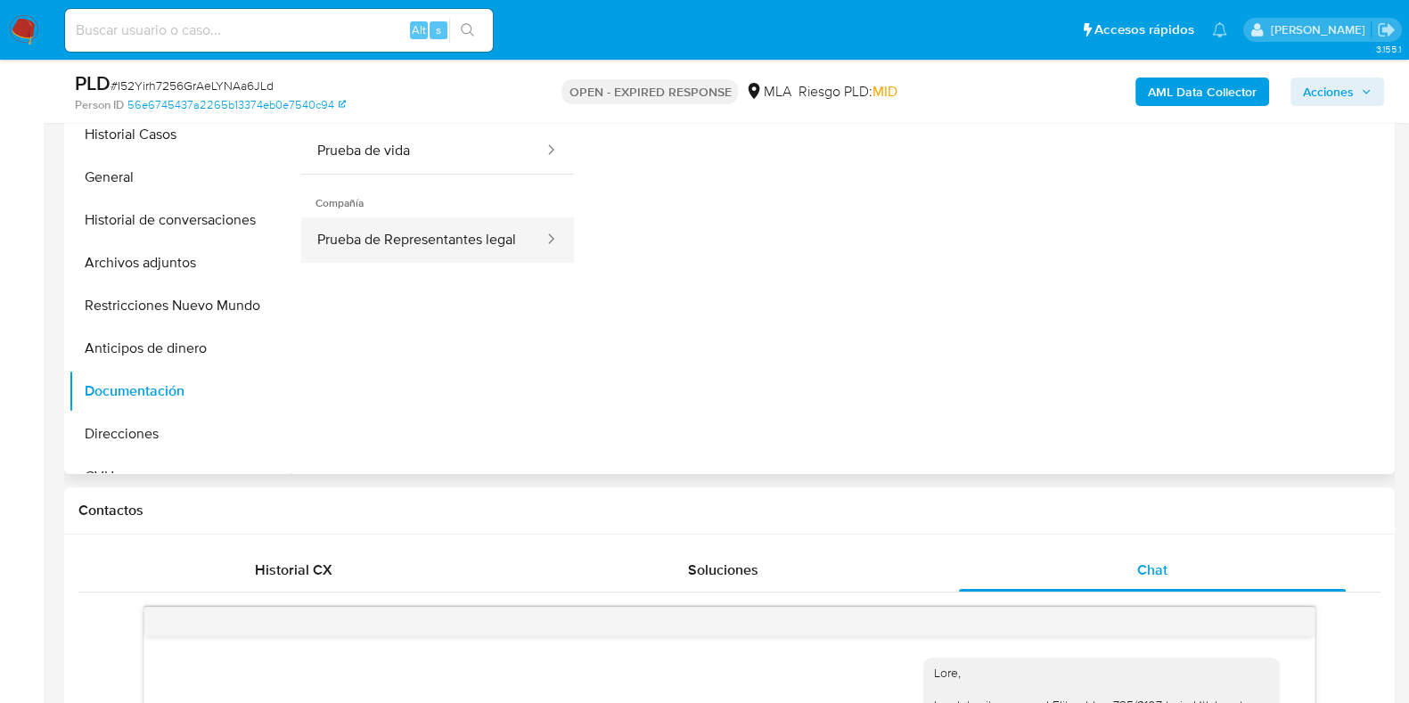
click at [382, 256] on button "Prueba de Representantes legal" at bounding box center [423, 240] width 244 height 45
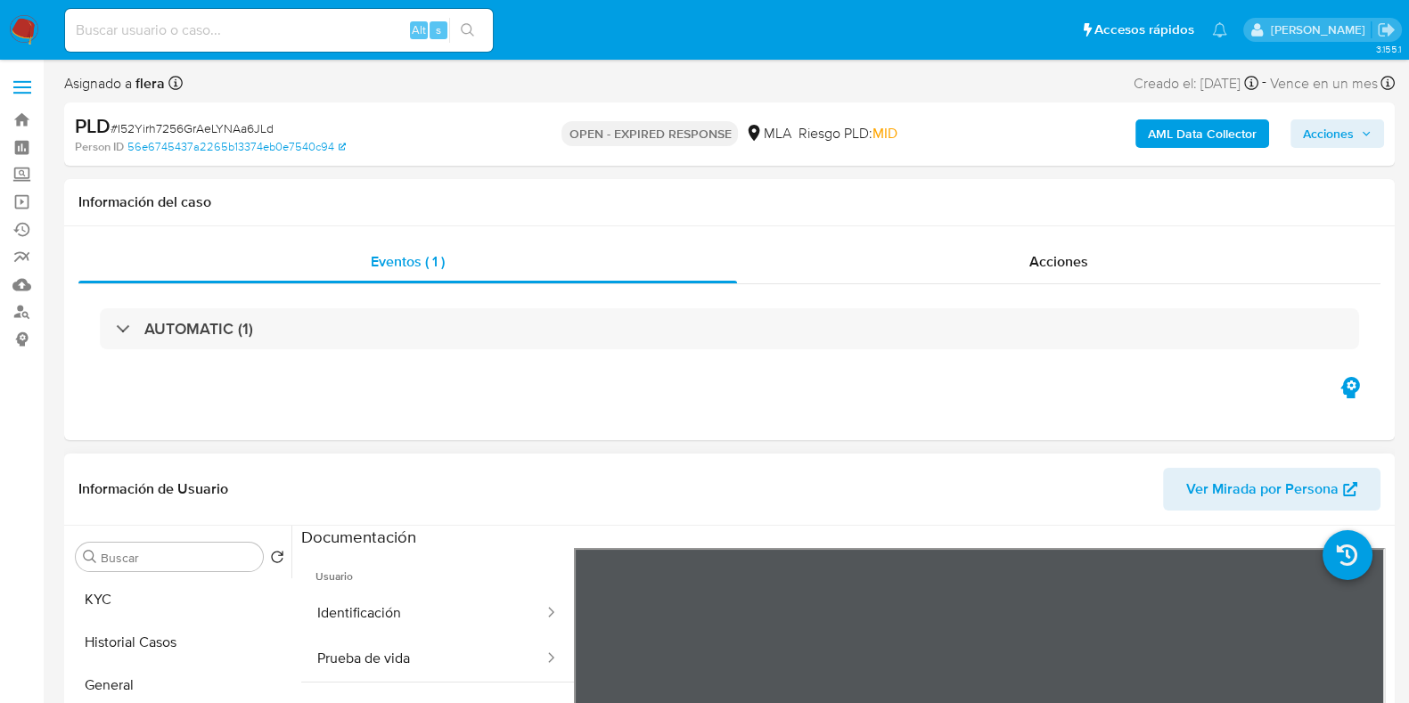
scroll to position [334, 0]
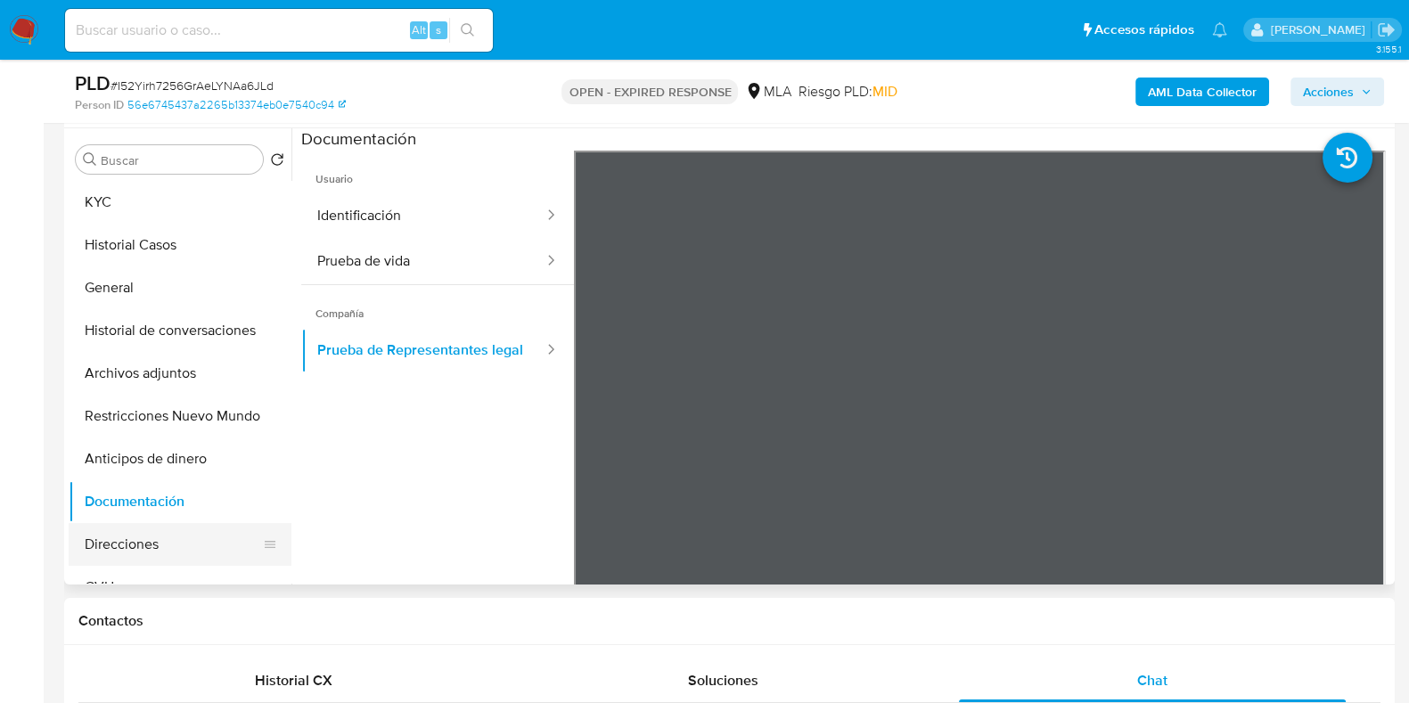
click at [125, 538] on button "Direcciones" at bounding box center [173, 544] width 209 height 43
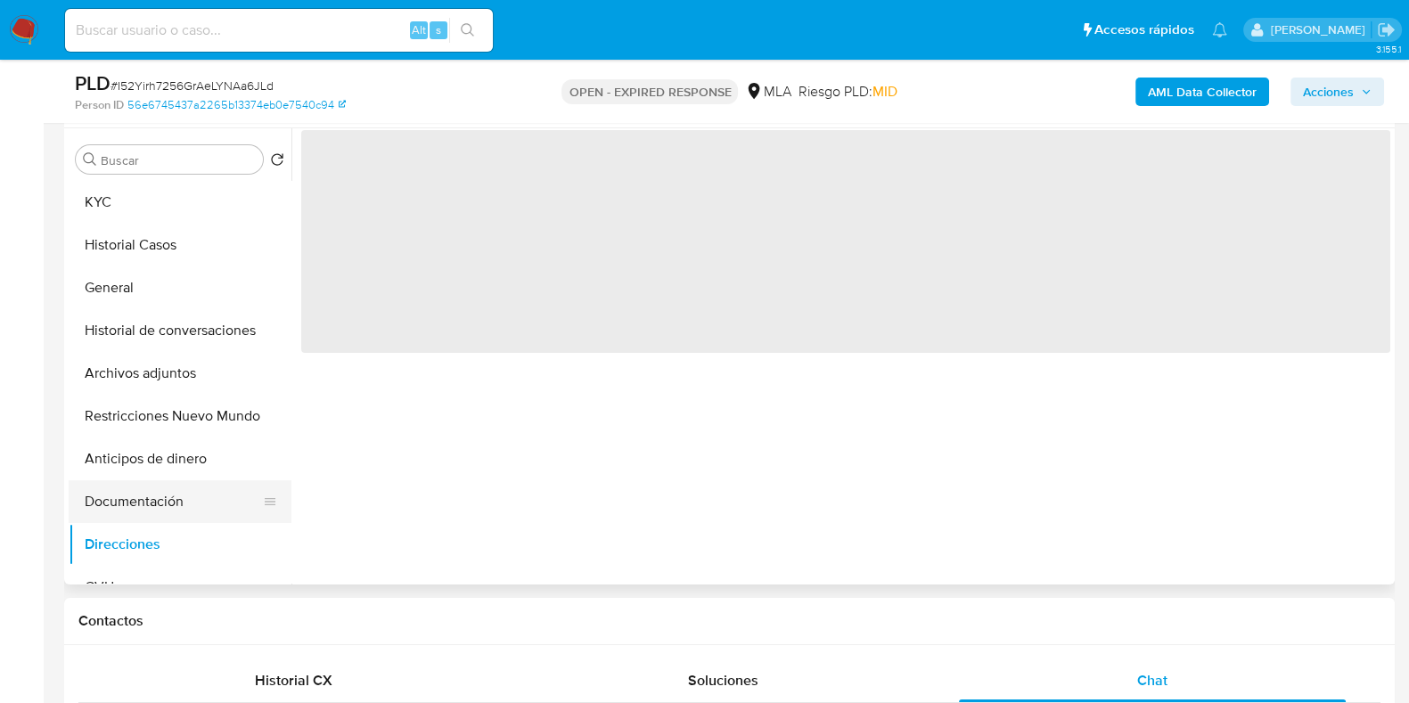
click at [122, 502] on button "Documentación" at bounding box center [173, 502] width 209 height 43
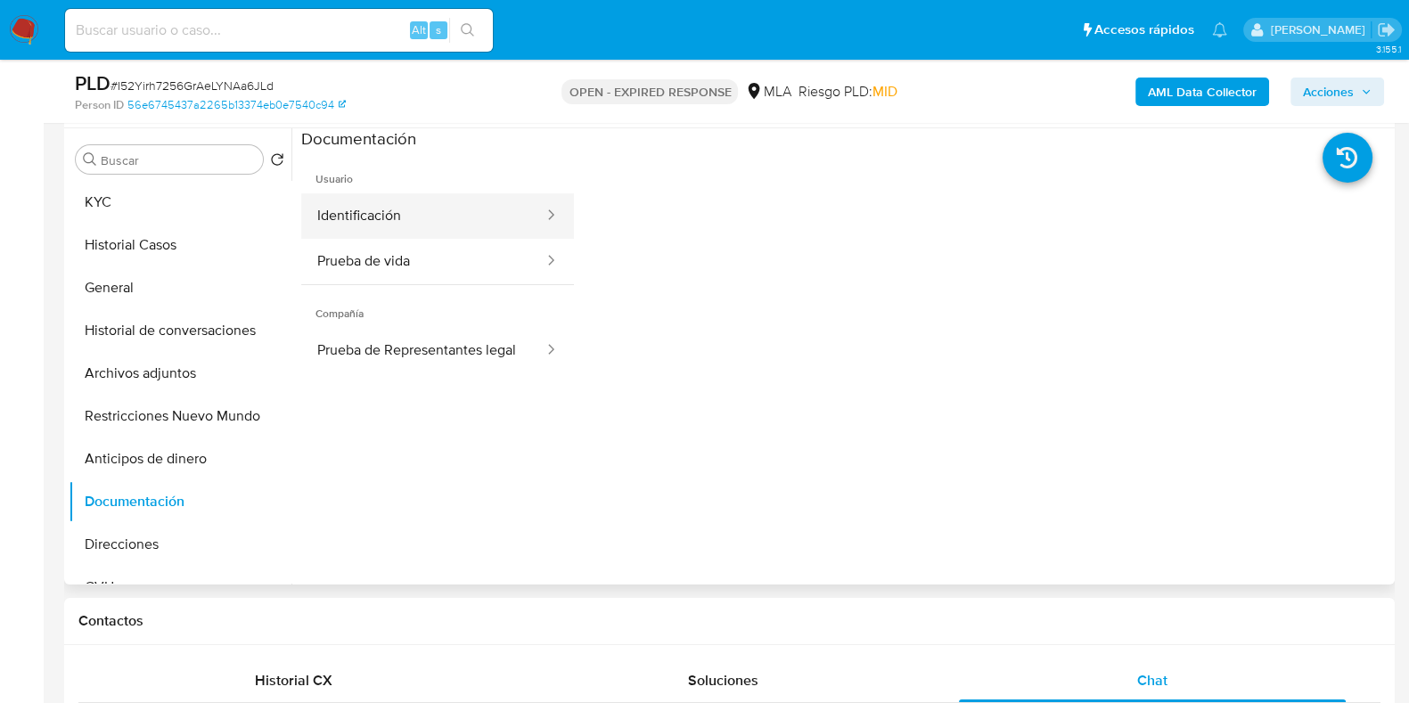
click at [374, 203] on button "Identificación" at bounding box center [423, 215] width 244 height 45
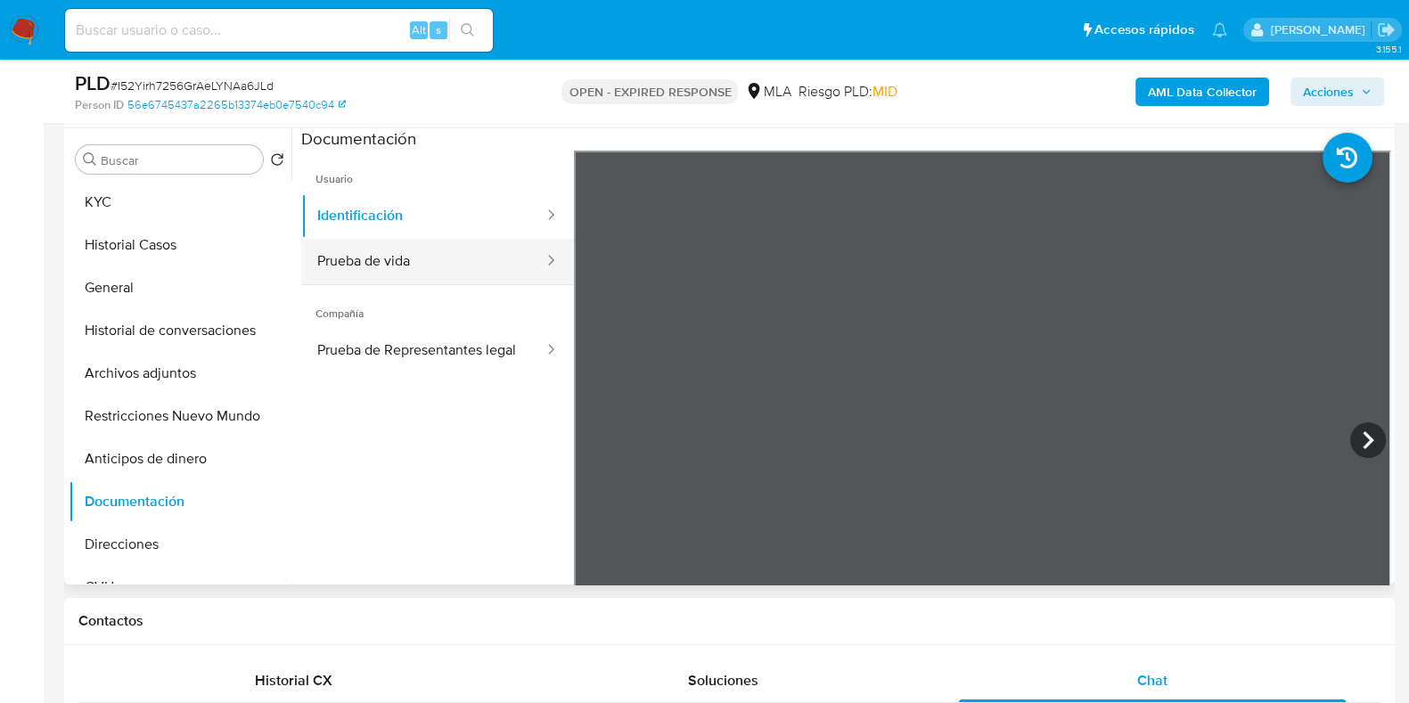
click at [427, 269] on button "Prueba de vida" at bounding box center [423, 261] width 244 height 45
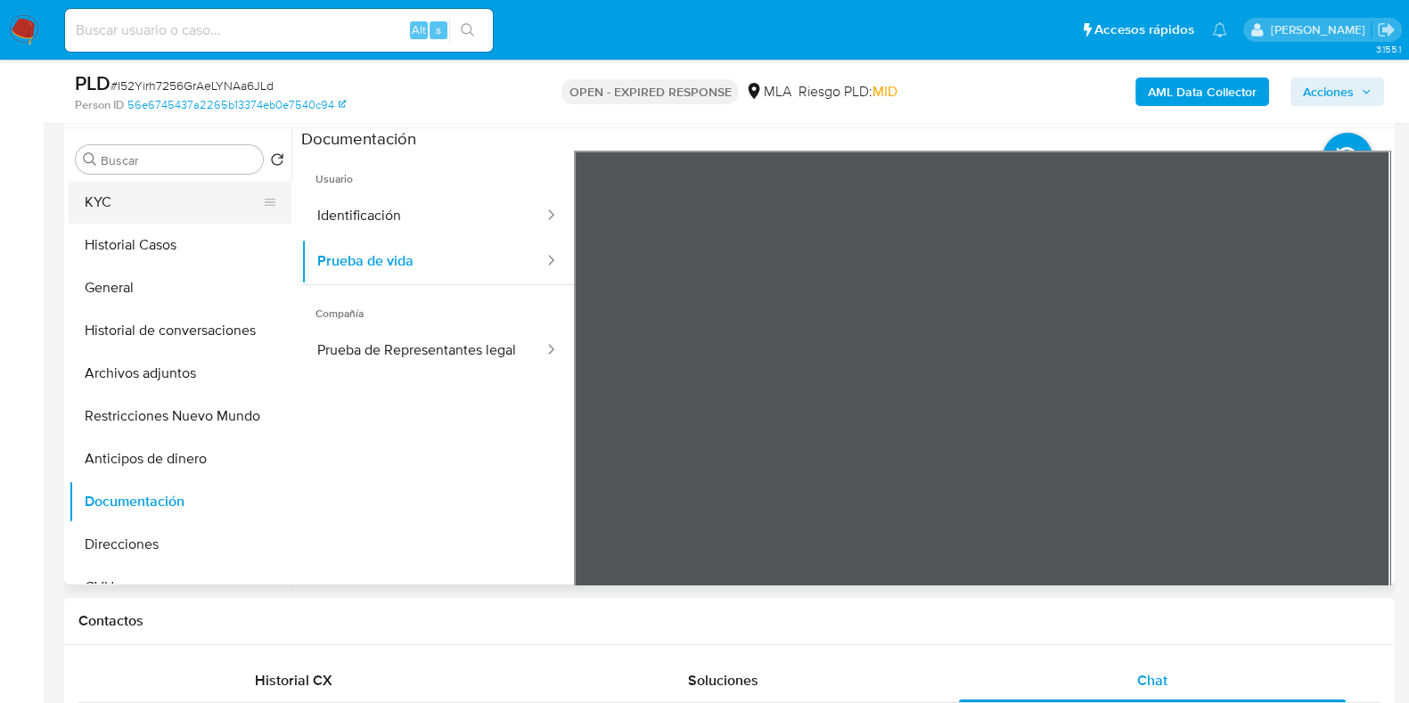
click at [166, 181] on button "KYC" at bounding box center [173, 202] width 209 height 43
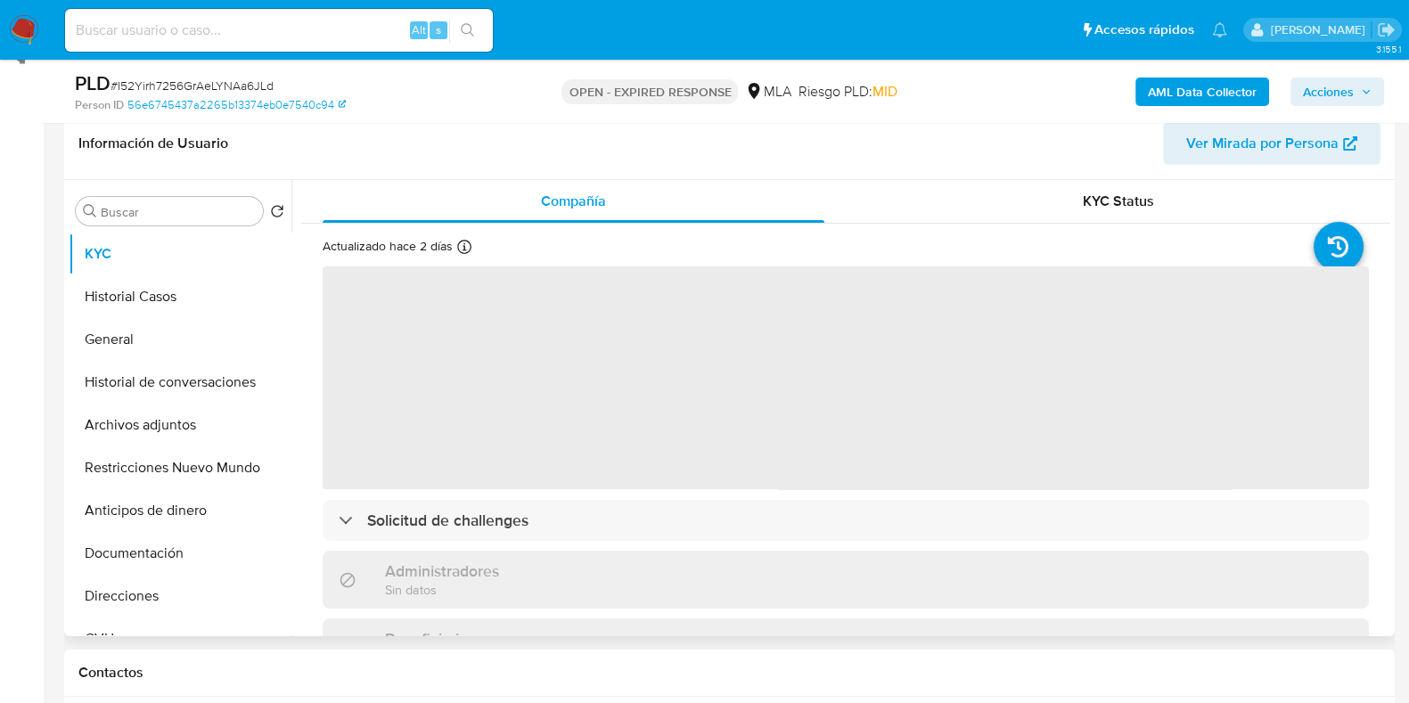
scroll to position [111, 0]
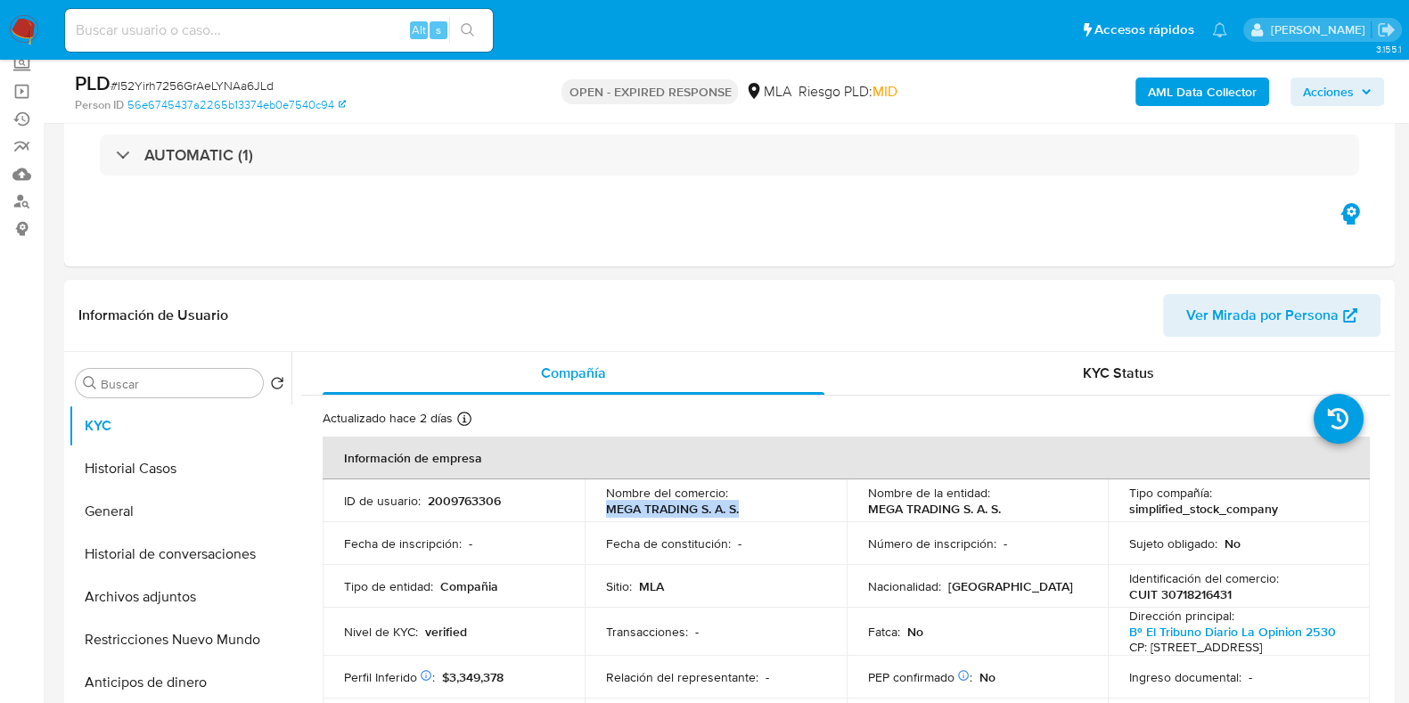
drag, startPoint x: 742, startPoint y: 513, endPoint x: 604, endPoint y: 510, distance: 137.3
click at [606, 510] on div "Nombre del comercio : MEGA TRADING S. A. S." at bounding box center [715, 501] width 219 height 32
copy p "MEGA TRADING S. A. S."
click at [157, 514] on button "General" at bounding box center [173, 511] width 209 height 43
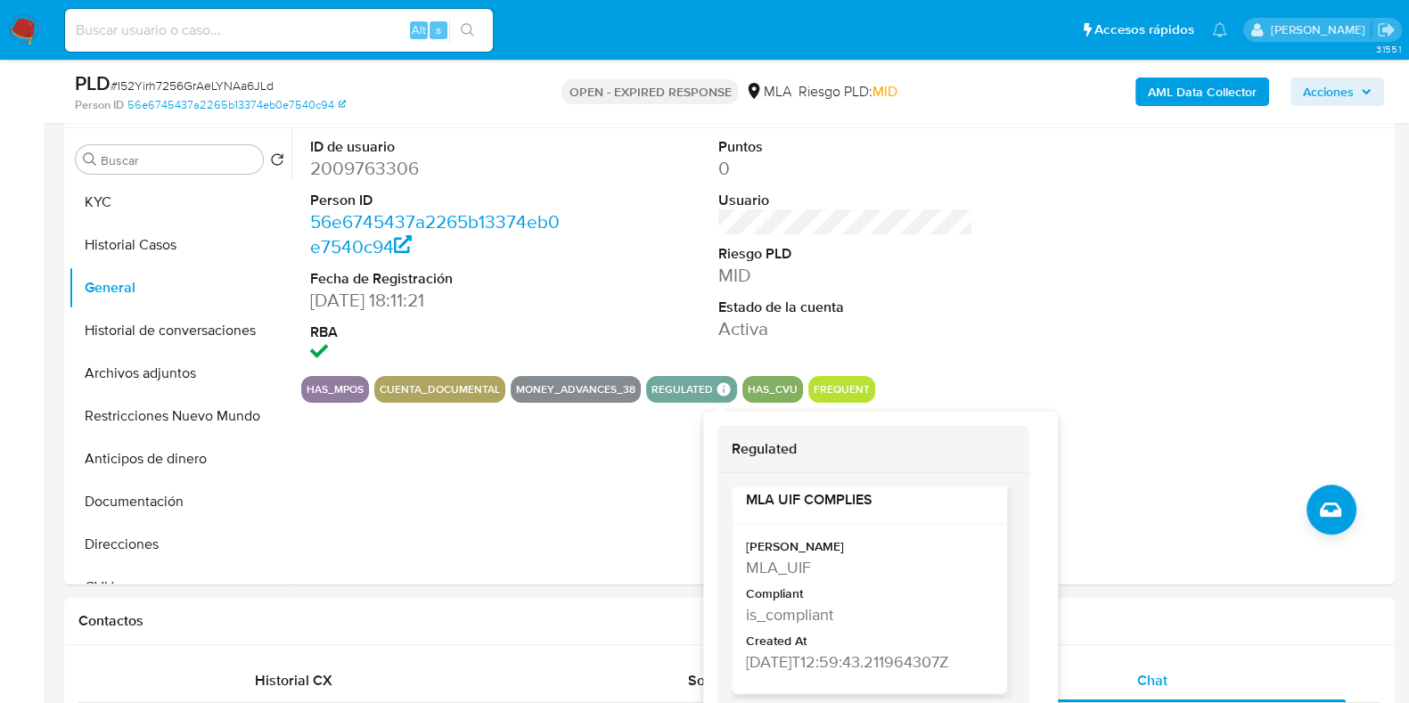
scroll to position [37, 0]
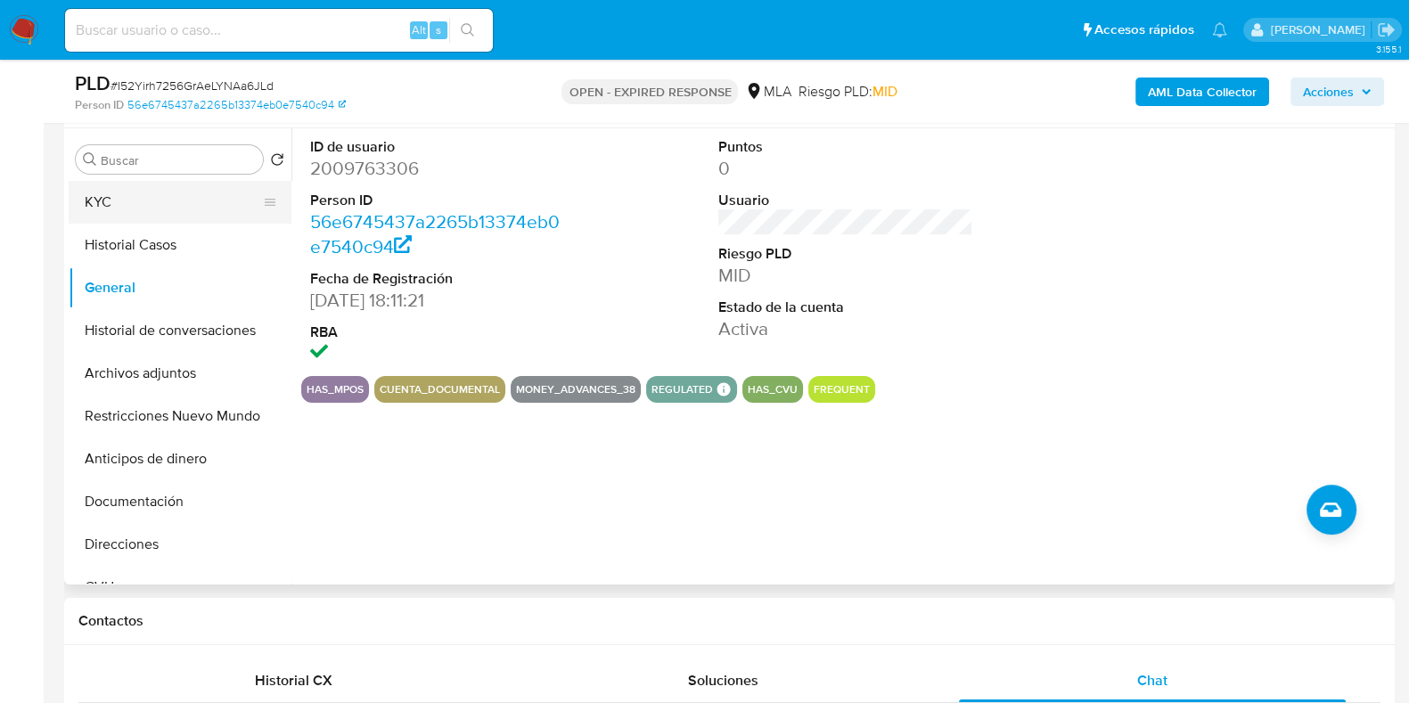
click at [165, 199] on button "KYC" at bounding box center [173, 202] width 209 height 43
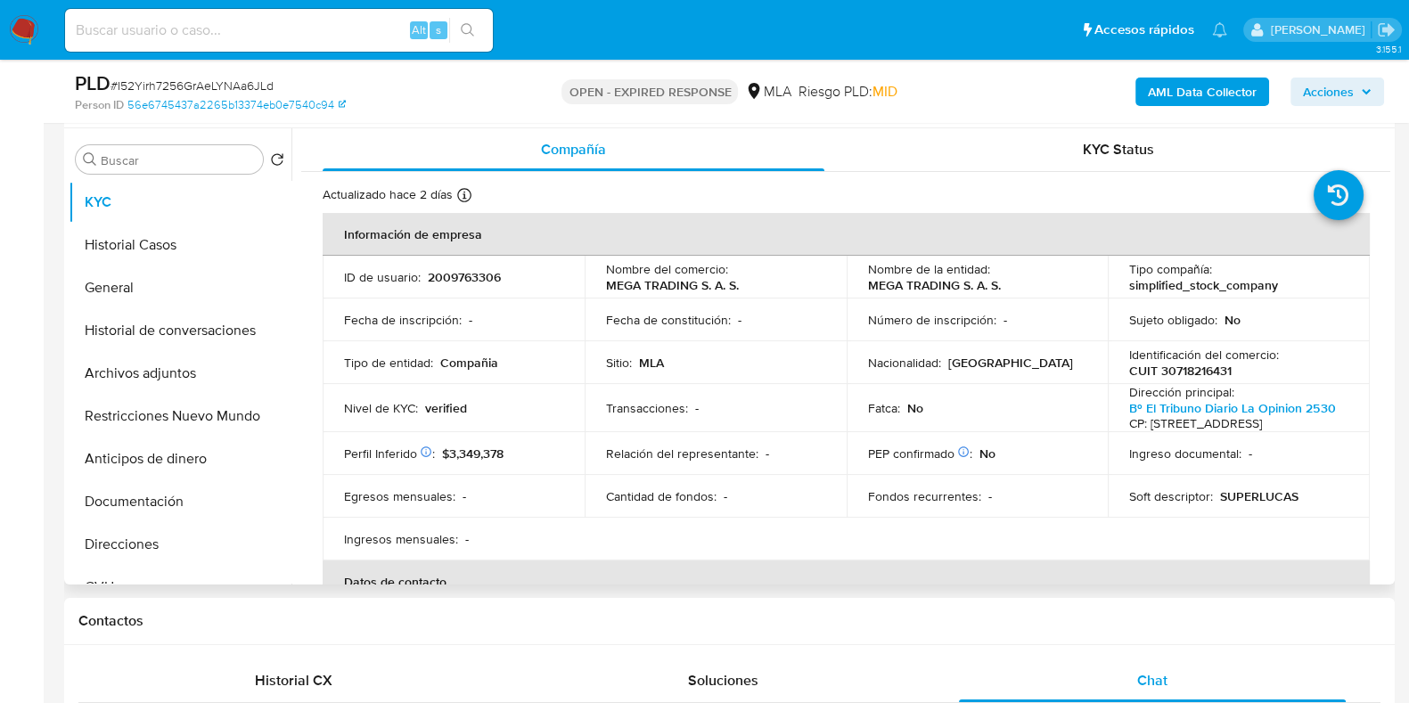
click at [485, 276] on p "2009763306" at bounding box center [464, 277] width 73 height 16
copy p "2009763306"
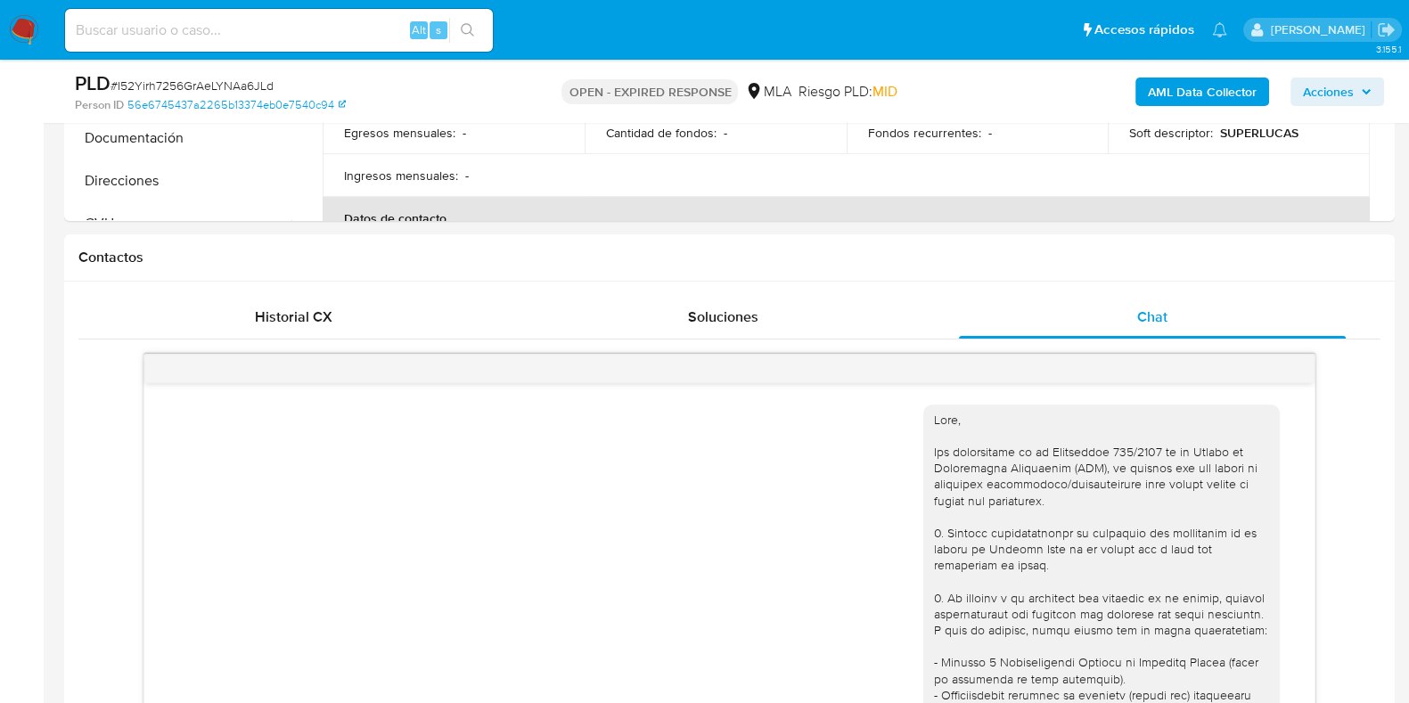
scroll to position [425, 0]
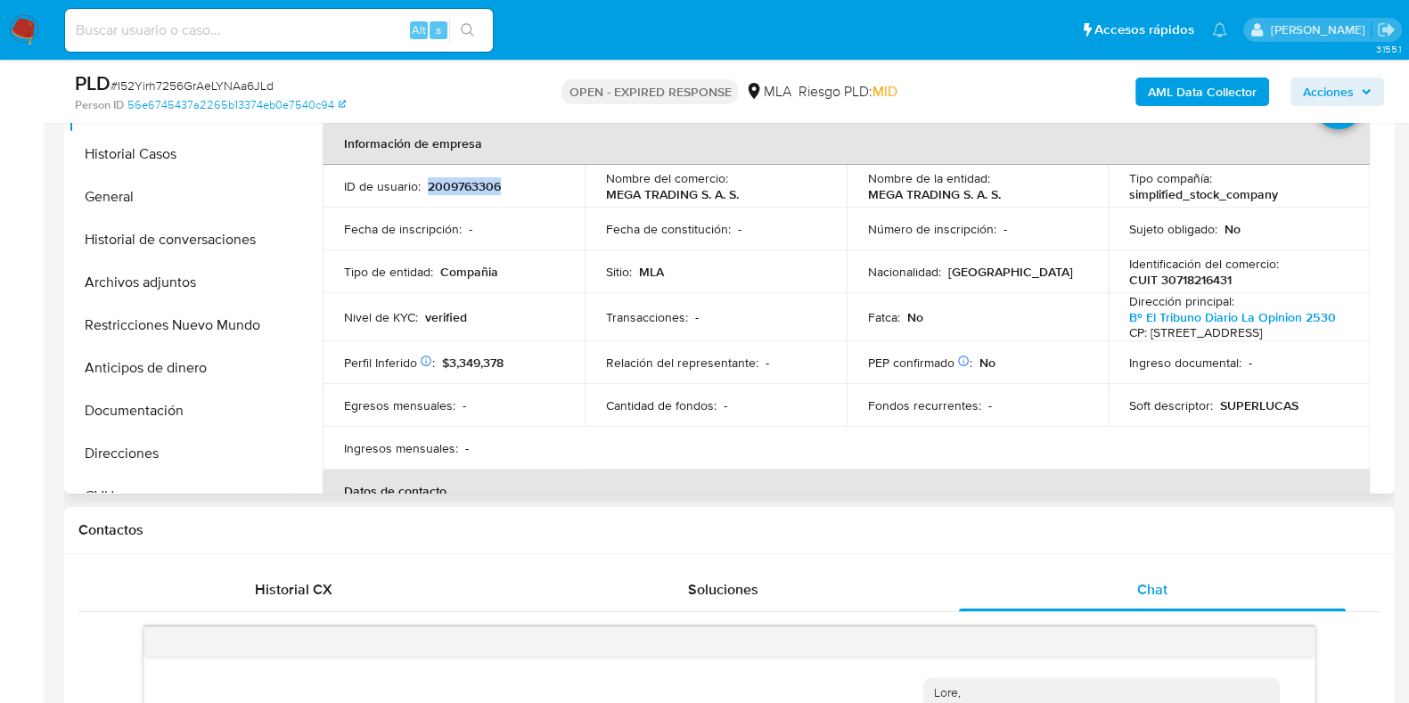
copy p "2009763306"
drag, startPoint x: 450, startPoint y: 184, endPoint x: 1189, endPoint y: 280, distance: 745.3
click at [1189, 280] on p "CUIT 30718216431" at bounding box center [1181, 280] width 103 height 16
copy p "30718216431"
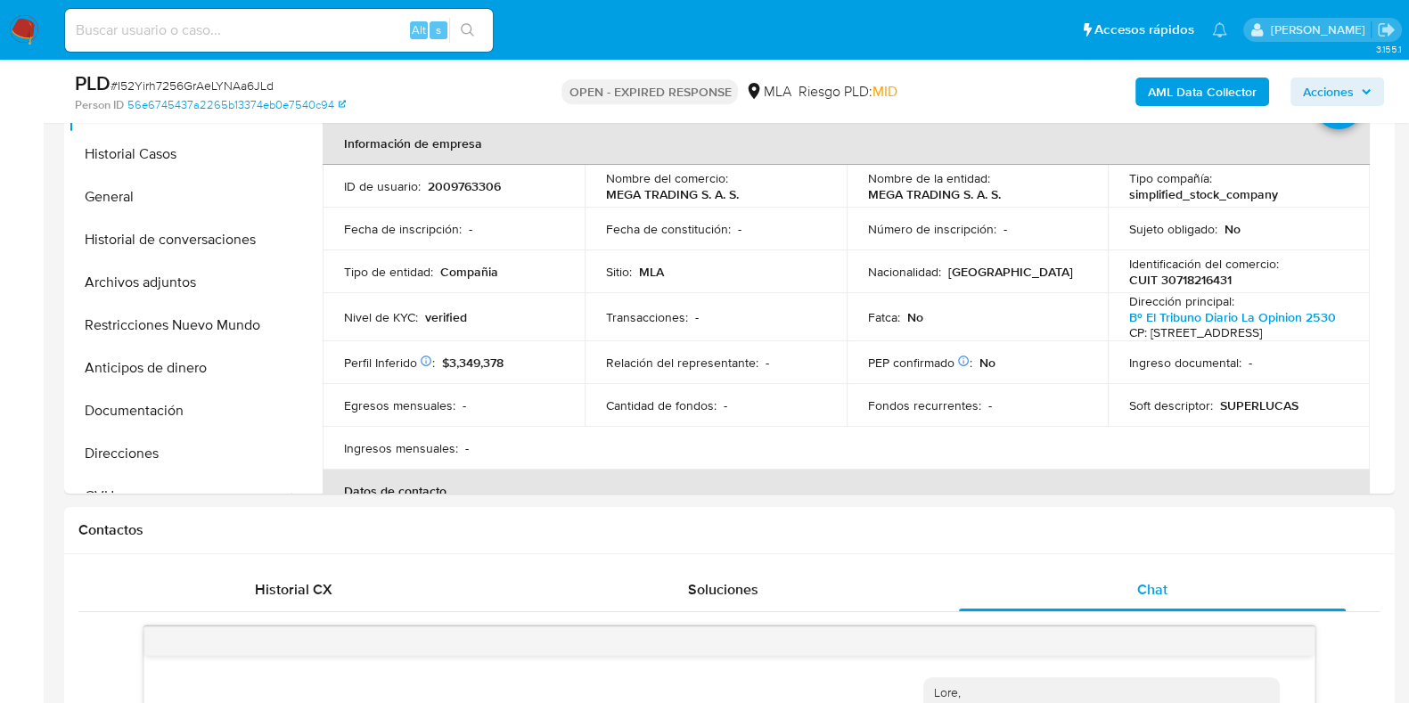
click at [246, 25] on input at bounding box center [279, 30] width 428 height 23
paste input "WQkDsRqfdYUUVkjKoBLEcA2w"
type input "WQkDsRqfdYUUVkjKoBLEcA2w"
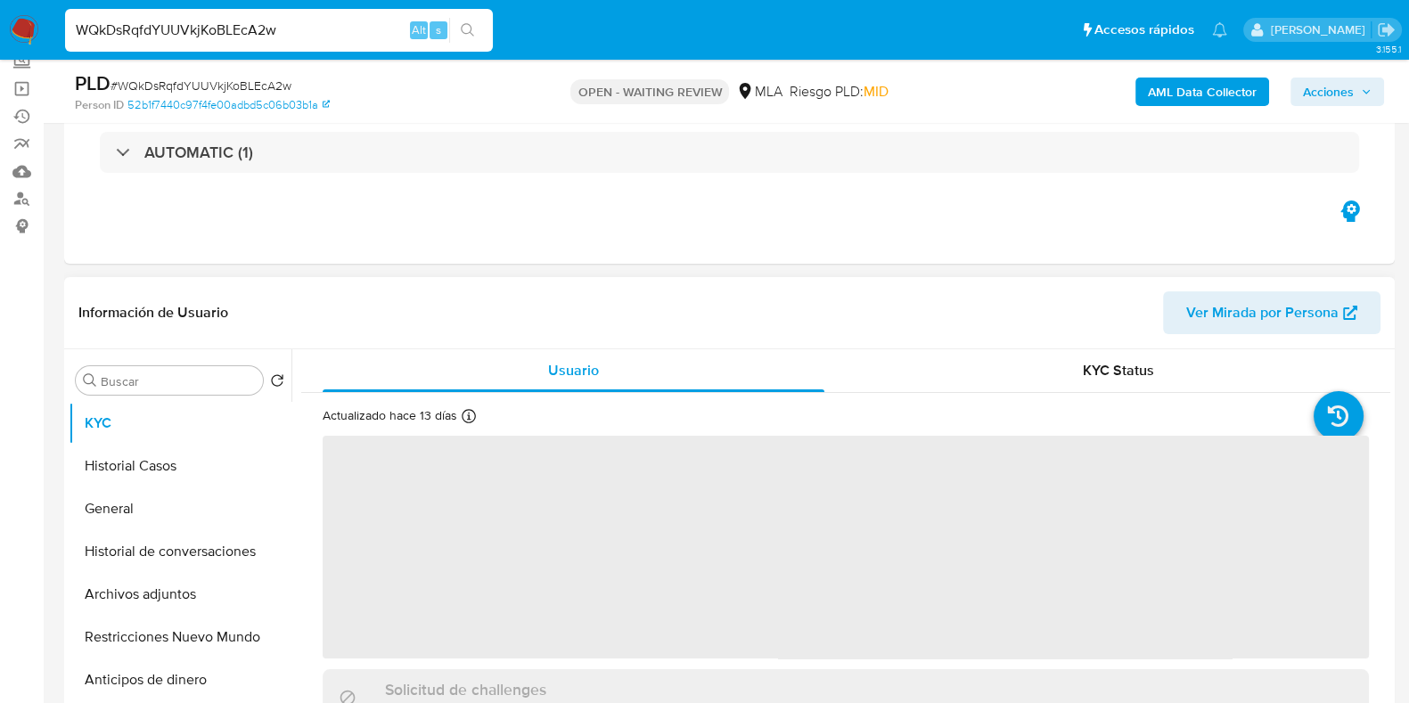
scroll to position [334, 0]
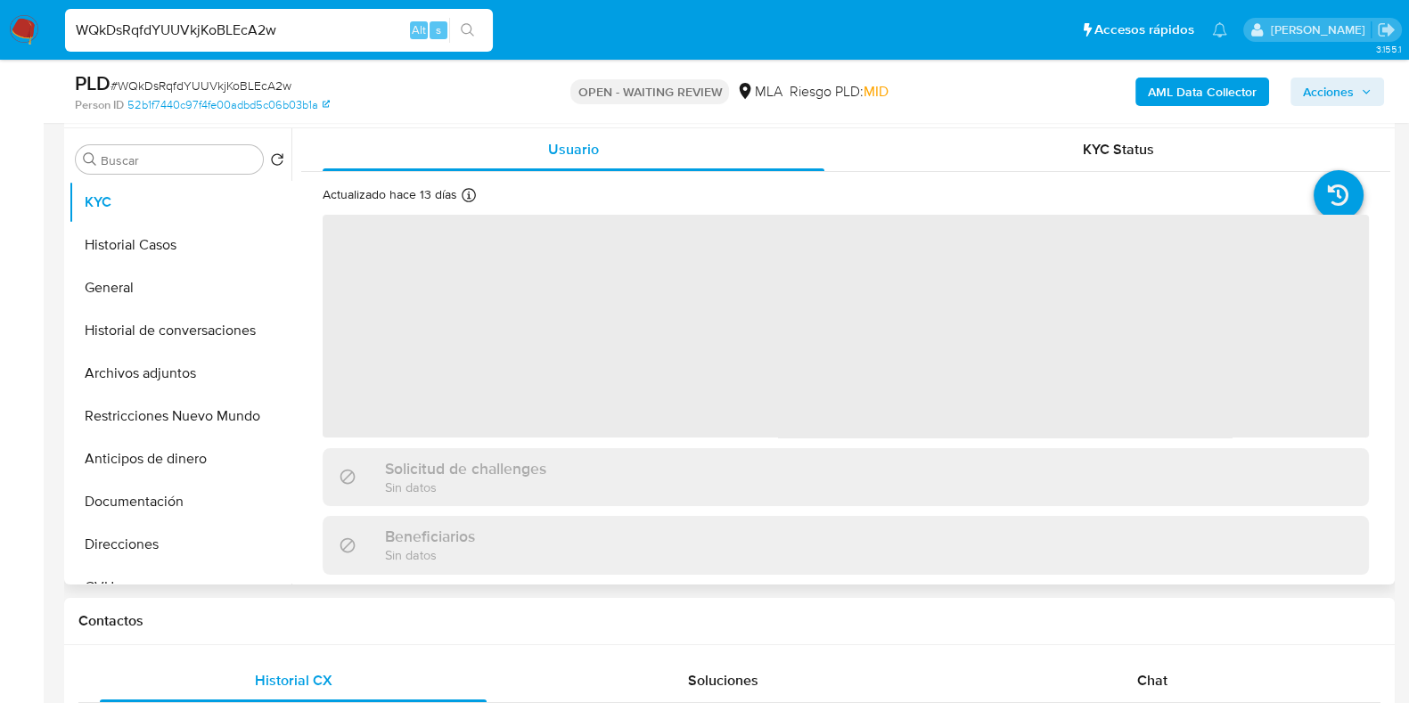
select select "10"
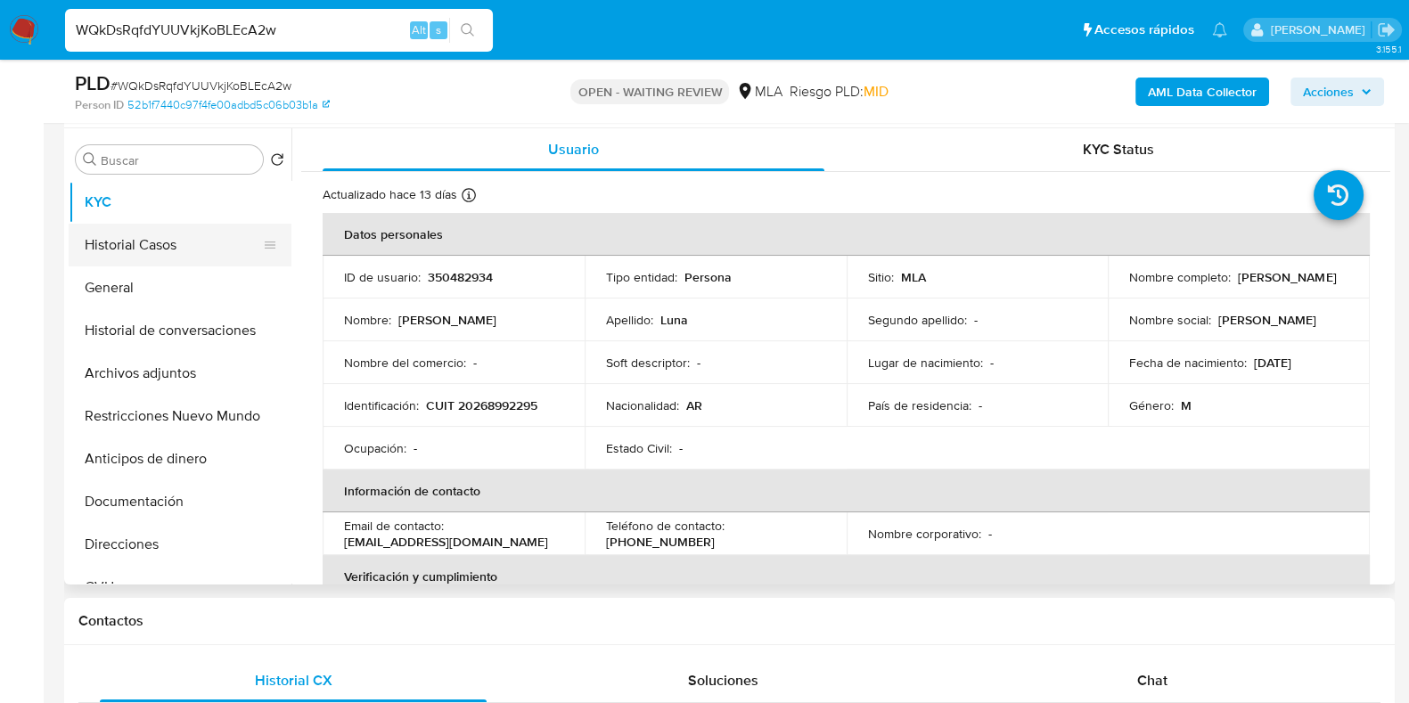
click at [144, 248] on button "Historial Casos" at bounding box center [173, 245] width 209 height 43
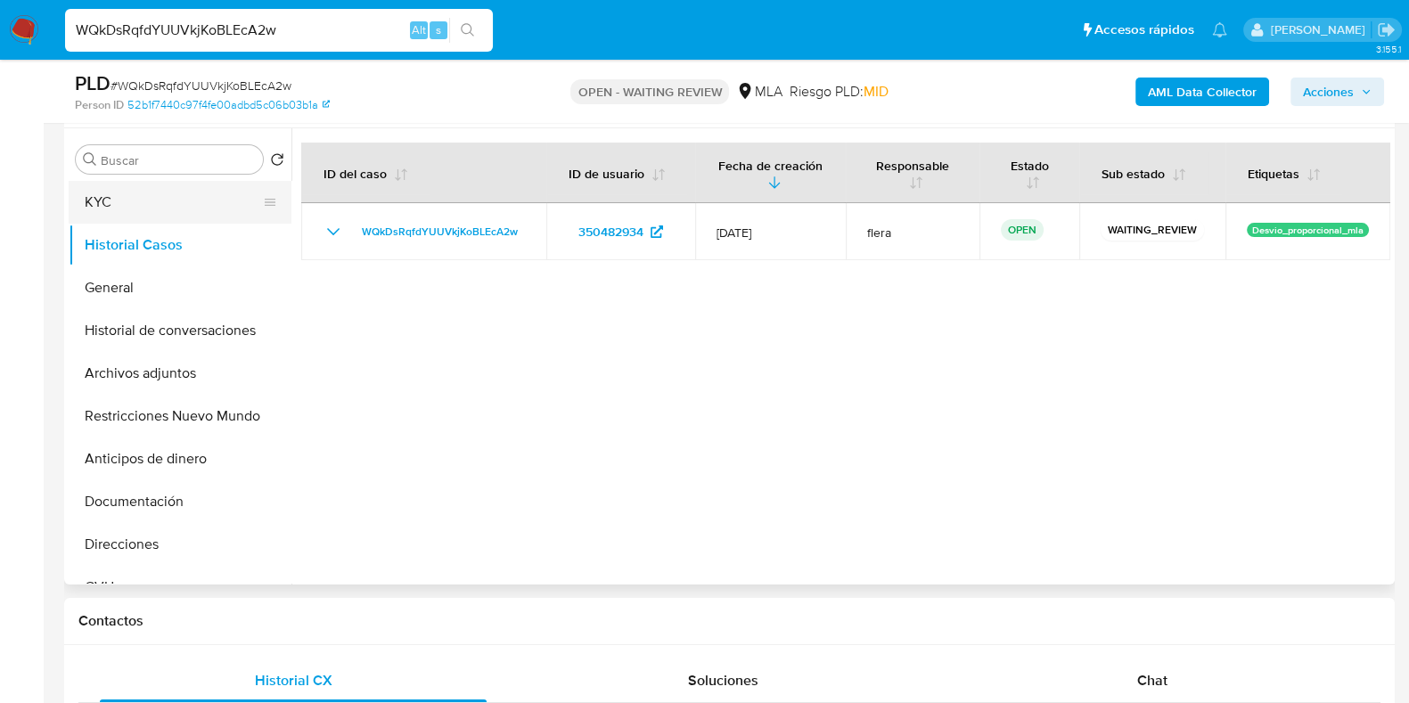
click at [144, 202] on button "KYC" at bounding box center [173, 202] width 209 height 43
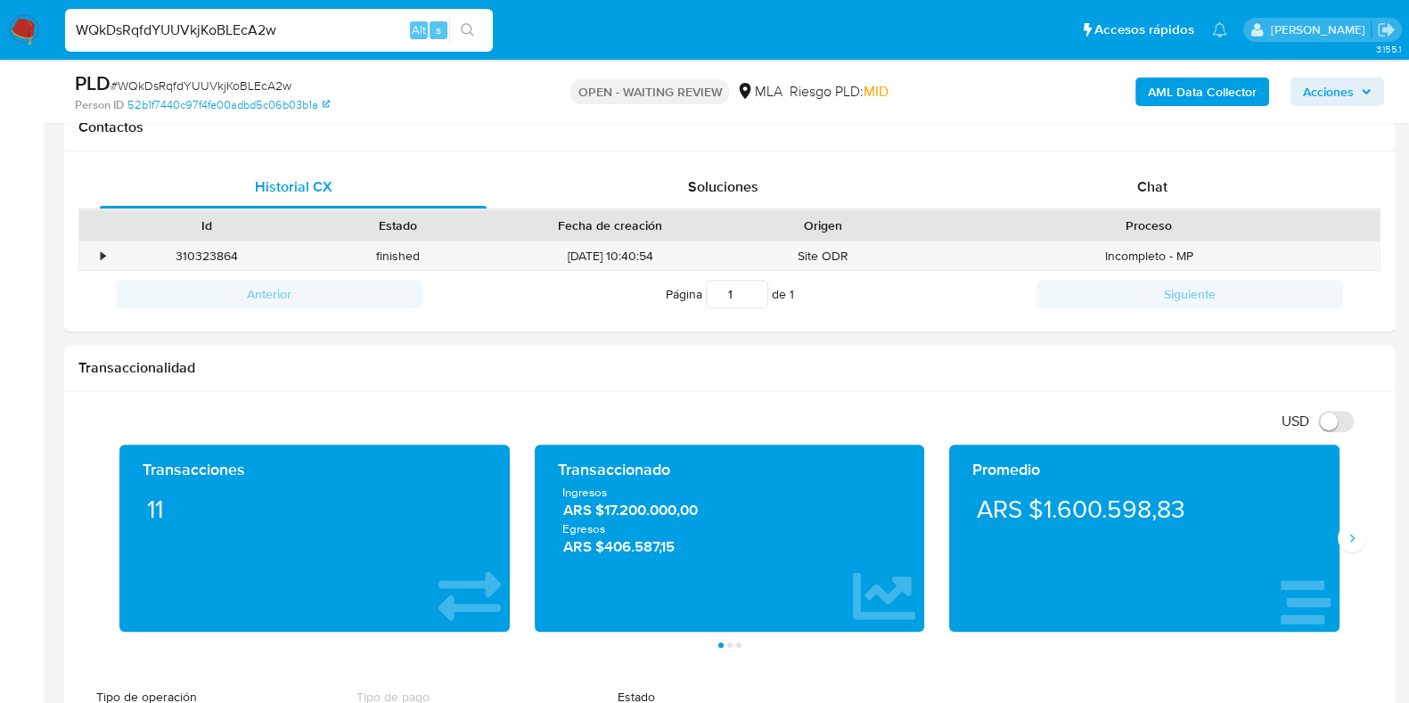
scroll to position [846, 0]
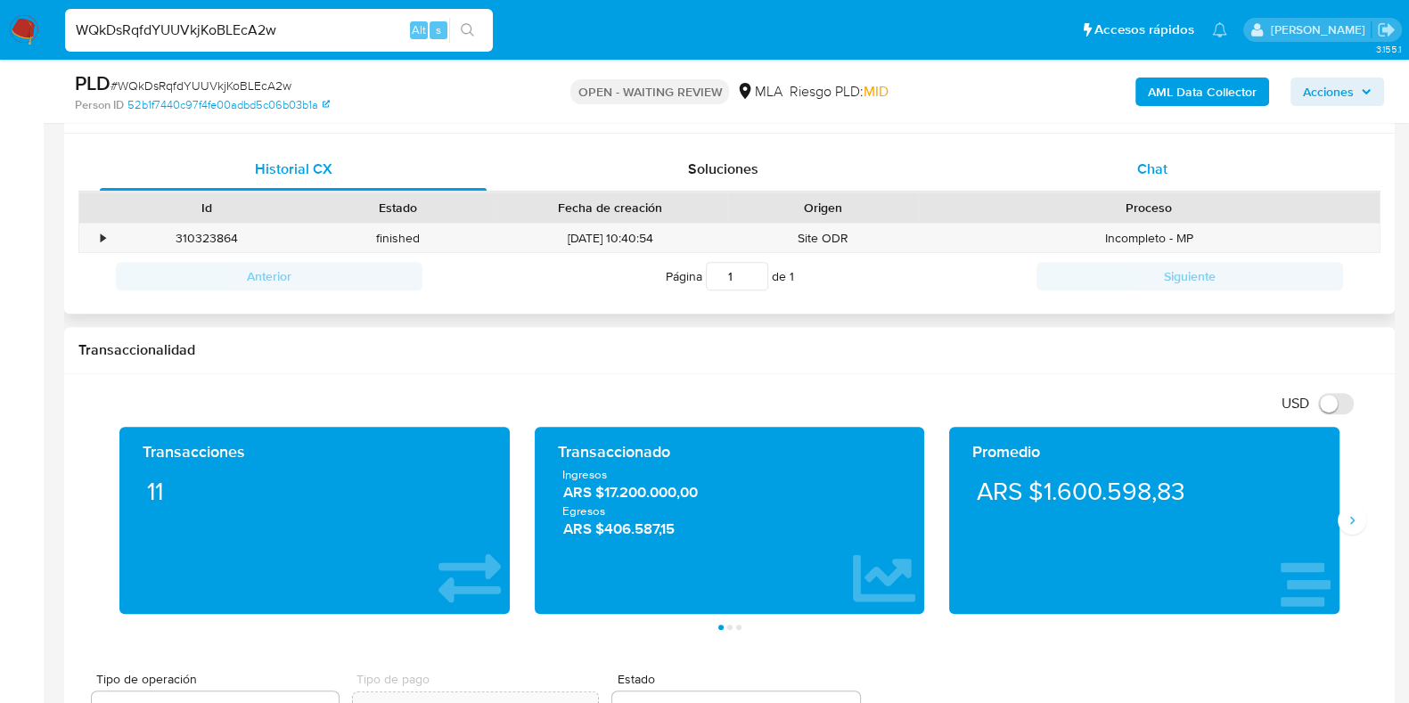
click at [1142, 156] on div "Chat" at bounding box center [1152, 169] width 387 height 43
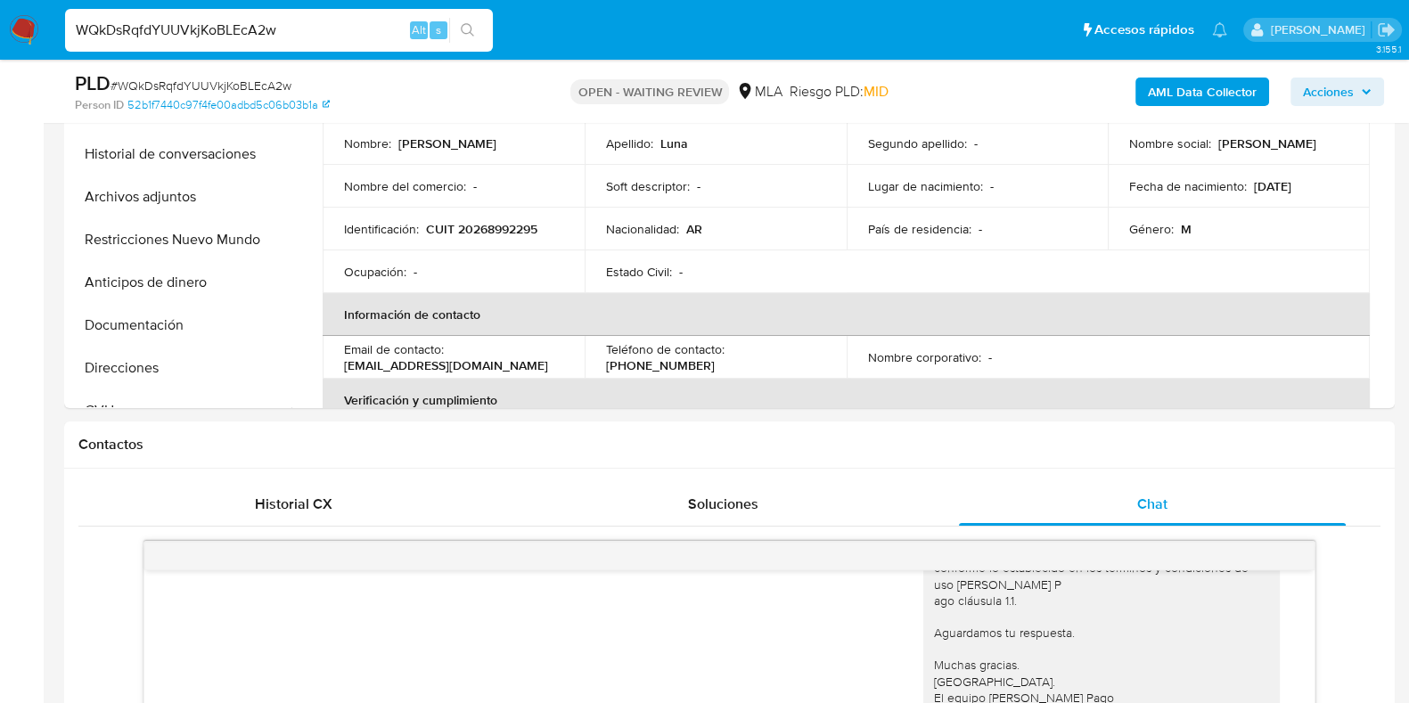
scroll to position [400, 0]
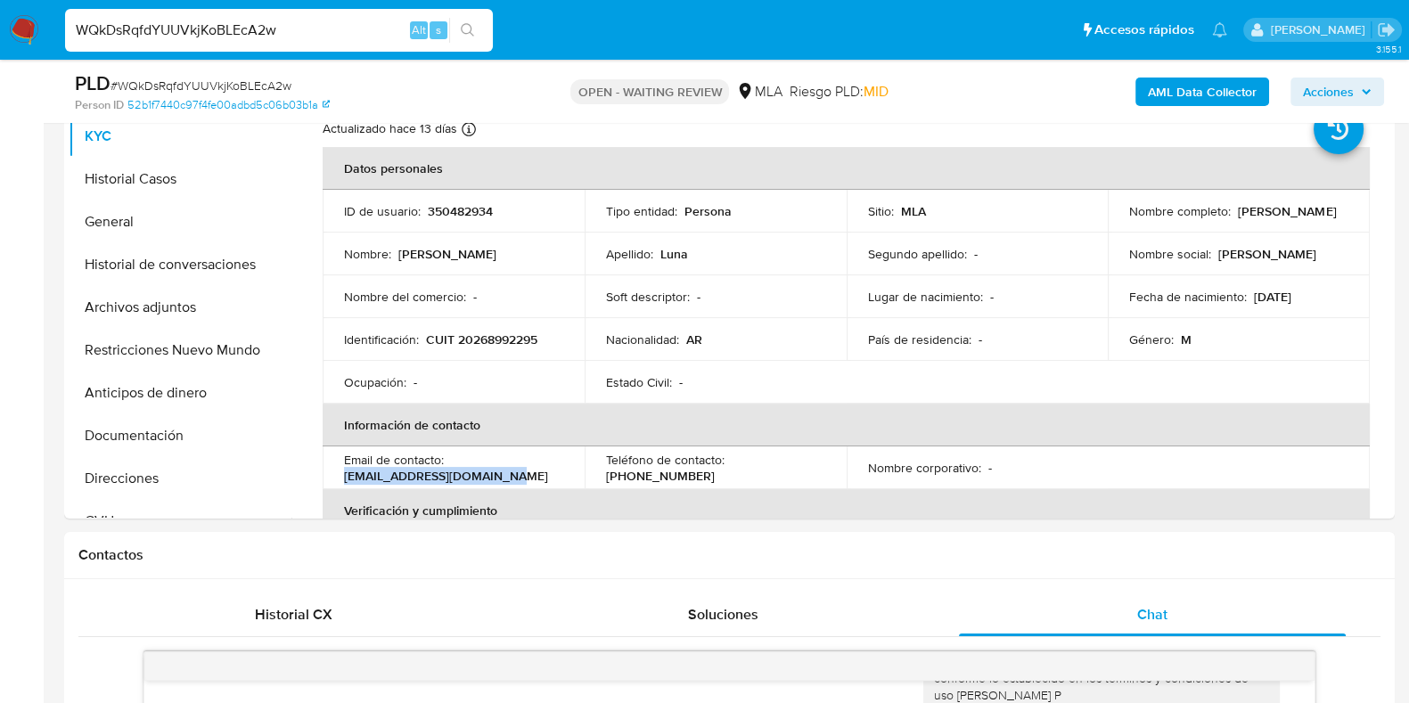
drag, startPoint x: 490, startPoint y: 479, endPoint x: 341, endPoint y: 483, distance: 149.0
click at [341, 483] on td "Email de contacto : [EMAIL_ADDRESS][DOMAIN_NAME]" at bounding box center [454, 468] width 262 height 43
copy p "[EMAIL_ADDRESS][DOMAIN_NAME]"
click at [242, 89] on span "# WQkDsRqfdYUUVkjKoBLEcA2w" at bounding box center [201, 86] width 181 height 18
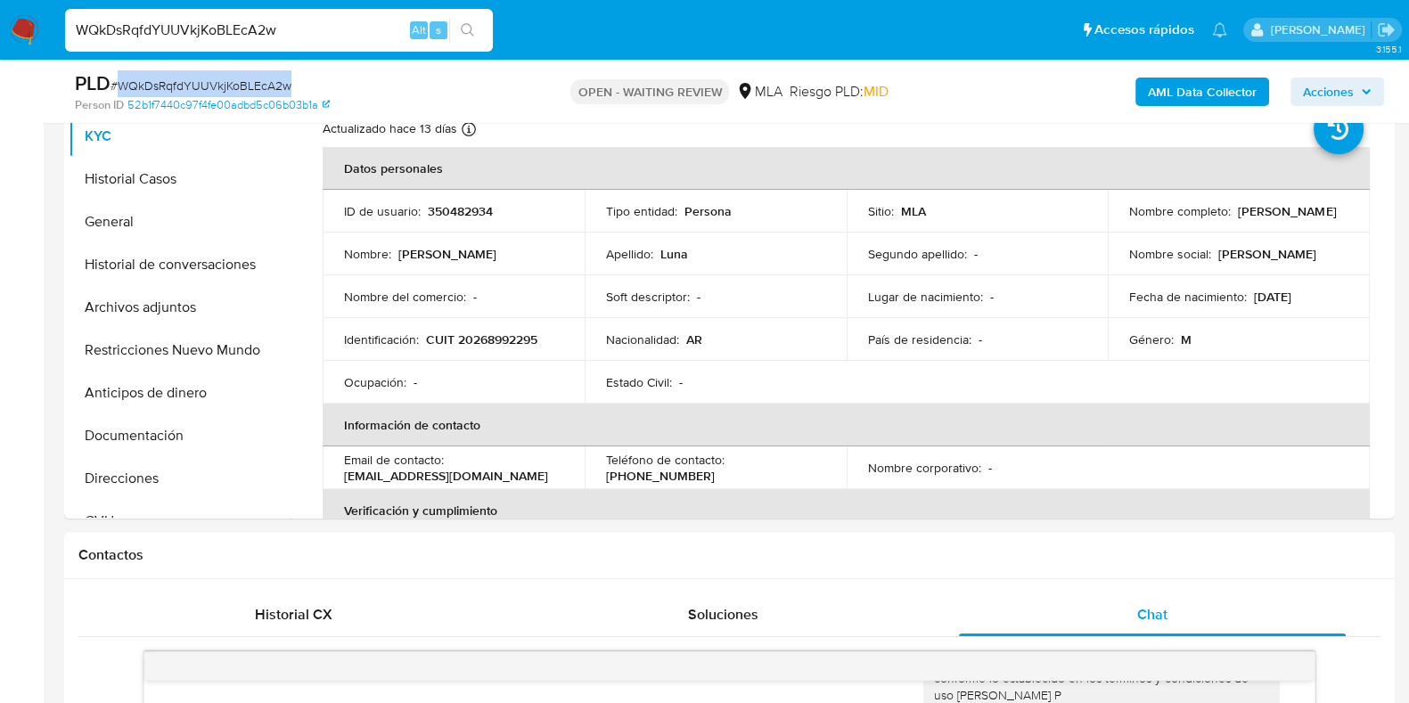
click at [242, 89] on span "# WQkDsRqfdYUUVkjKoBLEcA2w" at bounding box center [201, 86] width 181 height 18
copy span "WQkDsRqfdYUUVkjKoBLEcA2w"
